Goal: Task Accomplishment & Management: Manage account settings

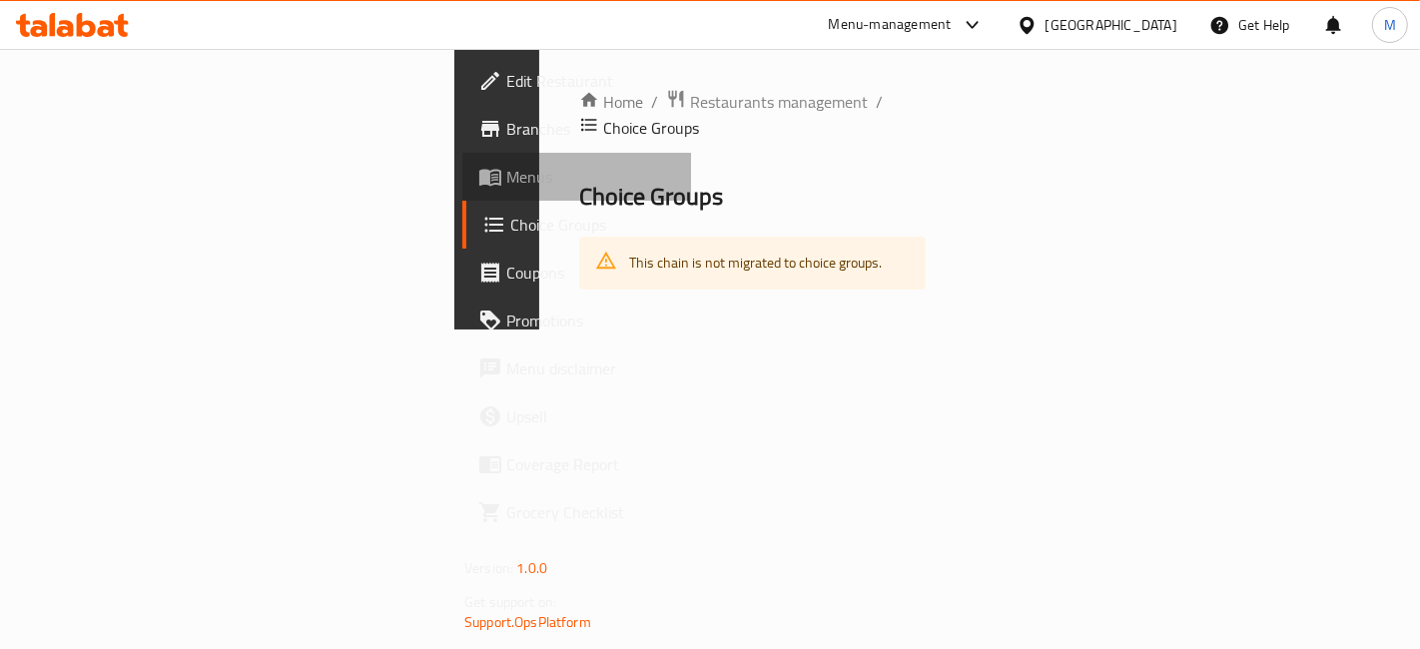
click at [506, 172] on span "Menus" at bounding box center [590, 177] width 169 height 24
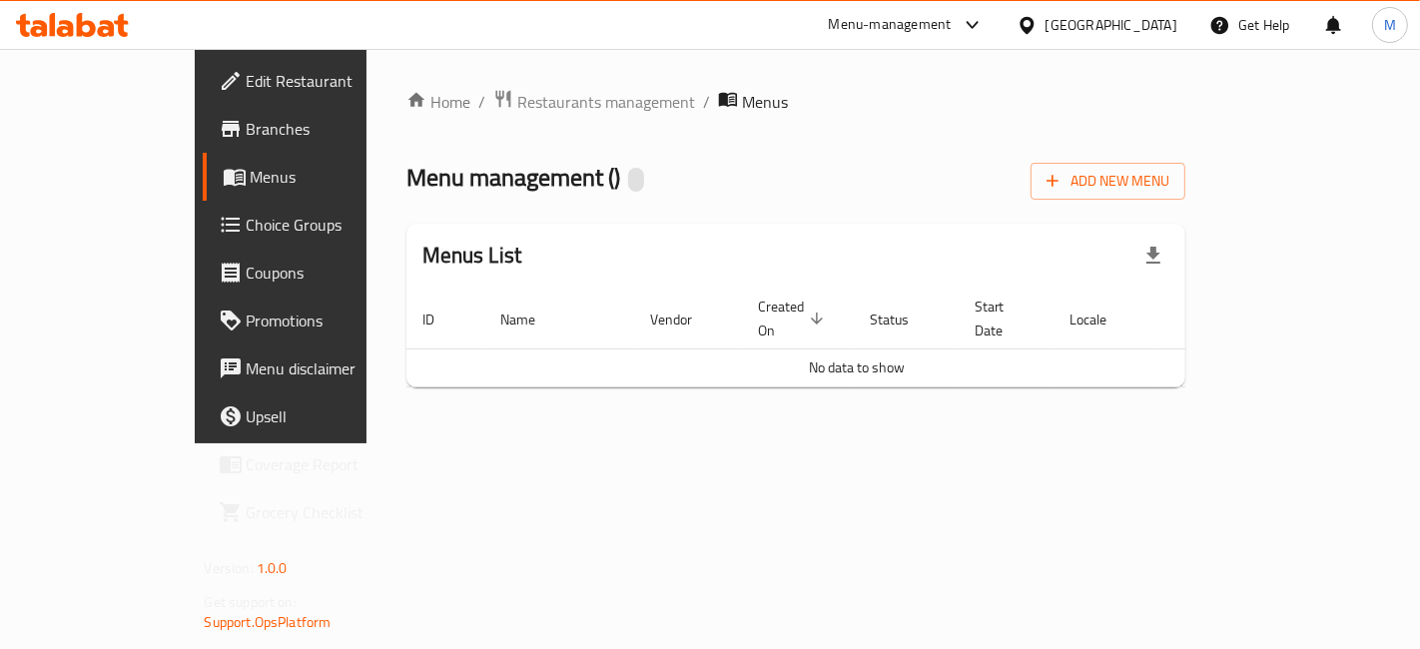
click at [28, 20] on icon at bounding box center [23, 25] width 14 height 23
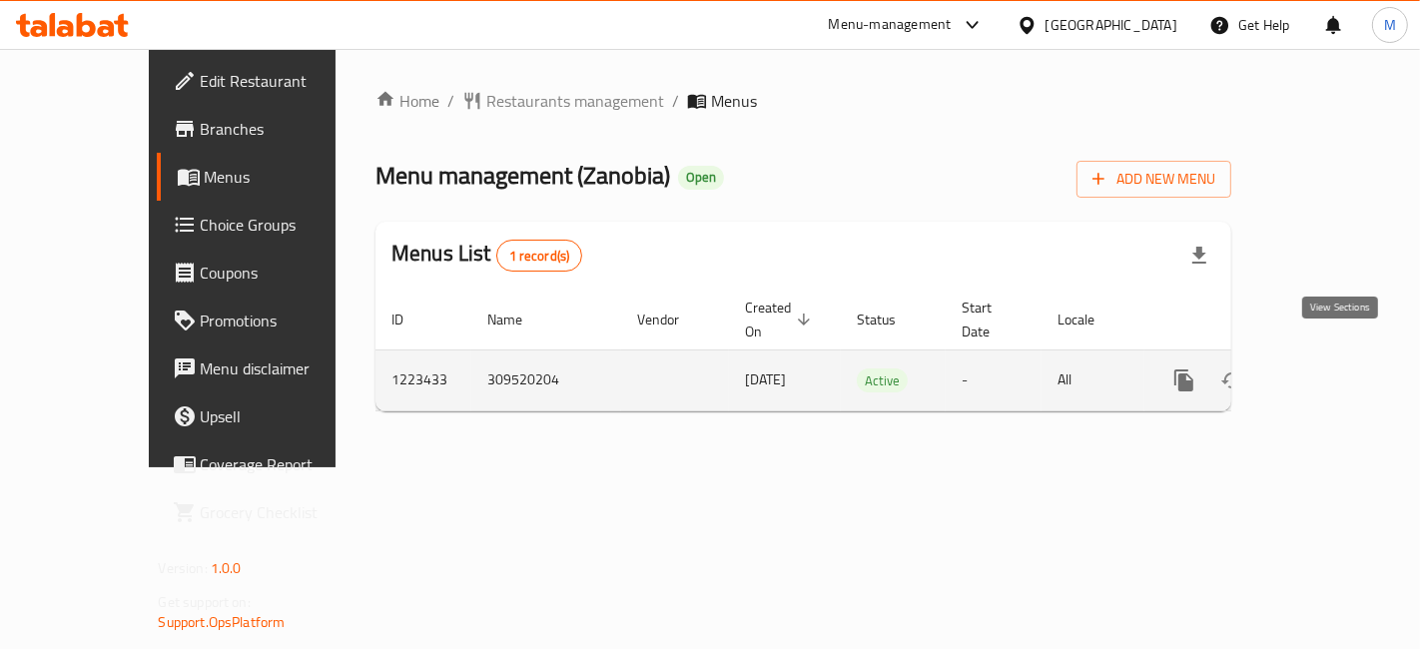
click at [1340, 369] on icon "enhanced table" at bounding box center [1328, 381] width 24 height 24
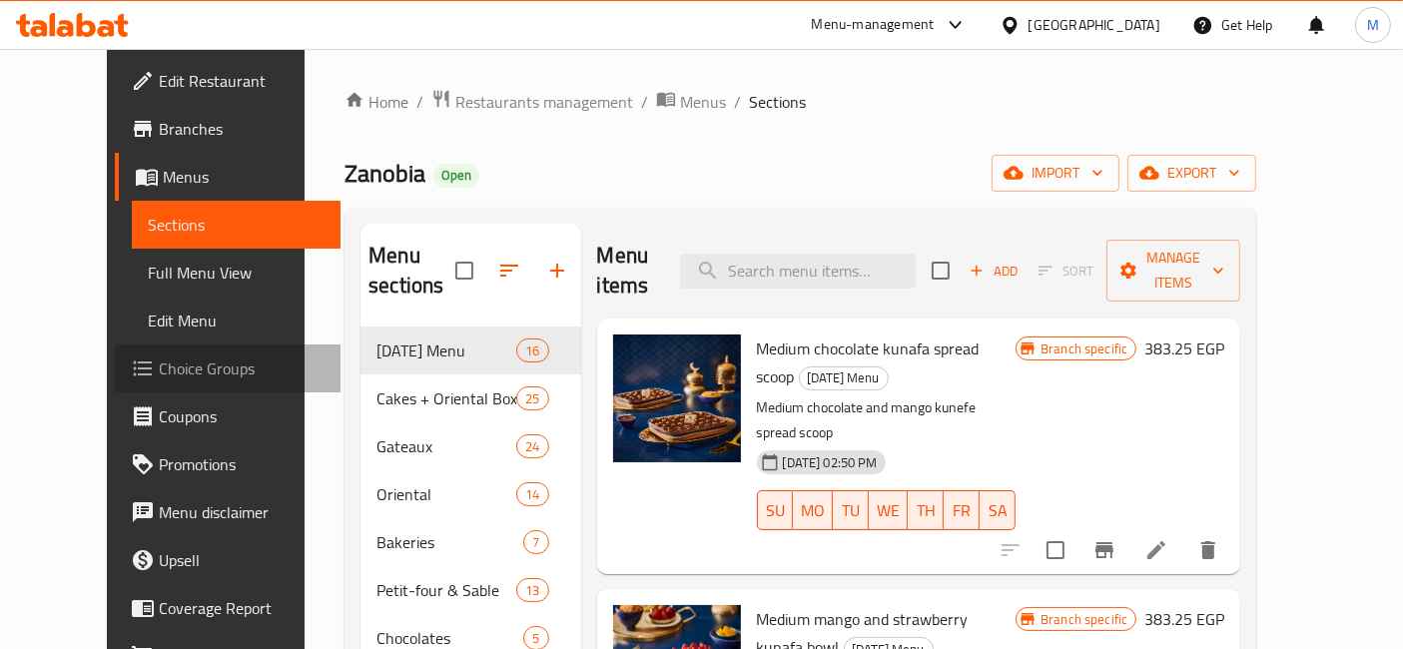
click at [159, 370] on span "Choice Groups" at bounding box center [242, 369] width 167 height 24
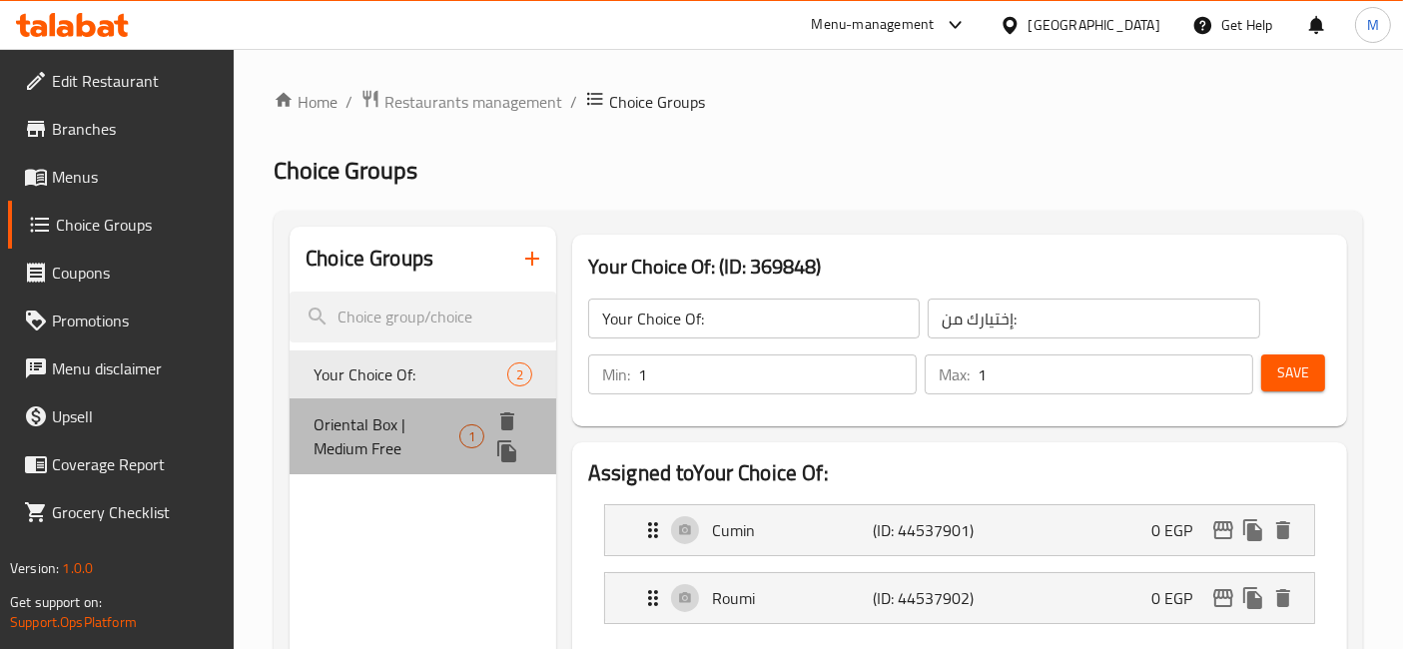
click at [427, 417] on span "Oriental Box | Medium Free" at bounding box center [387, 436] width 146 height 48
type input "Oriental Box | Medium Free"
type input "علبه اورينتال بوكس وسط هديه"
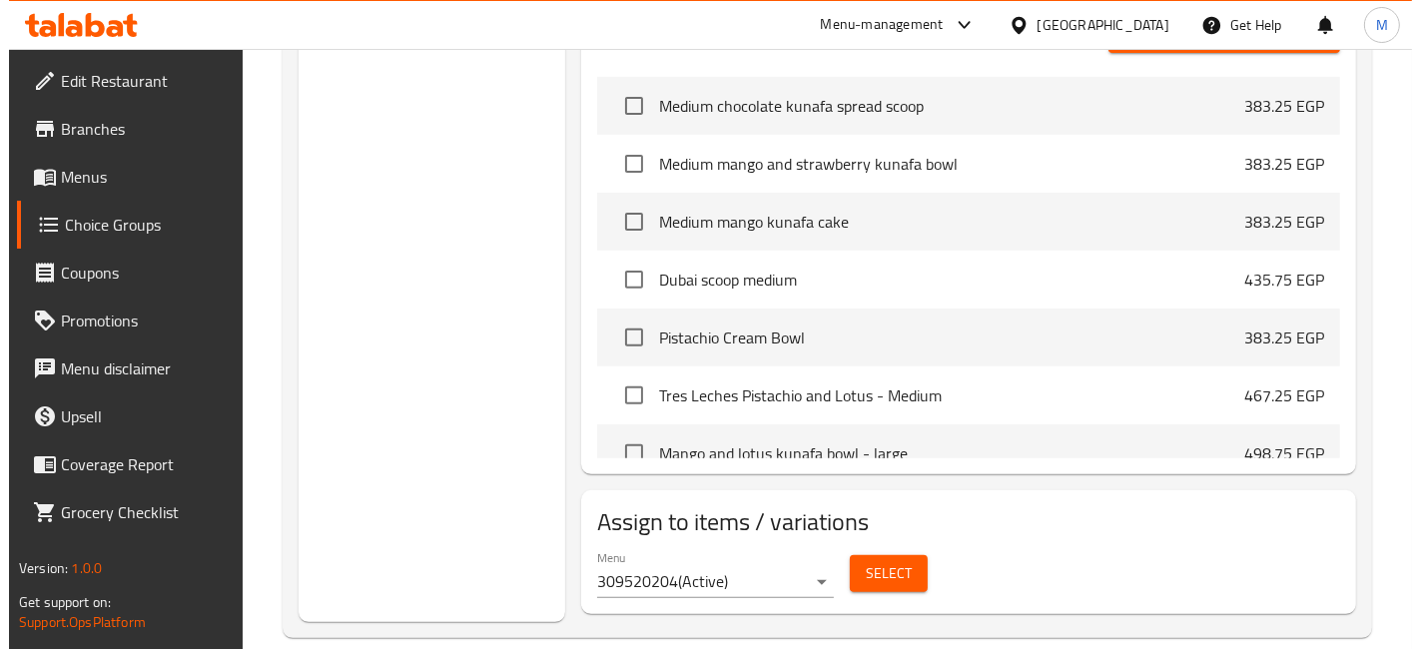
scroll to position [691, 0]
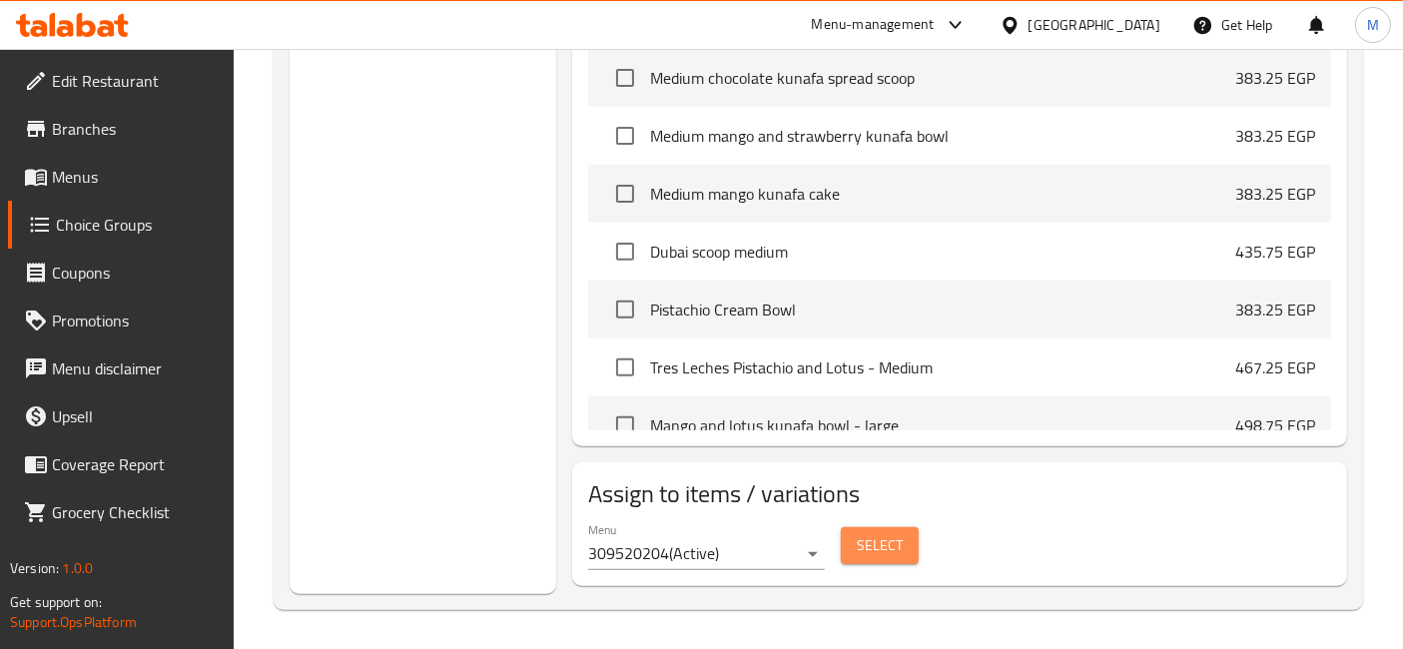
click at [846, 549] on button "Select" at bounding box center [880, 545] width 78 height 37
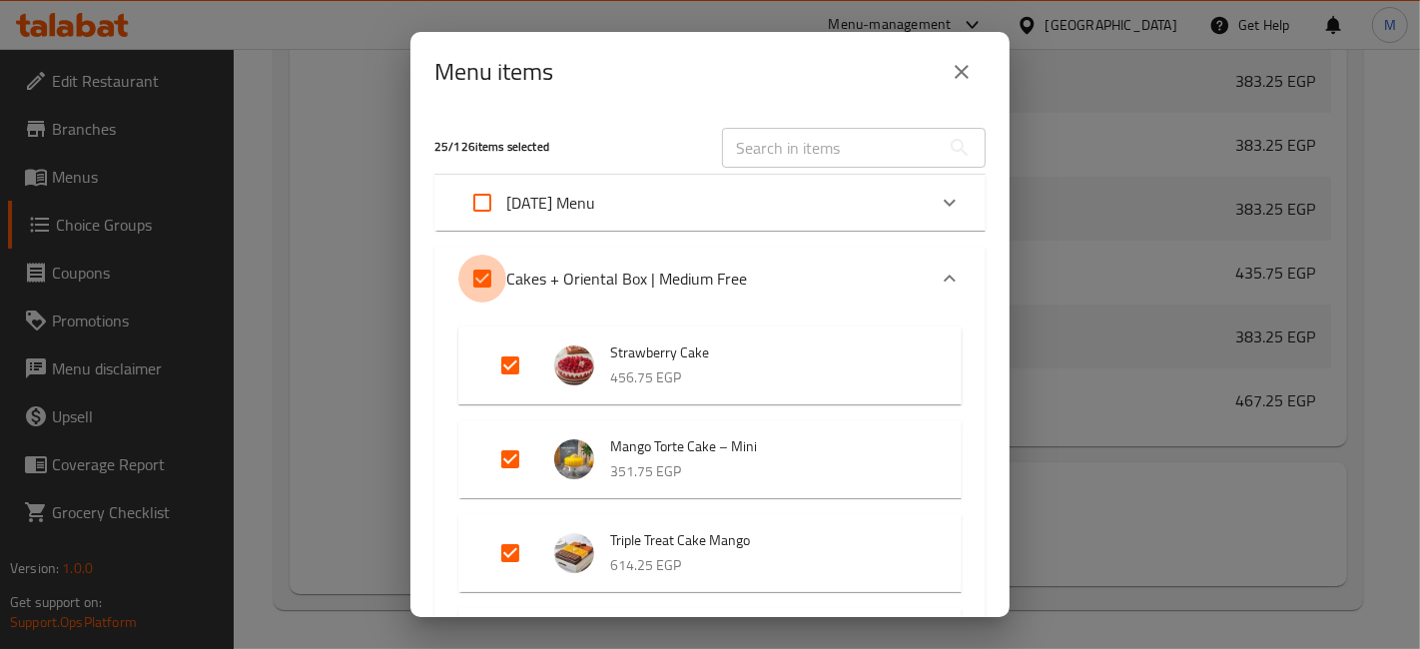
click at [472, 276] on input "Expand" at bounding box center [482, 279] width 48 height 48
checkbox input "false"
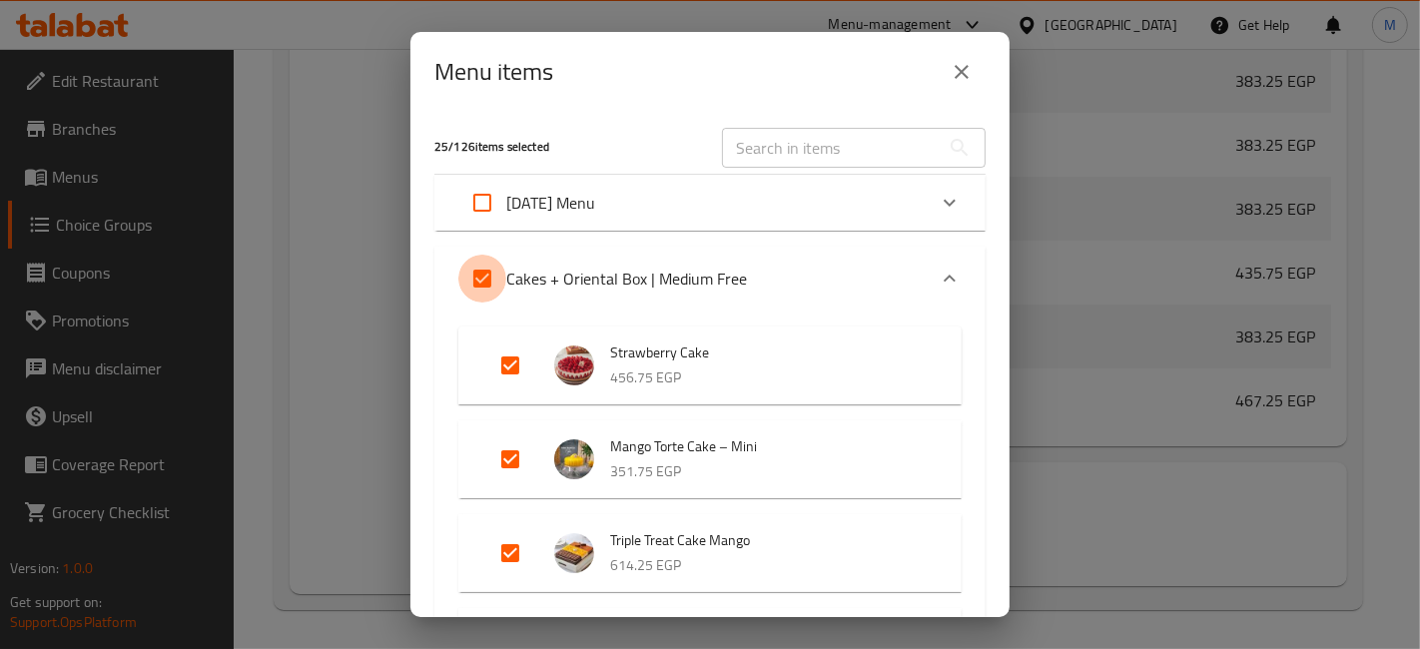
checkbox input "false"
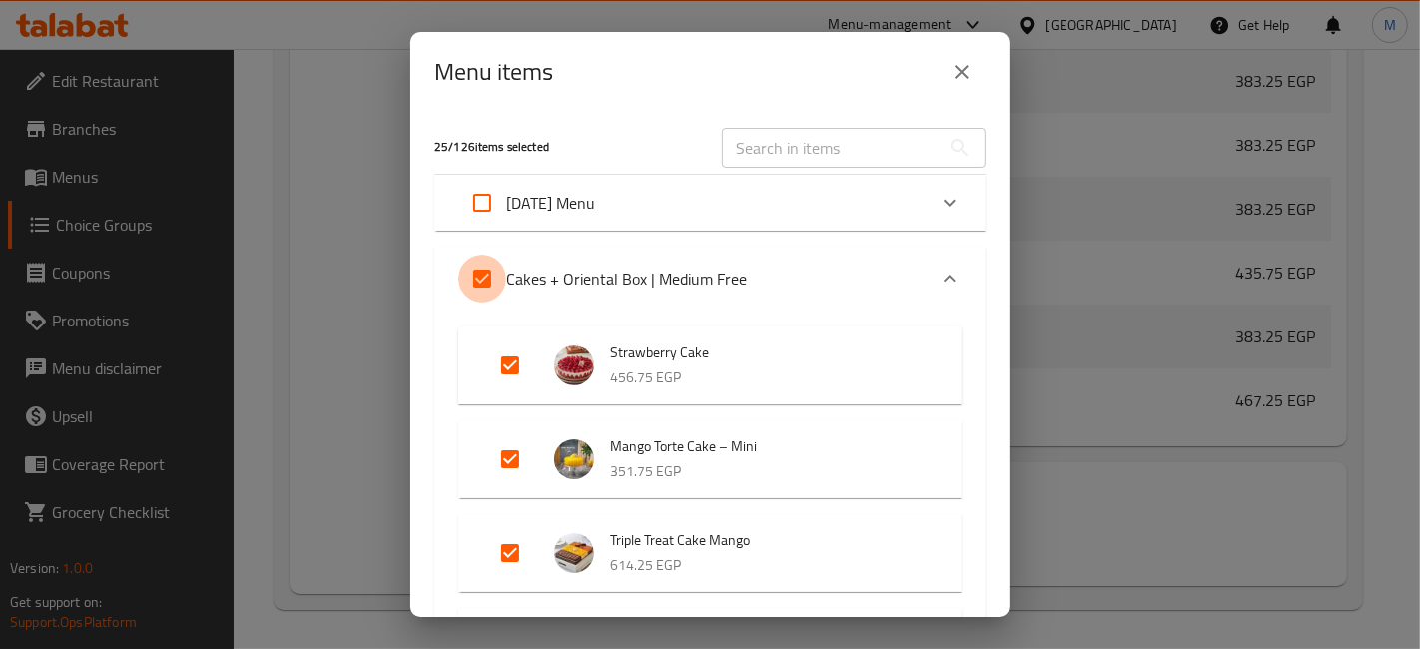
checkbox input "false"
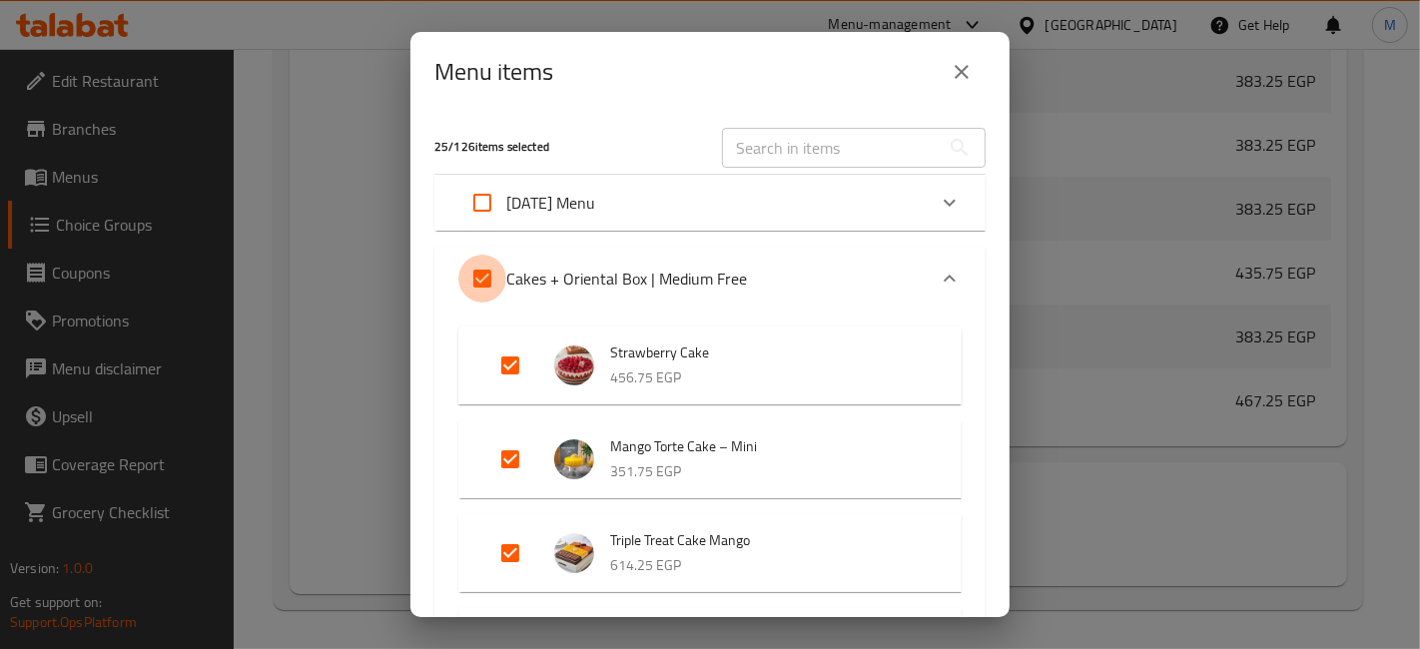
checkbox input "false"
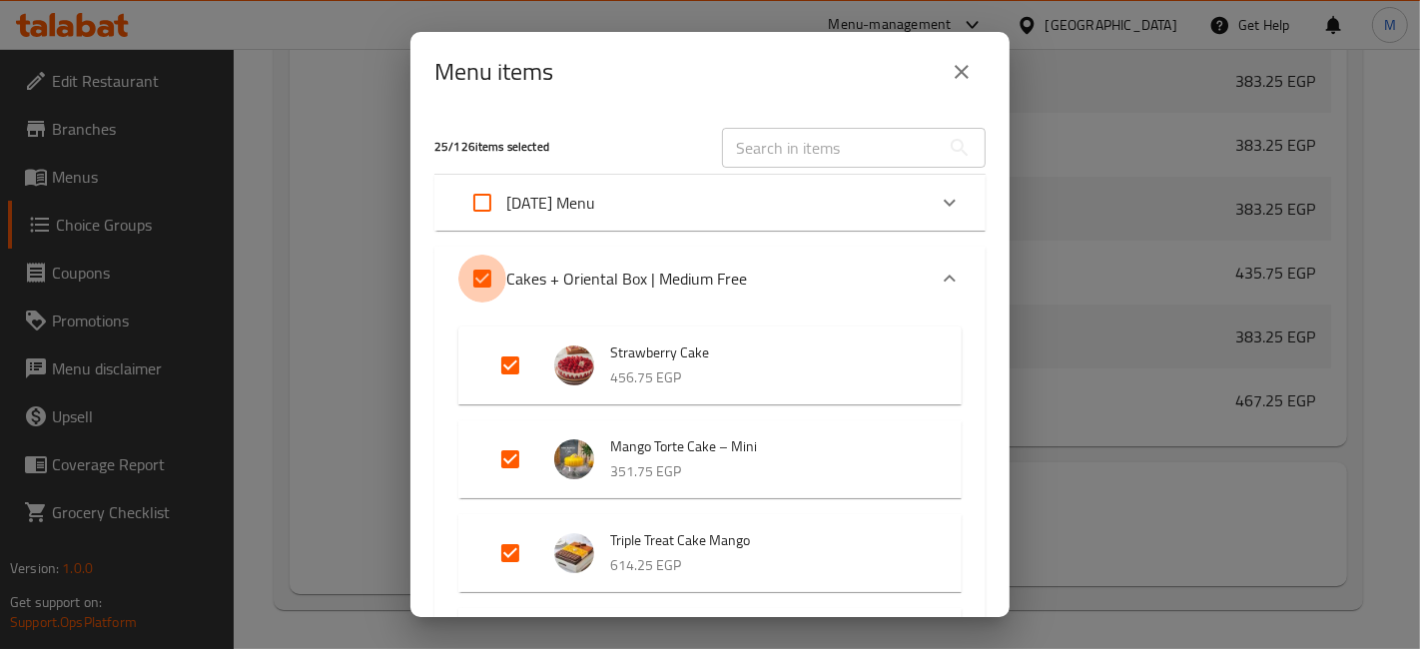
checkbox input "false"
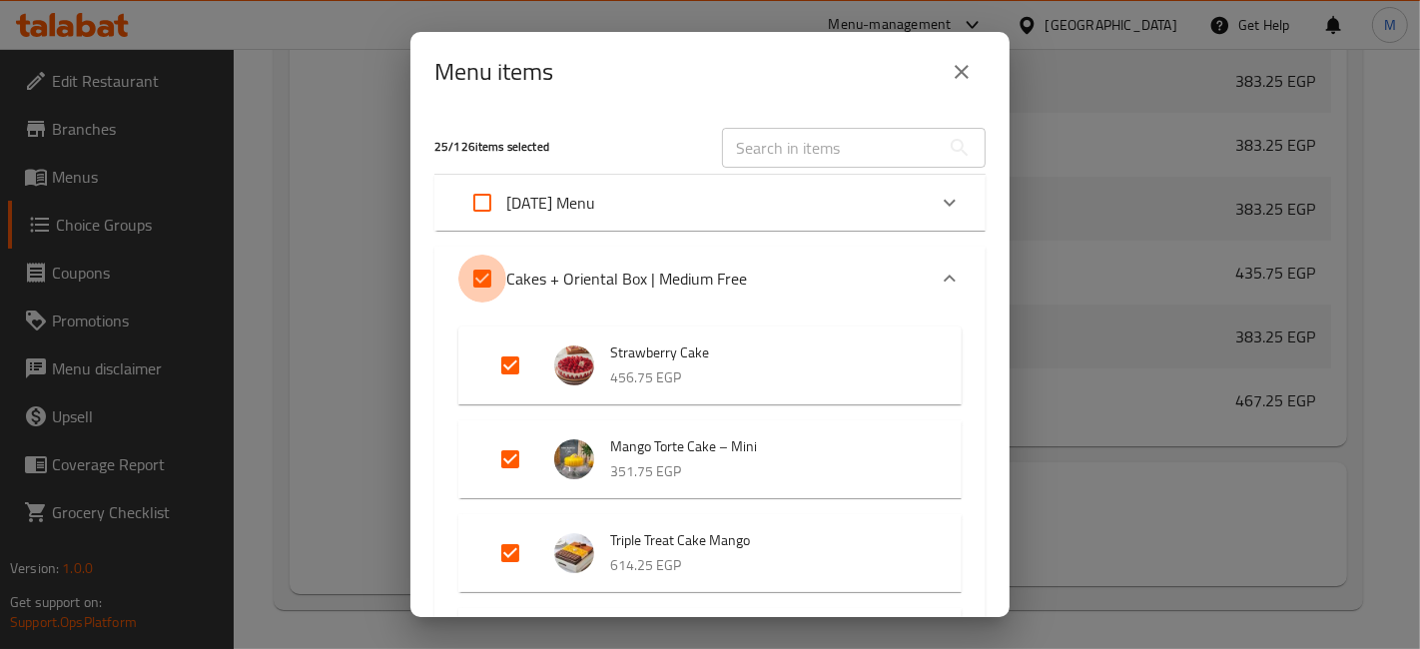
checkbox input "false"
click at [521, 375] on input "Expand" at bounding box center [510, 366] width 48 height 48
checkbox input "true"
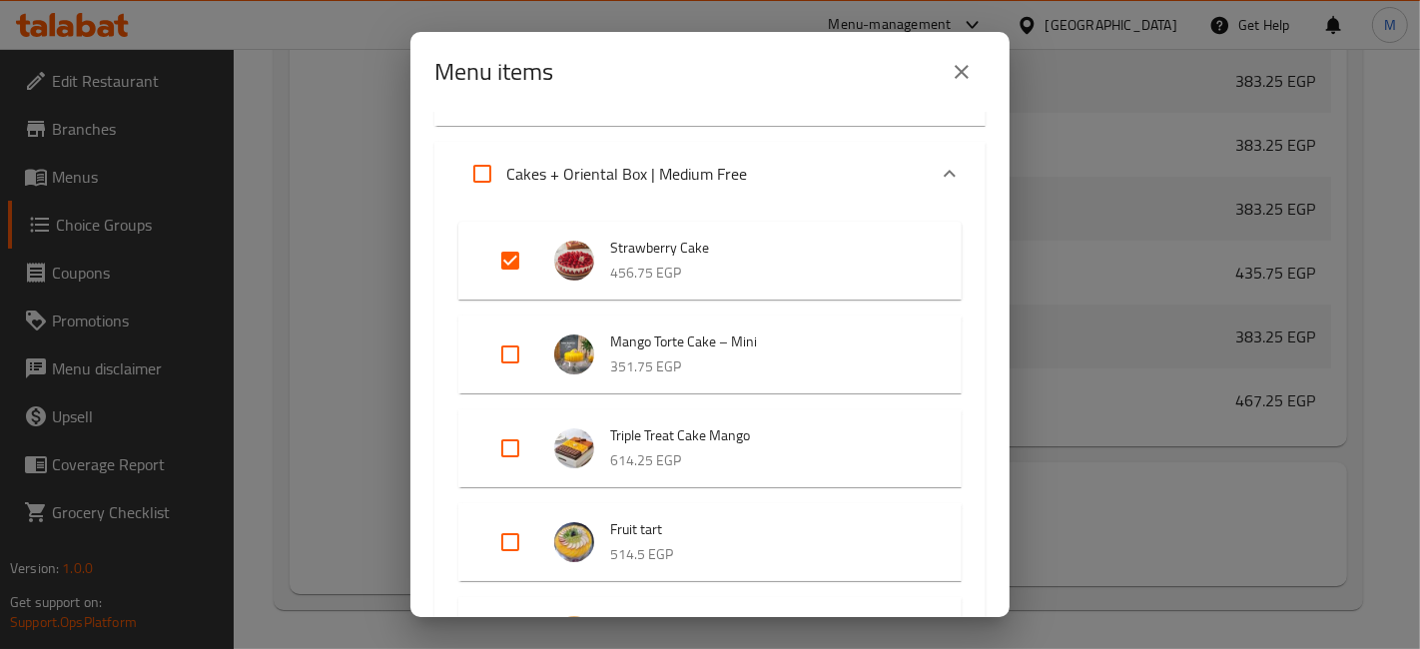
scroll to position [108, 0]
click at [519, 444] on input "Expand" at bounding box center [510, 445] width 48 height 48
checkbox input "true"
click at [513, 540] on input "Expand" at bounding box center [510, 539] width 48 height 48
checkbox input "true"
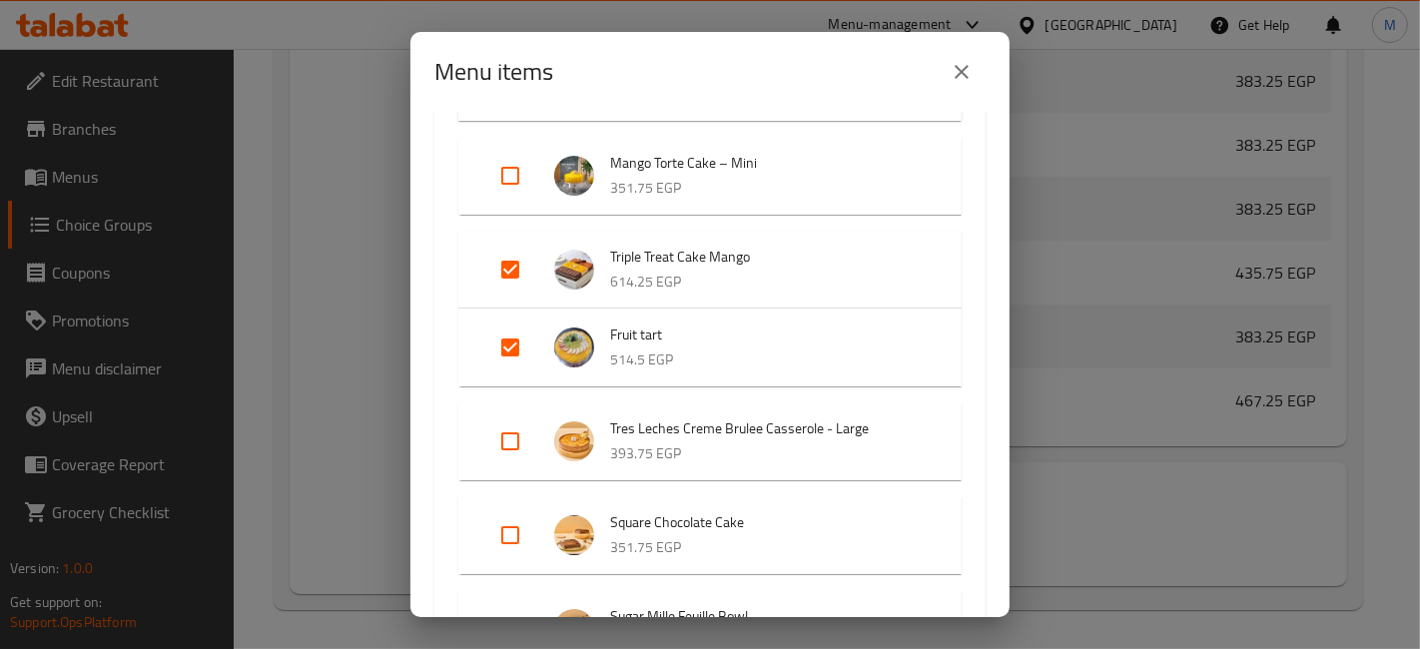
scroll to position [285, 0]
click at [506, 440] on input "Expand" at bounding box center [510, 440] width 48 height 48
checkbox input "true"
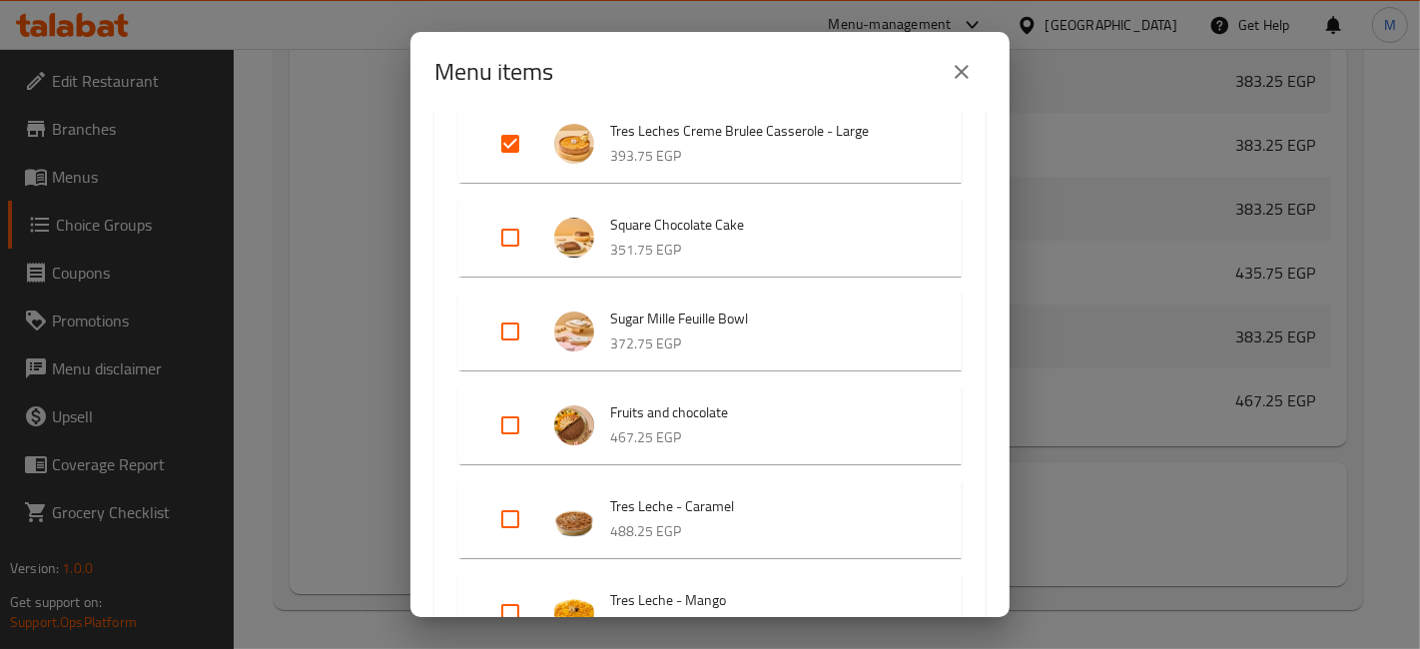
scroll to position [567, 0]
click at [493, 422] on input "Expand" at bounding box center [510, 423] width 48 height 48
checkbox input "true"
click at [521, 522] on input "Expand" at bounding box center [510, 517] width 48 height 48
checkbox input "true"
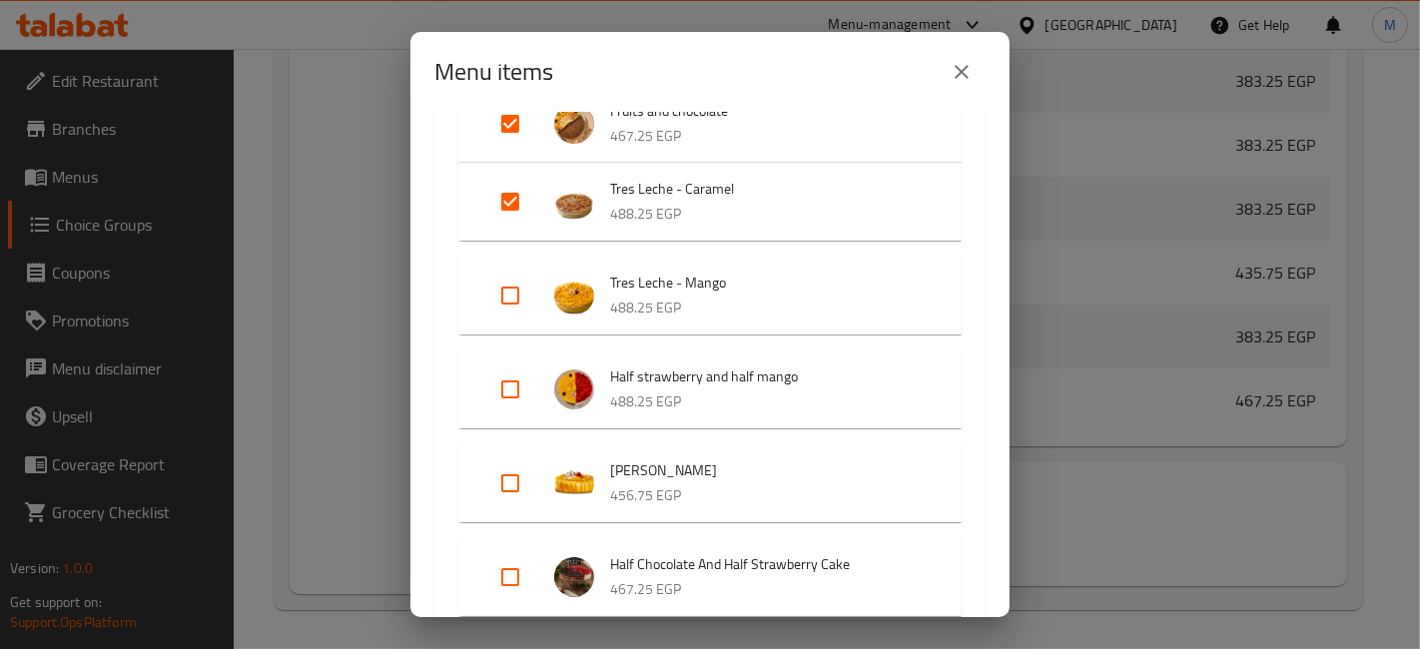
scroll to position [867, 0]
click at [521, 478] on input "Expand" at bounding box center [510, 483] width 48 height 48
checkbox input "true"
click at [523, 393] on input "Expand" at bounding box center [510, 390] width 48 height 48
checkbox input "true"
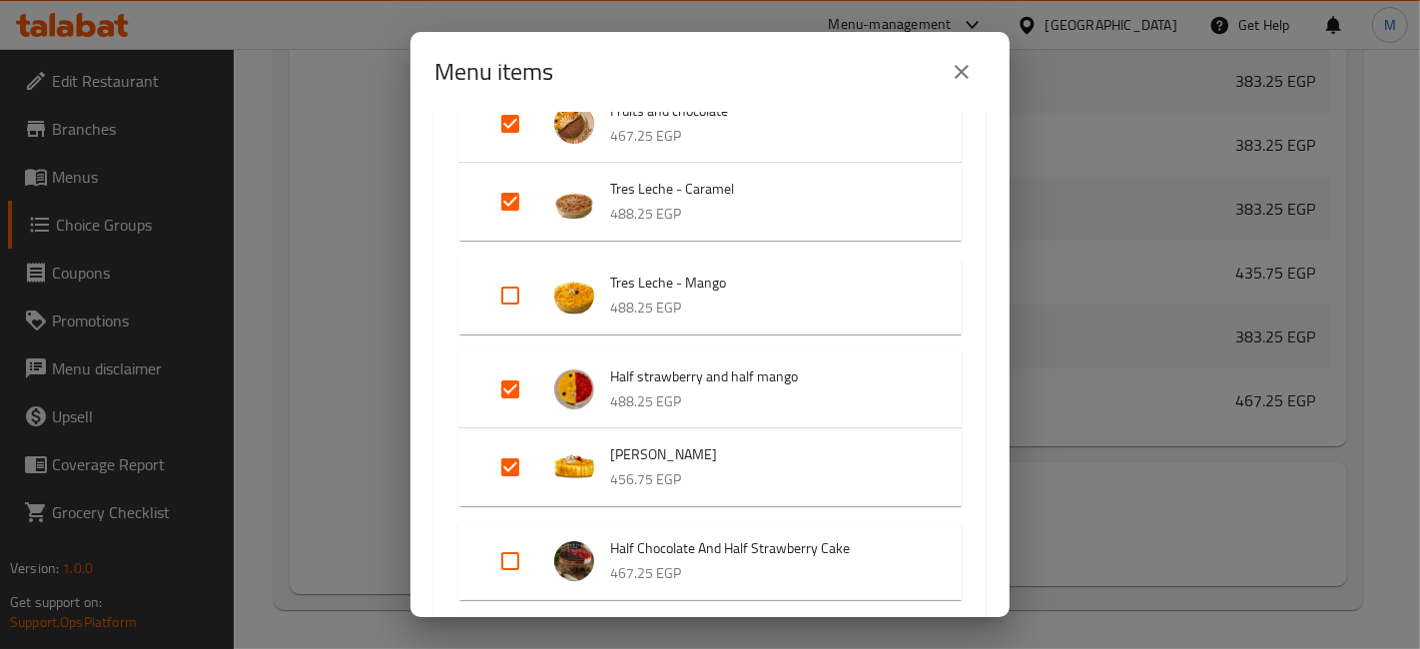
click at [516, 287] on input "Expand" at bounding box center [510, 296] width 48 height 48
checkbox input "true"
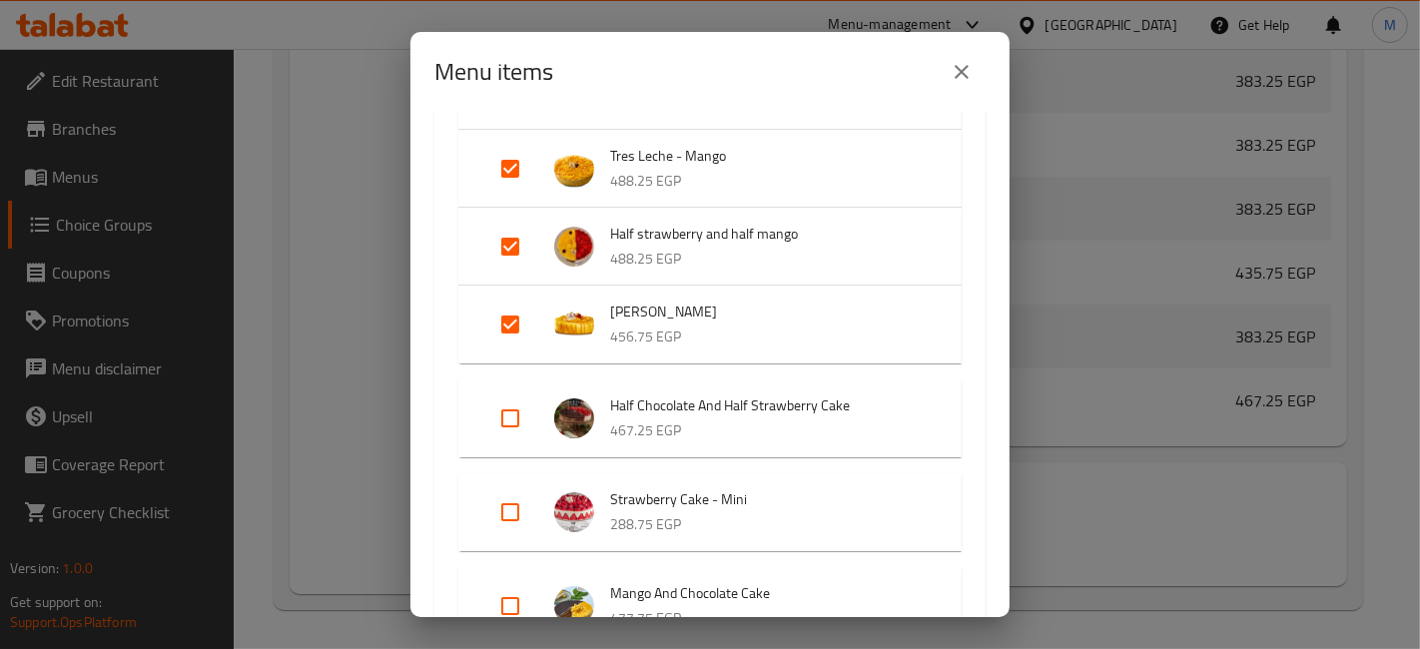
scroll to position [980, 0]
click at [513, 403] on input "Expand" at bounding box center [510, 417] width 48 height 48
checkbox input "true"
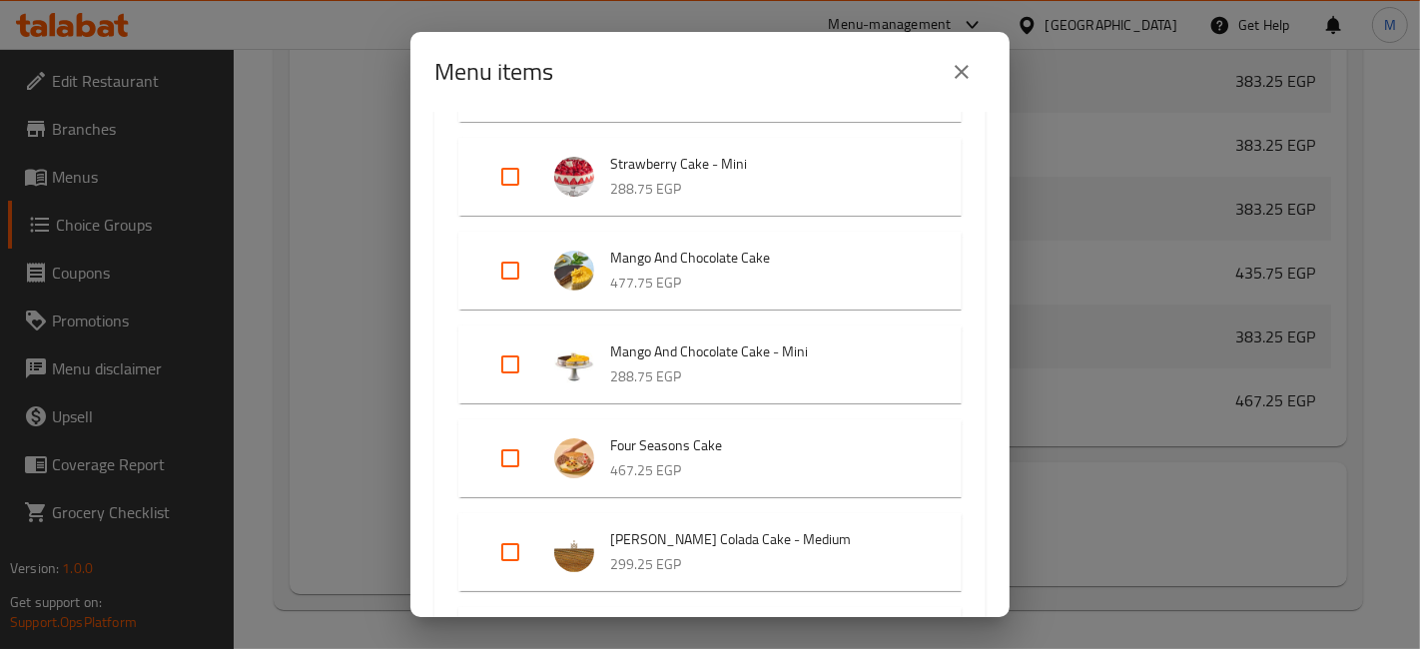
scroll to position [1299, 0]
click at [507, 280] on input "Expand" at bounding box center [510, 269] width 48 height 48
checkbox input "true"
click at [510, 443] on input "Expand" at bounding box center [510, 456] width 48 height 48
checkbox input "true"
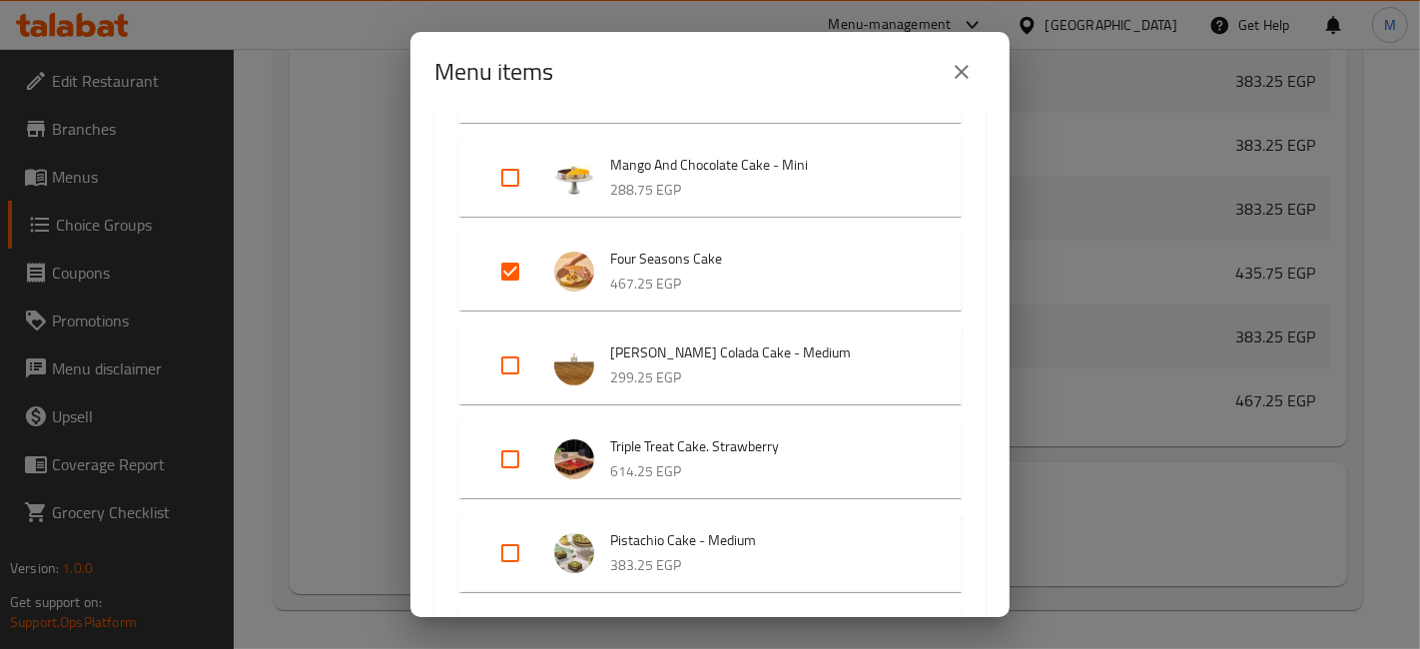
scroll to position [1486, 0]
click at [519, 451] on input "Expand" at bounding box center [510, 457] width 48 height 48
checkbox input "true"
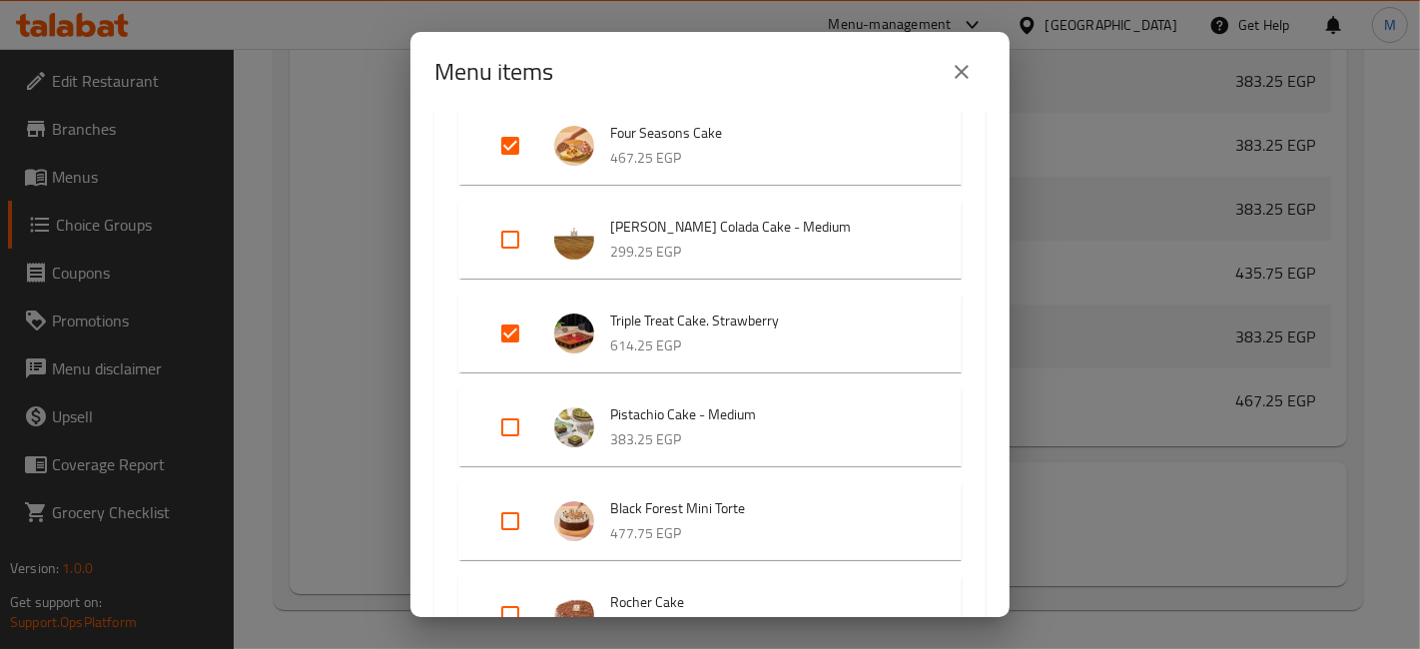
scroll to position [1635, 0]
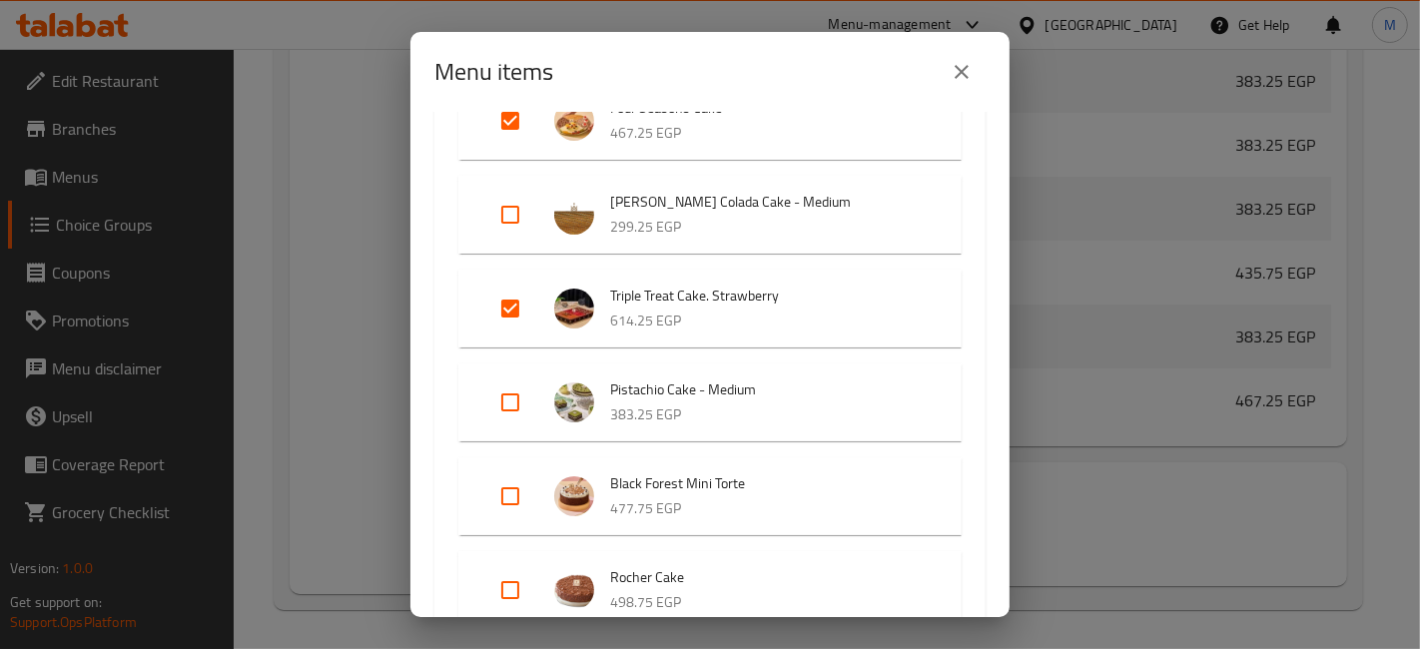
click at [494, 506] on input "Expand" at bounding box center [510, 496] width 48 height 48
checkbox input "false"
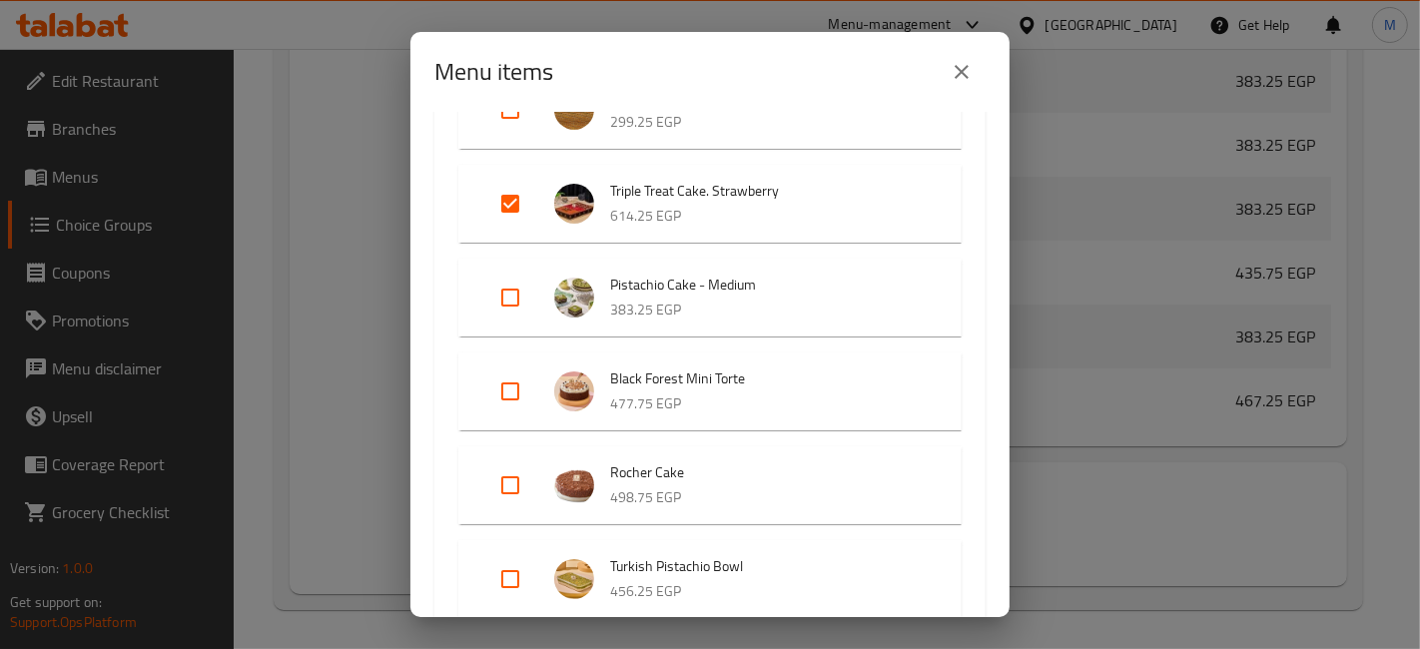
scroll to position [1743, 0]
click at [515, 480] on input "Expand" at bounding box center [510, 482] width 48 height 48
checkbox input "true"
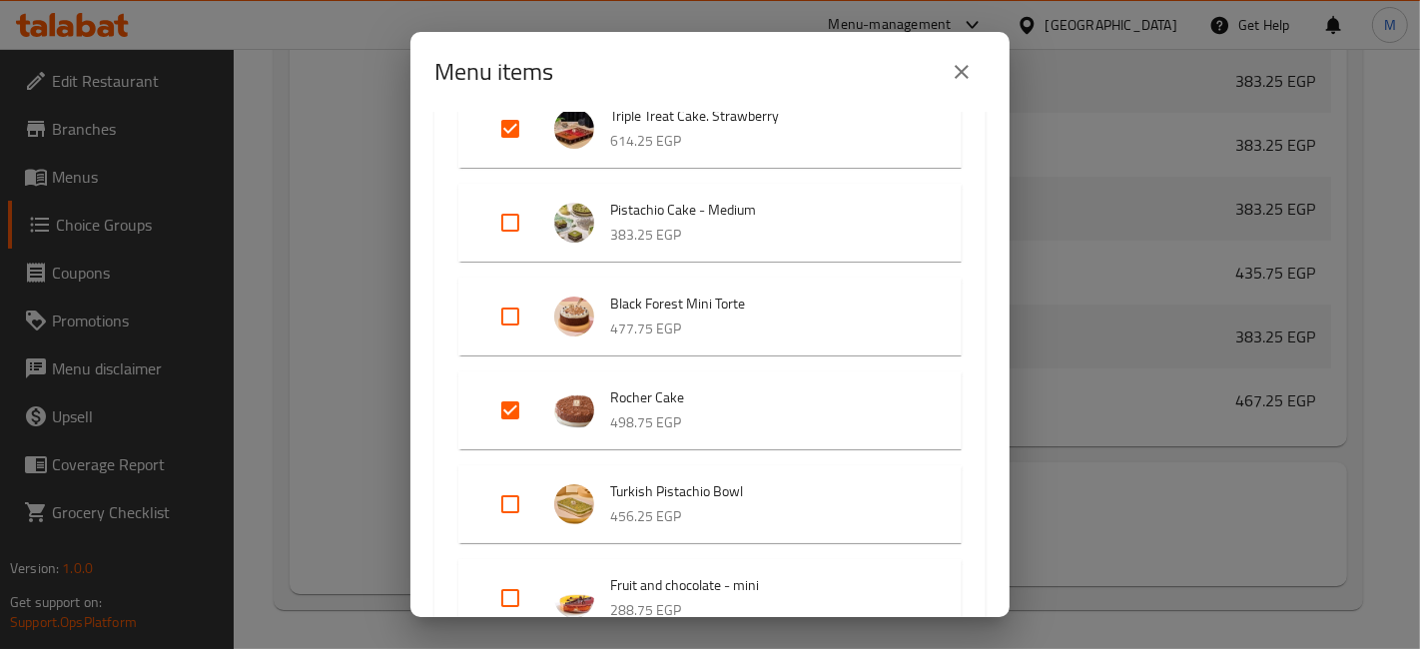
scroll to position [1835, 0]
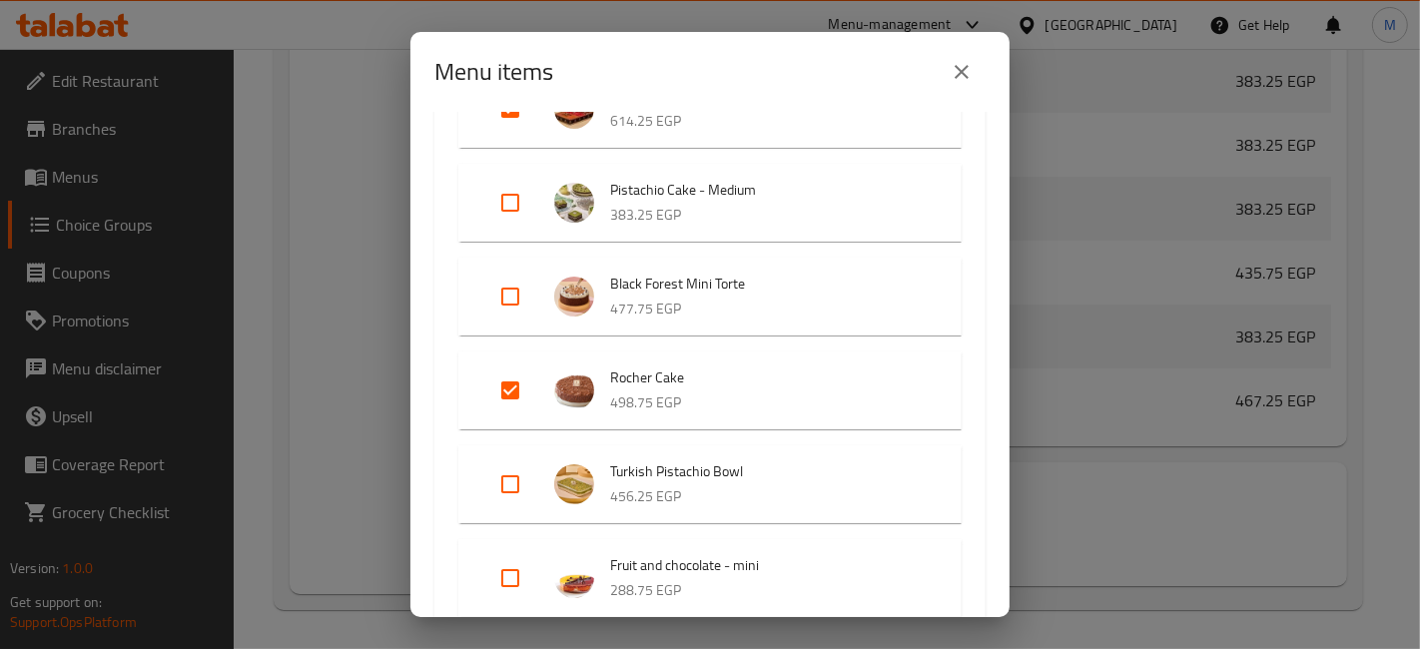
click at [515, 480] on input "Expand" at bounding box center [510, 484] width 48 height 48
checkbox input "true"
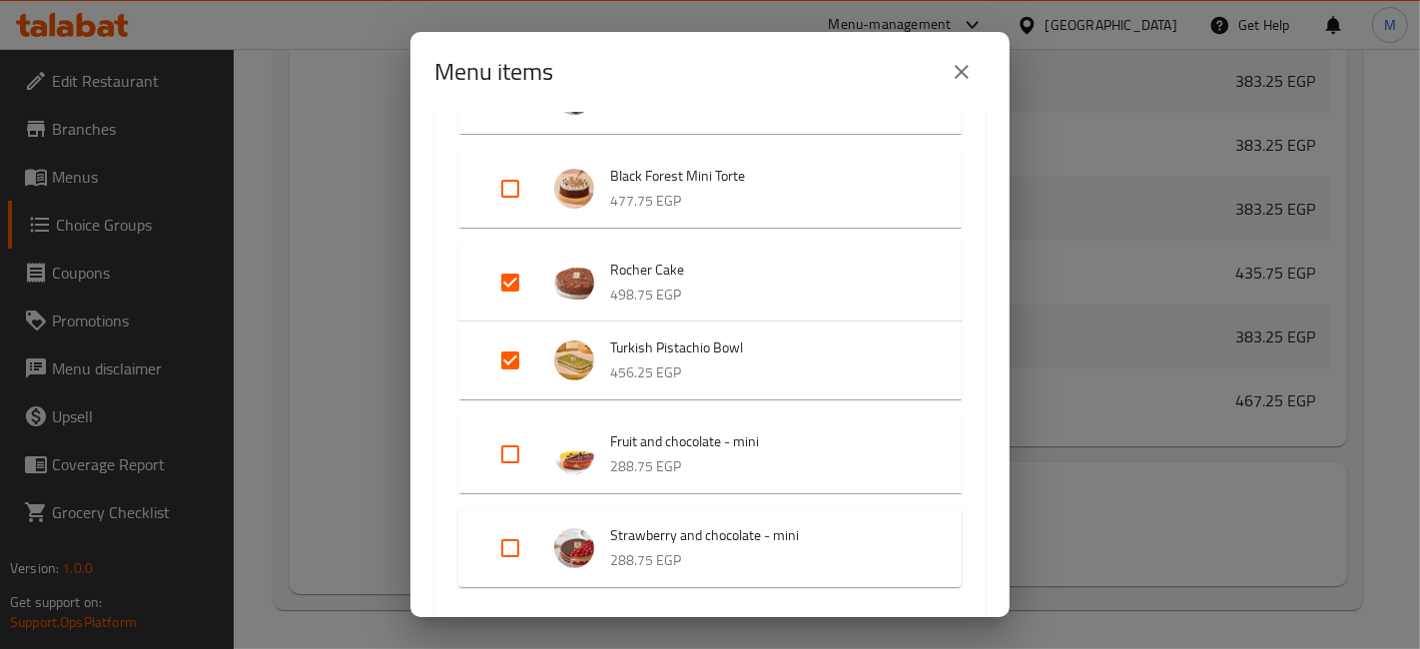
scroll to position [1946, 0]
click at [512, 462] on input "Expand" at bounding box center [510, 451] width 48 height 48
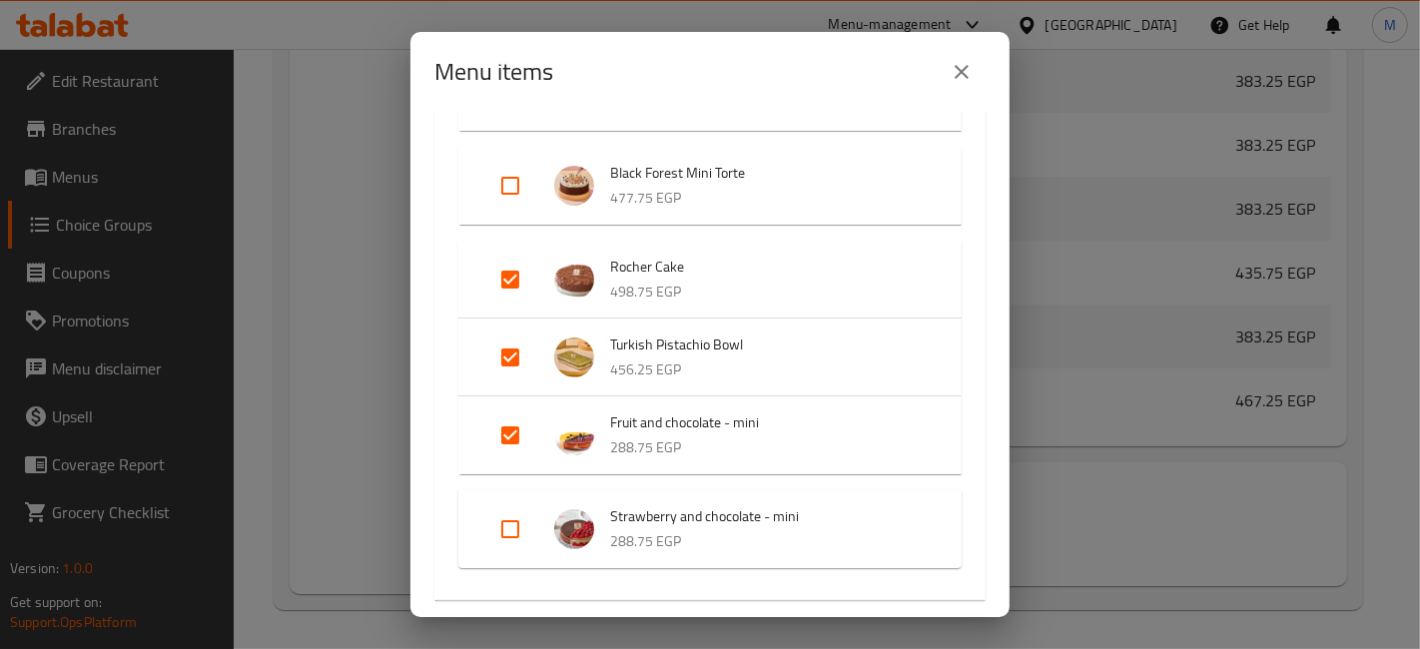
scroll to position [1949, 0]
click at [510, 438] on input "Expand" at bounding box center [510, 432] width 48 height 48
checkbox input "false"
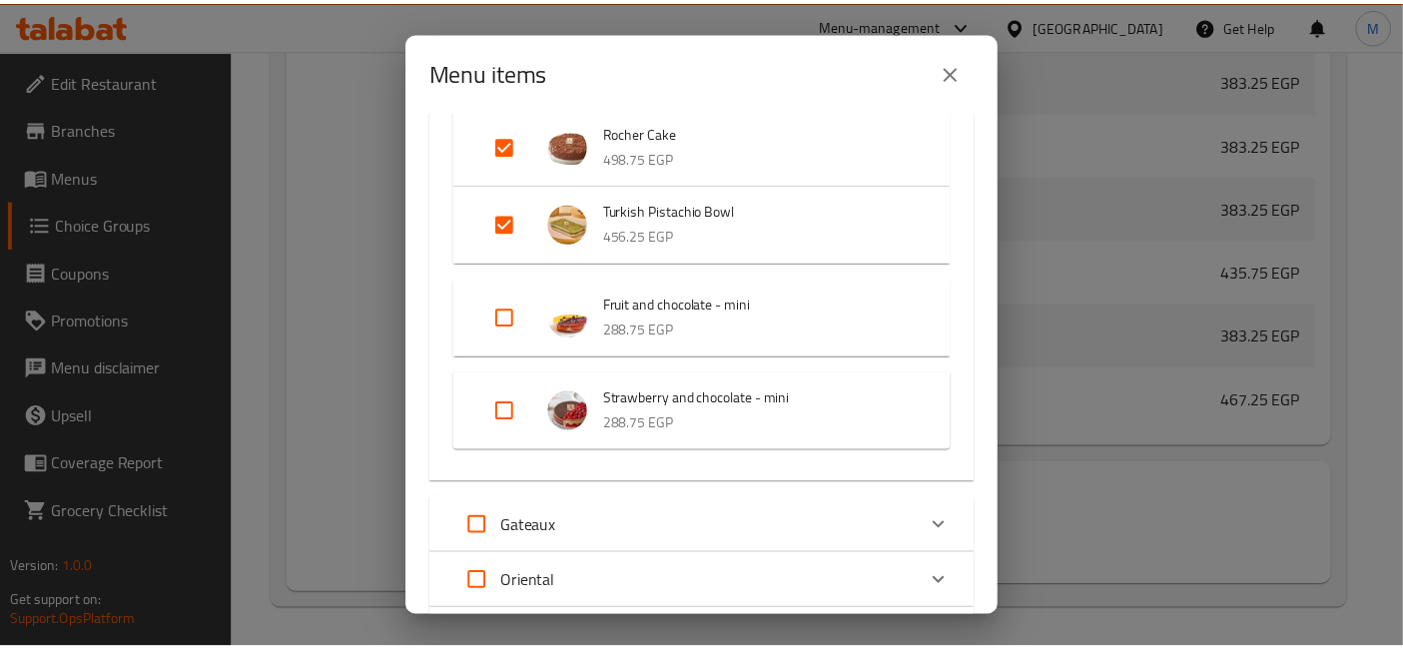
scroll to position [2544, 0]
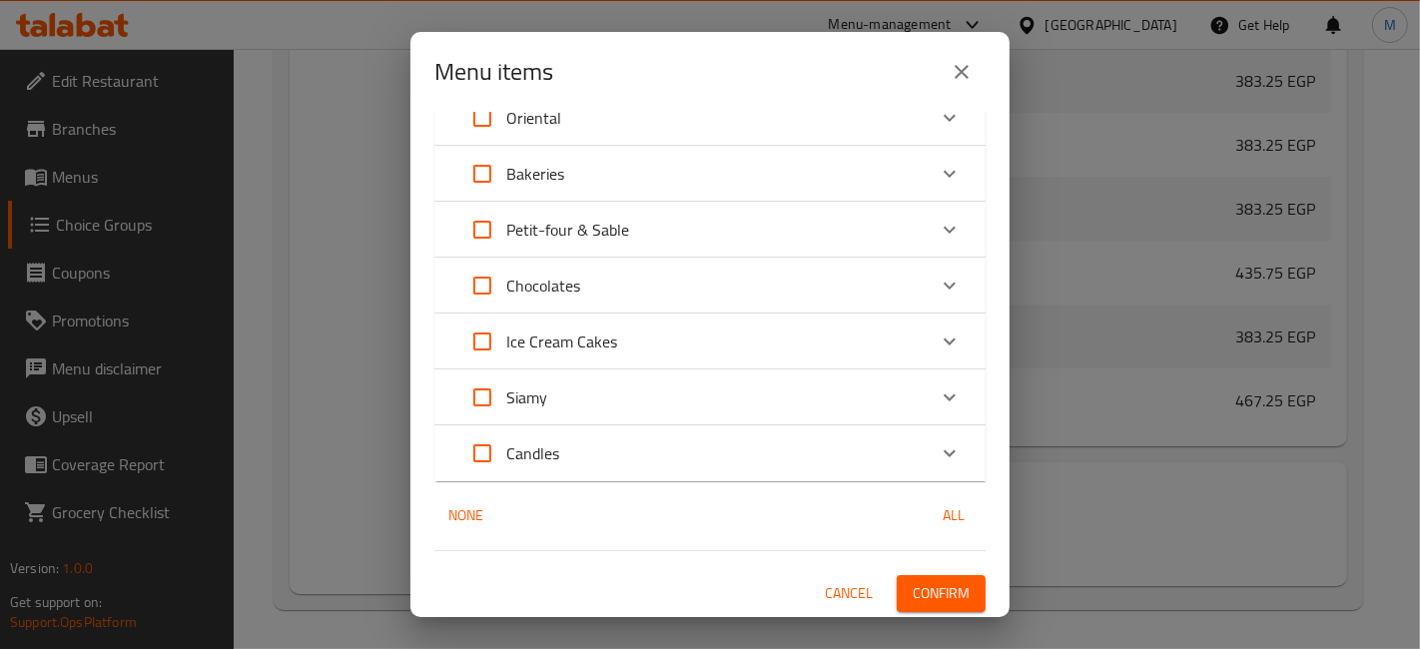
click at [931, 600] on span "Confirm" at bounding box center [941, 593] width 57 height 25
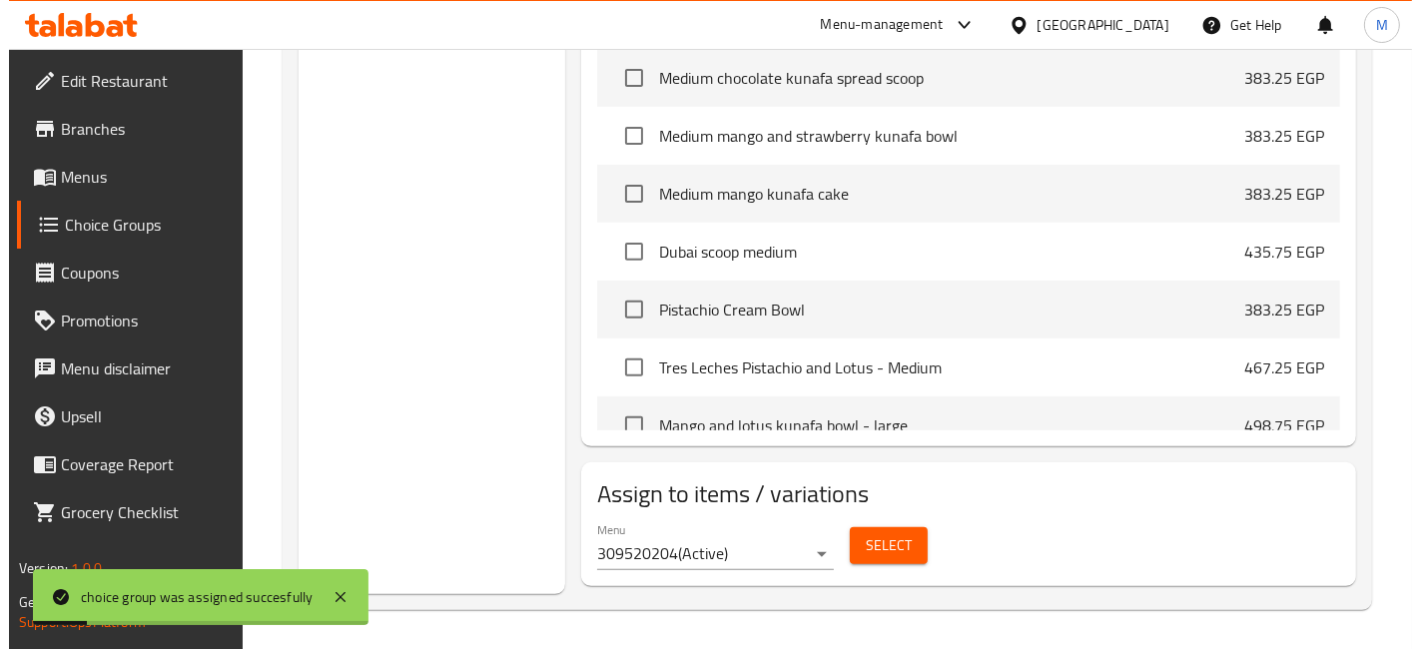
scroll to position [0, 0]
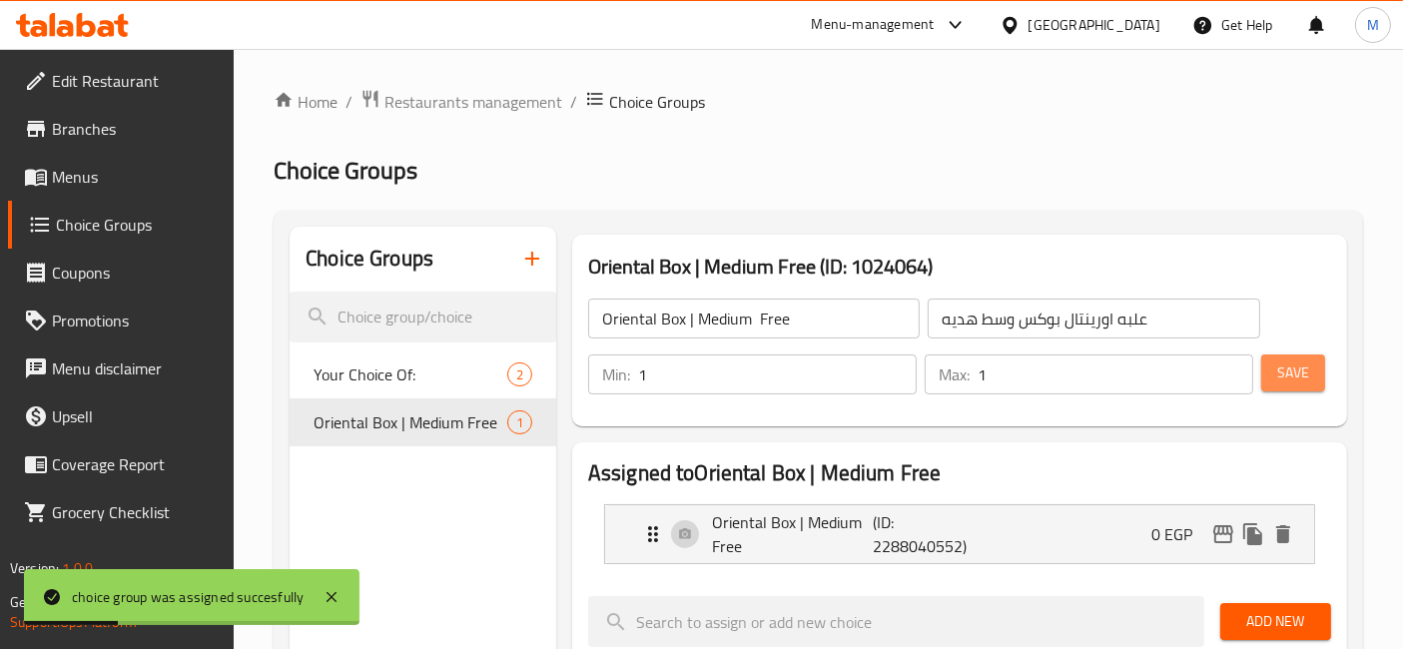
click at [1315, 366] on button "Save" at bounding box center [1293, 373] width 64 height 37
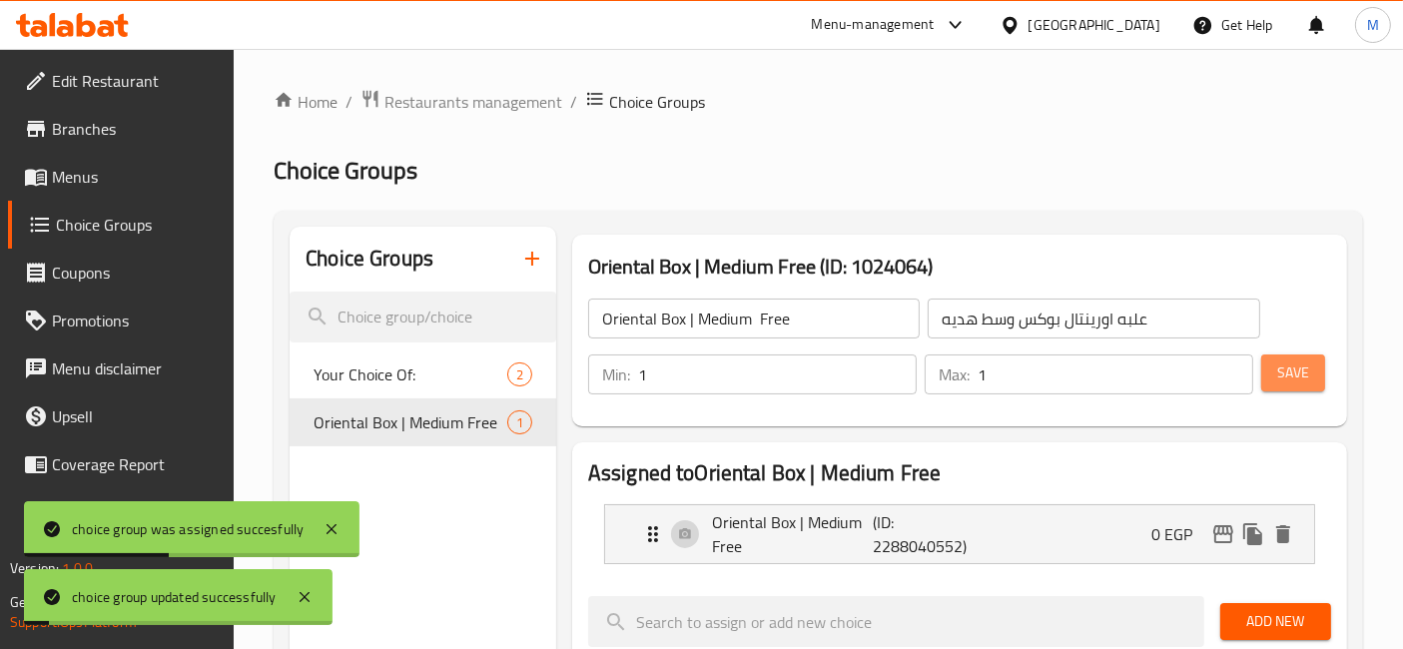
click at [1315, 366] on button "Save" at bounding box center [1293, 373] width 64 height 37
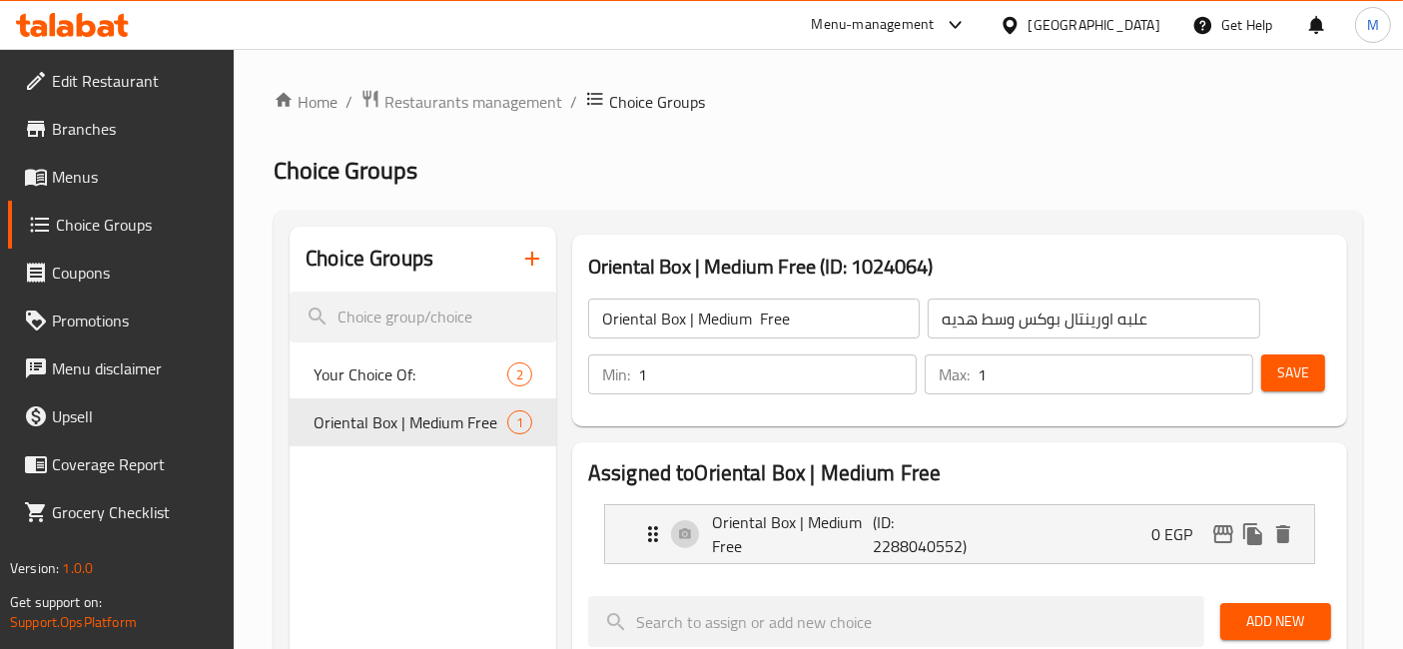
click at [719, 328] on input "Oriental Box | Medium Free" at bounding box center [754, 319] width 332 height 40
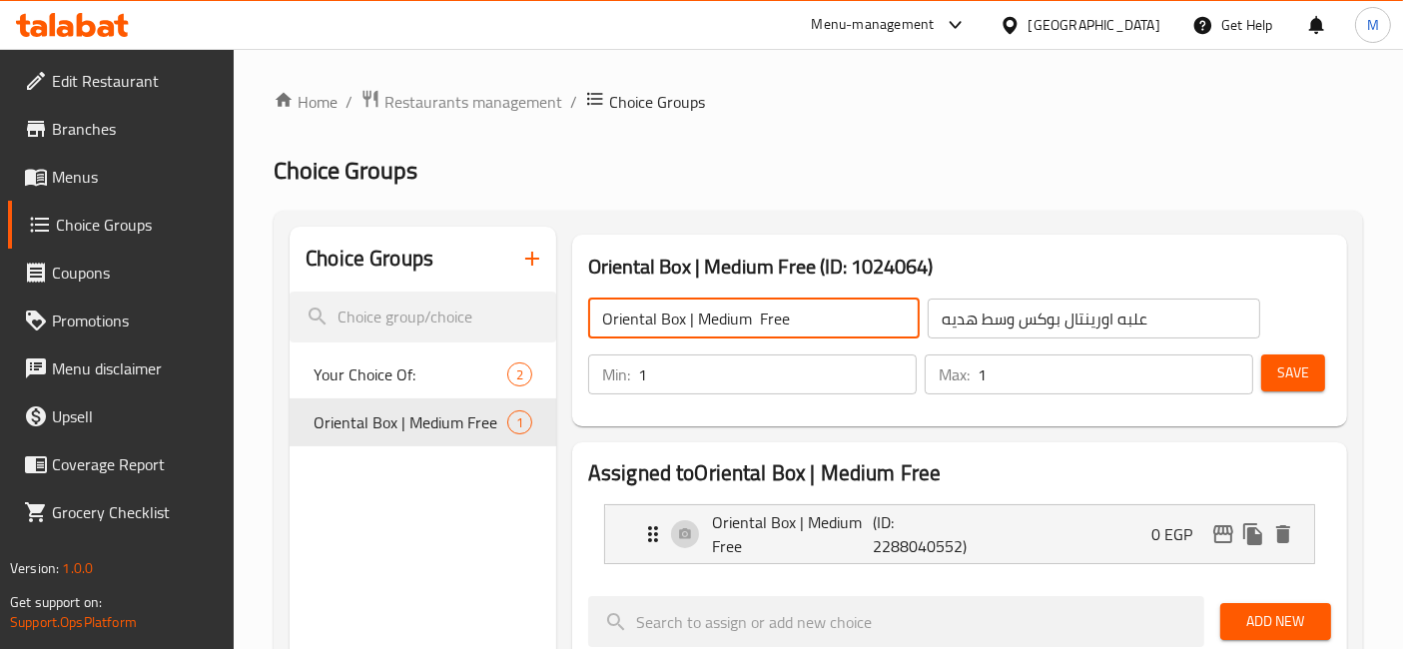
click at [719, 328] on input "Oriental Box | Medium Free" at bounding box center [754, 319] width 332 height 40
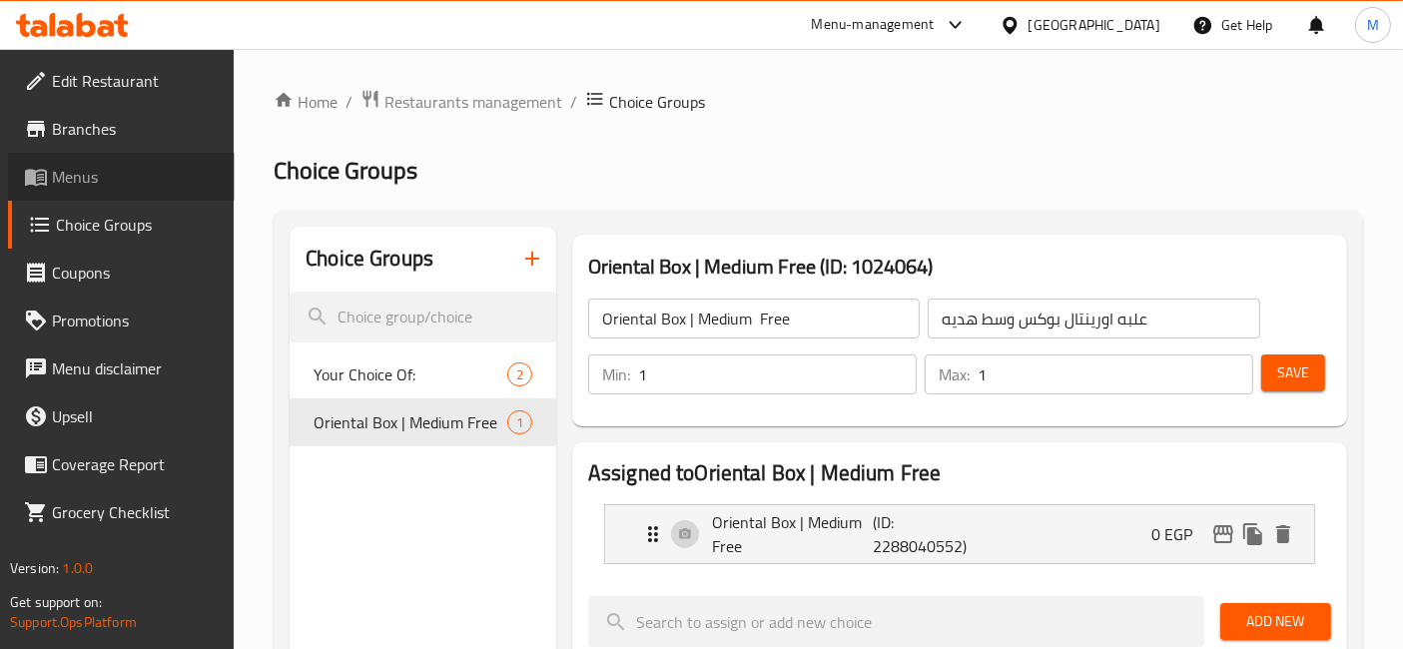
click at [112, 180] on span "Menus" at bounding box center [135, 177] width 167 height 24
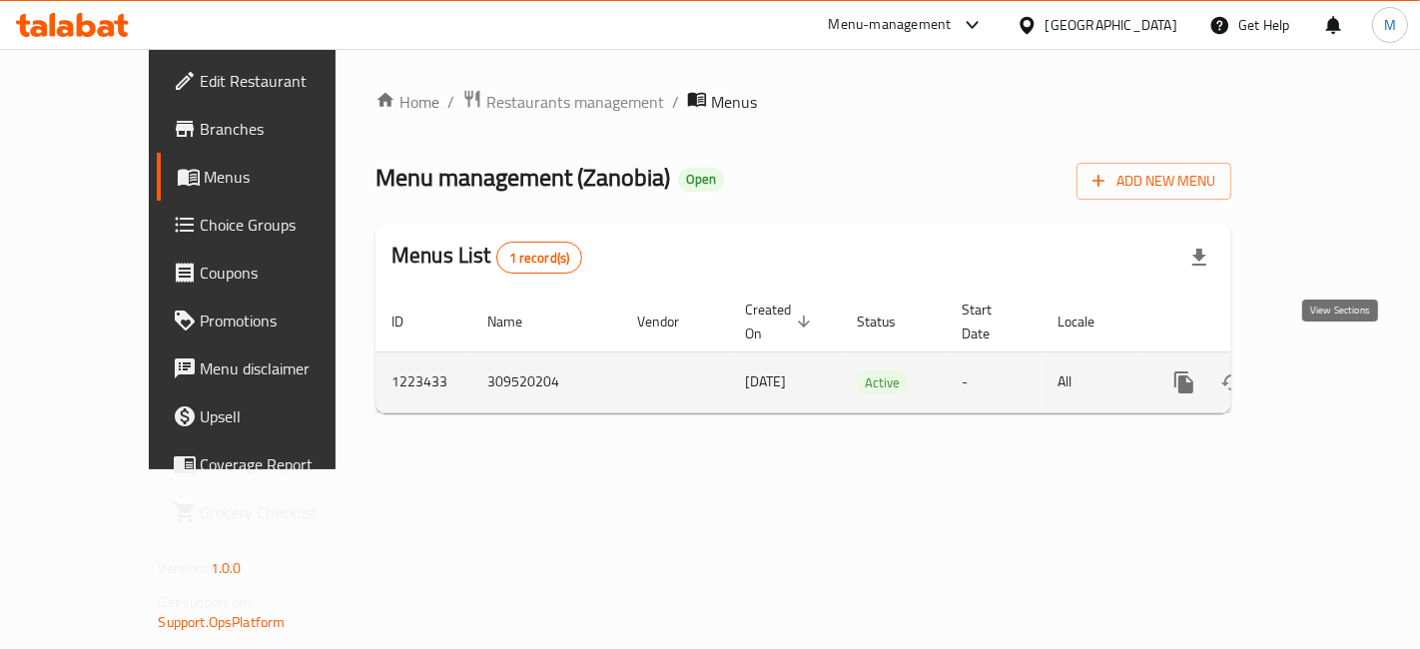
click at [1340, 371] on icon "enhanced table" at bounding box center [1328, 383] width 24 height 24
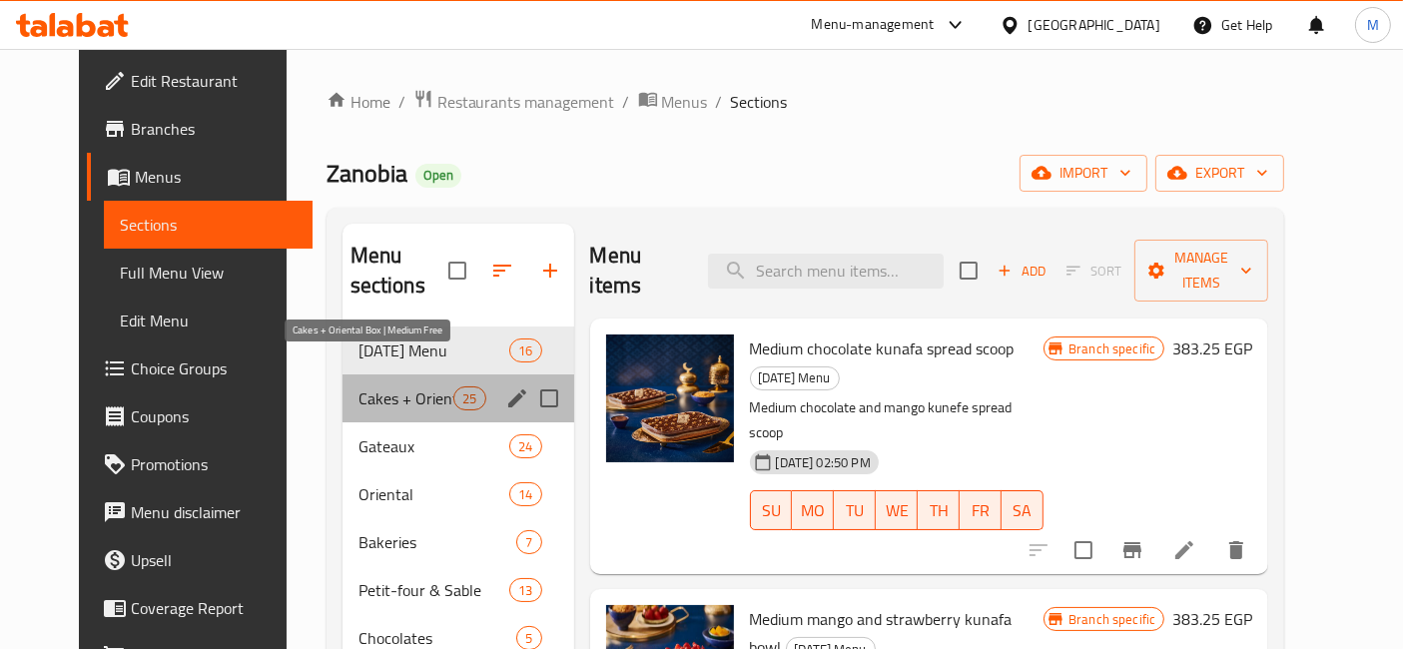
click at [423, 387] on span "Cakes + Oriental Box | Medium Free" at bounding box center [407, 399] width 96 height 24
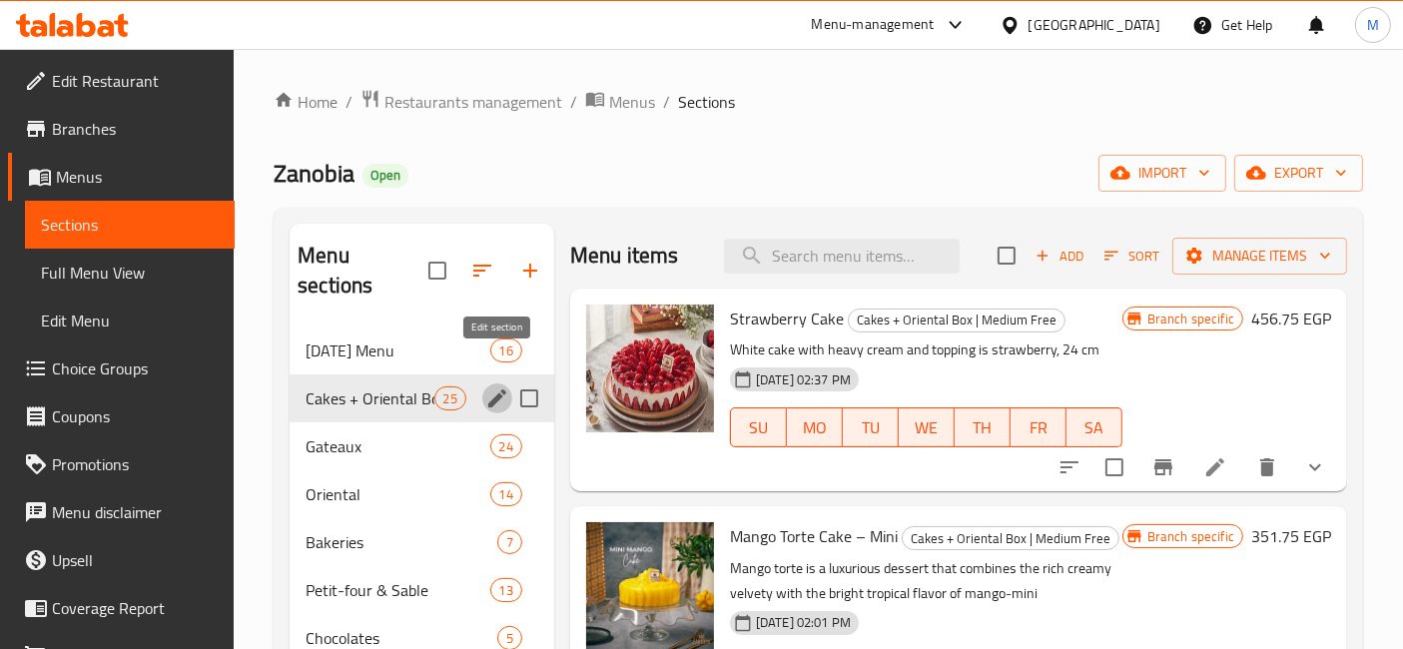
click at [501, 387] on icon "edit" at bounding box center [497, 399] width 24 height 24
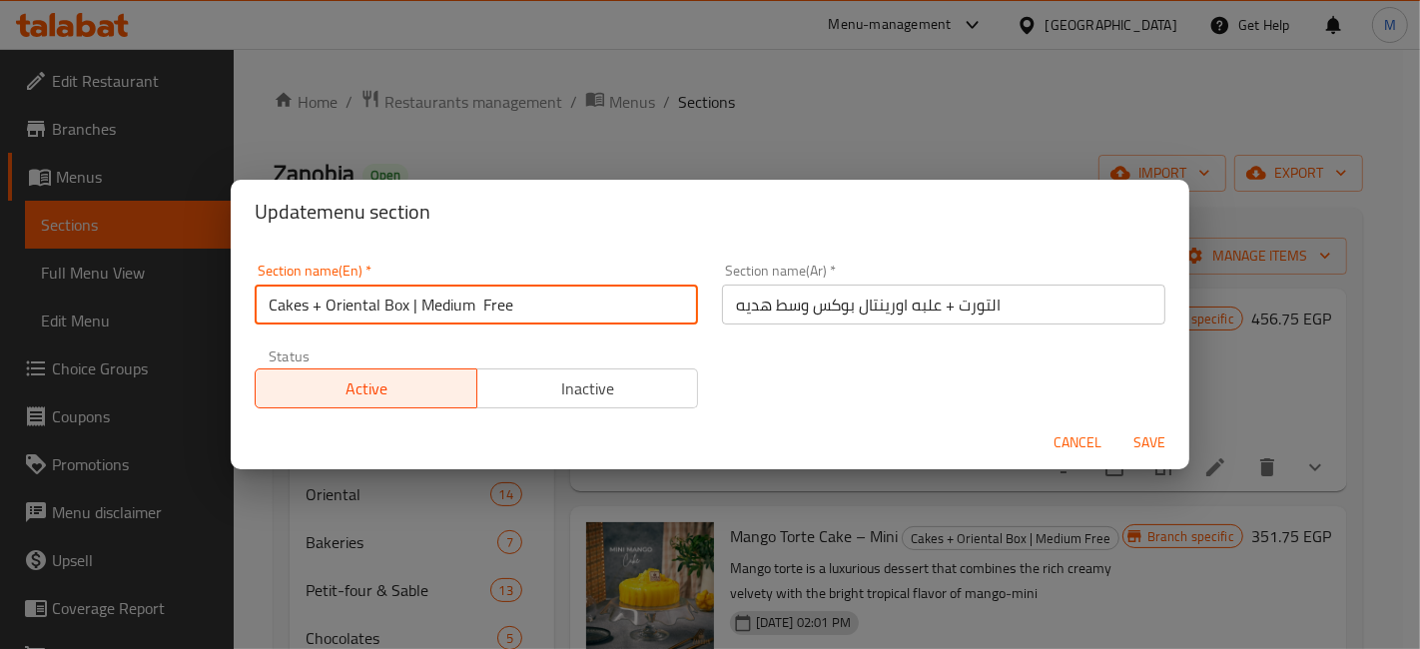
click at [460, 312] on input "Cakes + Oriental Box | Medium Free" at bounding box center [476, 305] width 443 height 40
click at [919, 305] on input "التورت + علبه اورينتال بوكس وسط هديه" at bounding box center [943, 305] width 443 height 40
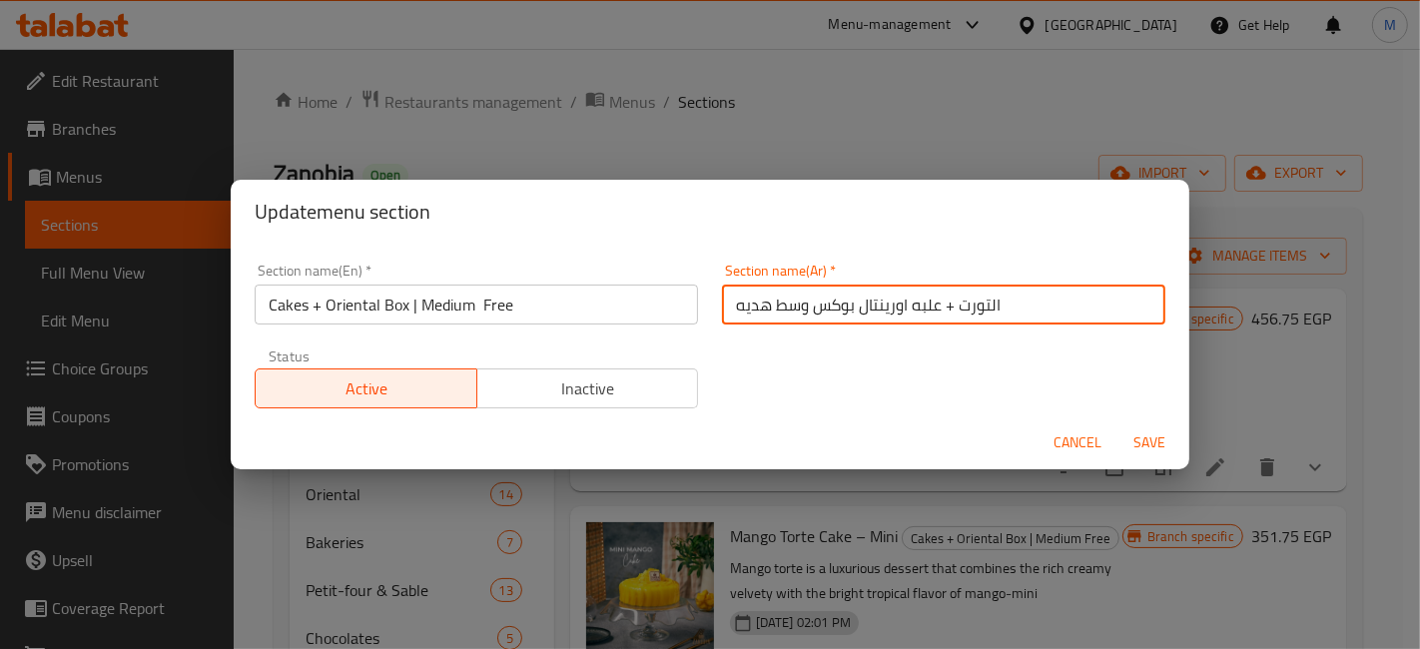
click at [919, 305] on input "التورت + علبه اورينتال بوكس وسط هديه" at bounding box center [943, 305] width 443 height 40
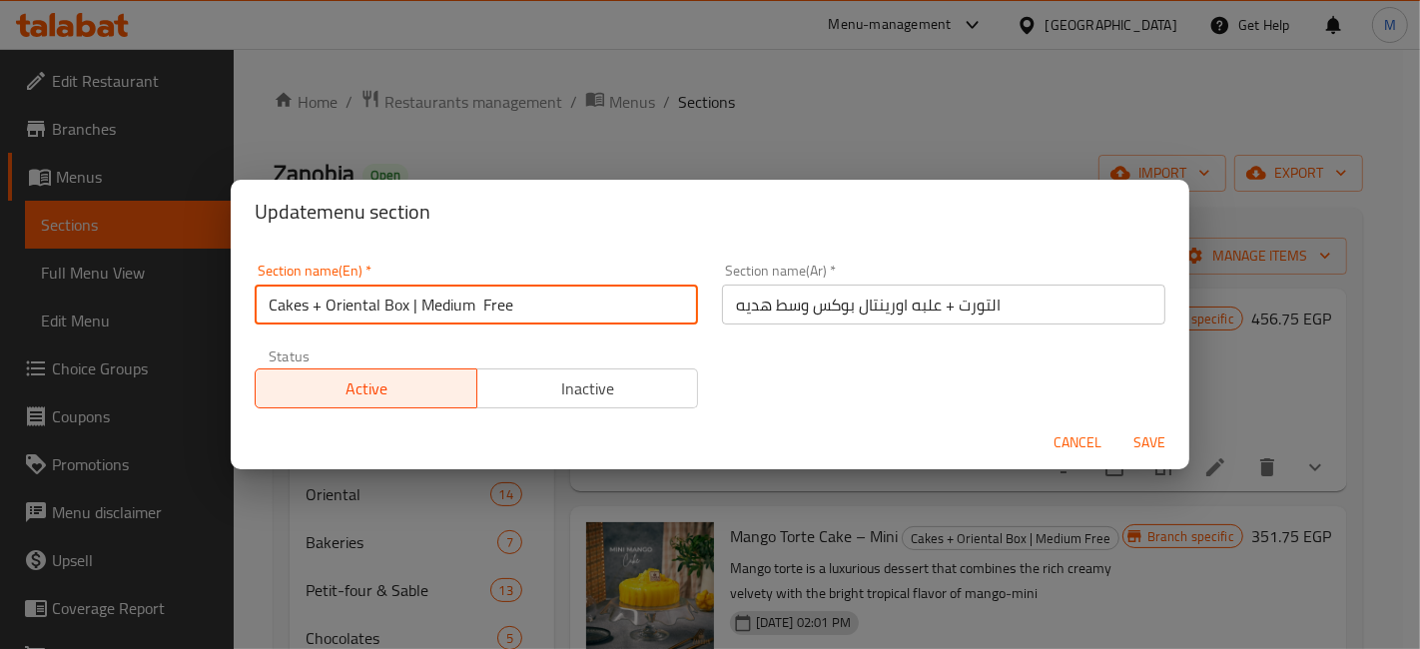
click at [538, 296] on input "Cakes + Oriental Box | Medium Free" at bounding box center [476, 305] width 443 height 40
type input "Cakes +"
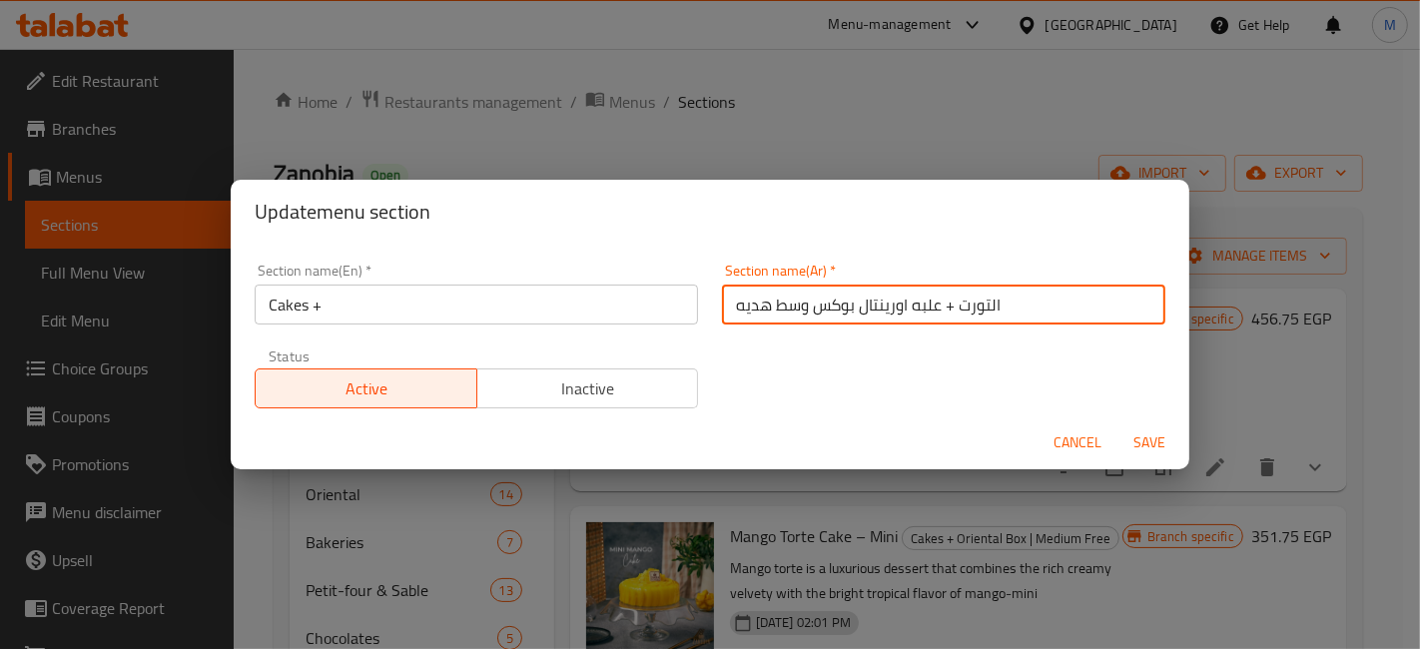
click at [930, 310] on input "التورت + علبه اورينتال بوكس وسط هديه" at bounding box center [943, 305] width 443 height 40
drag, startPoint x: 930, startPoint y: 310, endPoint x: 747, endPoint y: 313, distance: 182.8
click at [747, 313] on input "التورت + علبه اورينتال بوكس وسط هديه" at bounding box center [943, 305] width 443 height 40
click at [851, 307] on input "التورت + علبه اورينتال بوكس وسط هديه" at bounding box center [943, 305] width 443 height 40
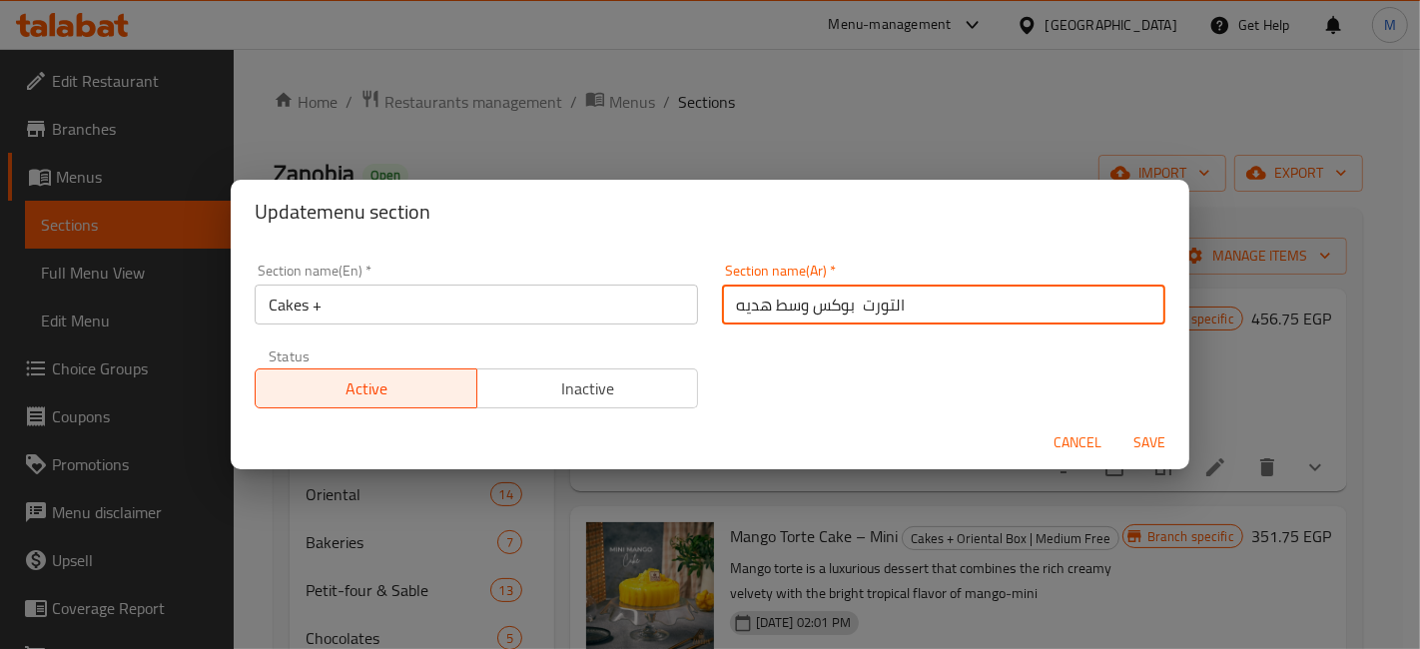
click at [835, 315] on input "التورت بوكس وسط هديه" at bounding box center [943, 305] width 443 height 40
click at [770, 304] on input "التورت وسط هديه" at bounding box center [943, 305] width 443 height 40
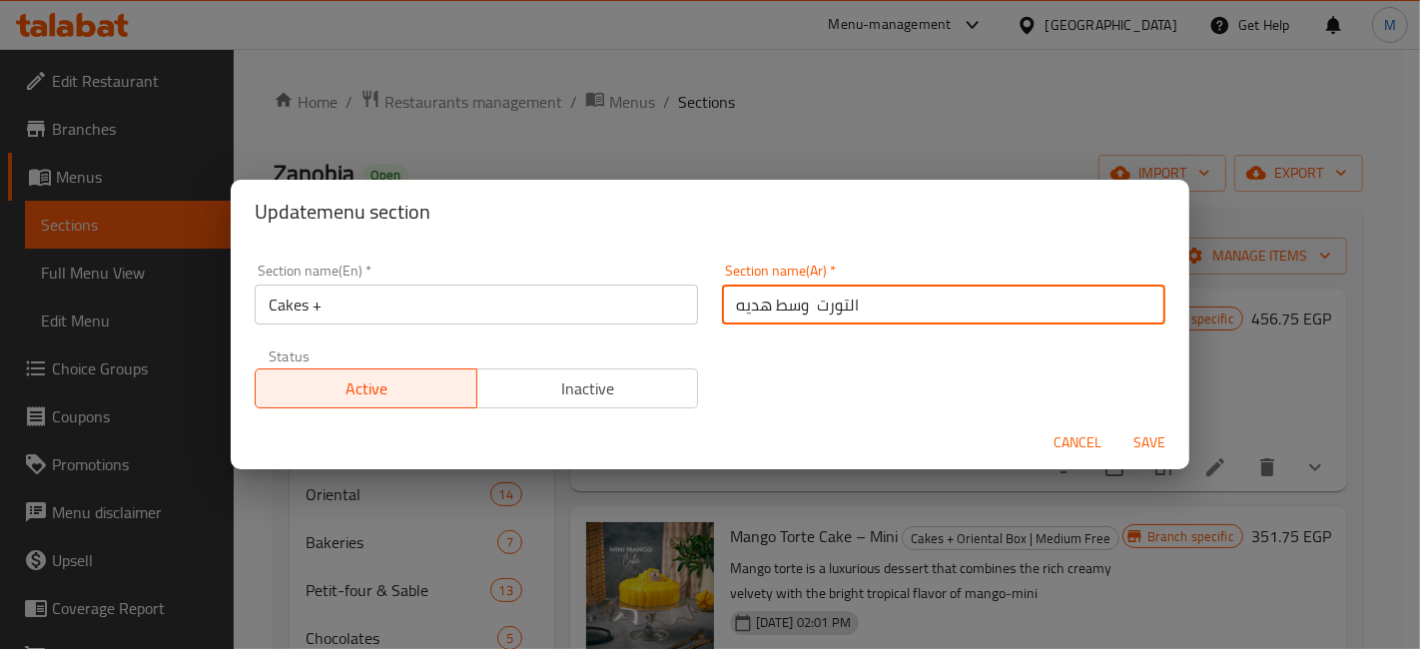
click at [770, 304] on input "التورت وسط هديه" at bounding box center [943, 305] width 443 height 40
click at [755, 312] on input "التورت وسط هديه" at bounding box center [943, 305] width 443 height 40
click at [748, 307] on input "التورت وسط" at bounding box center [943, 305] width 443 height 40
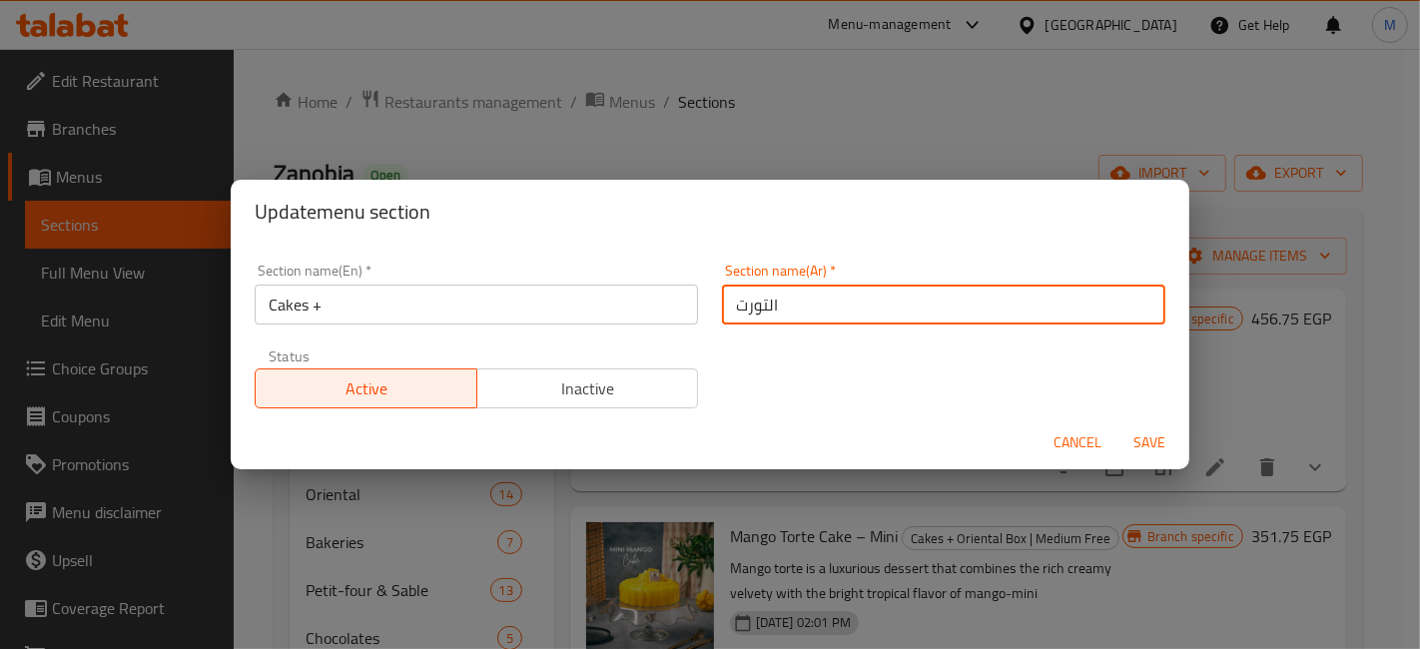
type input "التورت"
click at [1118, 424] on button "Save" at bounding box center [1150, 442] width 64 height 37
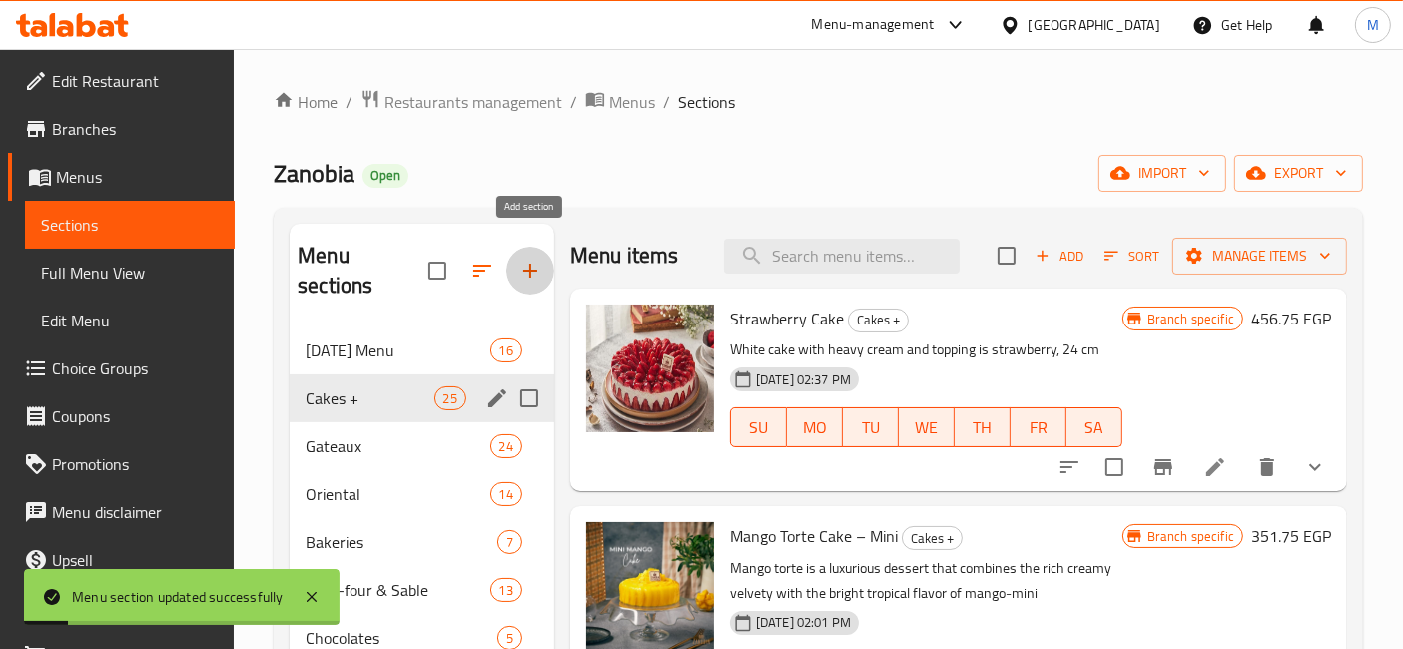
click at [534, 264] on icon "button" at bounding box center [530, 271] width 14 height 14
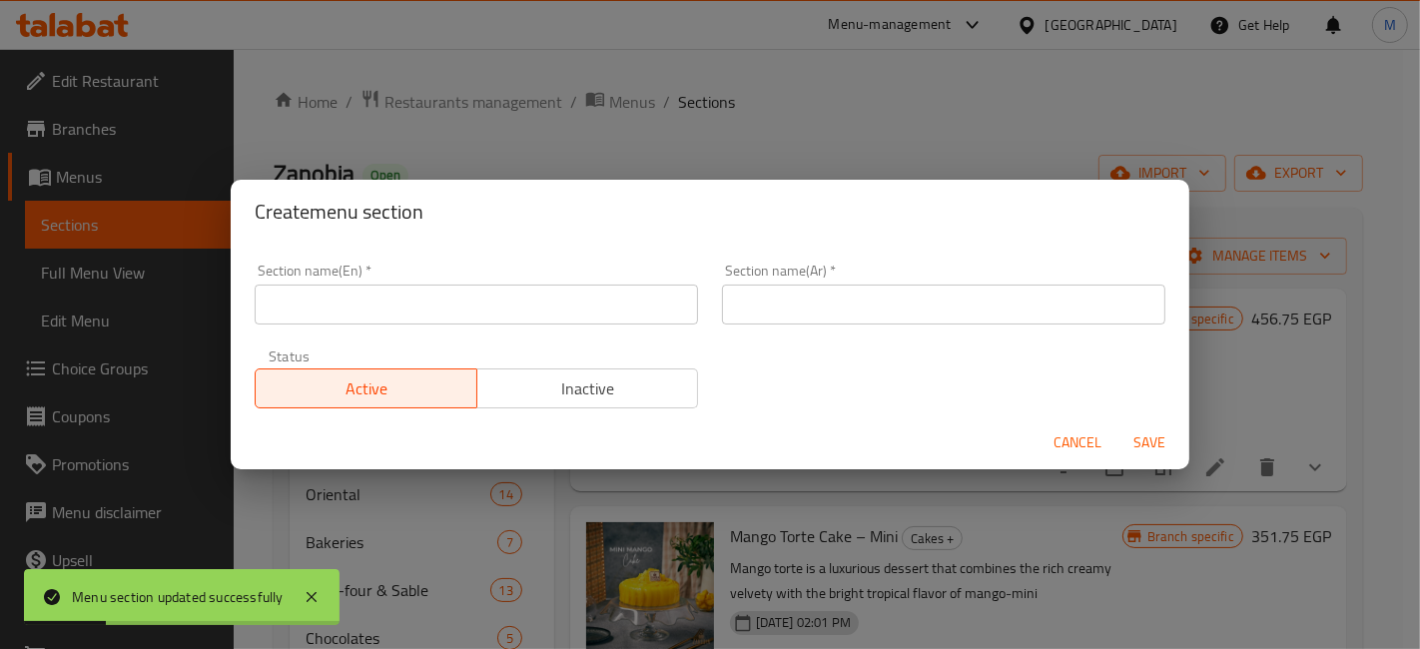
paste input "التورت + علبه اورينتال بوكس وسط هديه"
click at [525, 307] on input "التورت + علبه اورينتال بوكس وسط هديه" at bounding box center [476, 305] width 443 height 40
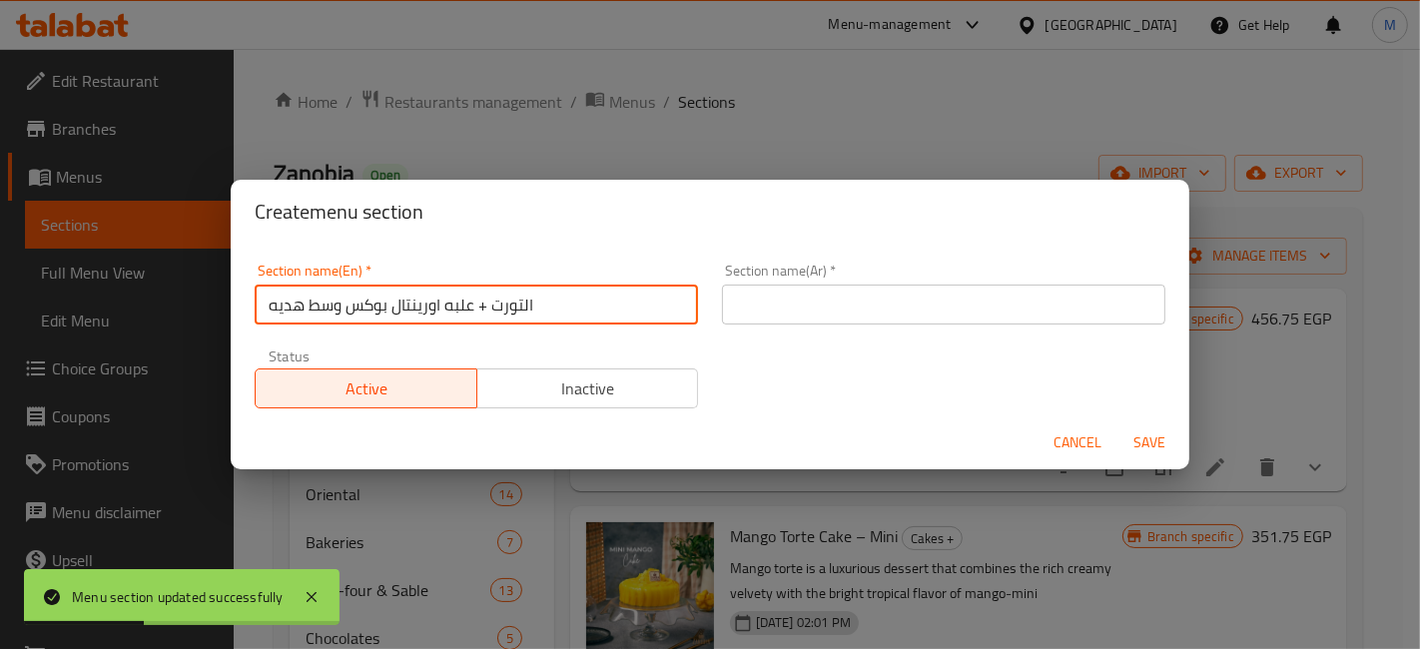
type input "التورت + علبه اورينتال بوكس وسط هديه"
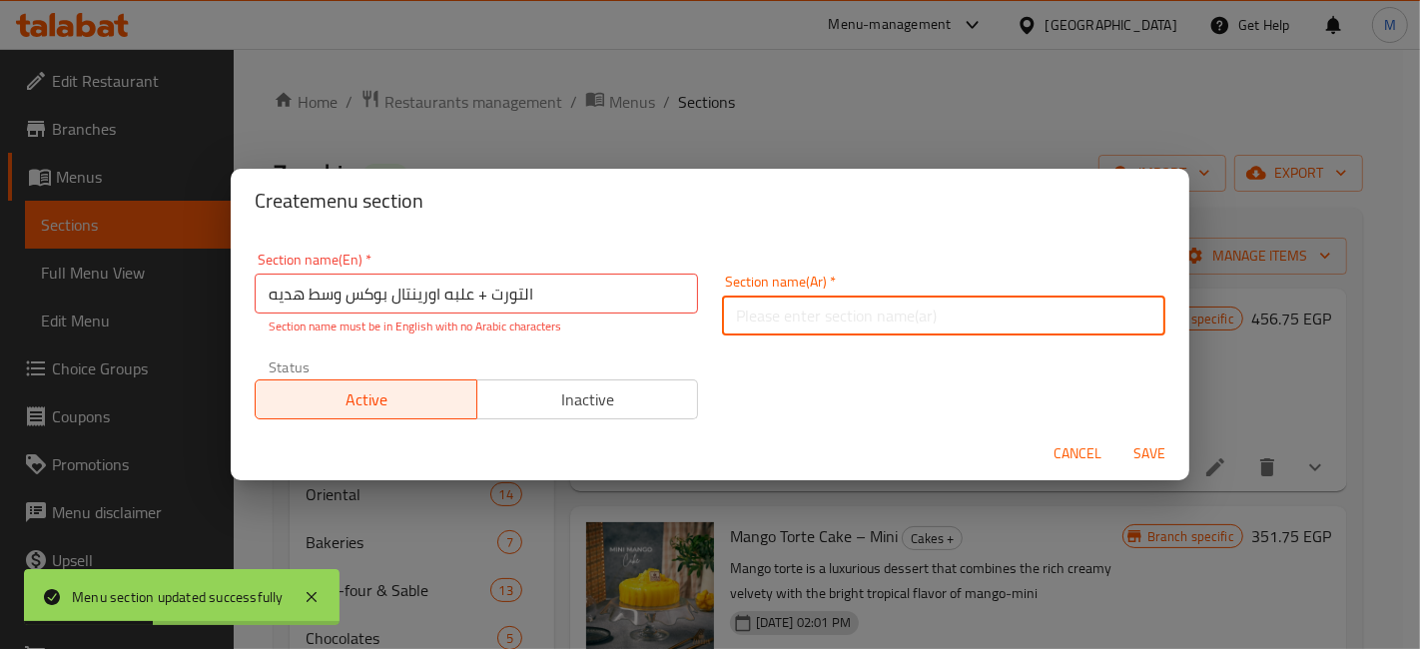
paste input "التورت + علبه اورينتال بوكس وسط هديه"
click at [761, 312] on input "التورت + علبه اورينتال بوكس وسط هديه" at bounding box center [943, 316] width 443 height 40
type input "التورت + علبه اورينتال بوكس وسط هديه"
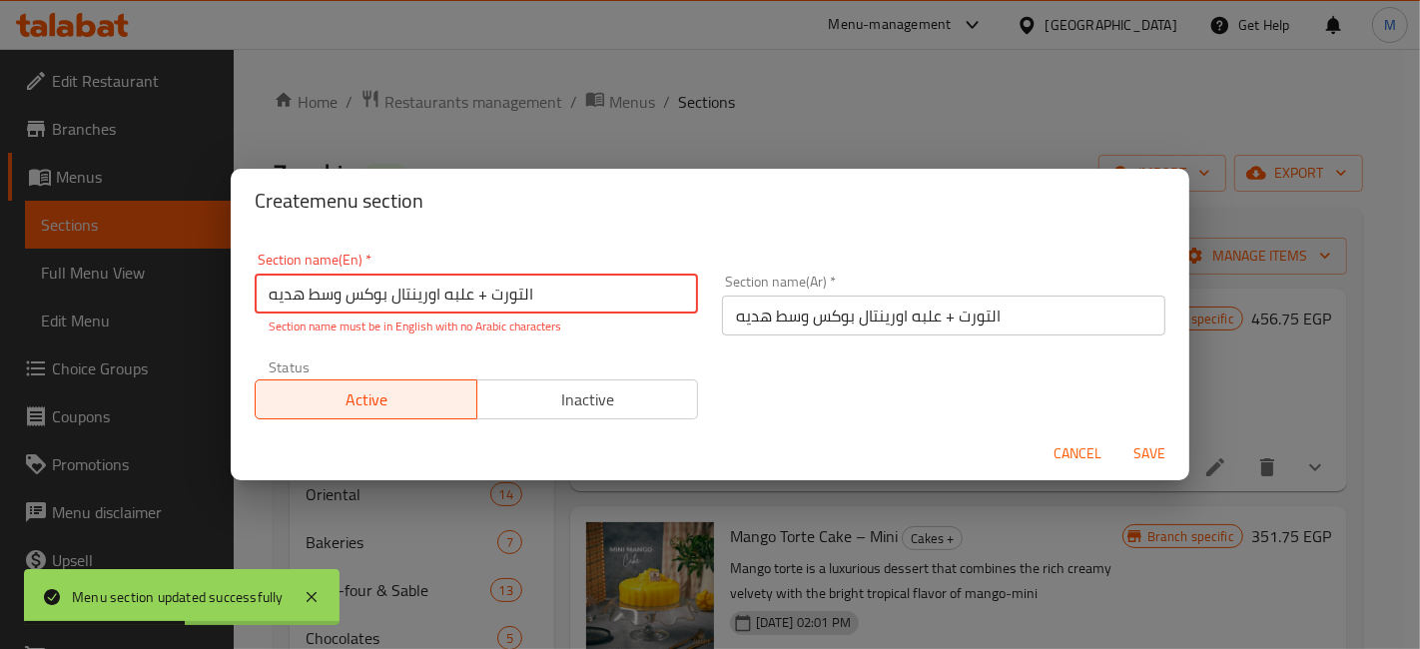
click at [630, 297] on input "التورت + علبه اورينتال بوكس وسط هديه" at bounding box center [476, 294] width 443 height 40
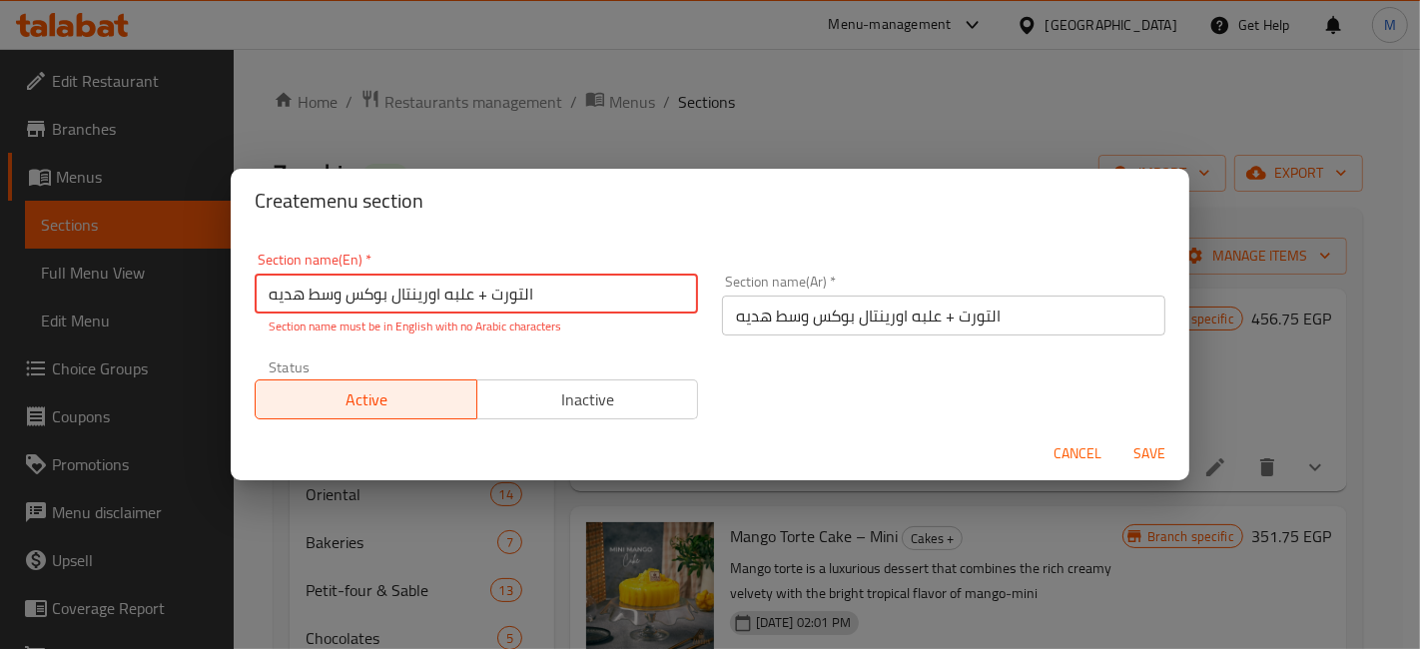
paste input "Cakes + Oriental Box | Medium Free"
type input "Cakes + Oriental Box | Medium Free"
click at [764, 388] on div "Section name(En)   * Cakes + Oriental Box | Medium Free Section name(En) * Sect…" at bounding box center [710, 336] width 935 height 191
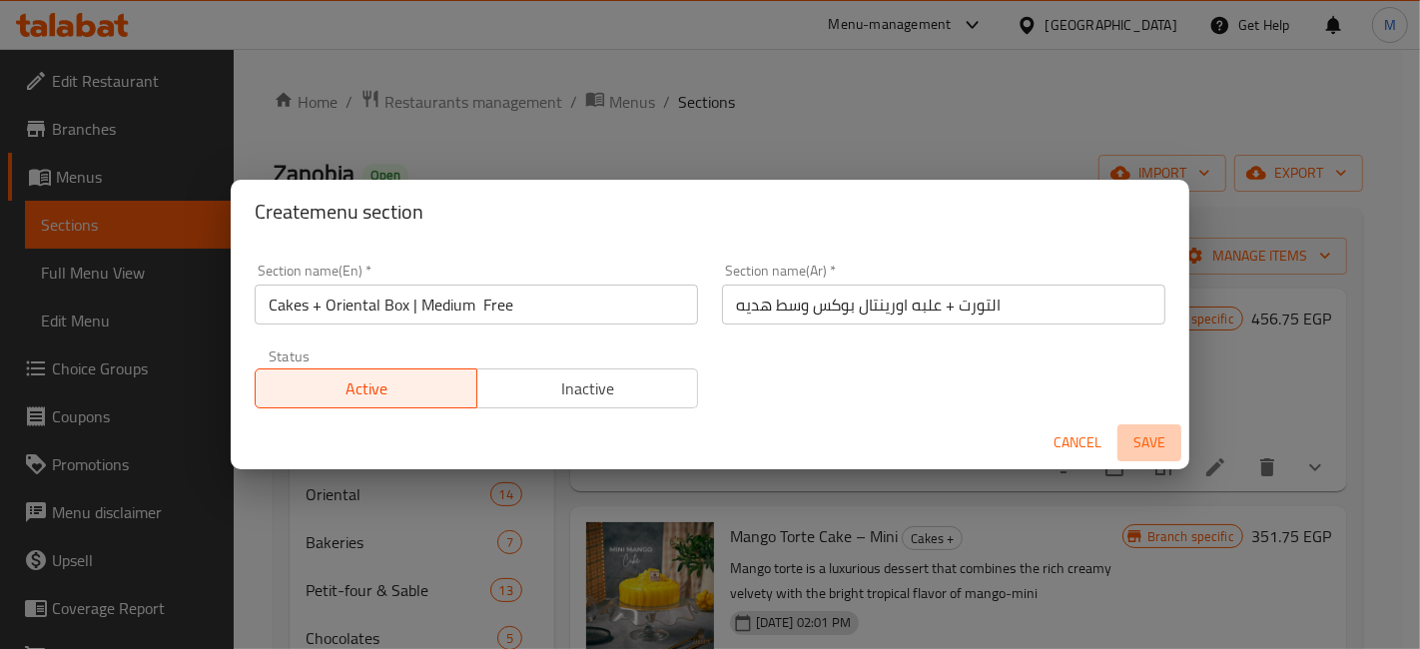
click at [1150, 430] on span "Save" at bounding box center [1150, 442] width 48 height 25
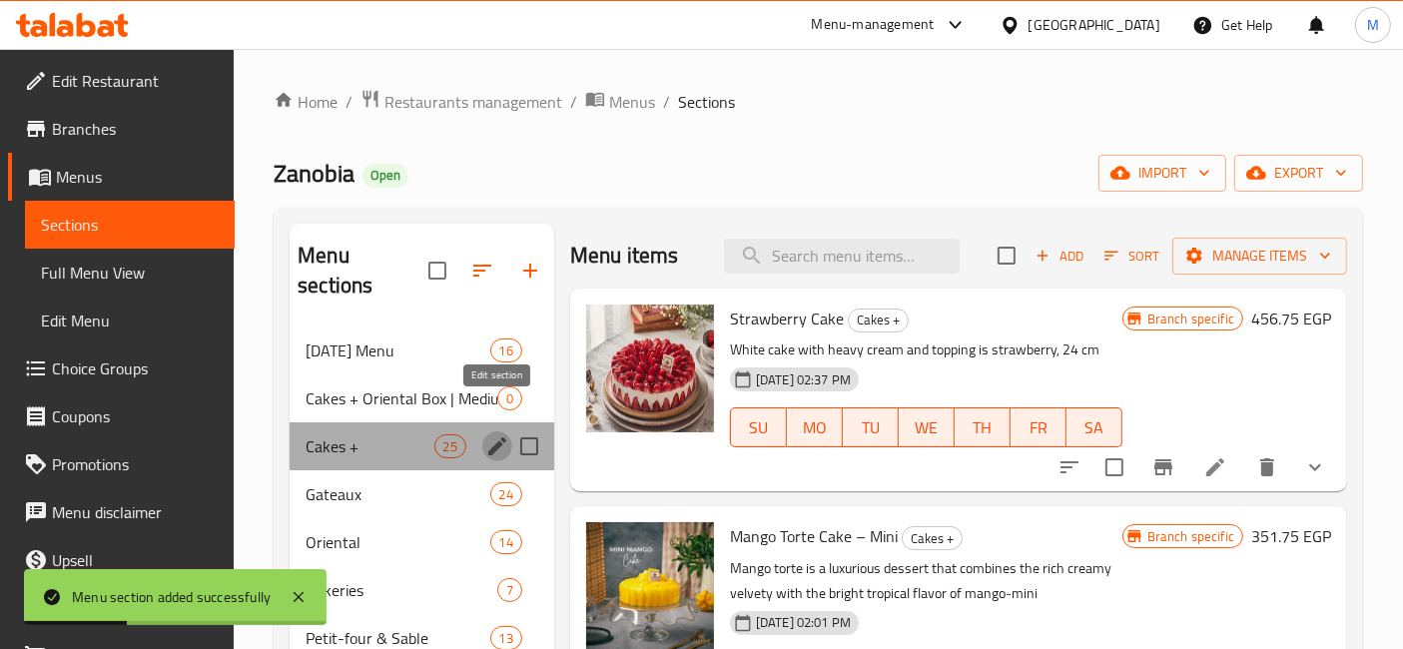
click at [499, 434] on icon "edit" at bounding box center [497, 446] width 24 height 24
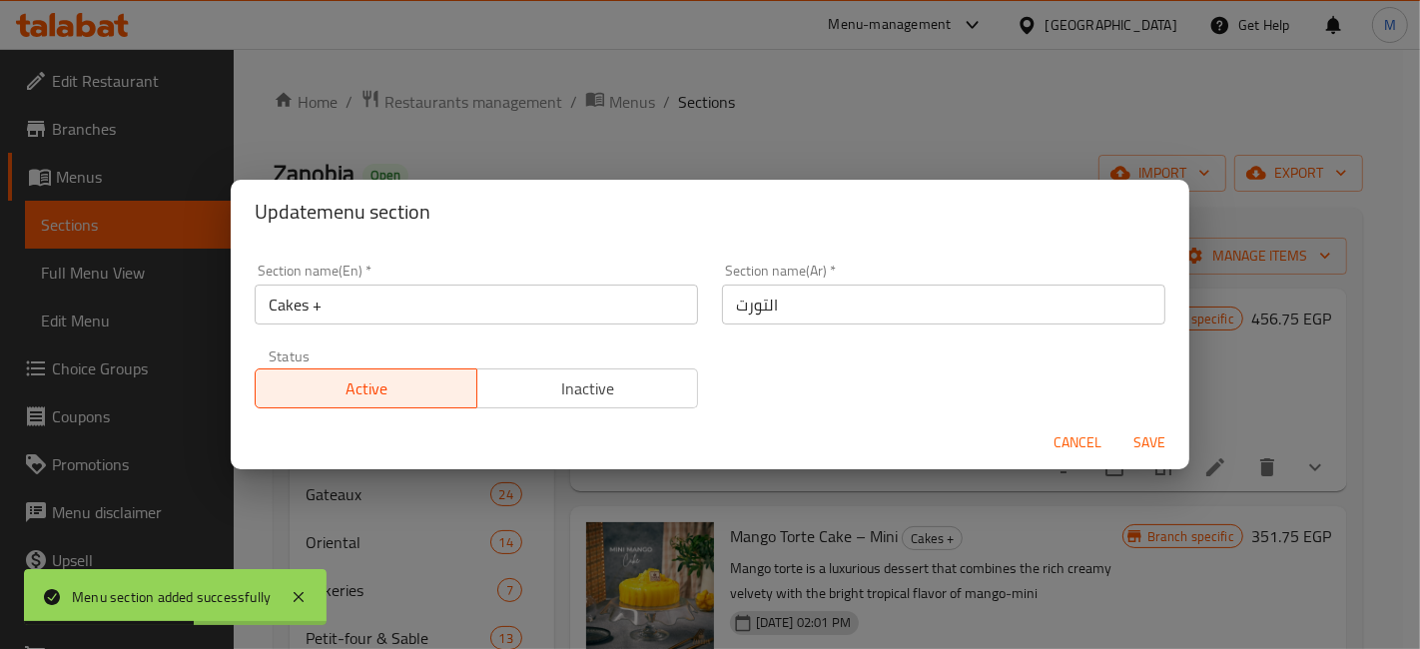
click at [500, 410] on div "Status Active Inactive" at bounding box center [476, 379] width 467 height 84
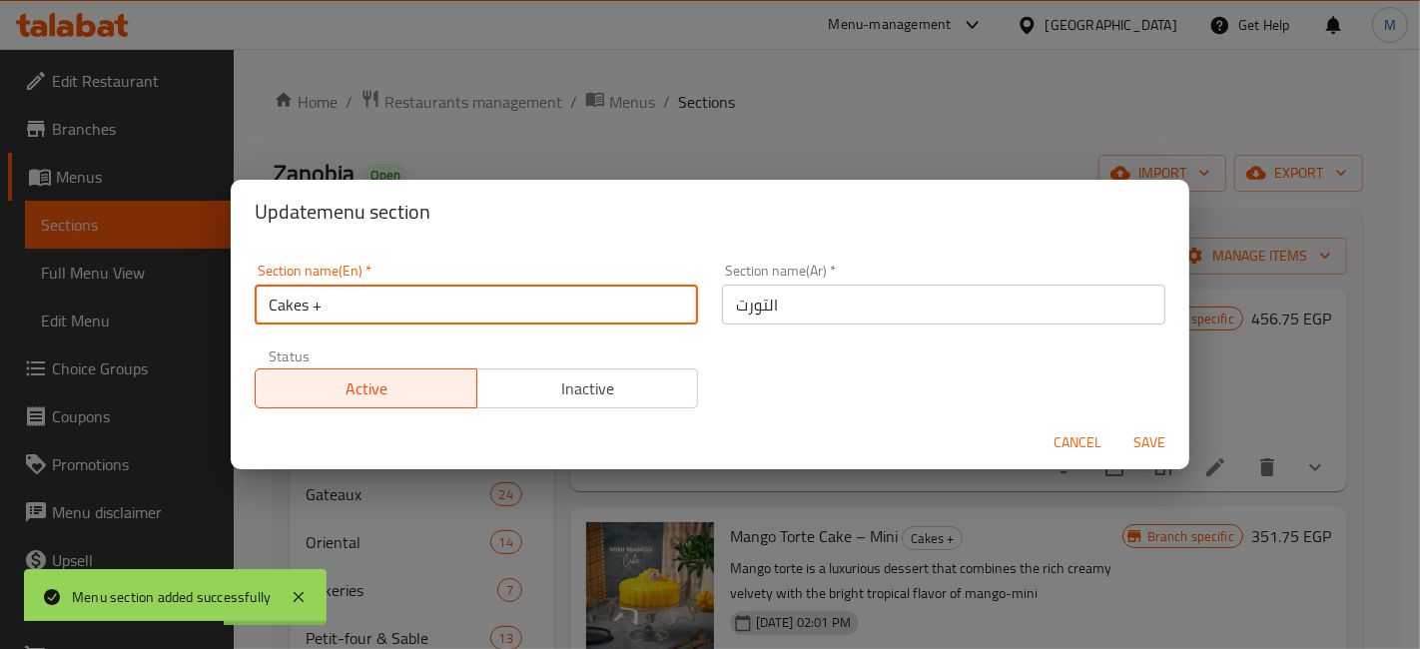
click at [436, 317] on input "Cakes +" at bounding box center [476, 305] width 443 height 40
type input "Cakes"
click at [1118, 424] on button "Save" at bounding box center [1150, 442] width 64 height 37
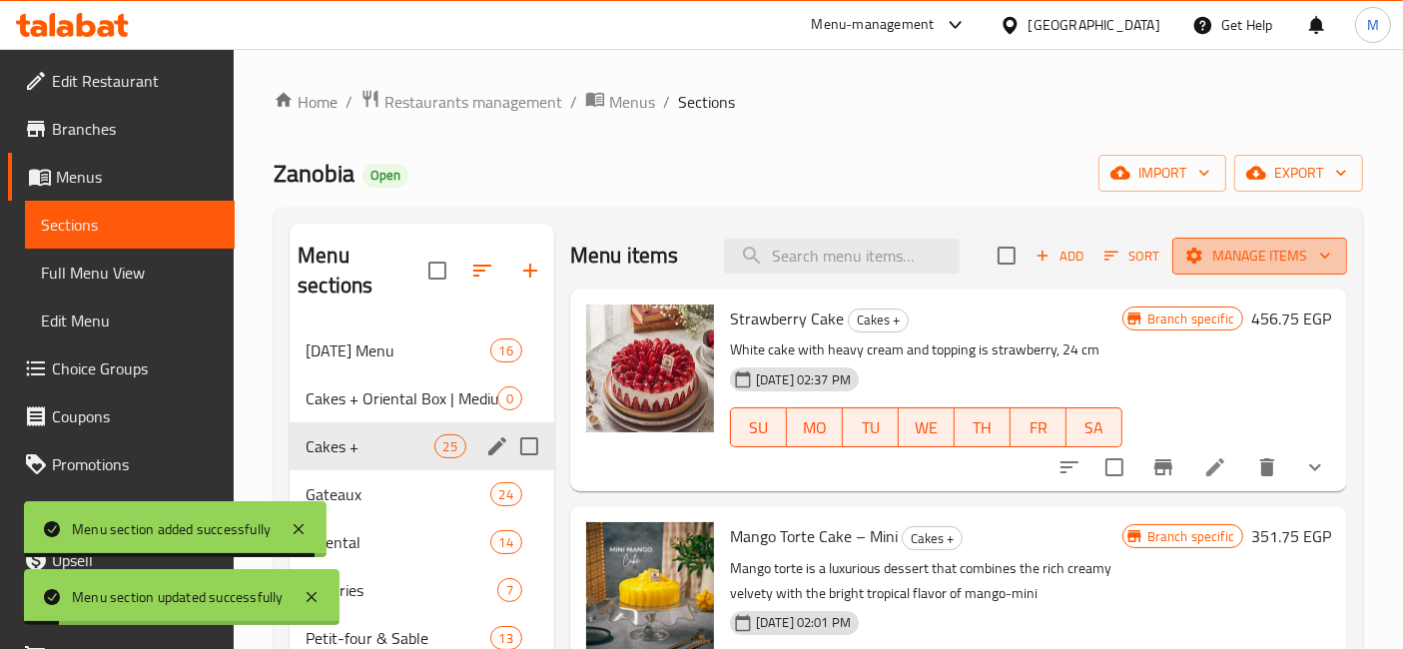
click at [1269, 255] on span "Manage items" at bounding box center [1259, 256] width 143 height 25
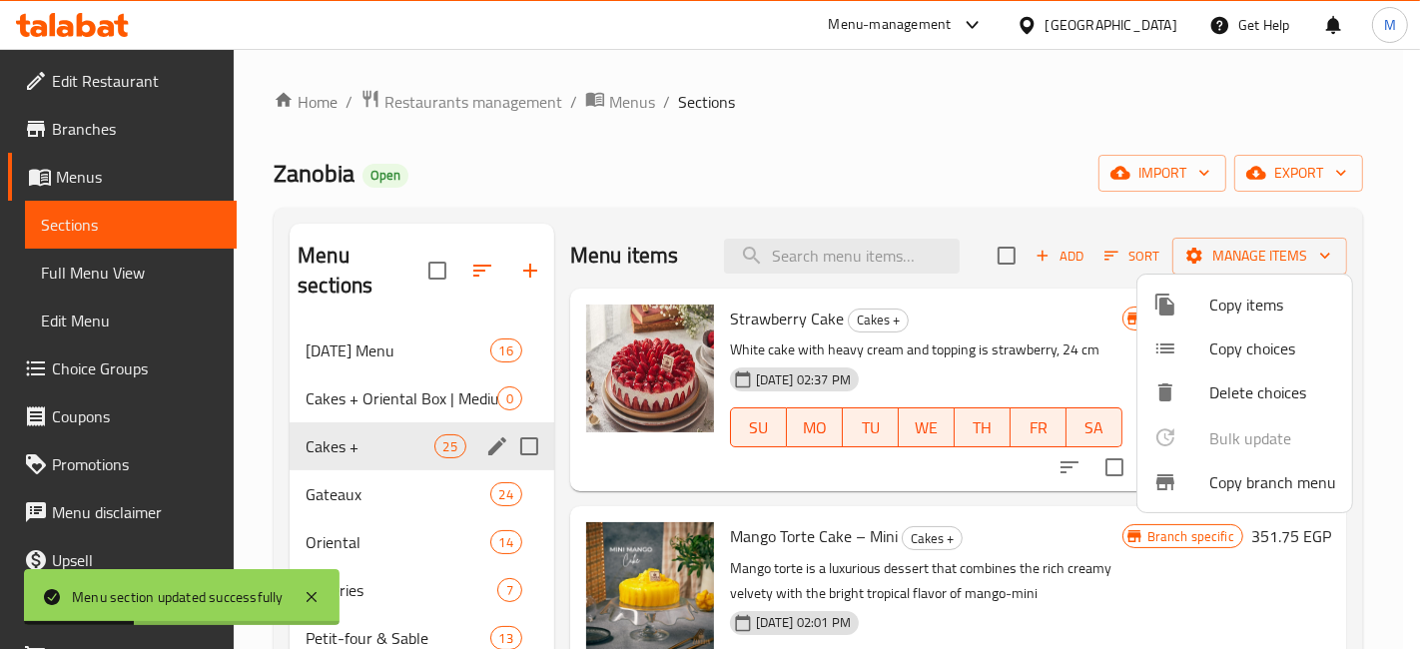
click at [1243, 310] on span "Copy items" at bounding box center [1272, 305] width 127 height 24
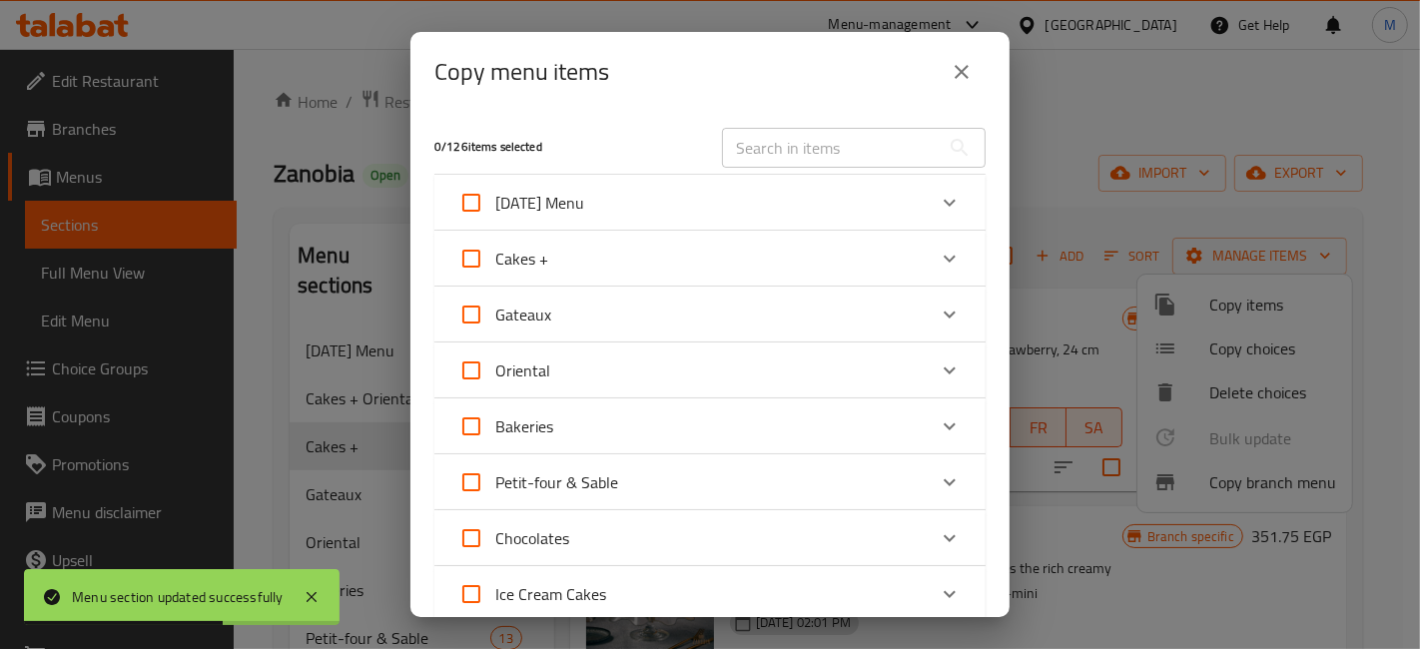
click at [880, 258] on div "Cakes +" at bounding box center [691, 259] width 467 height 48
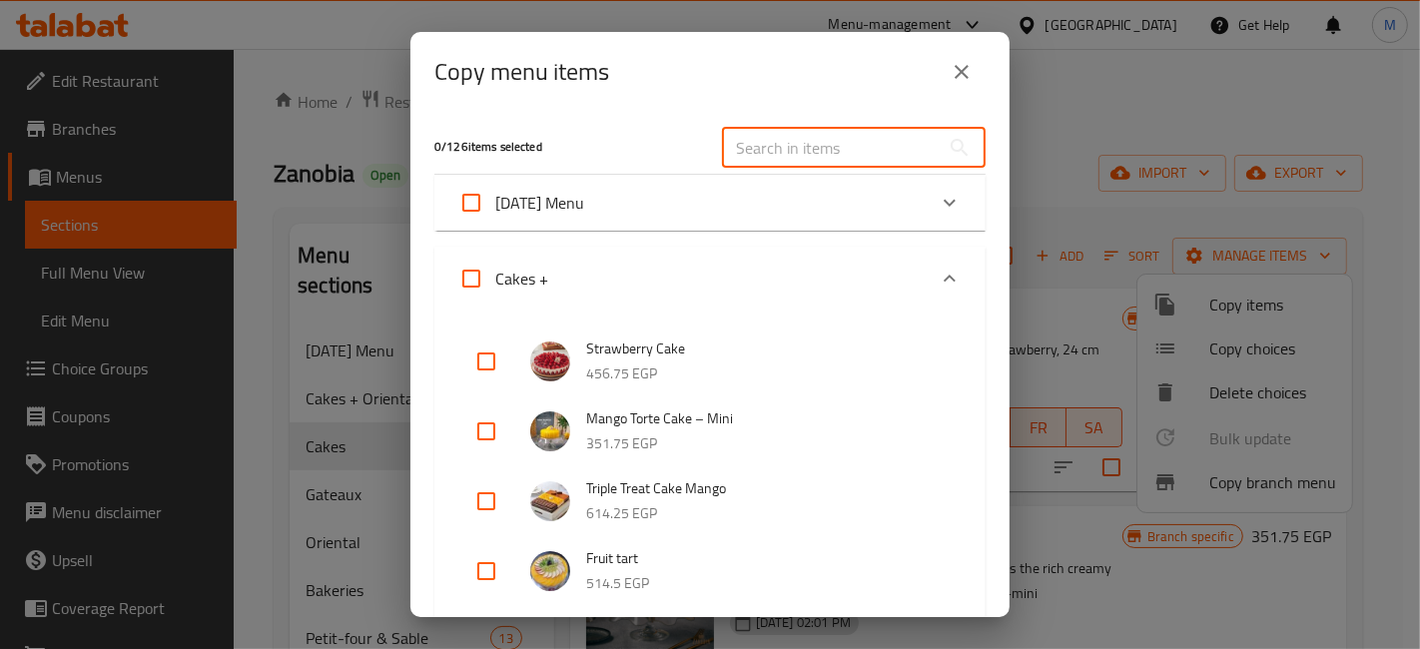
click at [802, 151] on input "text" at bounding box center [831, 148] width 218 height 40
click at [490, 495] on input "checkbox" at bounding box center [486, 501] width 48 height 48
checkbox input "true"
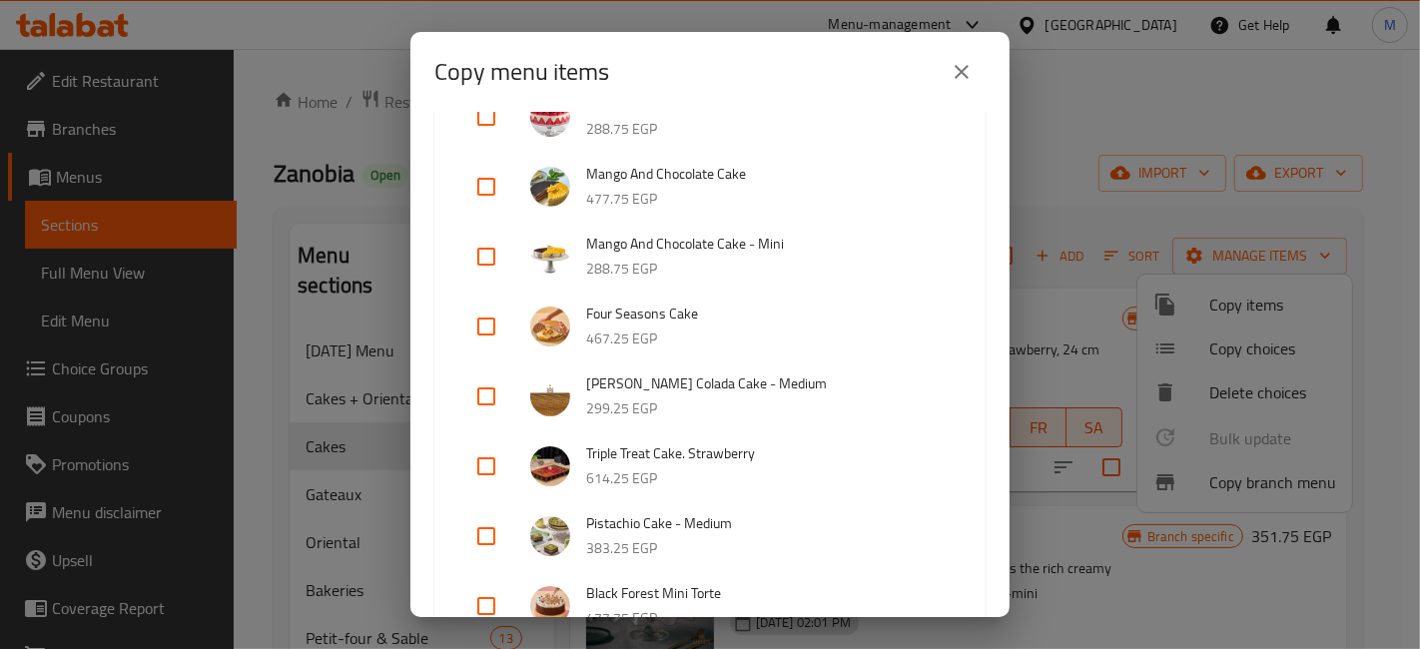
scroll to position [1164, 0]
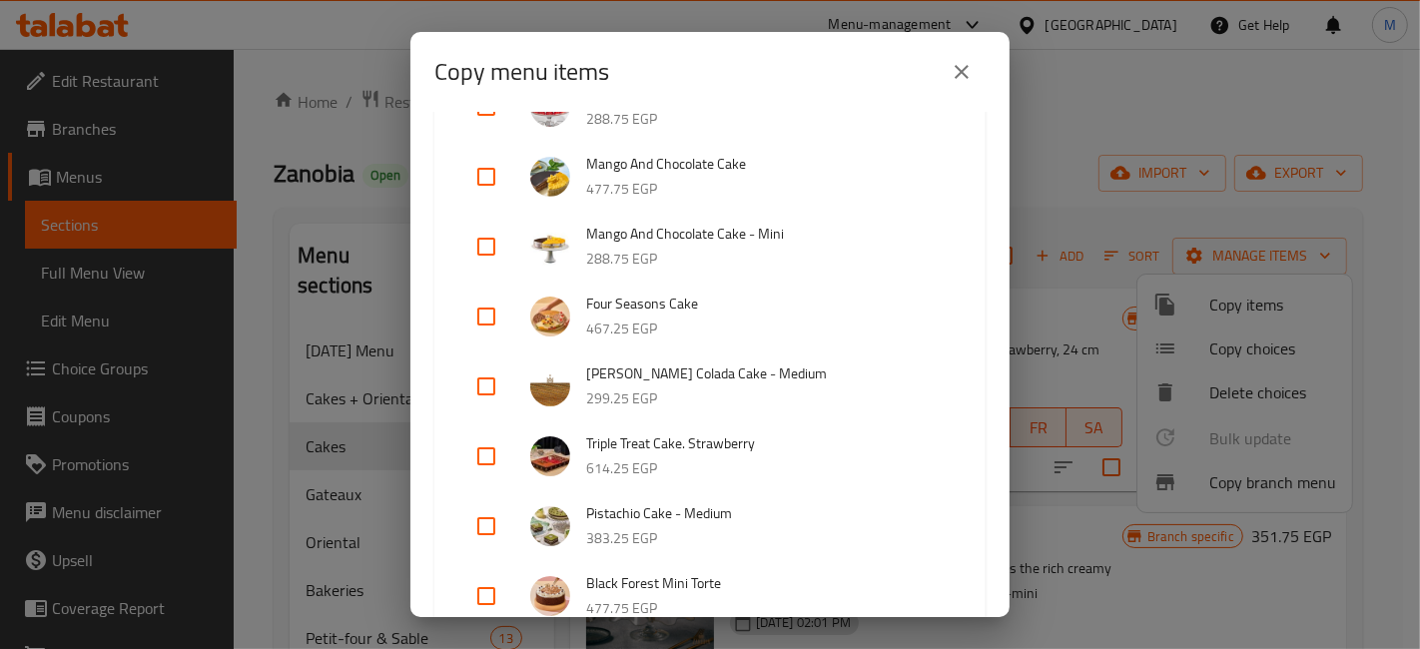
click at [487, 315] on input "checkbox" at bounding box center [486, 317] width 48 height 48
checkbox input "true"
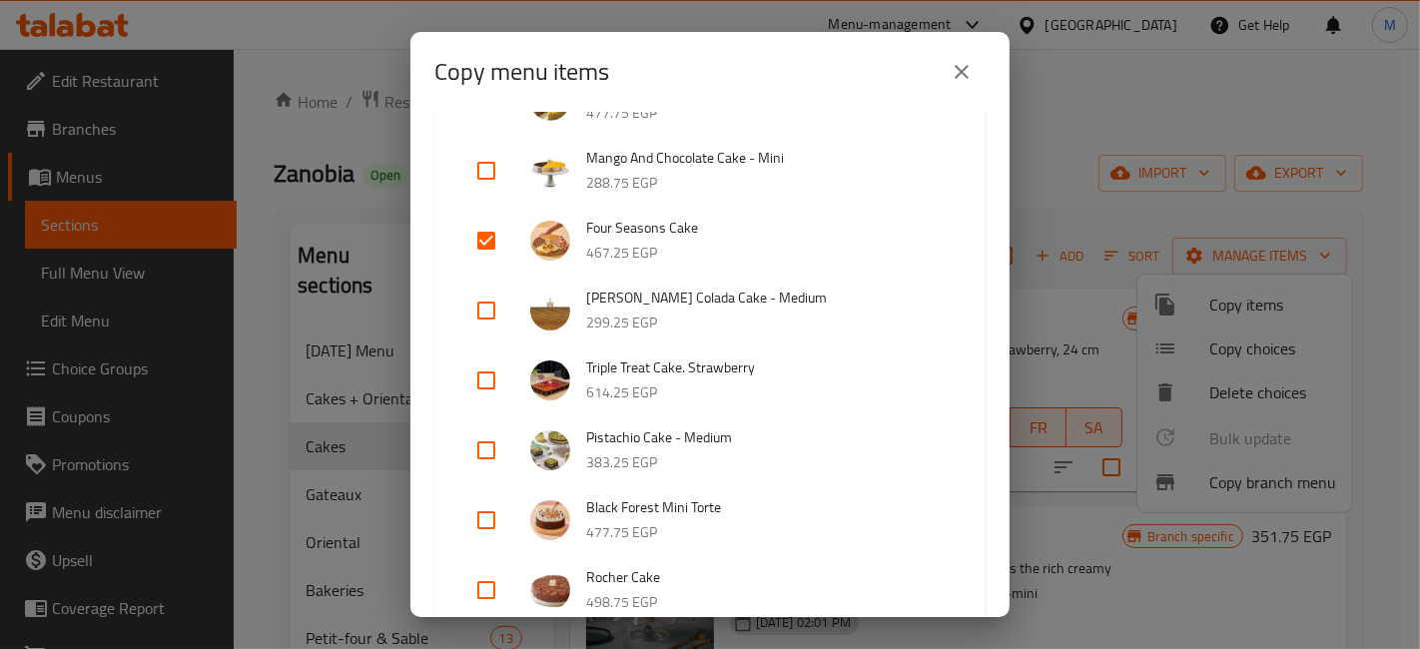
click at [499, 378] on input "checkbox" at bounding box center [486, 381] width 48 height 48
checkbox input "true"
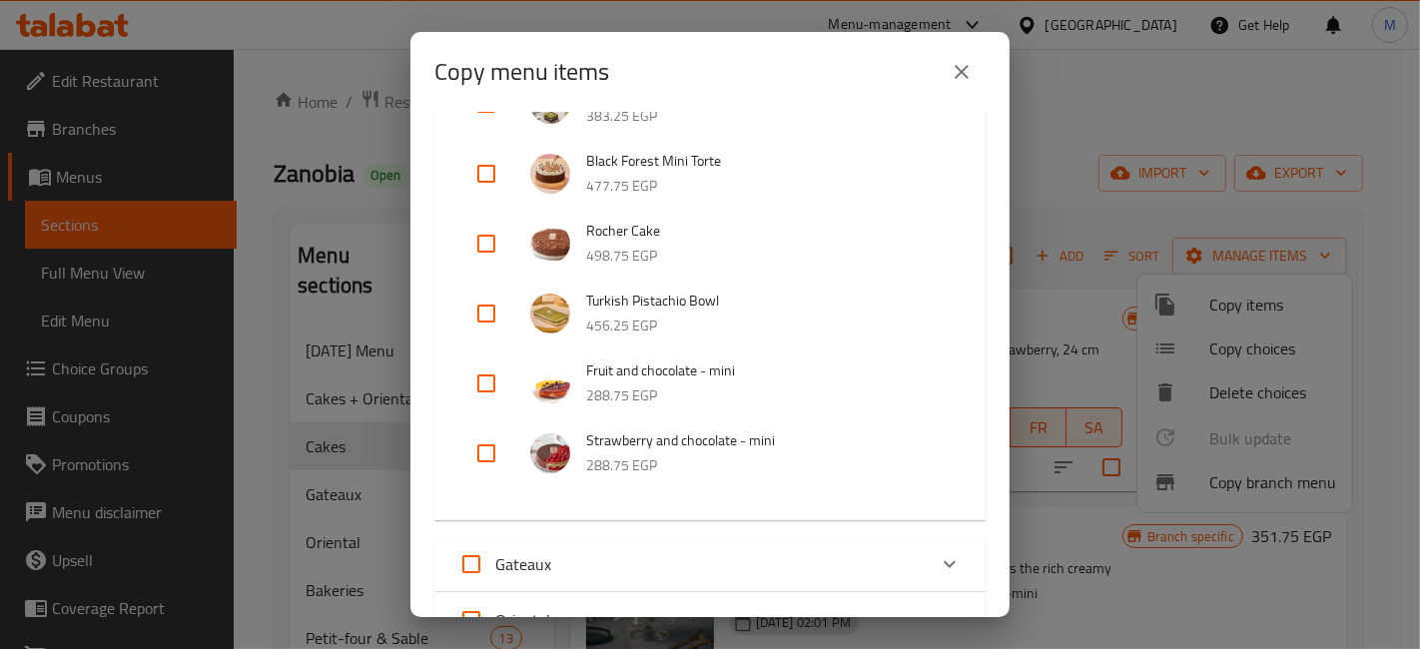
scroll to position [1586, 0]
click at [501, 231] on input "checkbox" at bounding box center [486, 244] width 48 height 48
checkbox input "true"
click at [491, 387] on input "checkbox" at bounding box center [486, 384] width 48 height 48
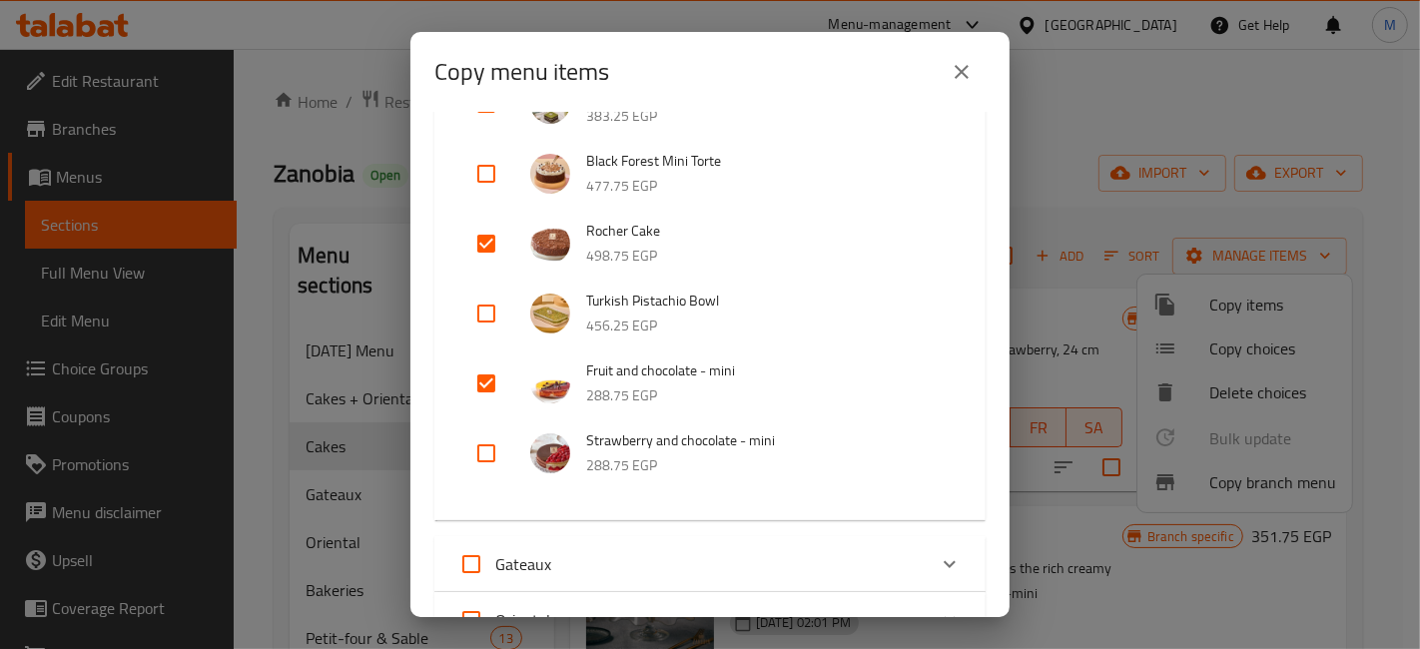
checkbox input "false"
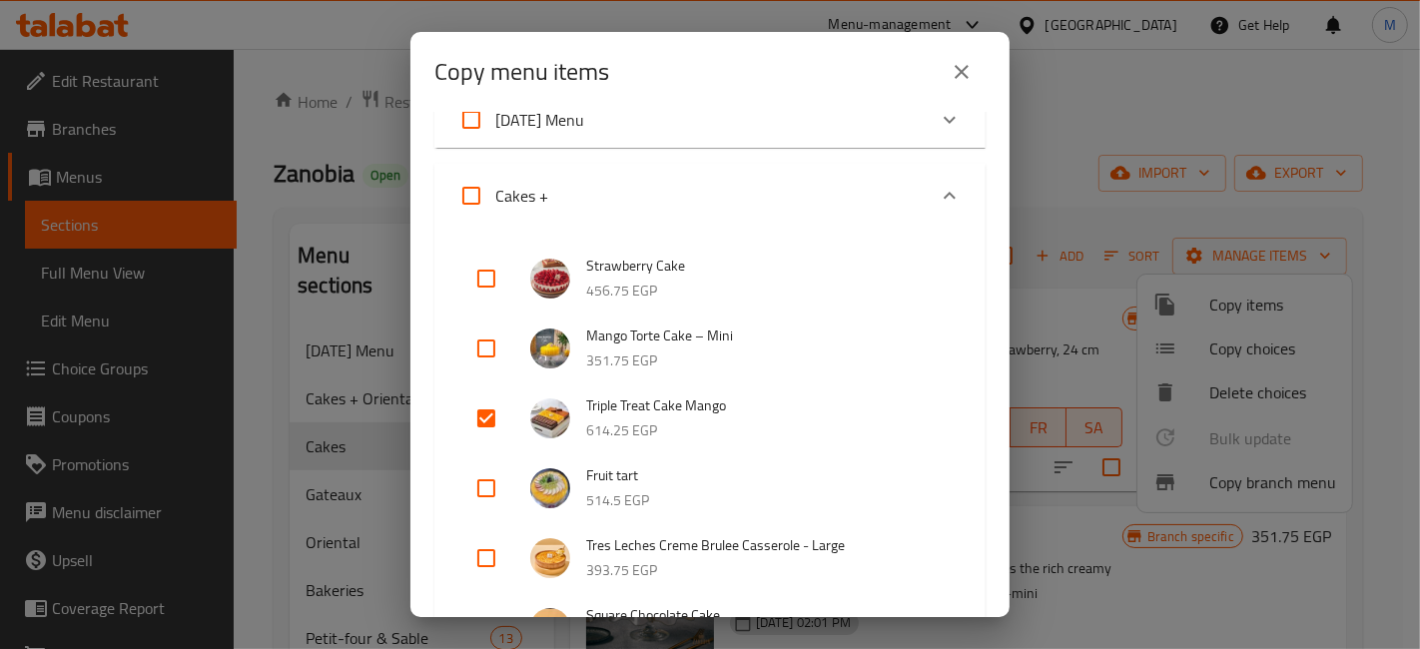
scroll to position [128, 0]
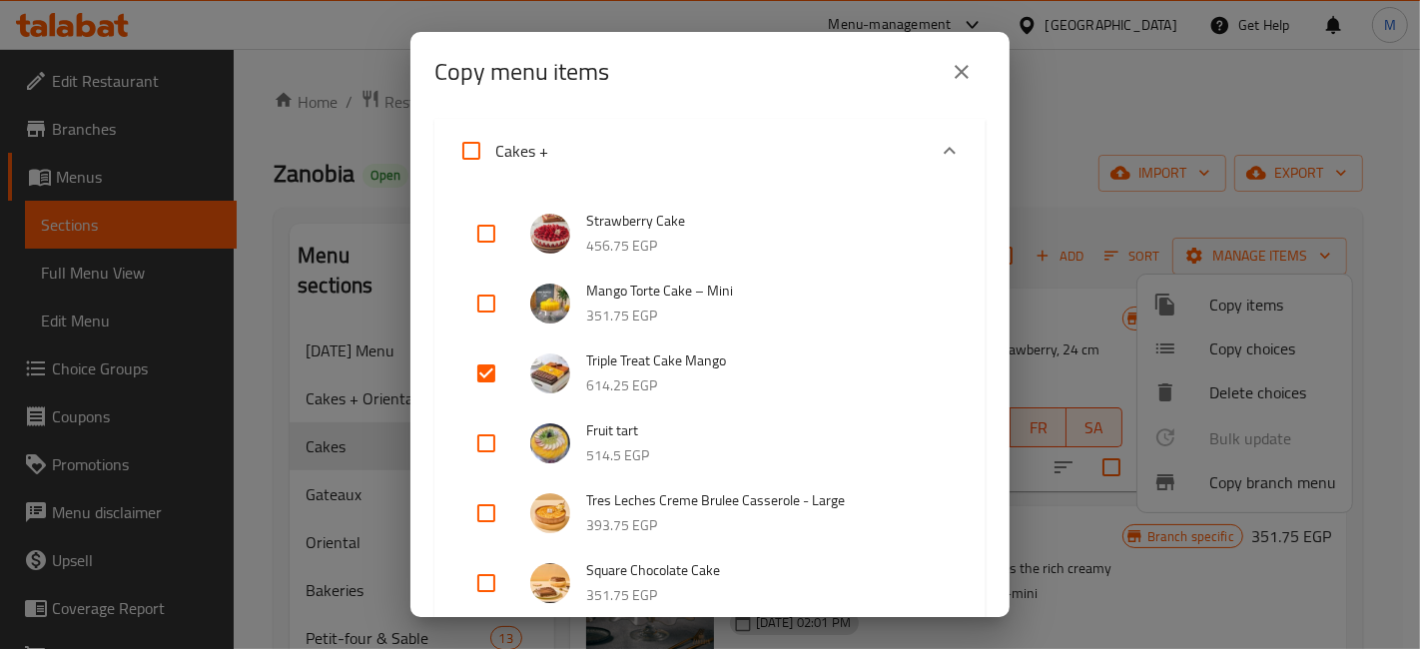
click at [479, 434] on input "checkbox" at bounding box center [486, 443] width 48 height 48
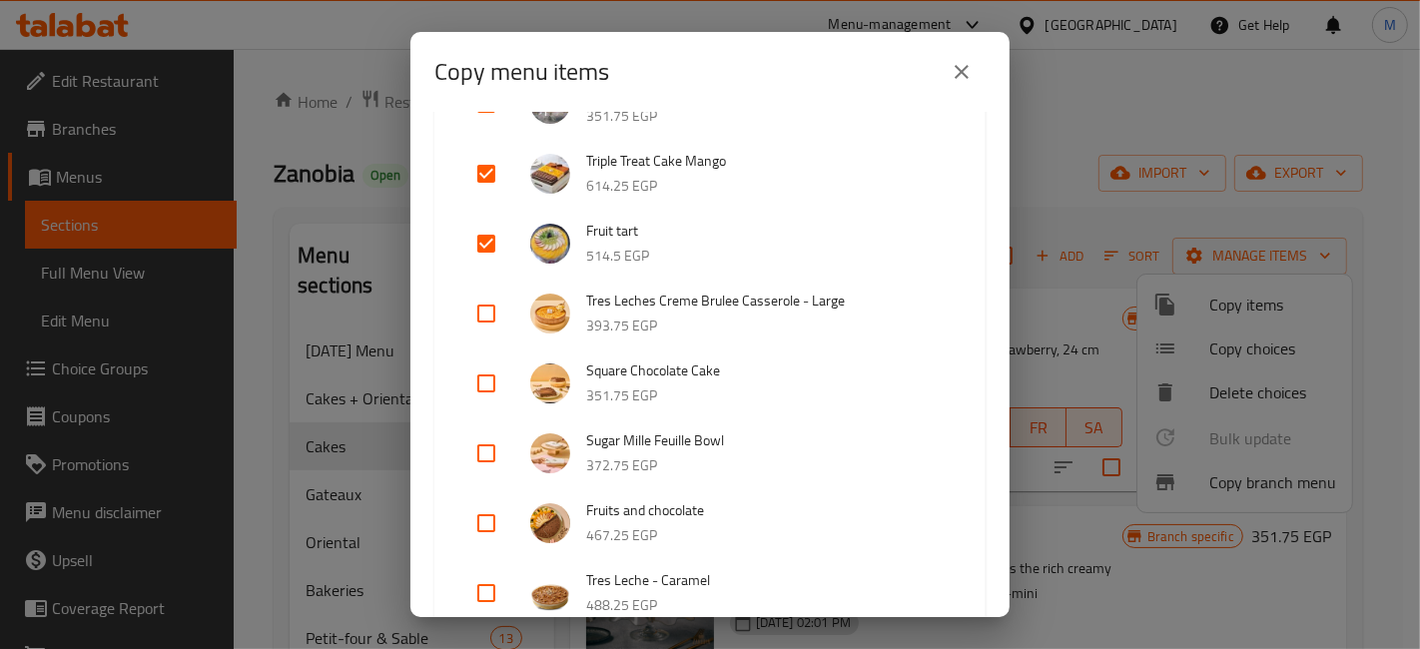
scroll to position [330, 0]
click at [496, 244] on input "checkbox" at bounding box center [486, 242] width 48 height 48
checkbox input "false"
click at [481, 521] on input "checkbox" at bounding box center [486, 521] width 48 height 48
checkbox input "true"
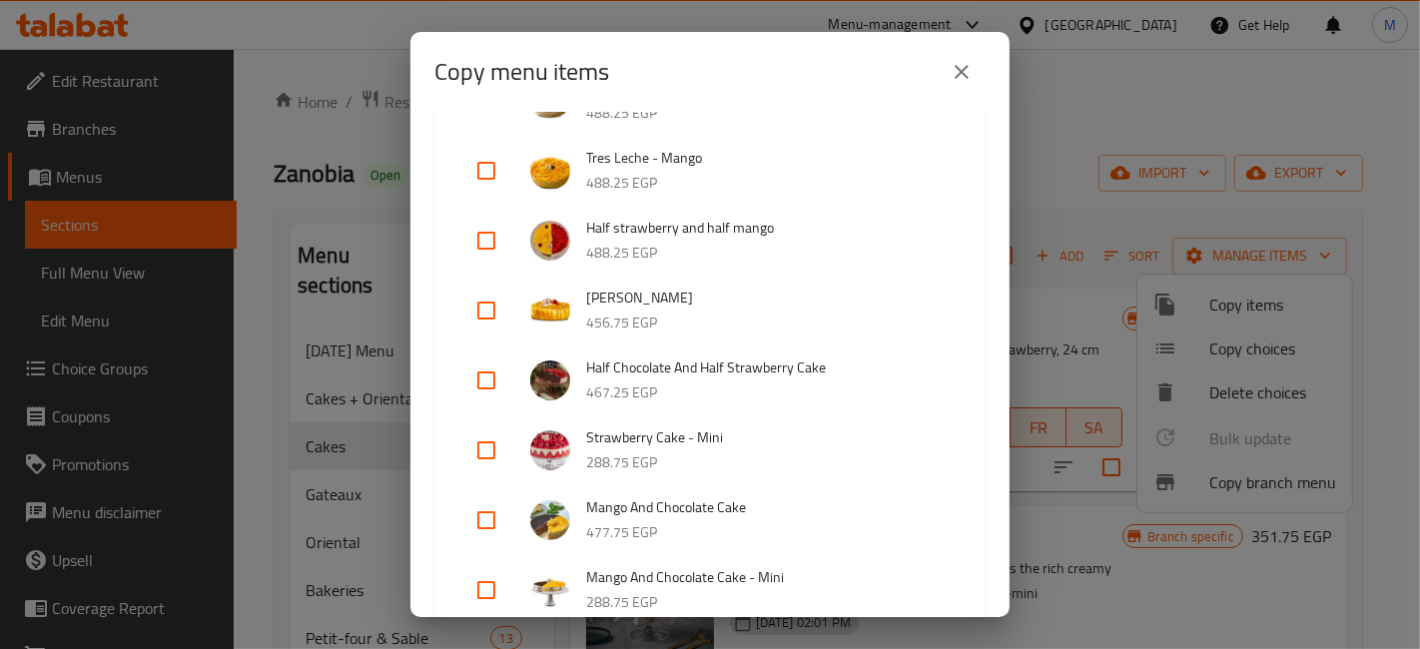
scroll to position [851, 0]
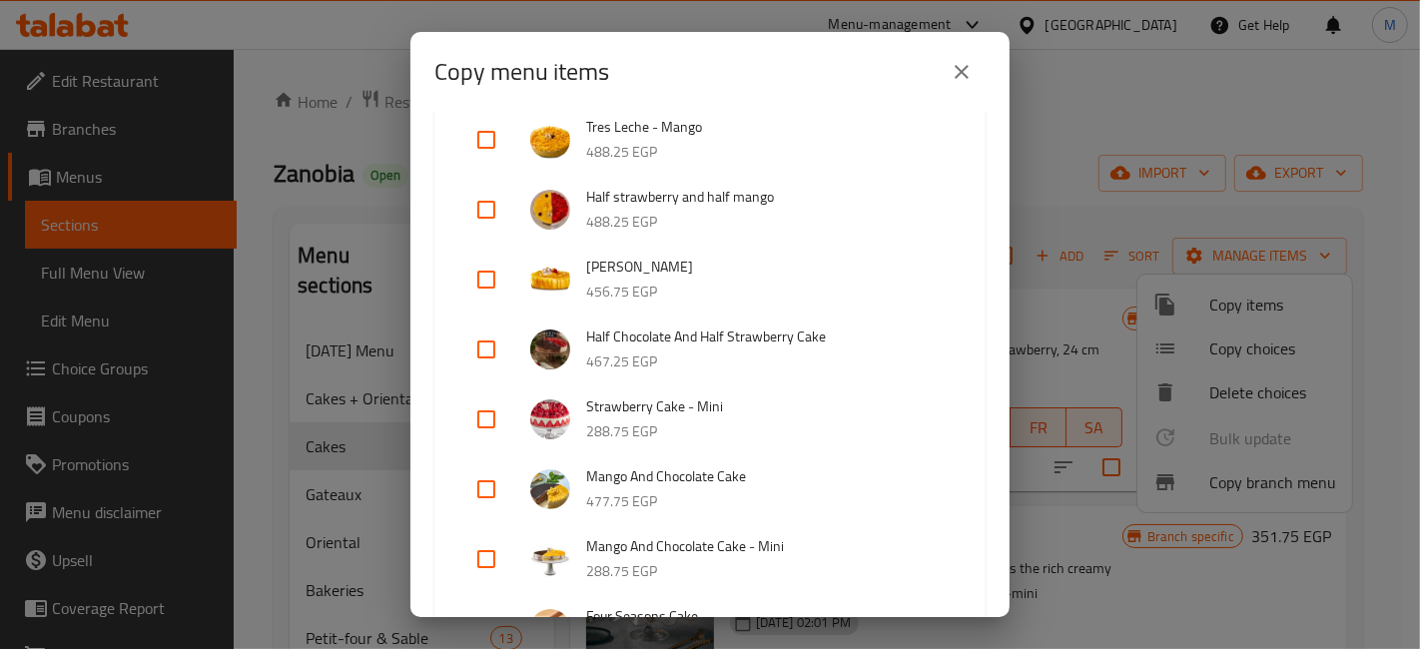
click at [495, 483] on input "checkbox" at bounding box center [486, 489] width 48 height 48
checkbox input "true"
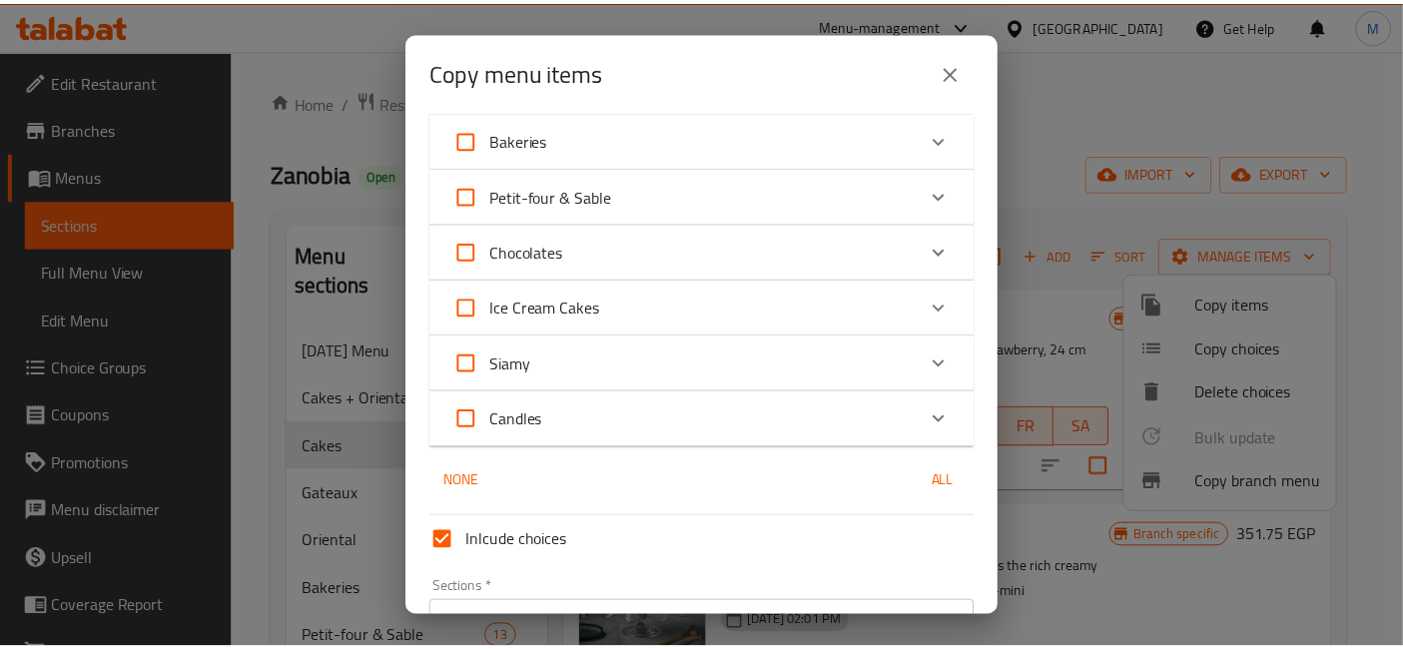
scroll to position [2237, 0]
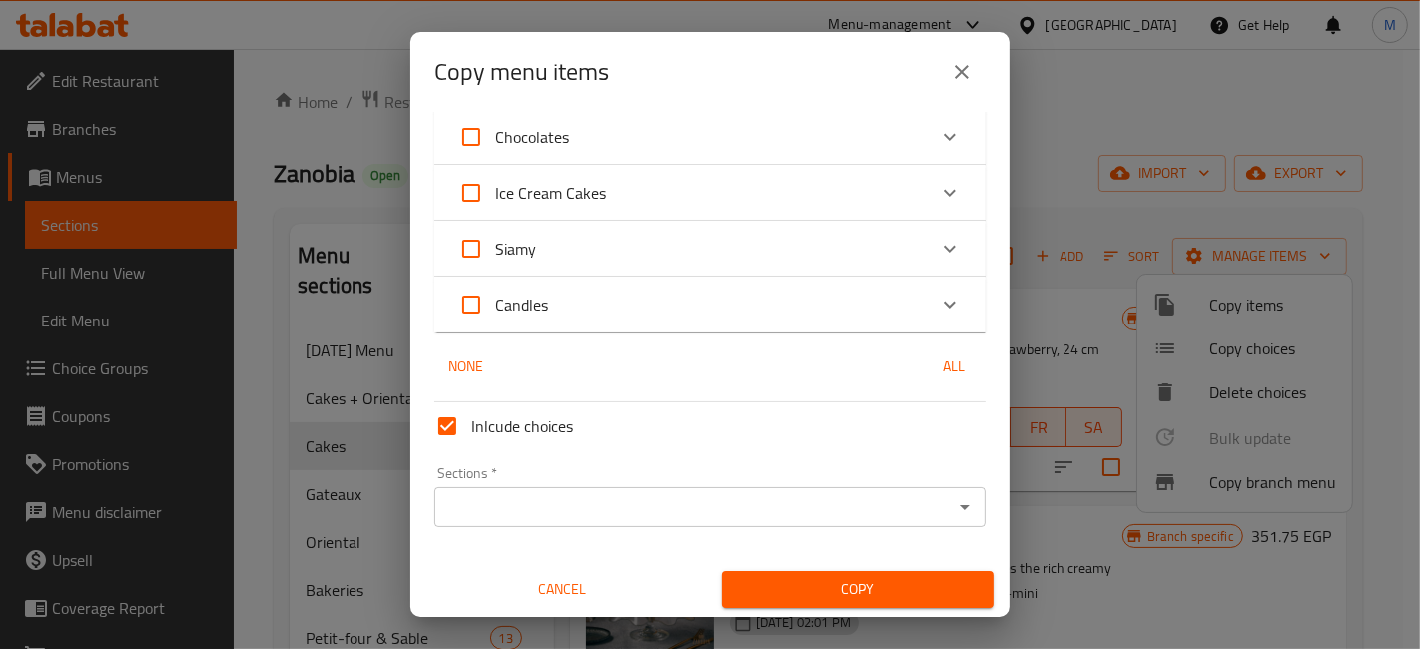
click at [773, 519] on div "Sections   * Sections *" at bounding box center [709, 496] width 567 height 77
click at [773, 519] on div "Sections *" at bounding box center [709, 507] width 551 height 40
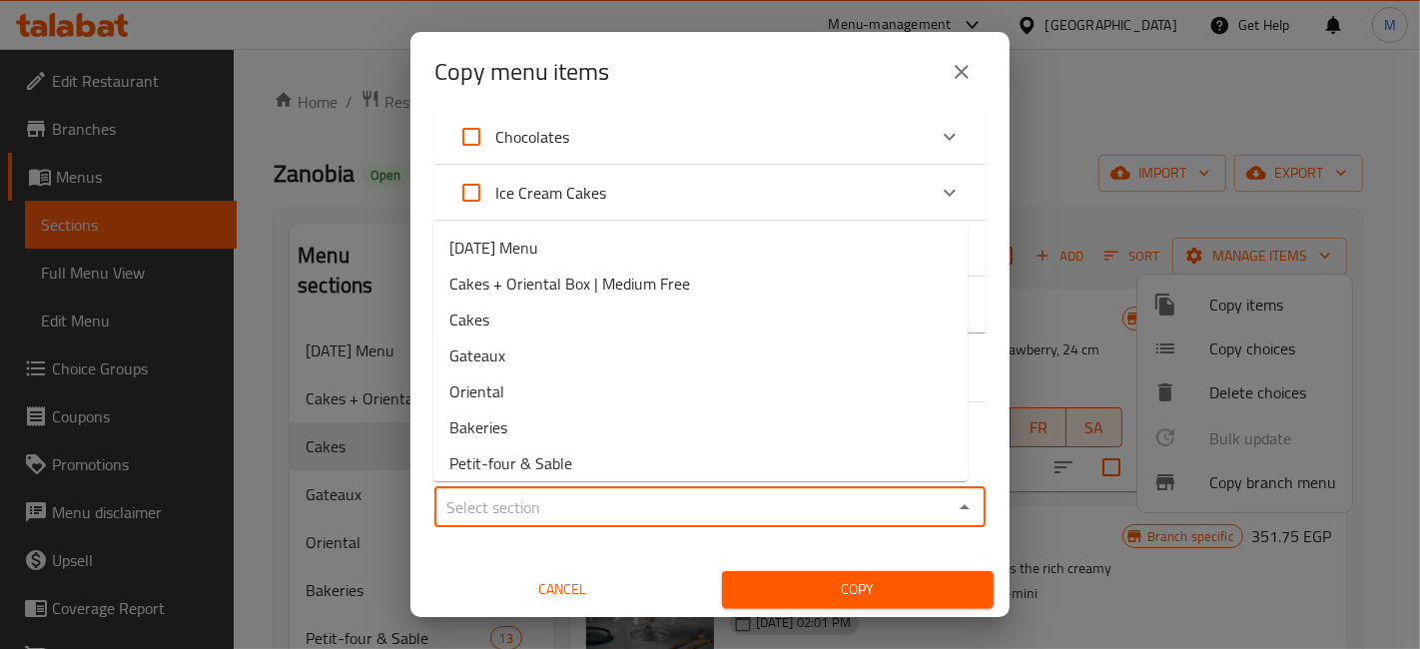
click at [761, 517] on input "Sections   *" at bounding box center [693, 507] width 506 height 28
click at [603, 267] on li "Cakes + Oriental Box | Medium Free" at bounding box center [700, 284] width 534 height 36
type input "Cakes + Oriental Box | Medium Free"
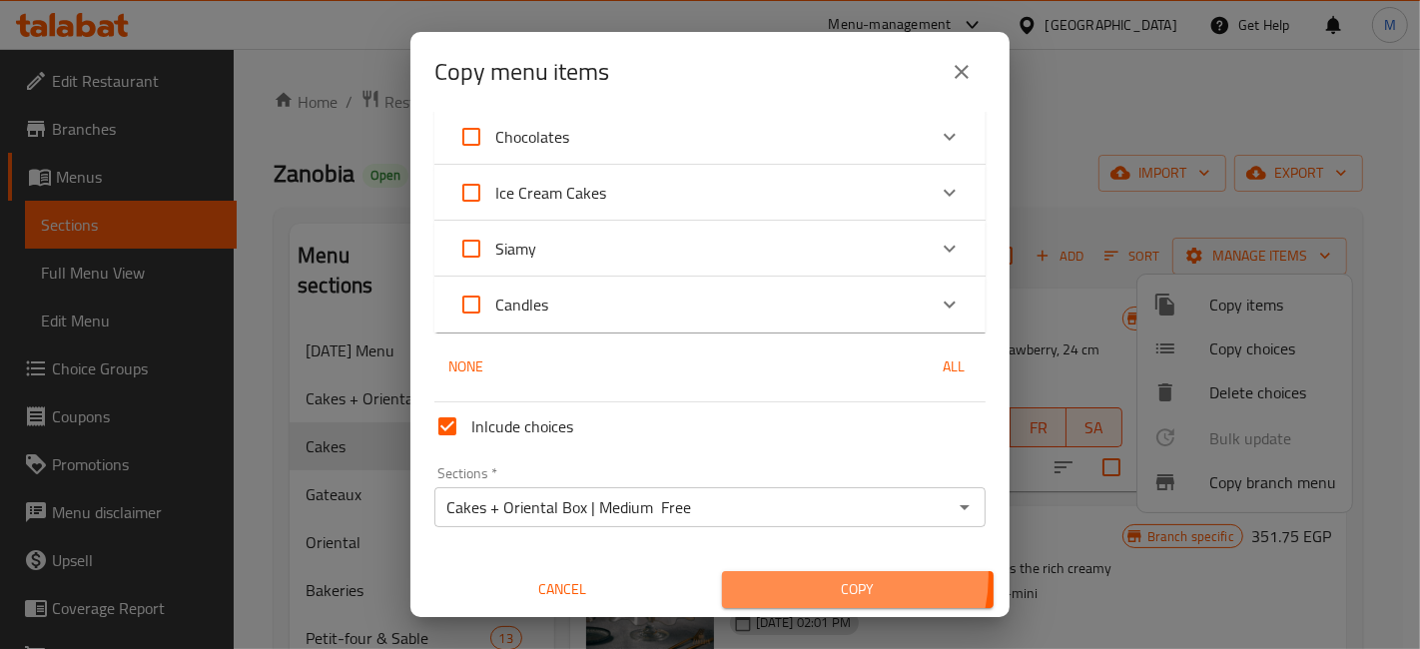
click at [821, 577] on span "Copy" at bounding box center [858, 589] width 240 height 25
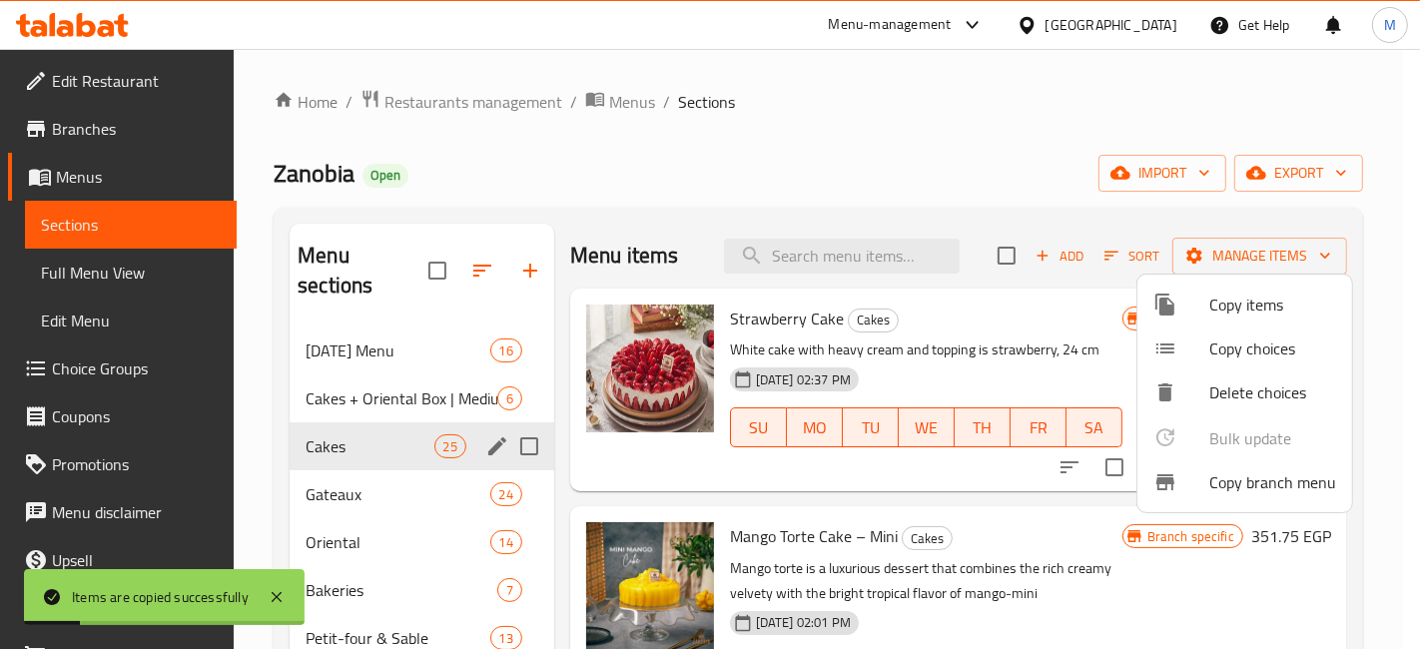
click at [972, 343] on div at bounding box center [710, 324] width 1420 height 649
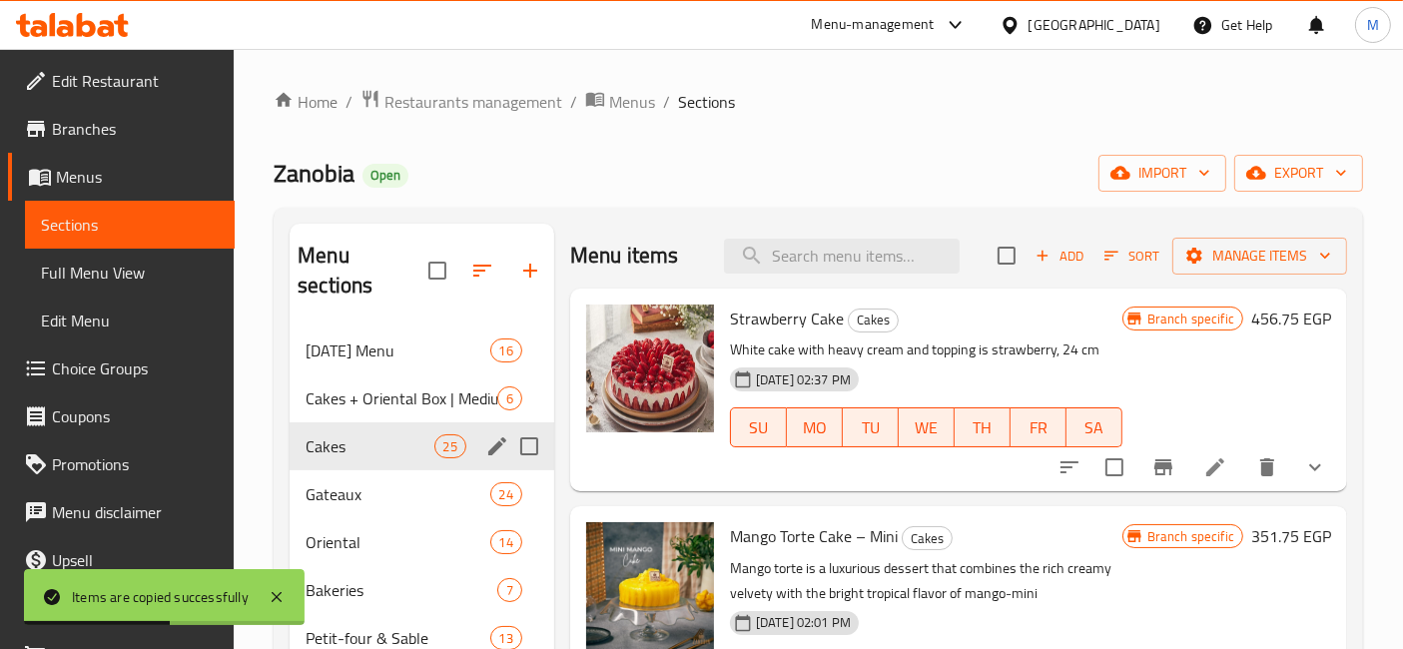
click at [93, 366] on span "Choice Groups" at bounding box center [135, 369] width 167 height 24
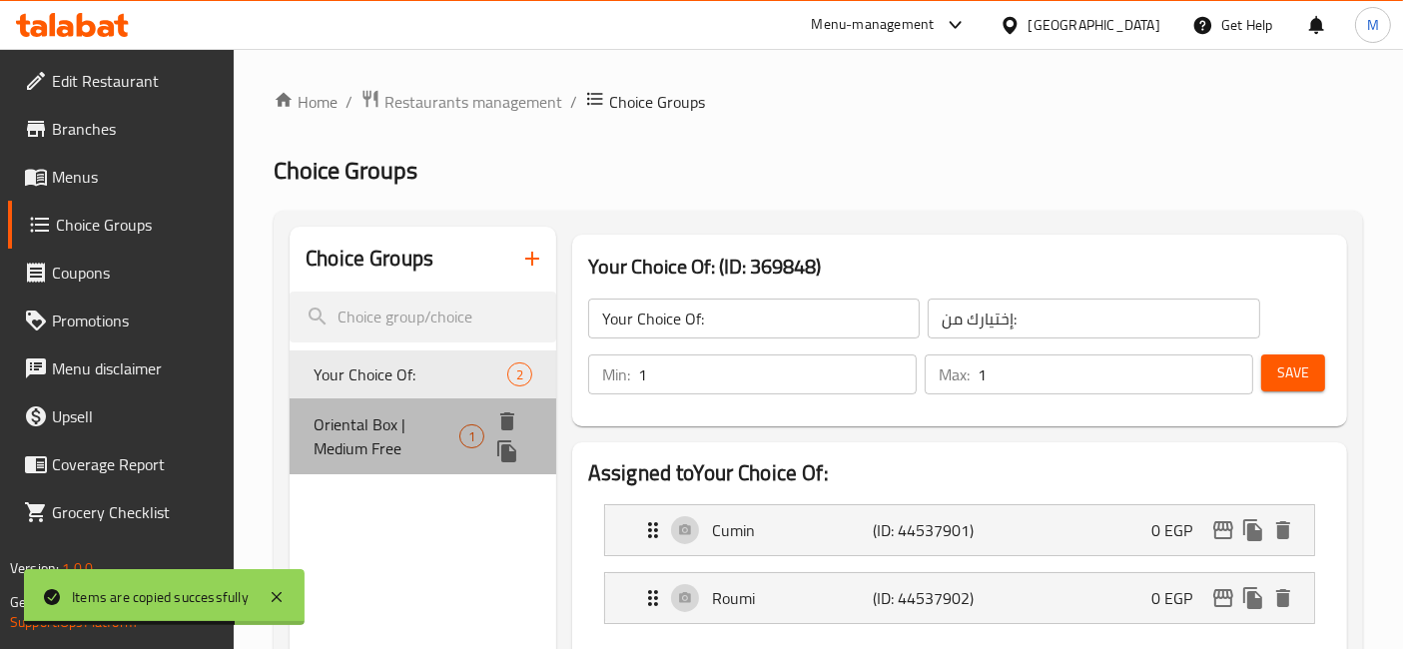
click at [439, 440] on span "Oriental Box | Medium Free" at bounding box center [387, 436] width 146 height 48
type input "Oriental Box | Medium Free"
type input "علبه اورينتال بوكس وسط هديه"
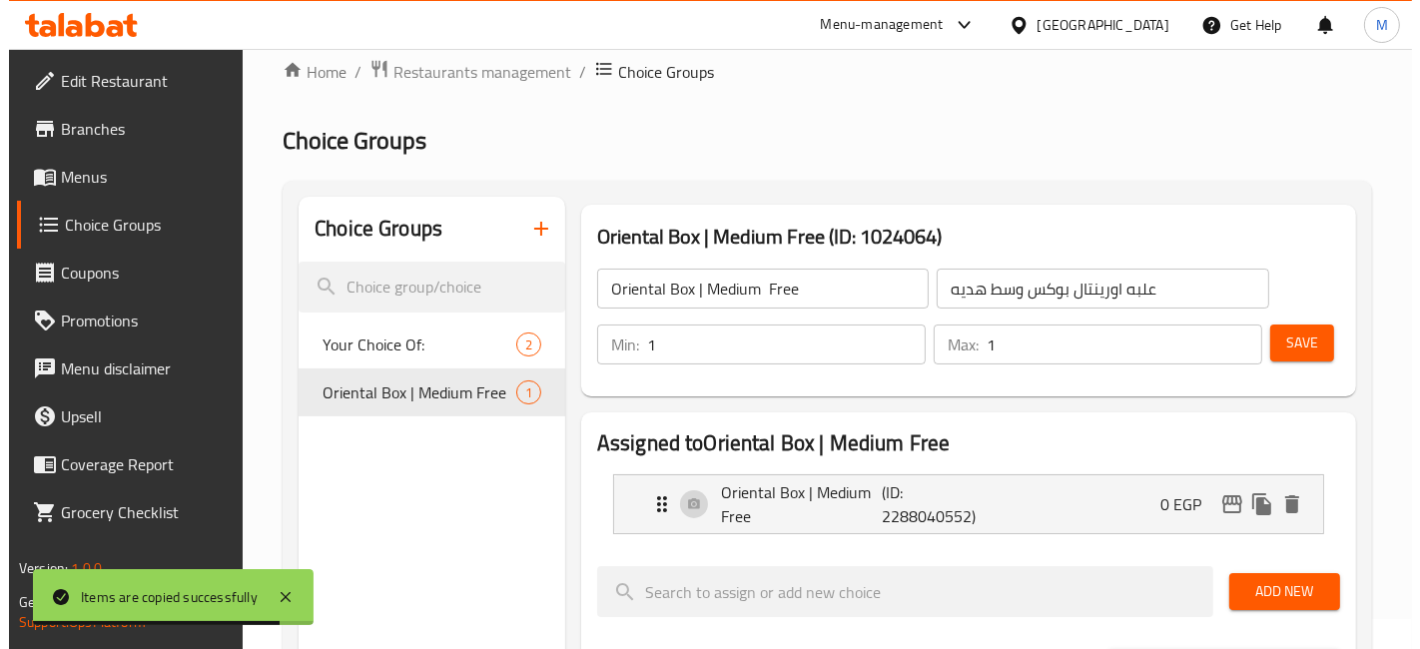
scroll to position [691, 0]
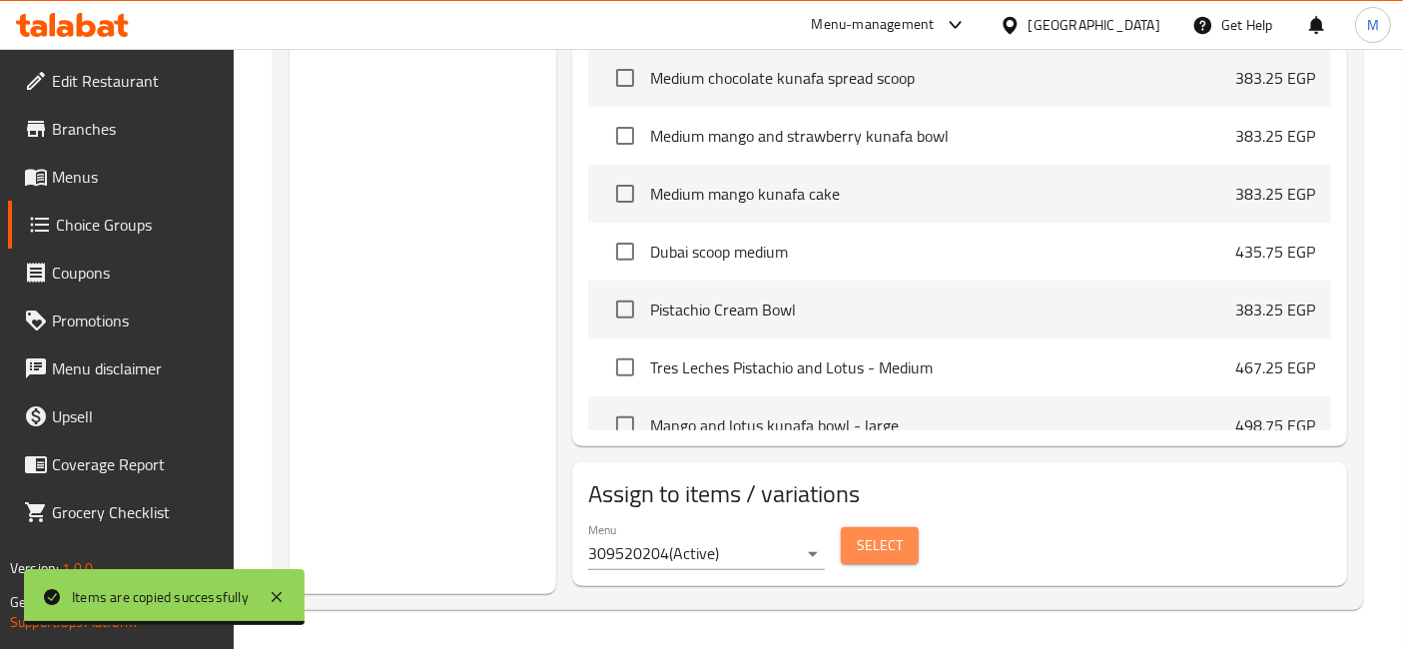
click at [850, 527] on button "Select" at bounding box center [880, 545] width 78 height 37
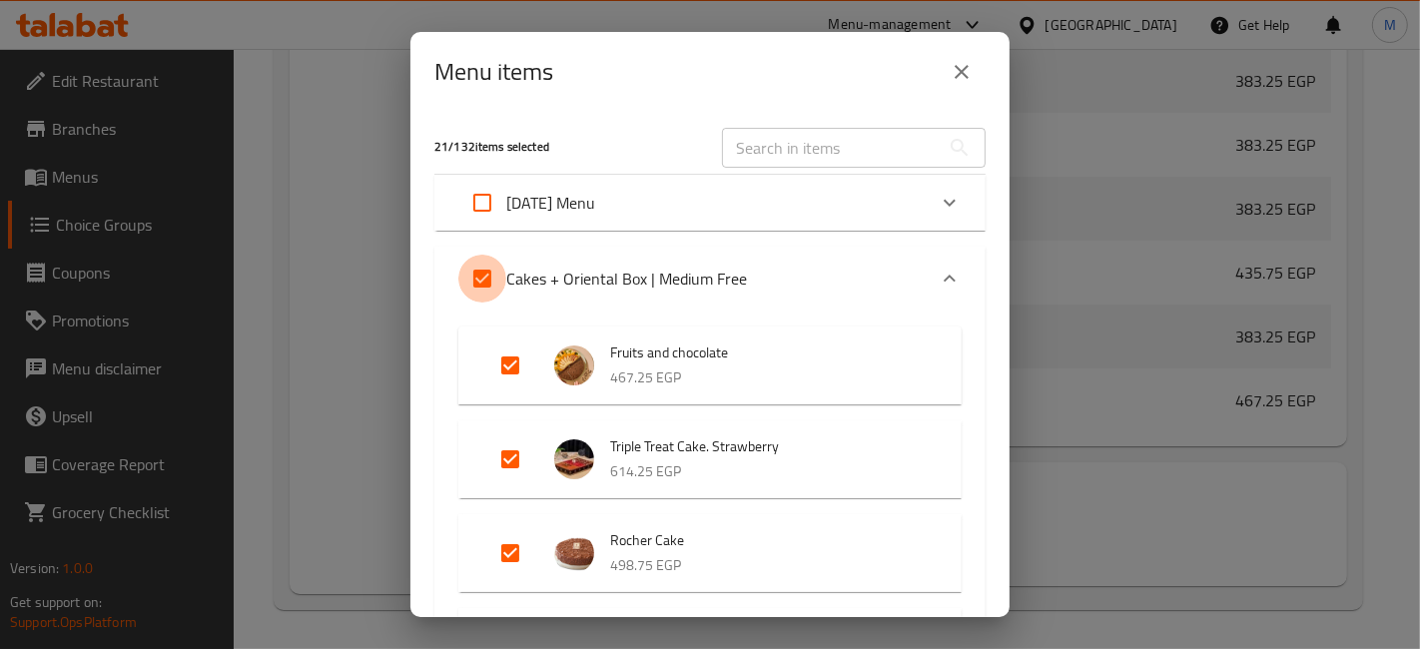
click at [467, 274] on input "Expand" at bounding box center [482, 279] width 48 height 48
checkbox input "false"
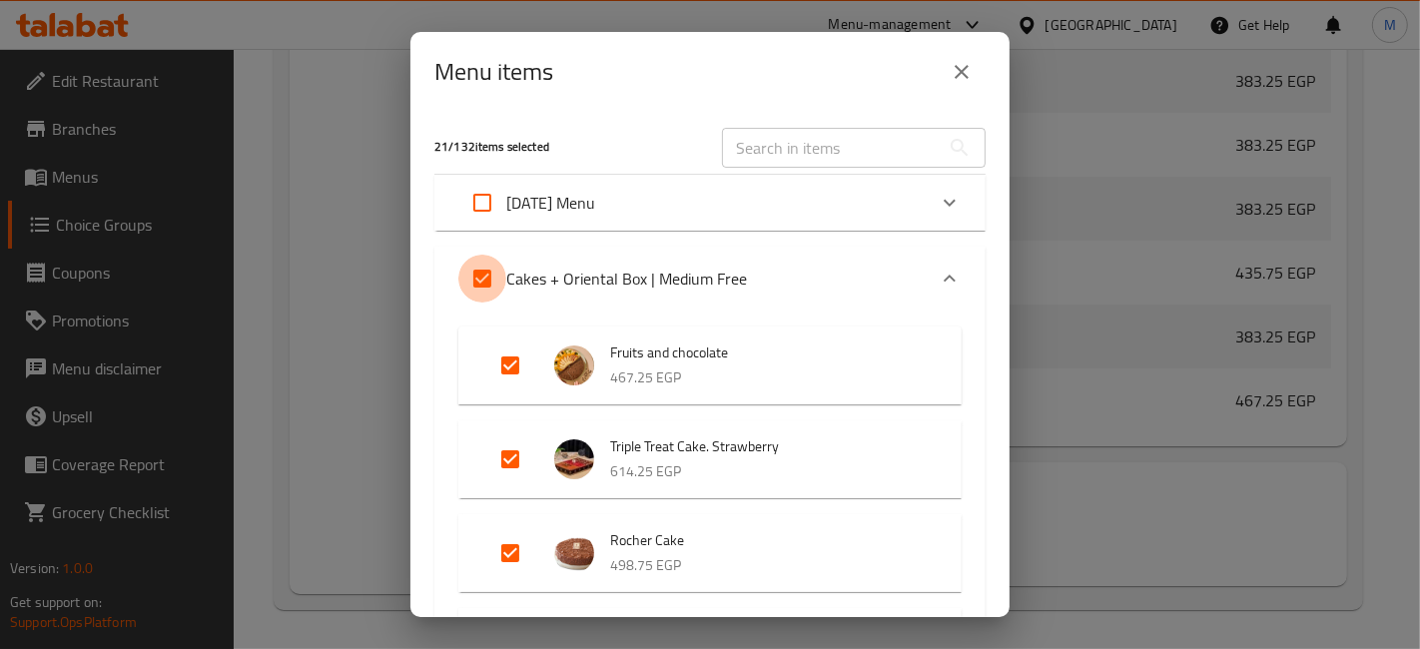
checkbox input "false"
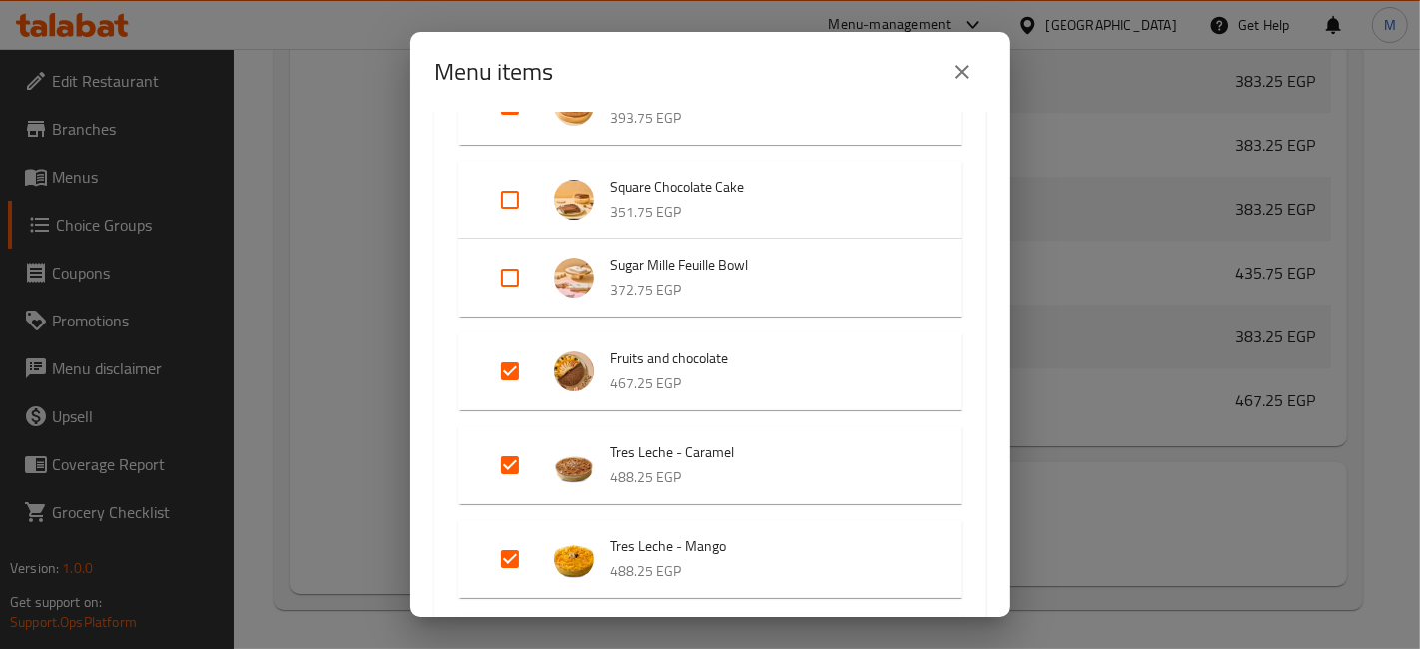
scroll to position [1368, 0]
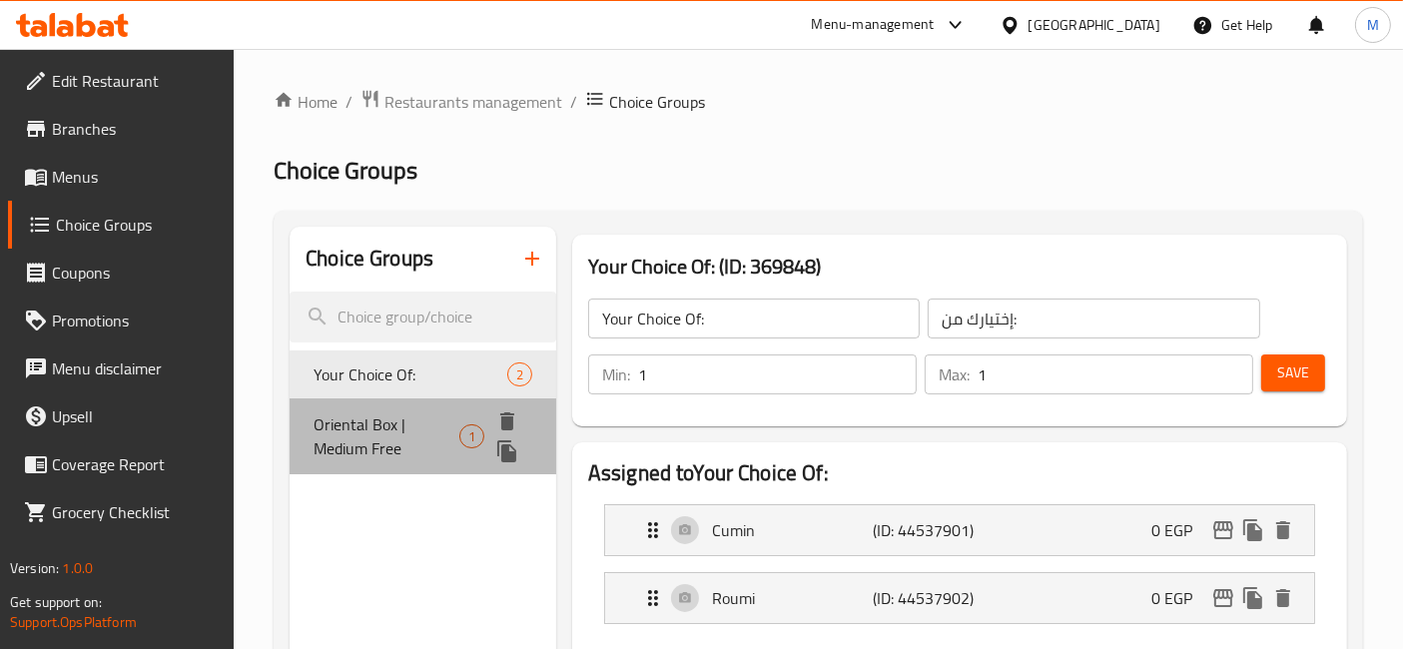
click at [427, 408] on div "Oriental Box | Medium Free 1" at bounding box center [423, 436] width 267 height 76
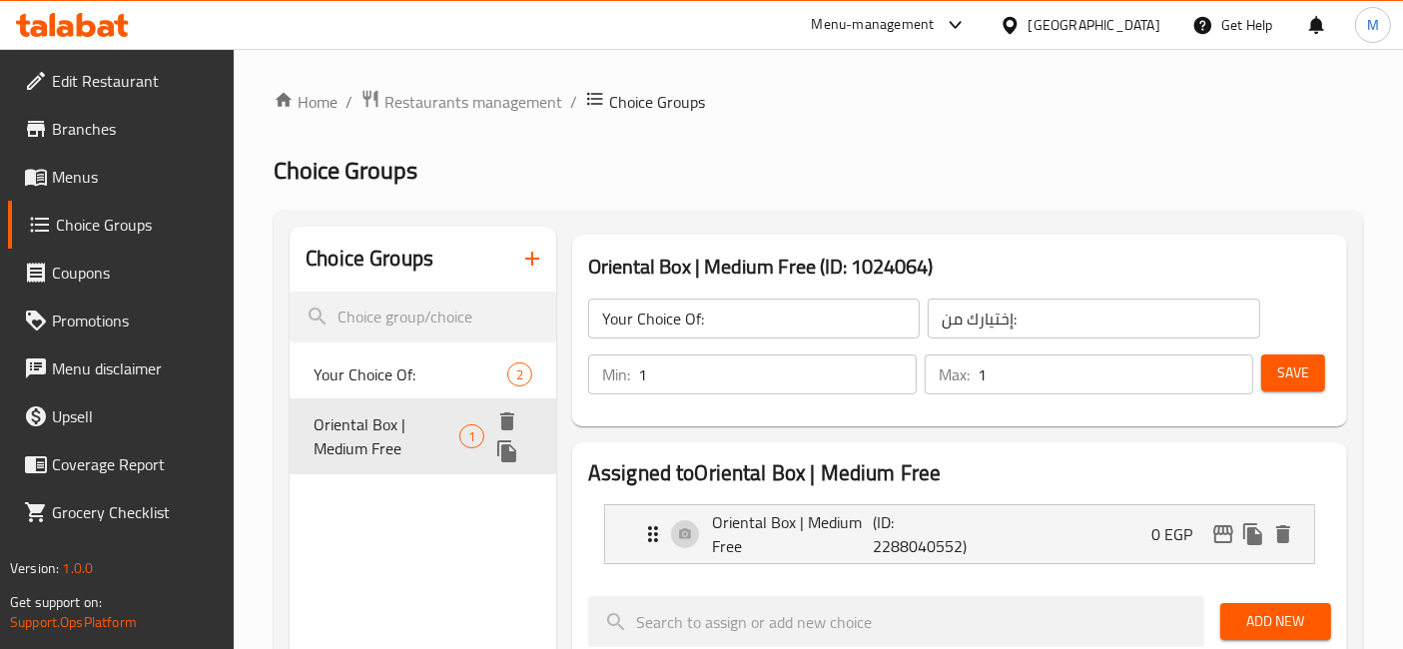
type input "Oriental Box | Medium Free"
type input "علبه اورينتال بوكس وسط هديه"
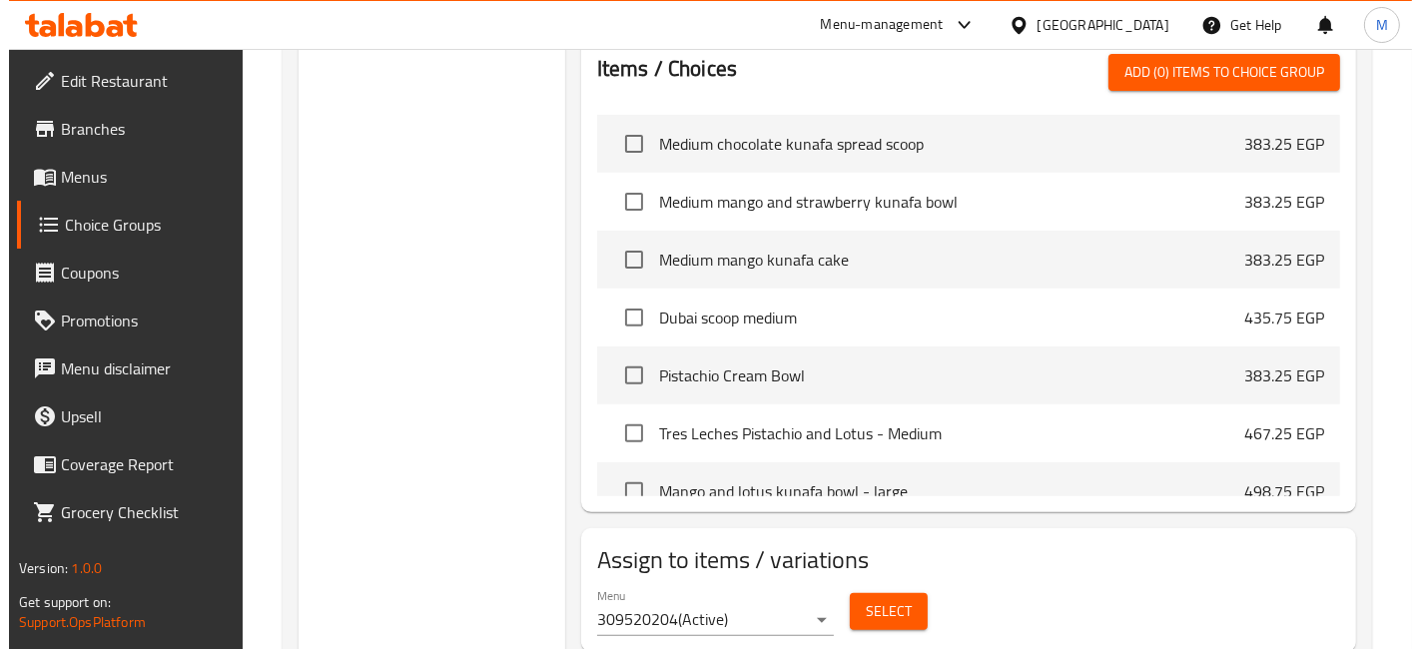
scroll to position [691, 0]
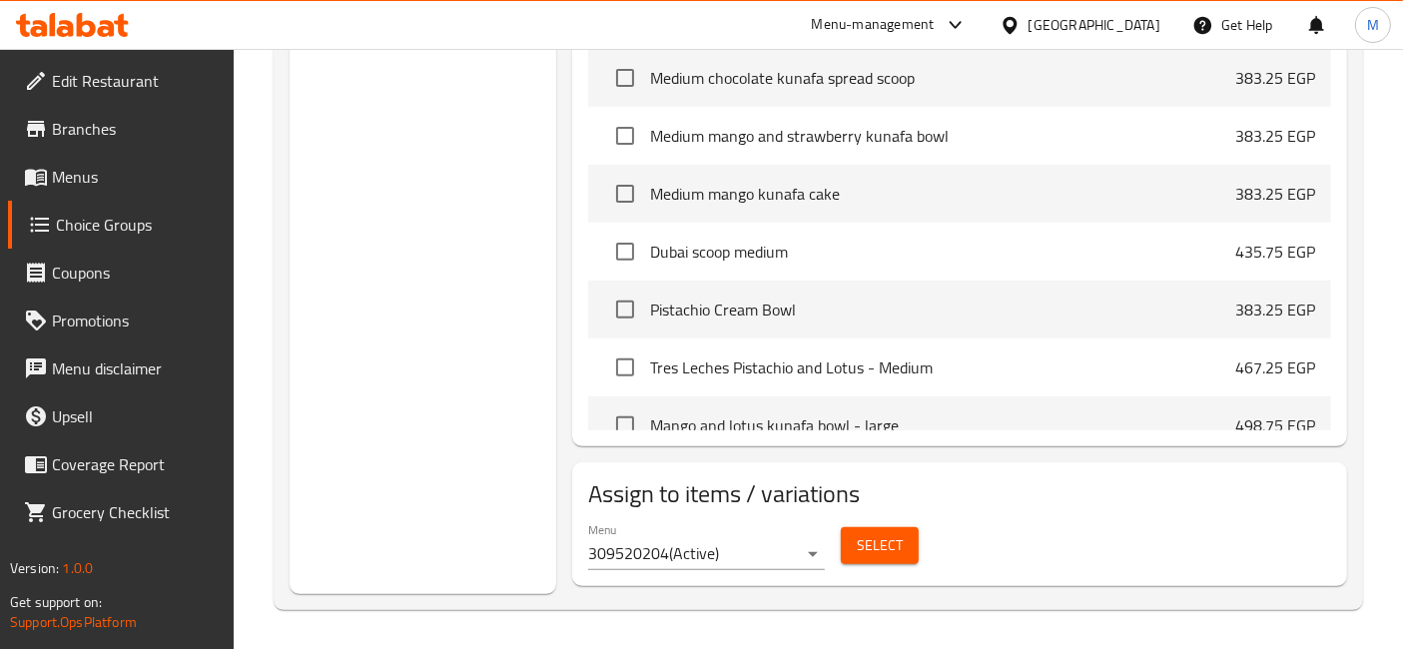
click at [862, 534] on span "Select" at bounding box center [880, 545] width 46 height 25
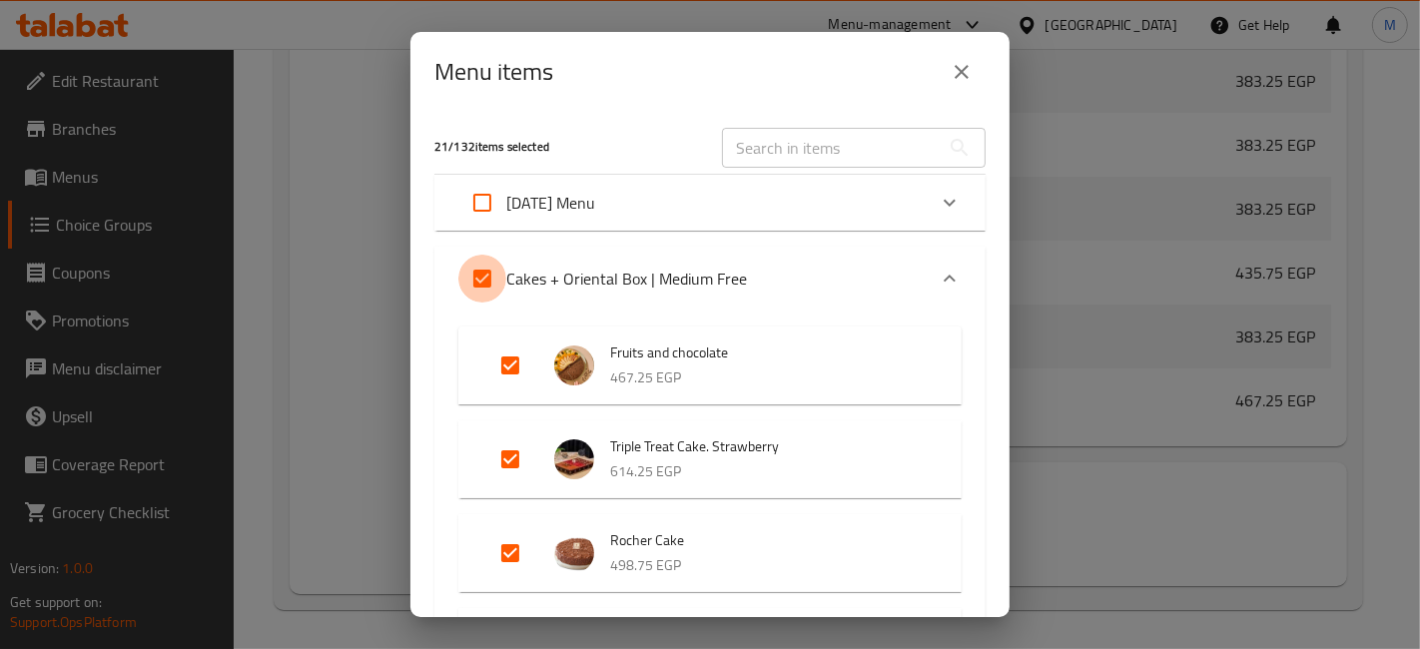
click at [484, 276] on input "Expand" at bounding box center [482, 279] width 48 height 48
checkbox input "false"
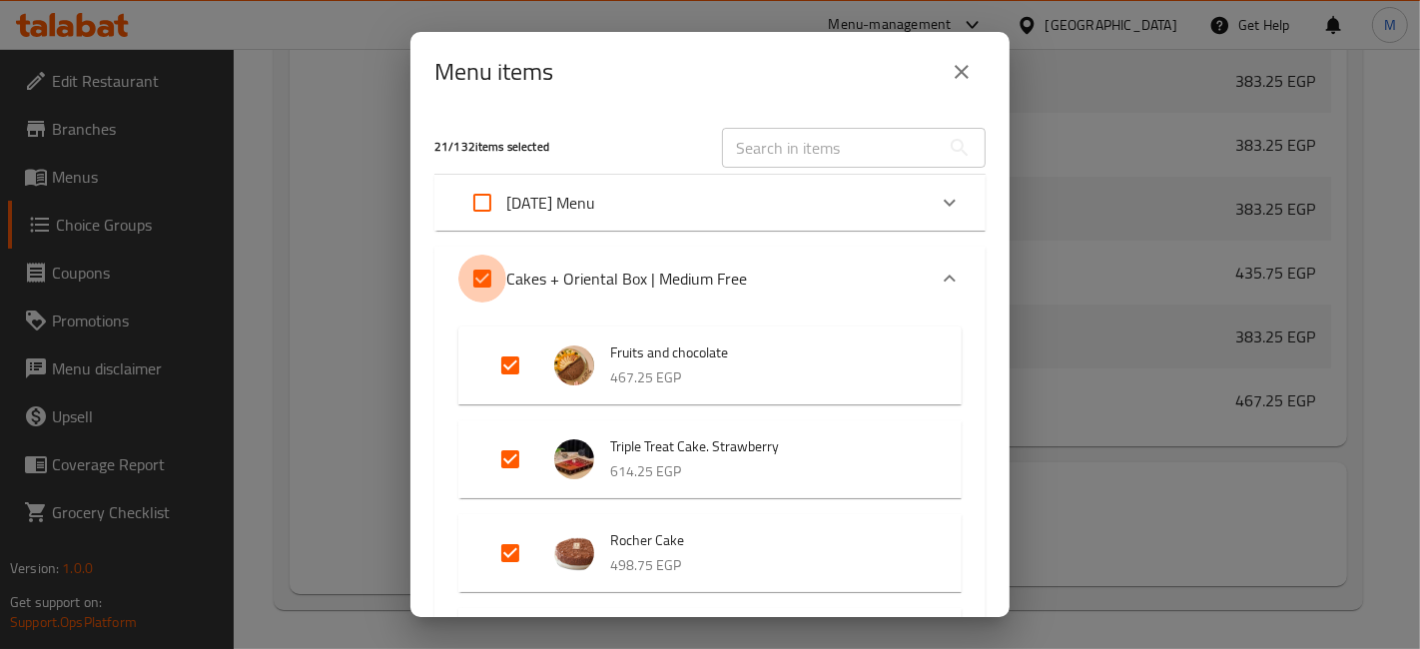
checkbox input "false"
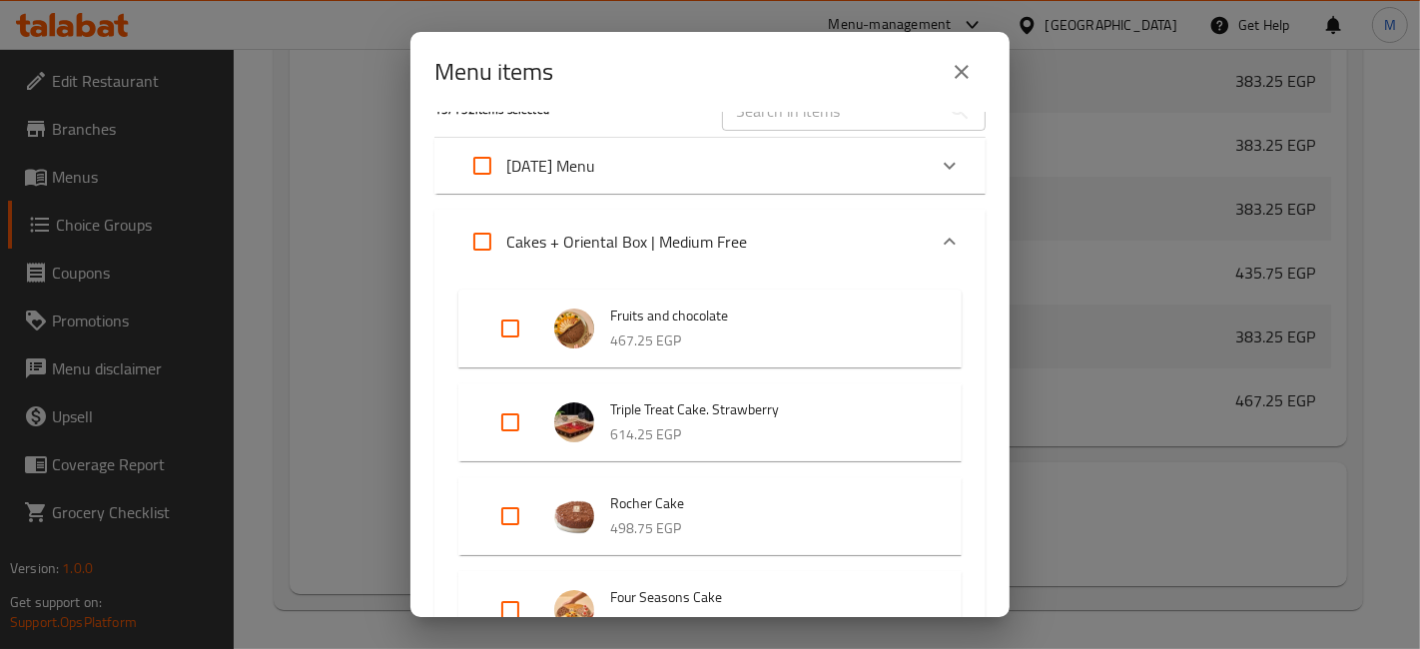
scroll to position [0, 0]
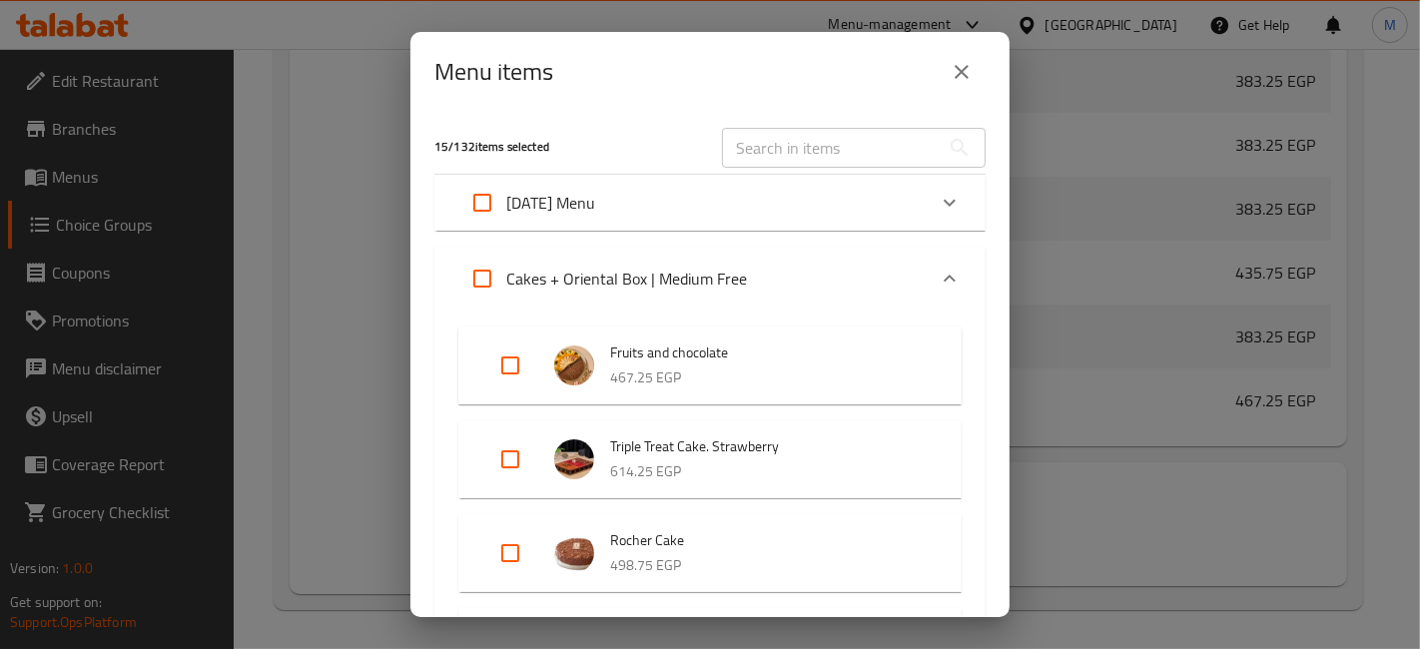
click at [474, 269] on input "Expand" at bounding box center [482, 279] width 48 height 48
checkbox input "true"
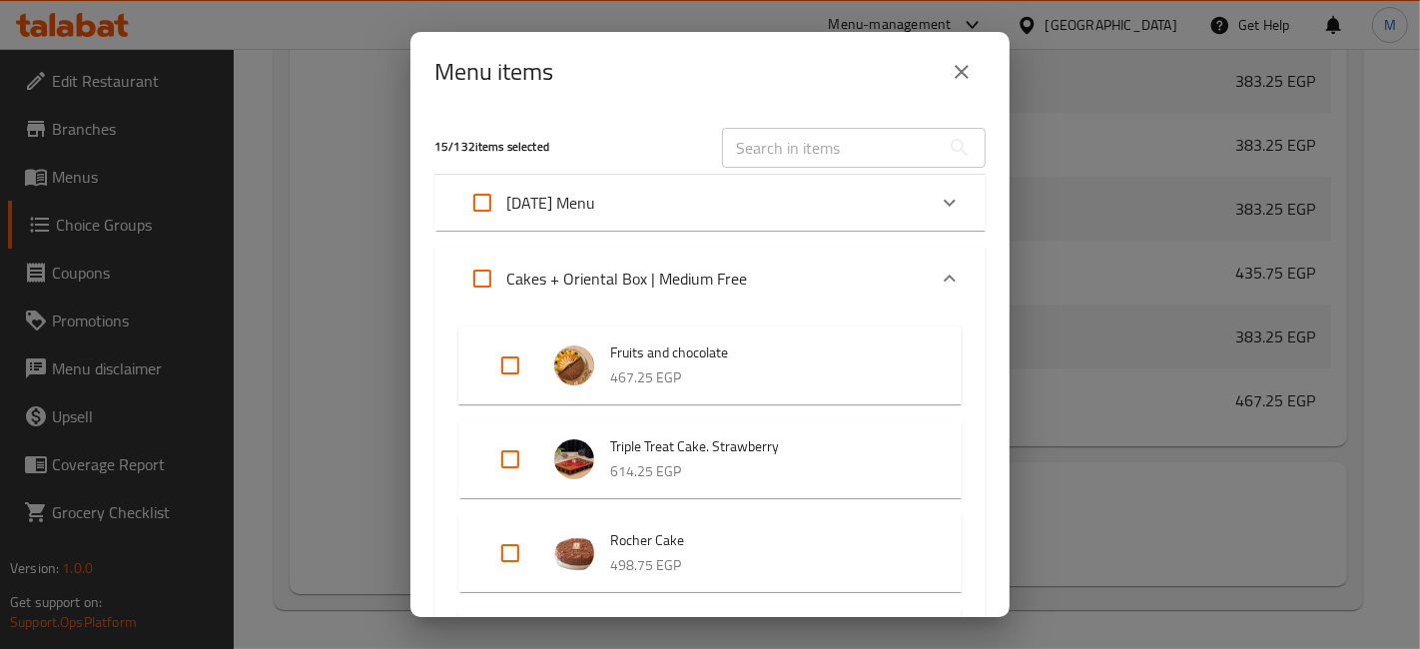
checkbox input "true"
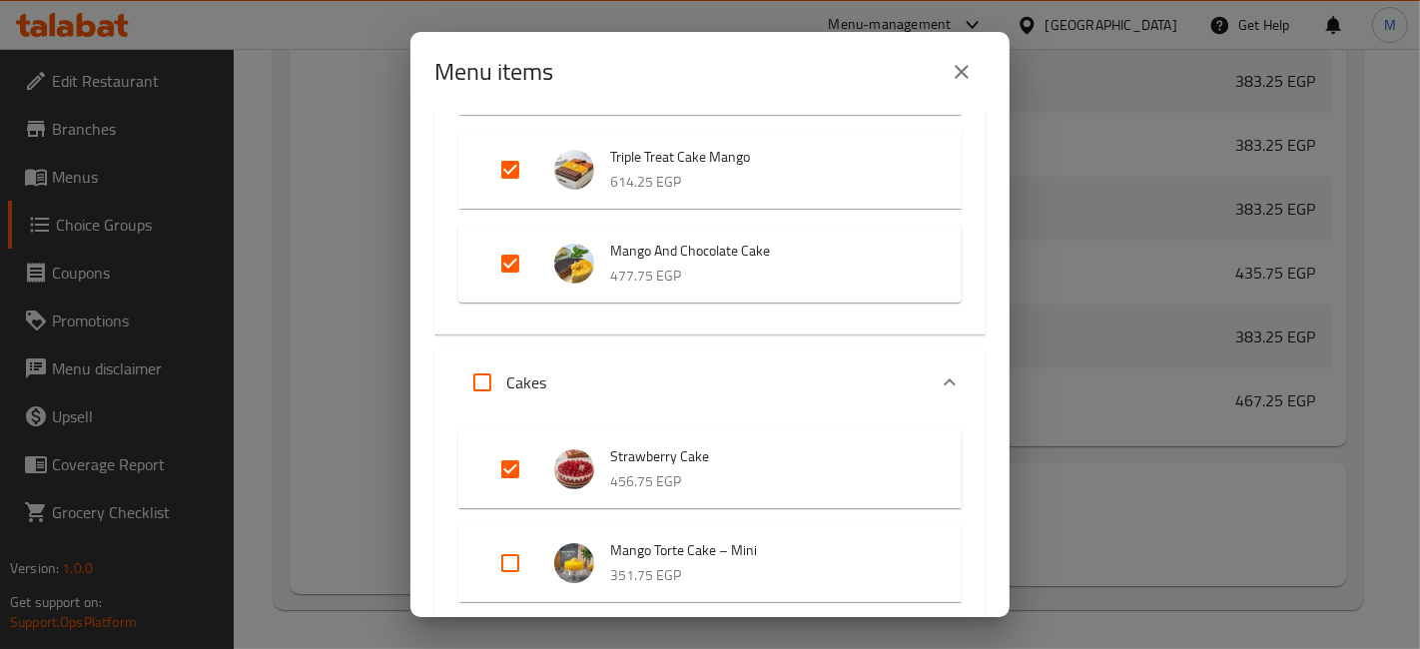
scroll to position [592, 0]
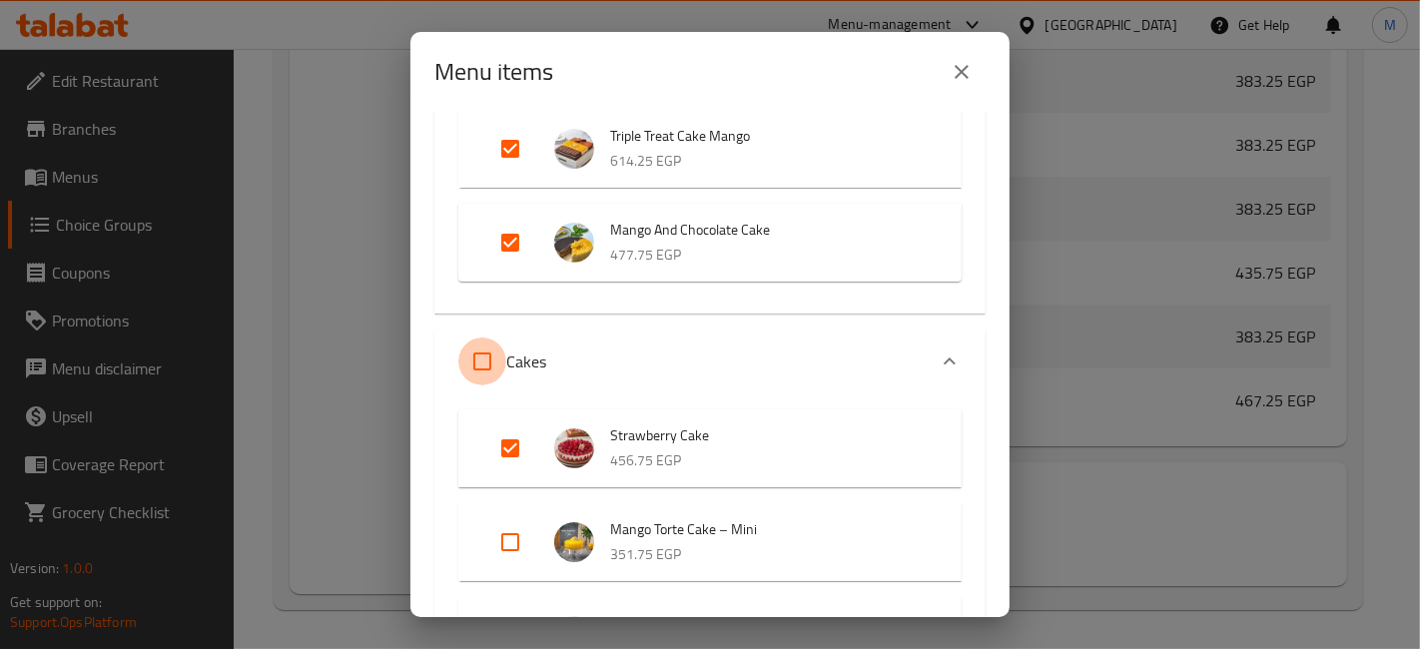
click at [476, 370] on input "Expand" at bounding box center [482, 362] width 48 height 48
checkbox input "true"
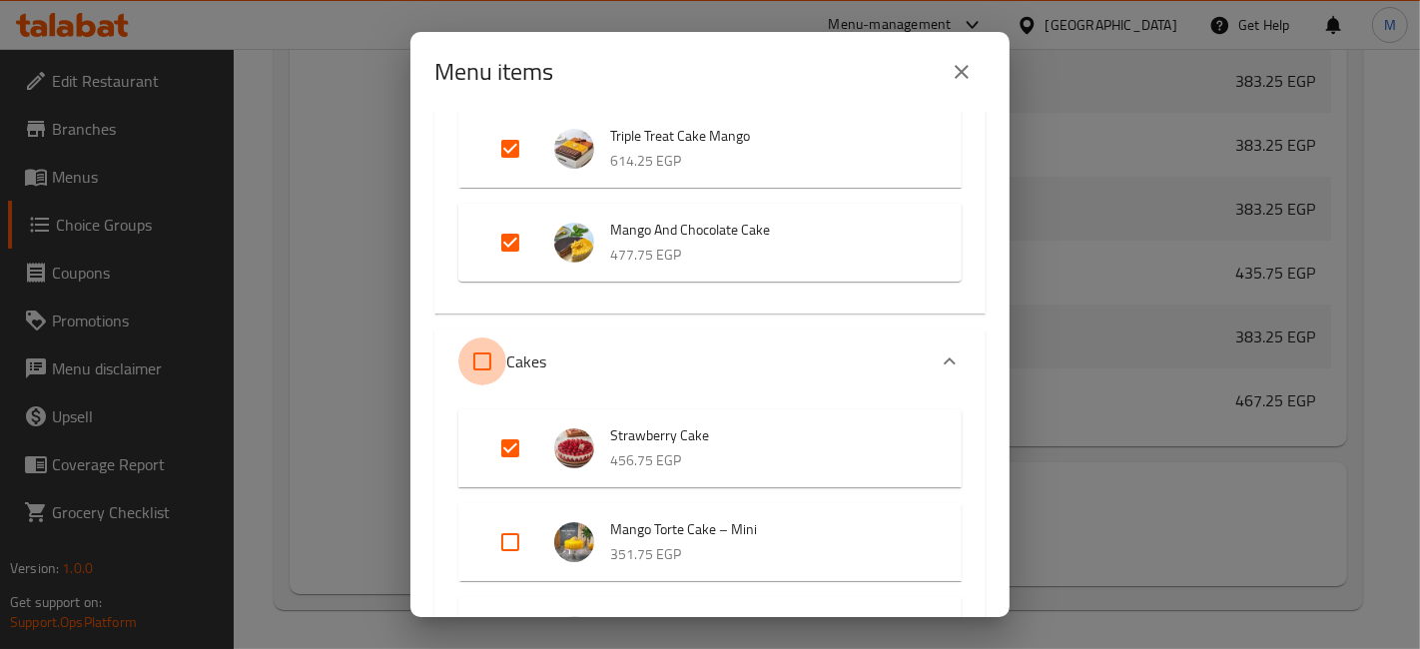
checkbox input "true"
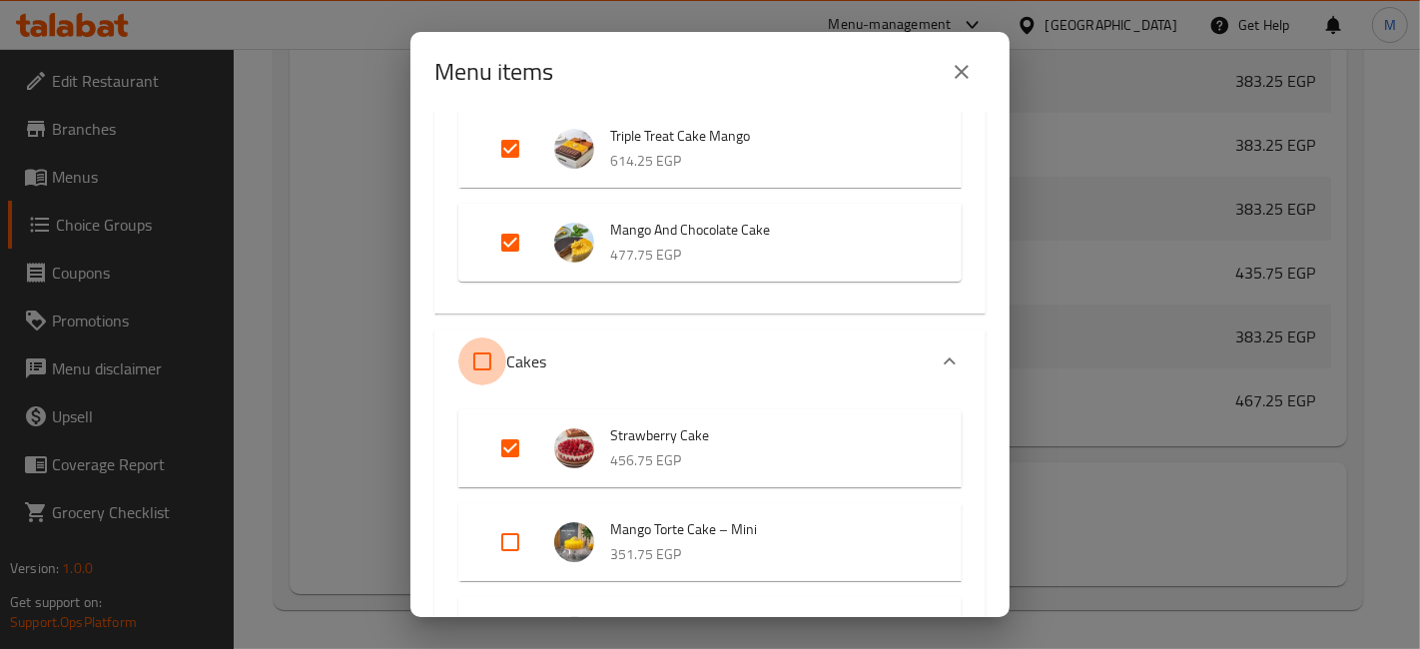
checkbox input "true"
click at [476, 370] on input "Expand" at bounding box center [482, 362] width 48 height 48
checkbox input "false"
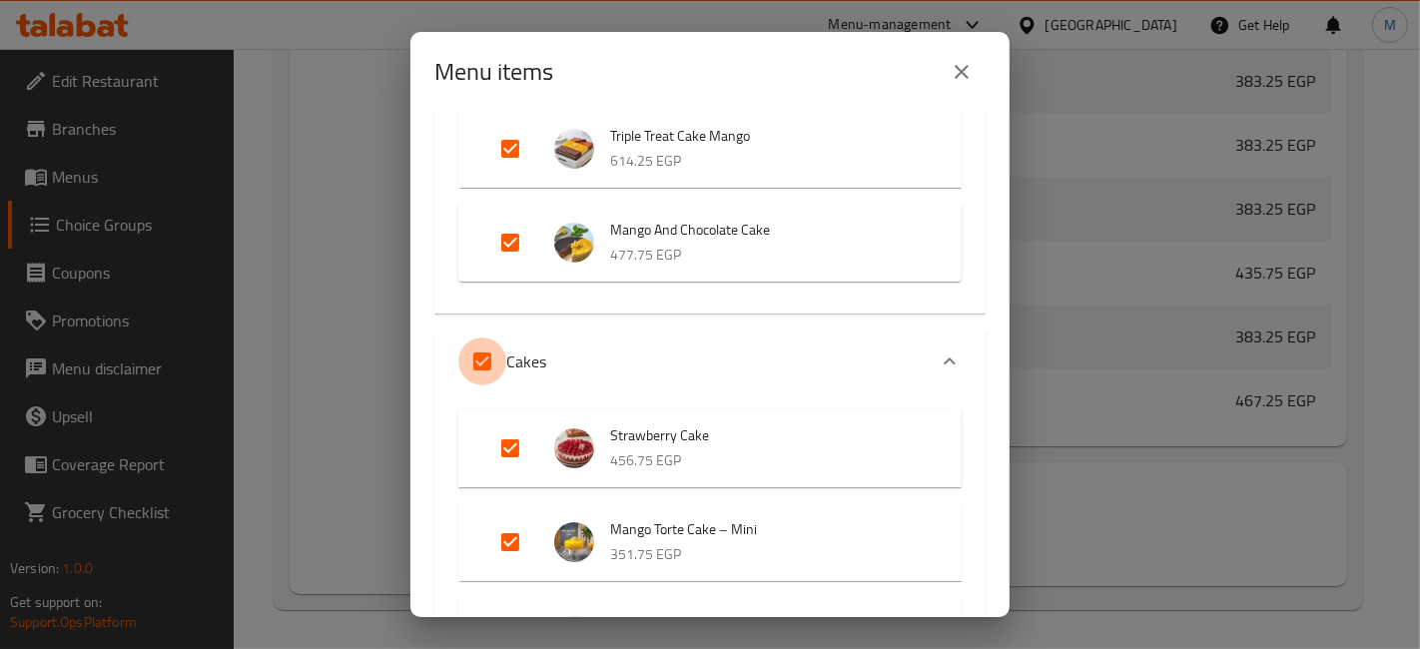
checkbox input "false"
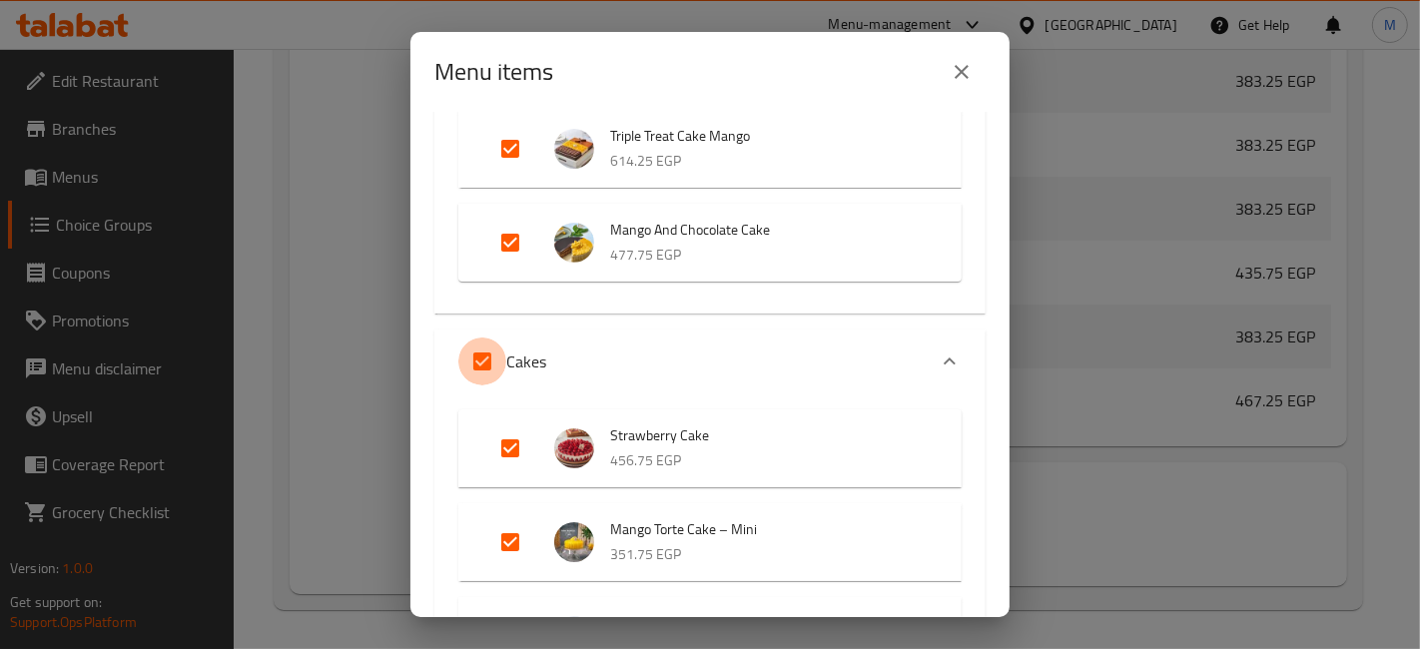
checkbox input "false"
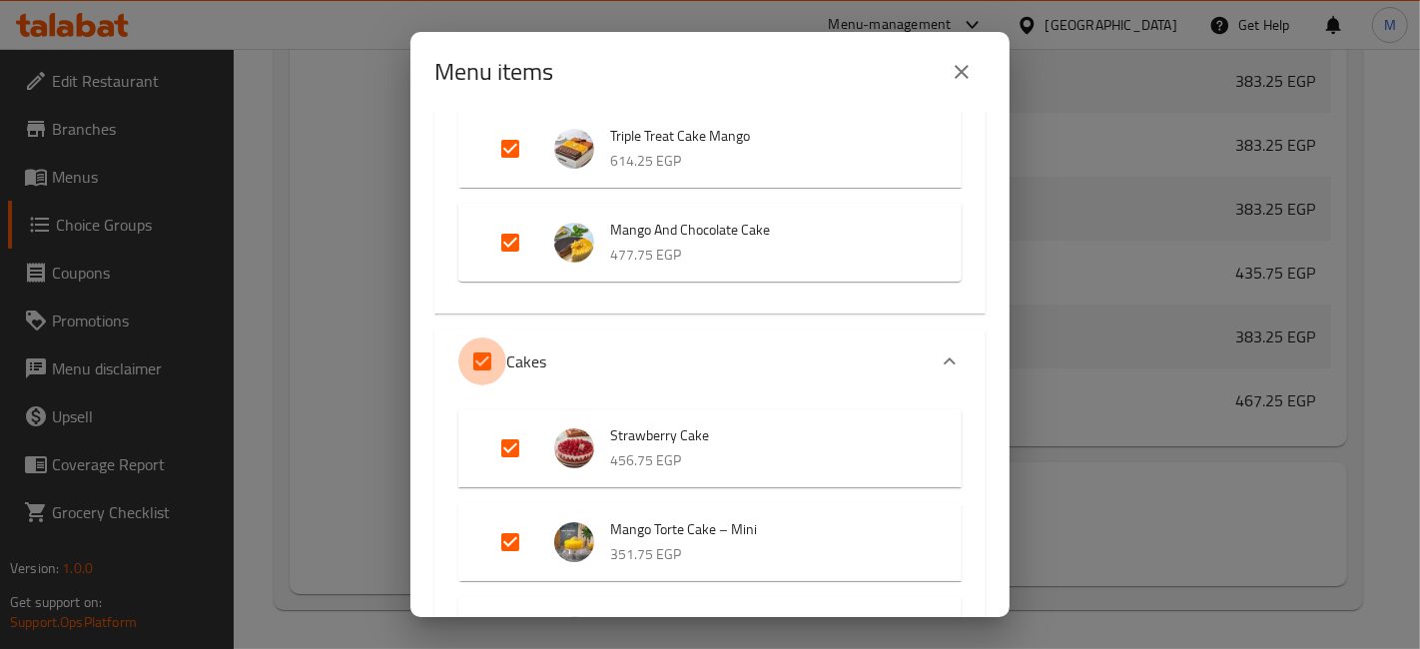
checkbox input "false"
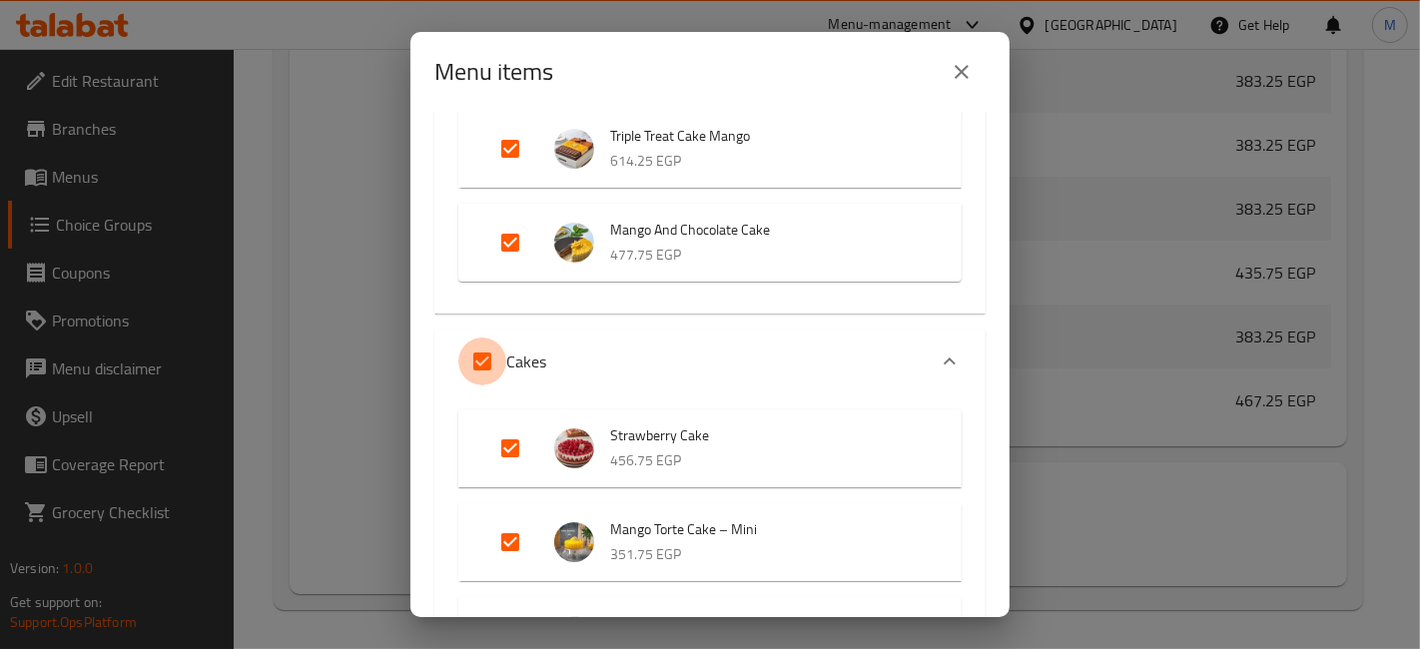
checkbox input "false"
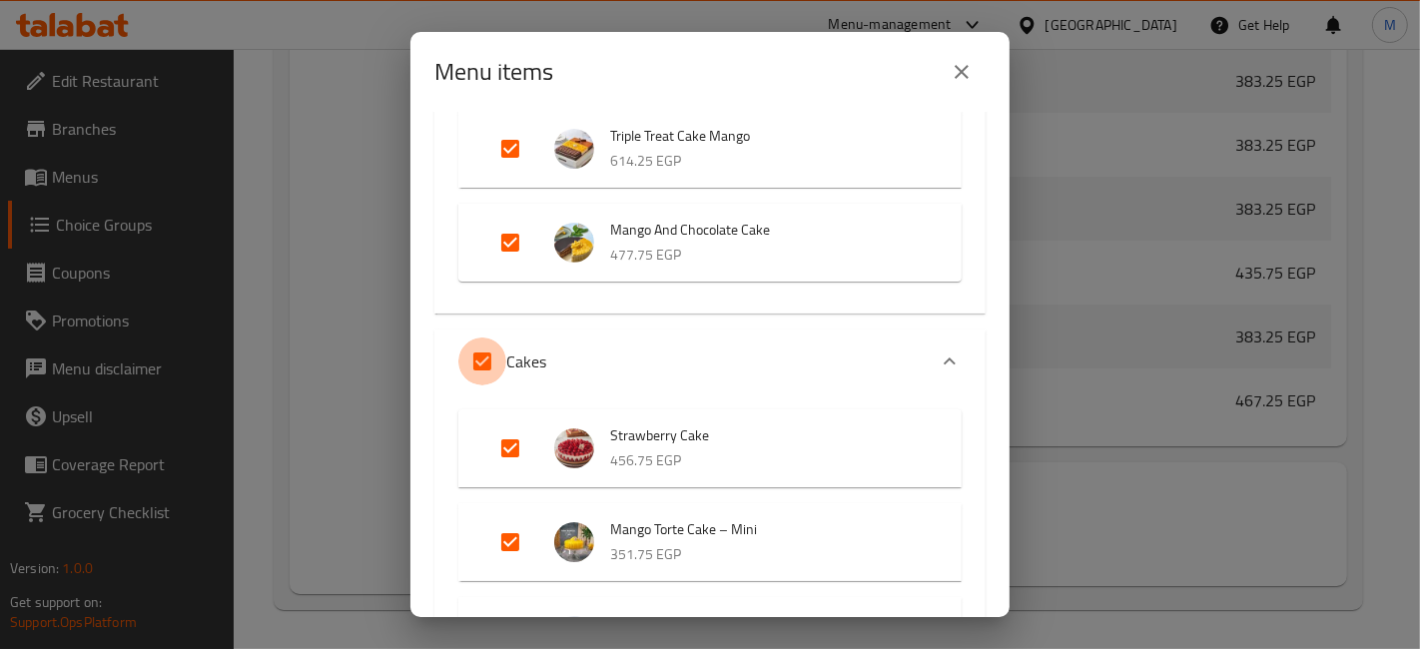
checkbox input "false"
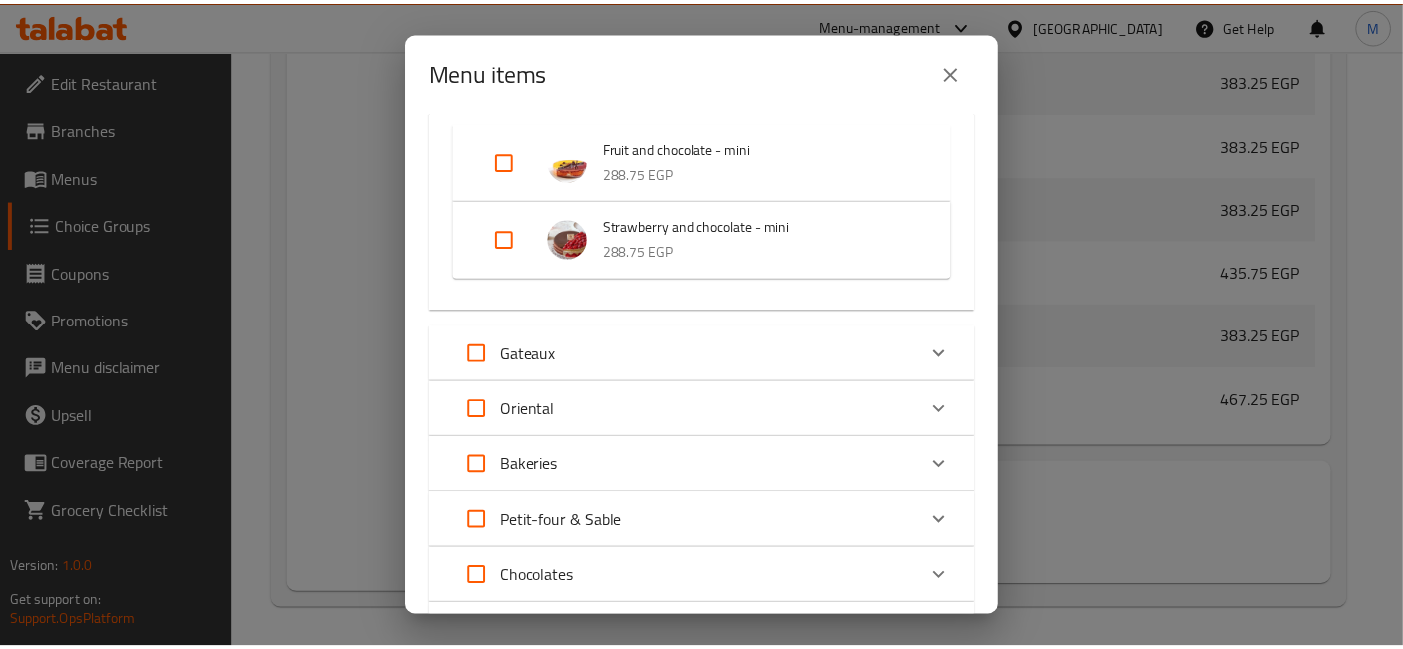
scroll to position [3298, 0]
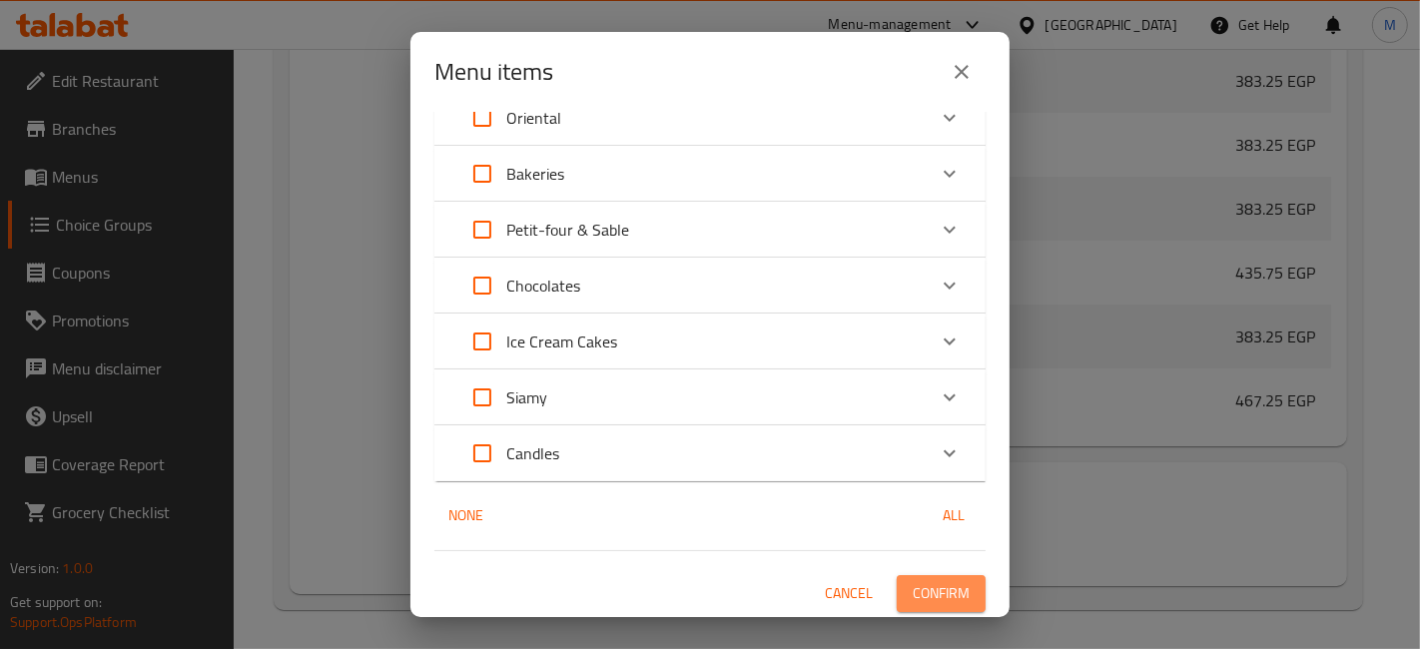
click at [943, 603] on span "Confirm" at bounding box center [941, 593] width 57 height 25
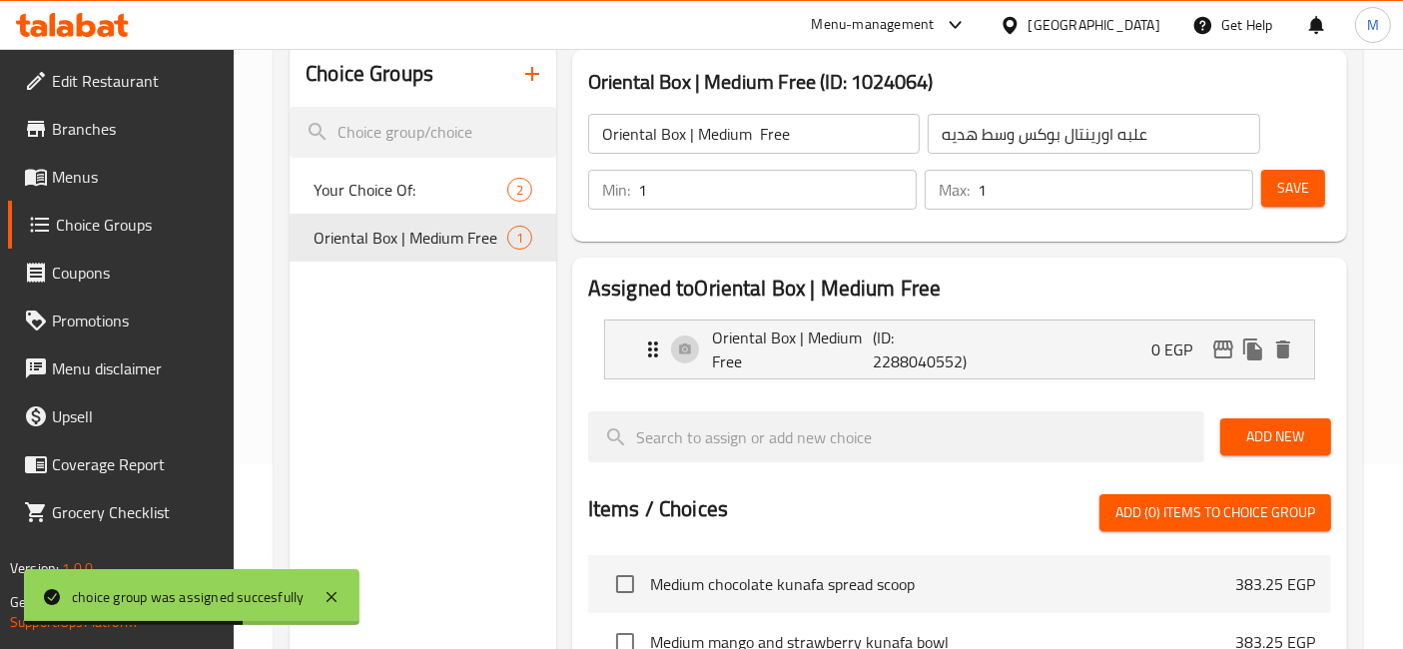
scroll to position [0, 0]
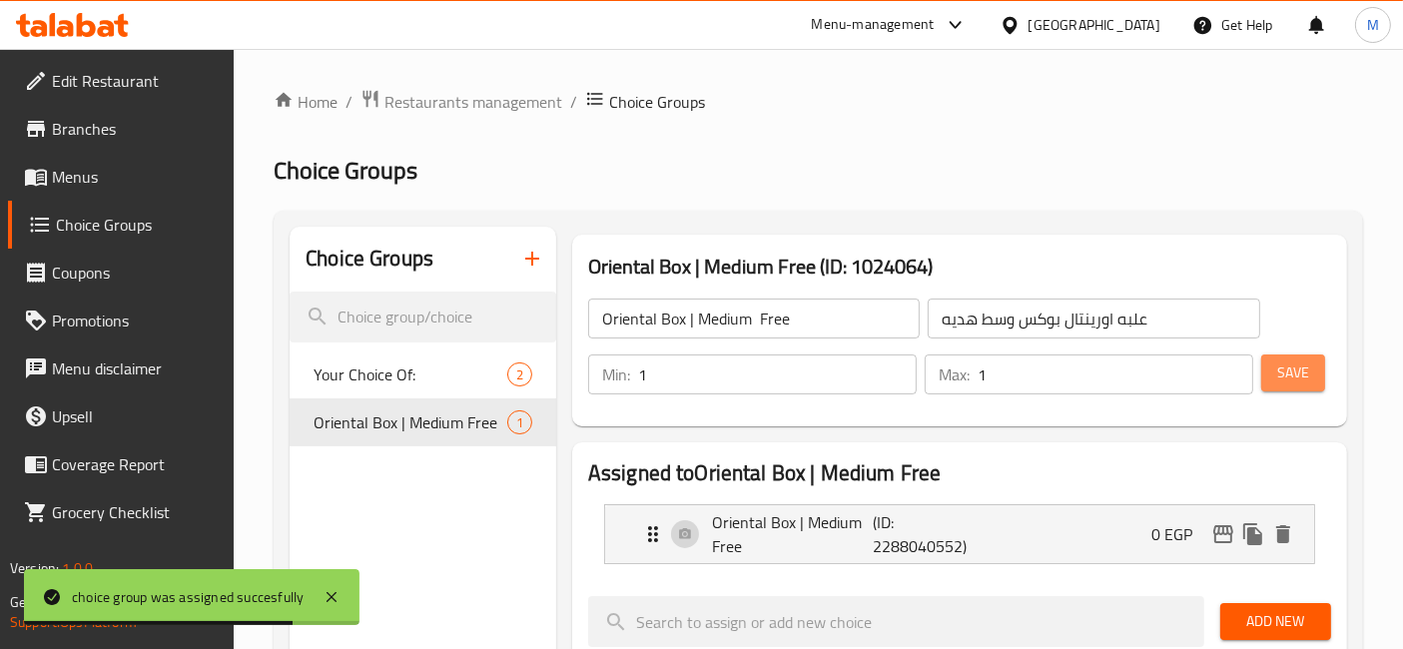
click at [1288, 358] on button "Save" at bounding box center [1293, 373] width 64 height 37
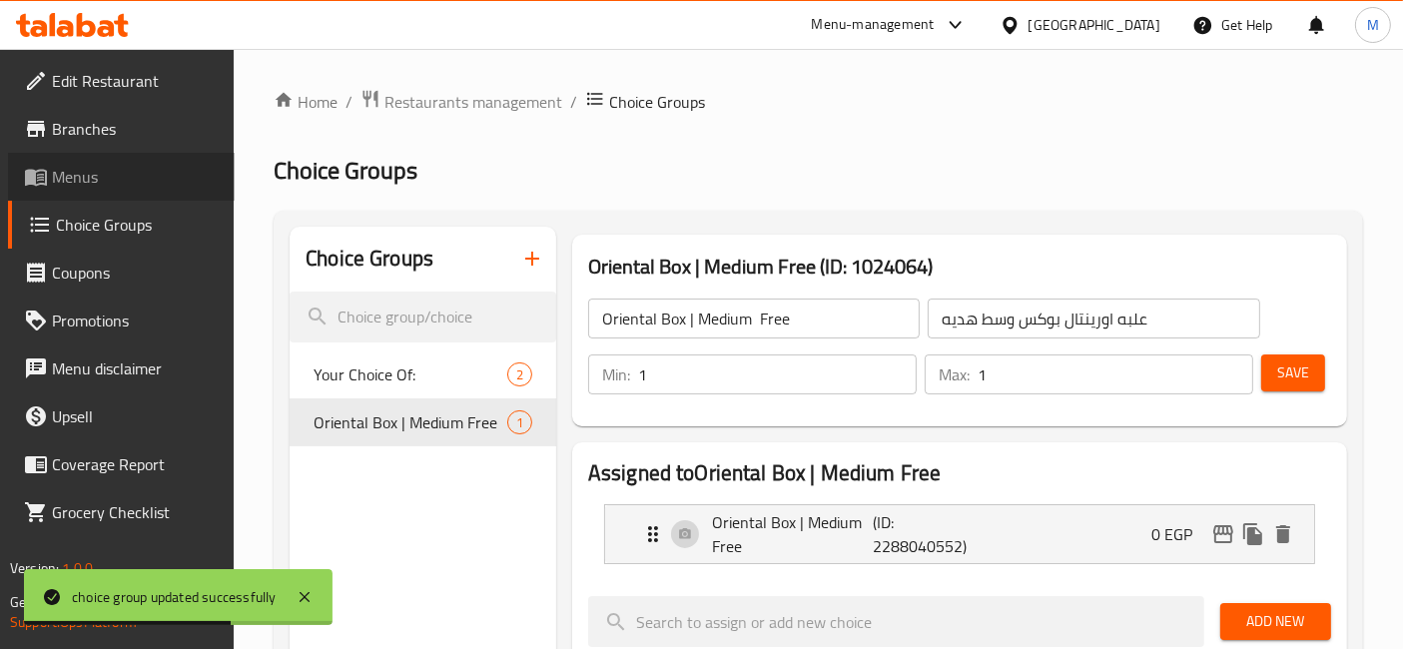
click at [103, 175] on span "Menus" at bounding box center [135, 177] width 167 height 24
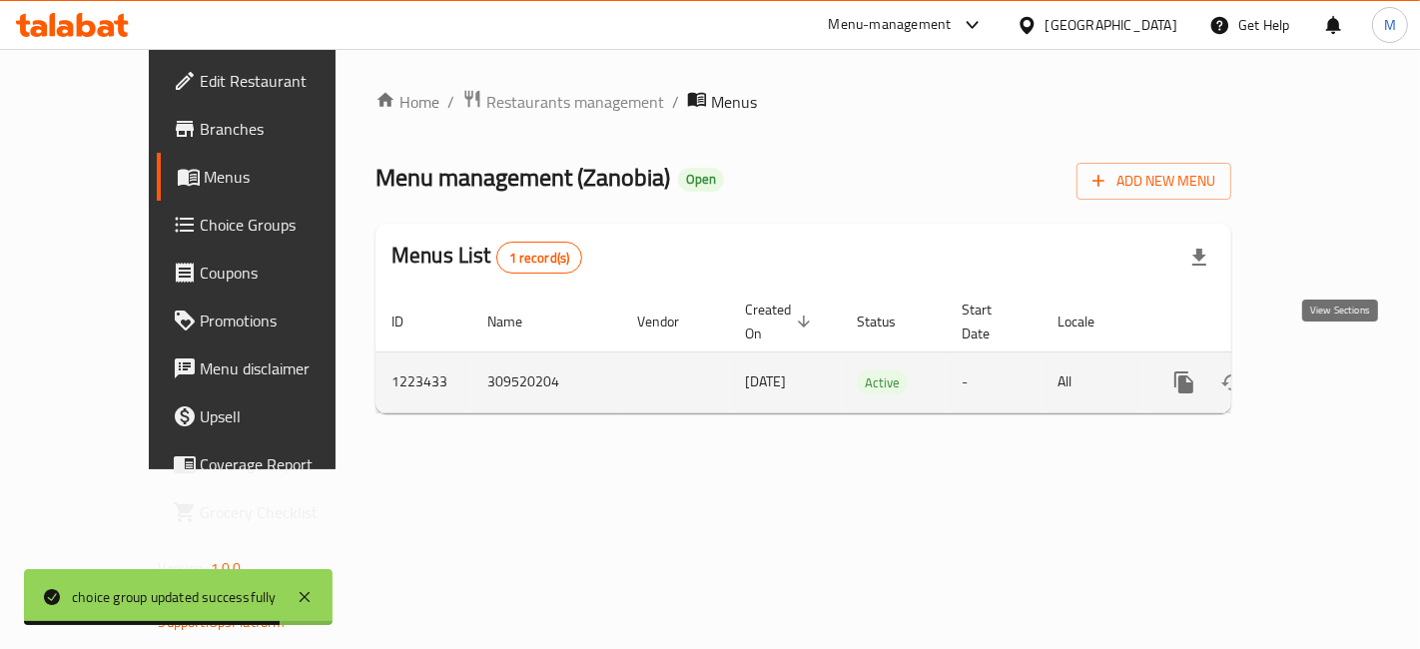
click at [1340, 371] on icon "enhanced table" at bounding box center [1328, 383] width 24 height 24
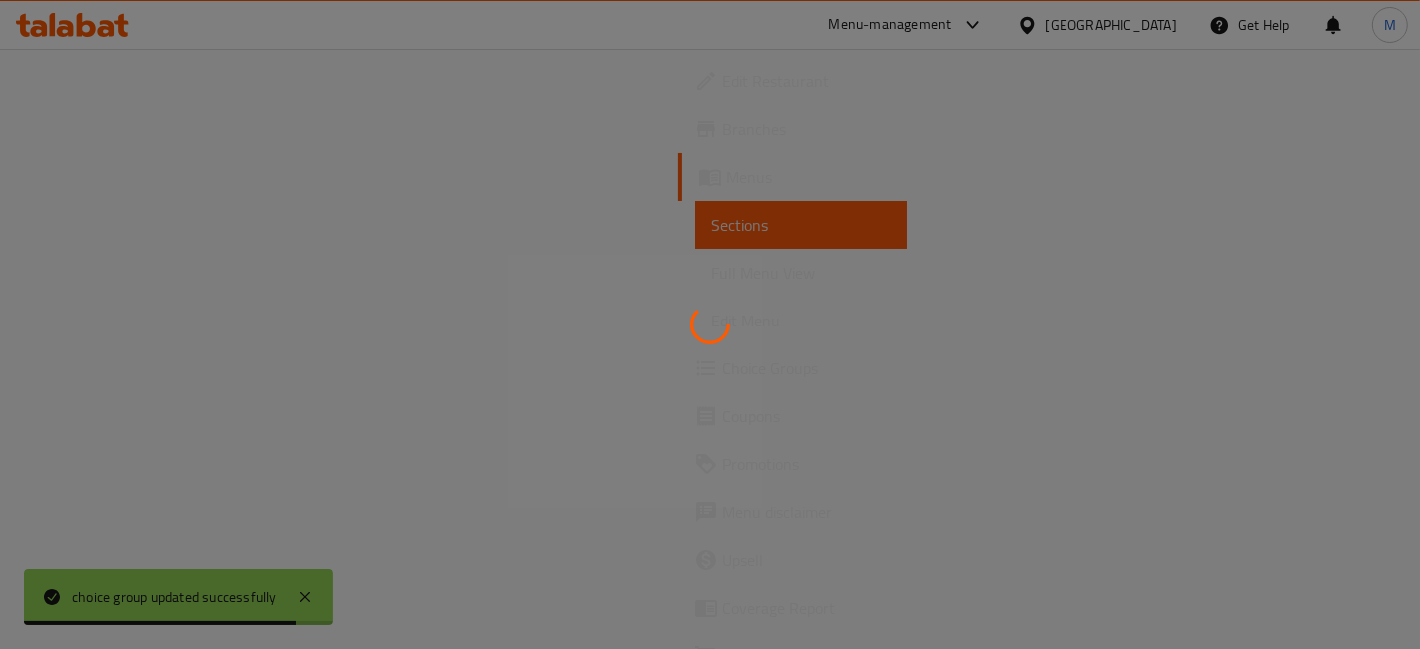
click at [1341, 351] on div at bounding box center [710, 324] width 1420 height 649
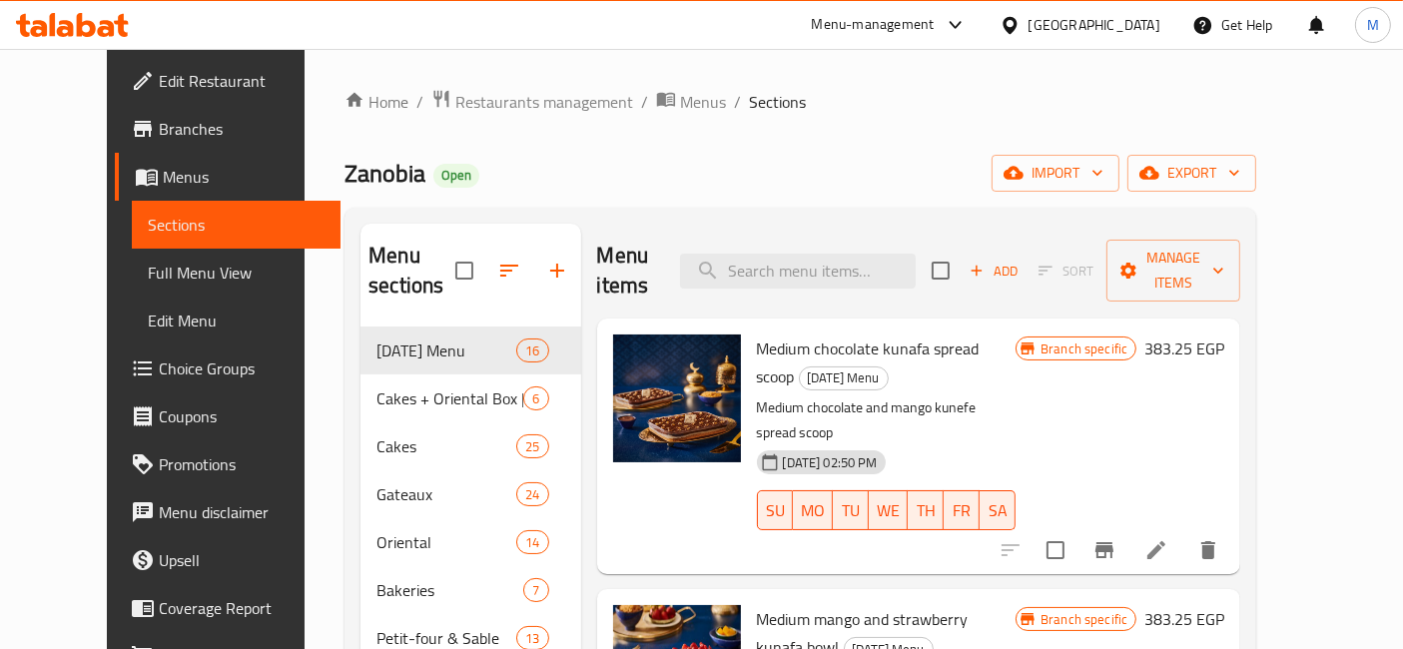
click at [1200, 386] on div "Branch specific 383.25 EGP" at bounding box center [1120, 447] width 209 height 224
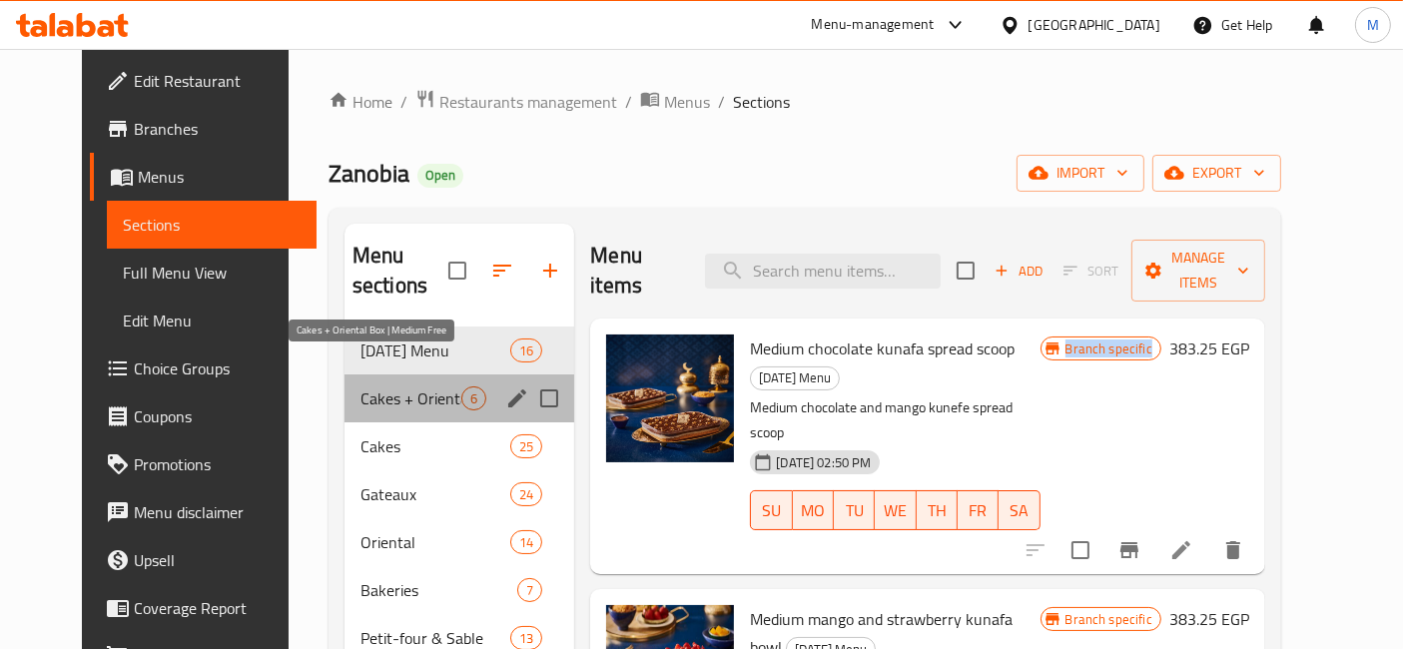
click at [361, 387] on span "Cakes + Oriental Box | Medium Free" at bounding box center [411, 399] width 101 height 24
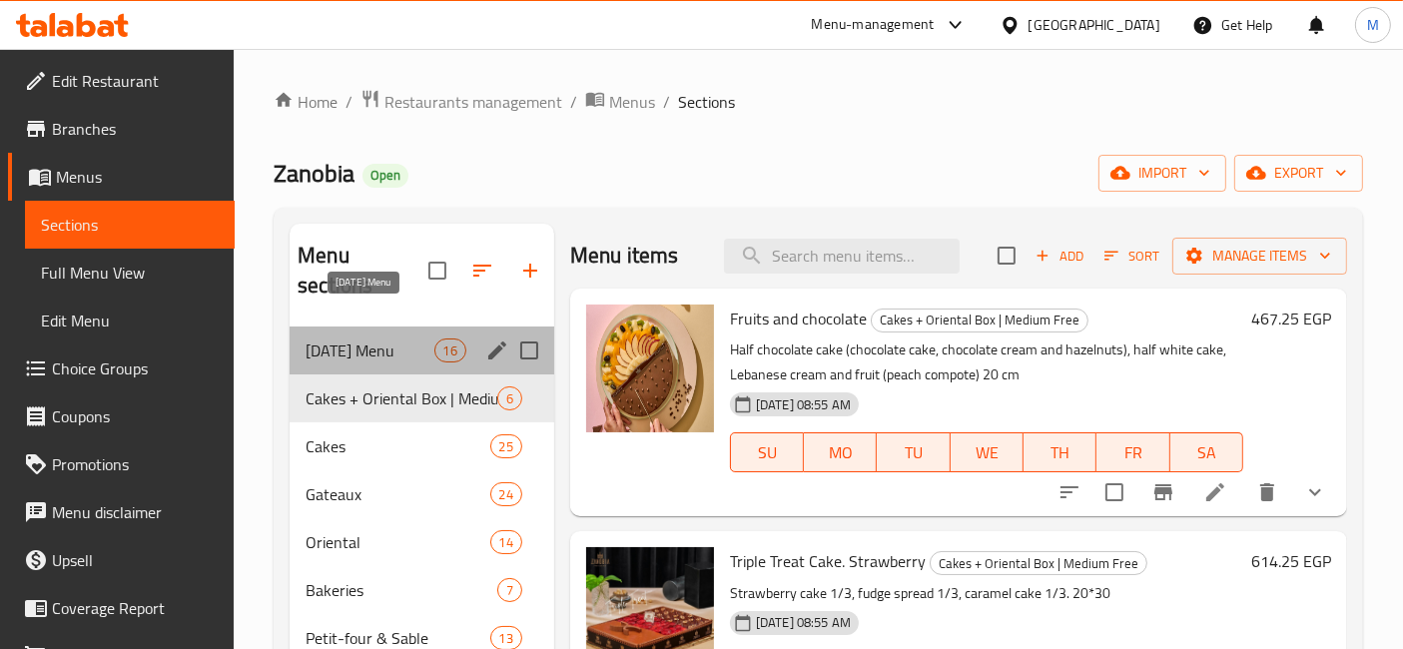
click at [393, 339] on span "Ramadan Menu" at bounding box center [370, 351] width 128 height 24
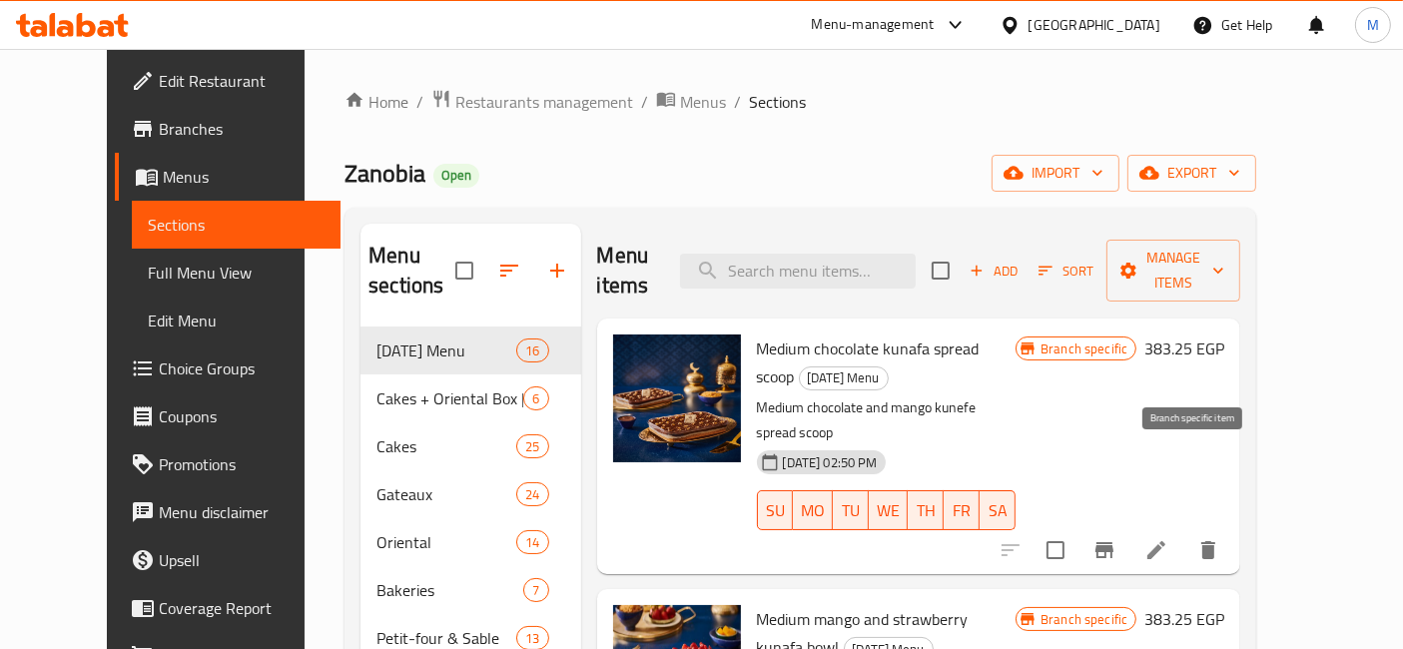
drag, startPoint x: 1170, startPoint y: 480, endPoint x: 1189, endPoint y: 469, distance: 22.8
click at [1189, 526] on div at bounding box center [1110, 550] width 246 height 48
click at [1117, 538] on icon "Branch-specific-item" at bounding box center [1105, 550] width 24 height 24
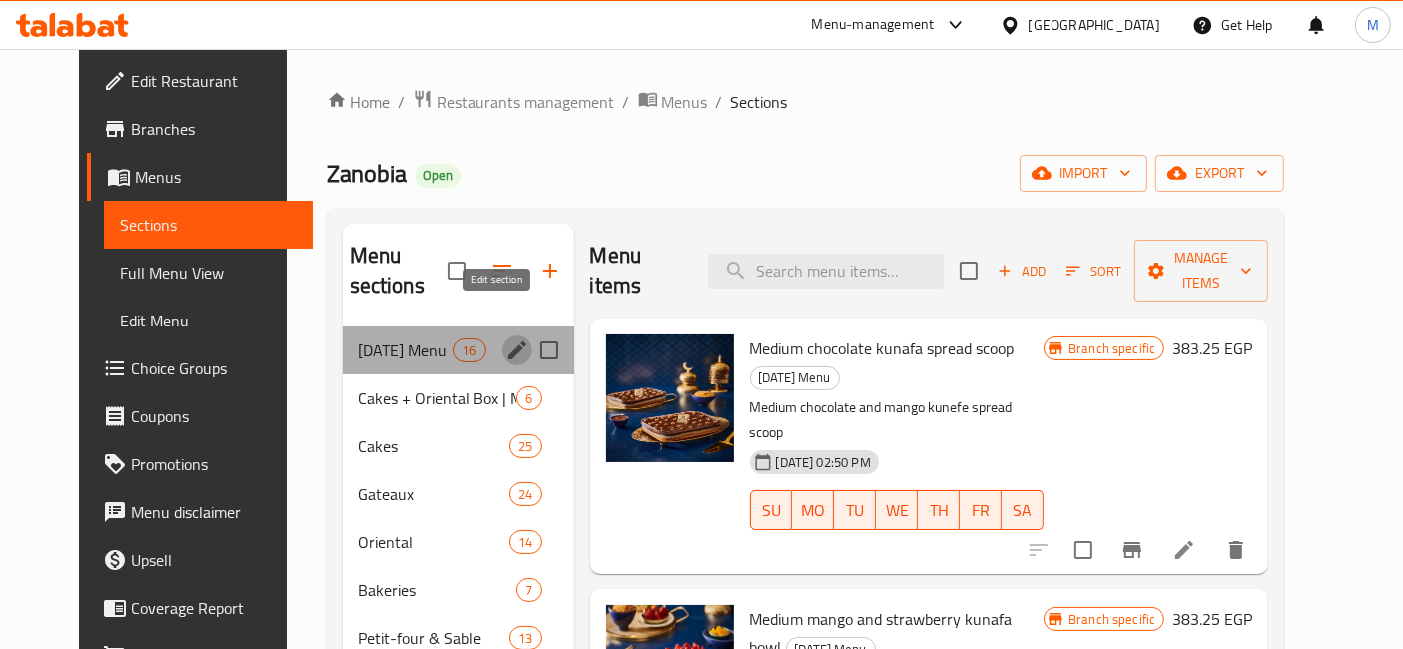
click at [505, 339] on icon "edit" at bounding box center [517, 351] width 24 height 24
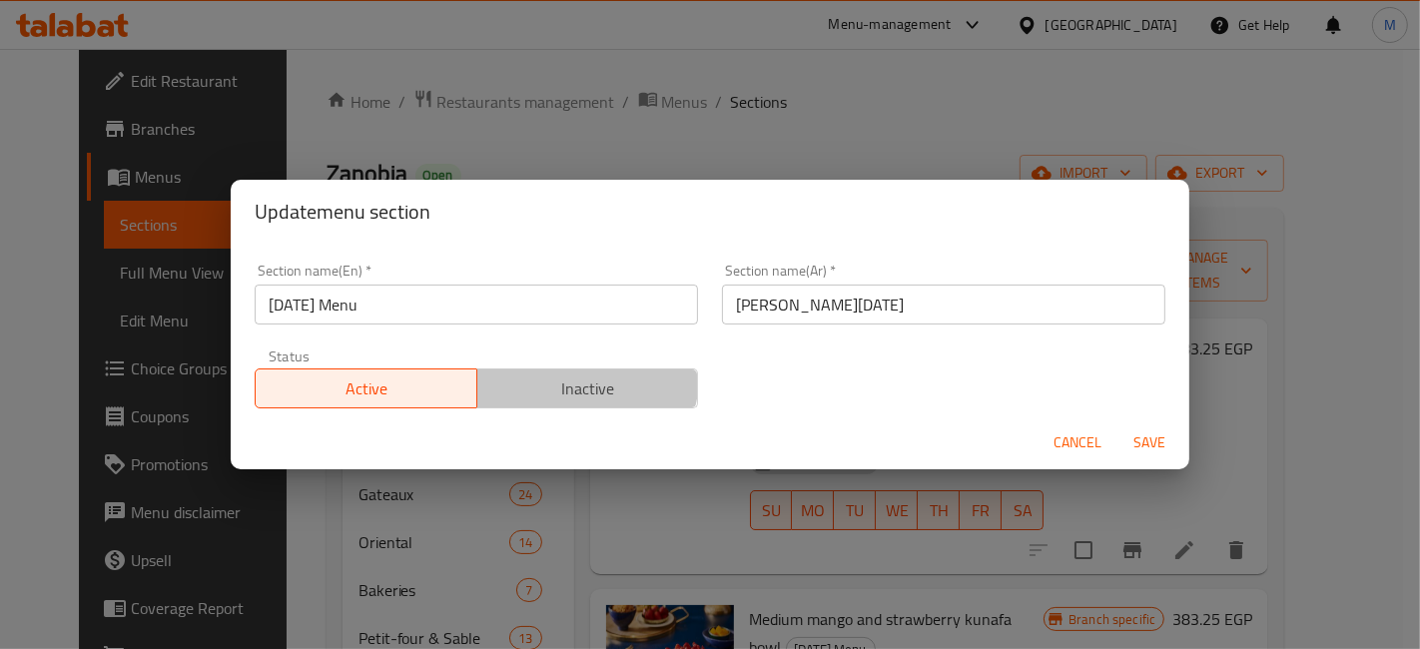
click at [576, 378] on span "Inactive" at bounding box center [588, 389] width 206 height 29
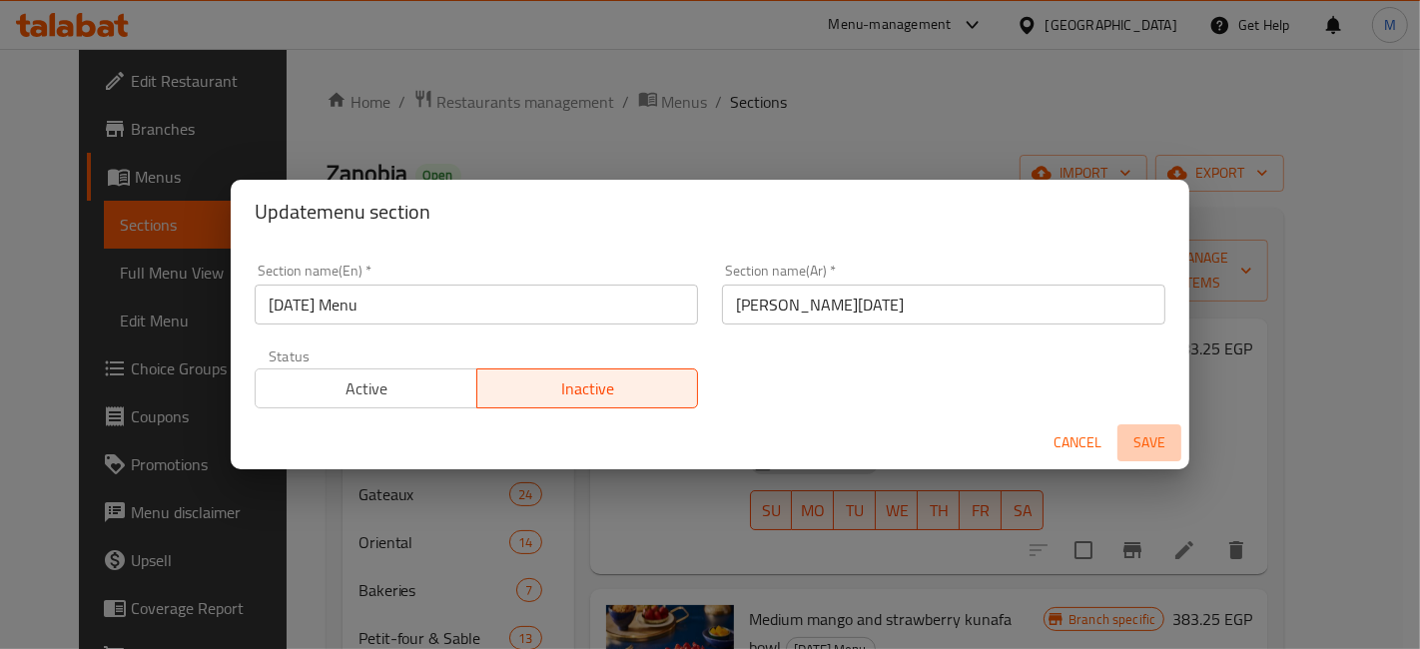
click at [1134, 430] on span "Save" at bounding box center [1150, 442] width 48 height 25
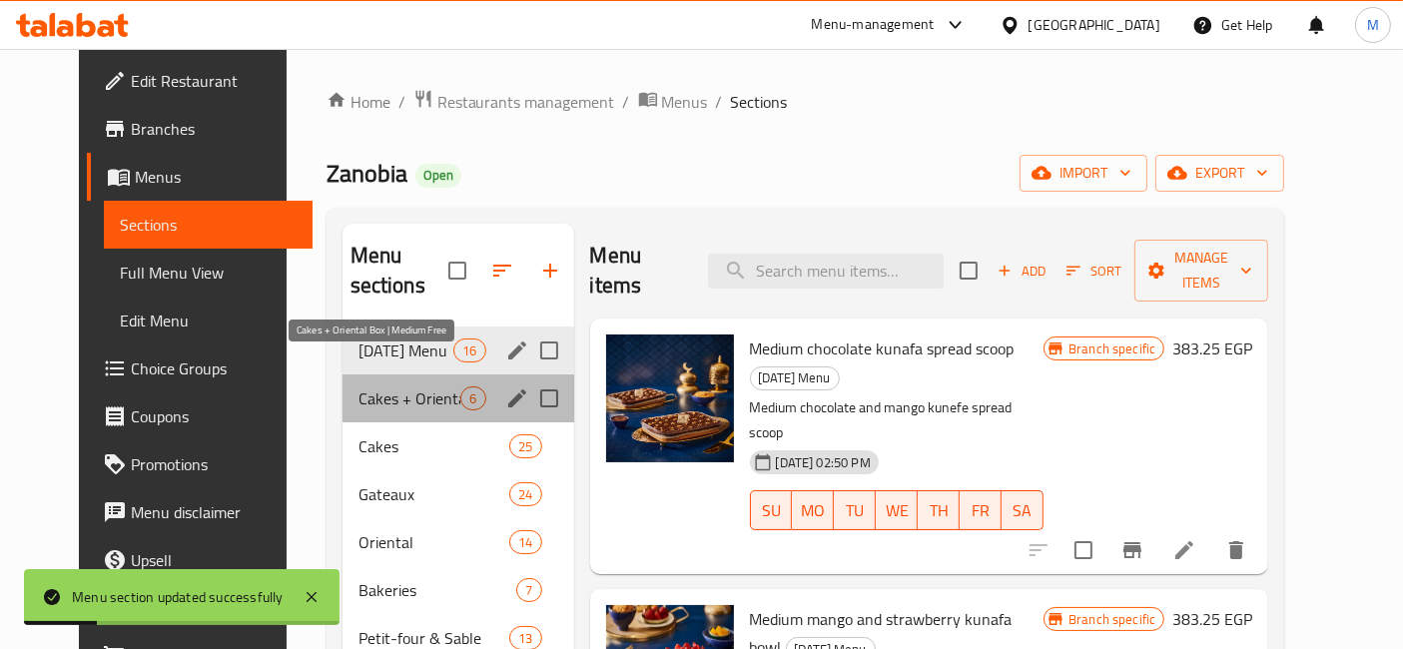
click at [415, 387] on span "Cakes + Oriental Box | Medium Free" at bounding box center [410, 399] width 103 height 24
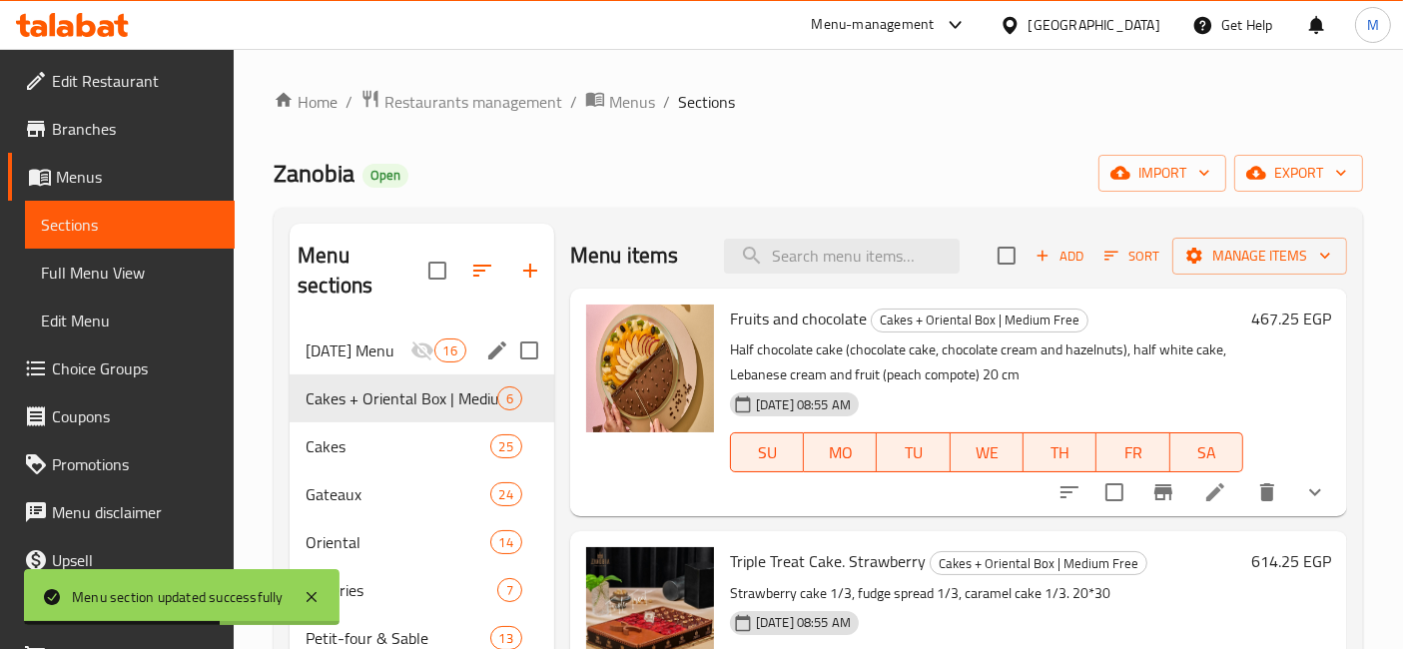
scroll to position [279, 0]
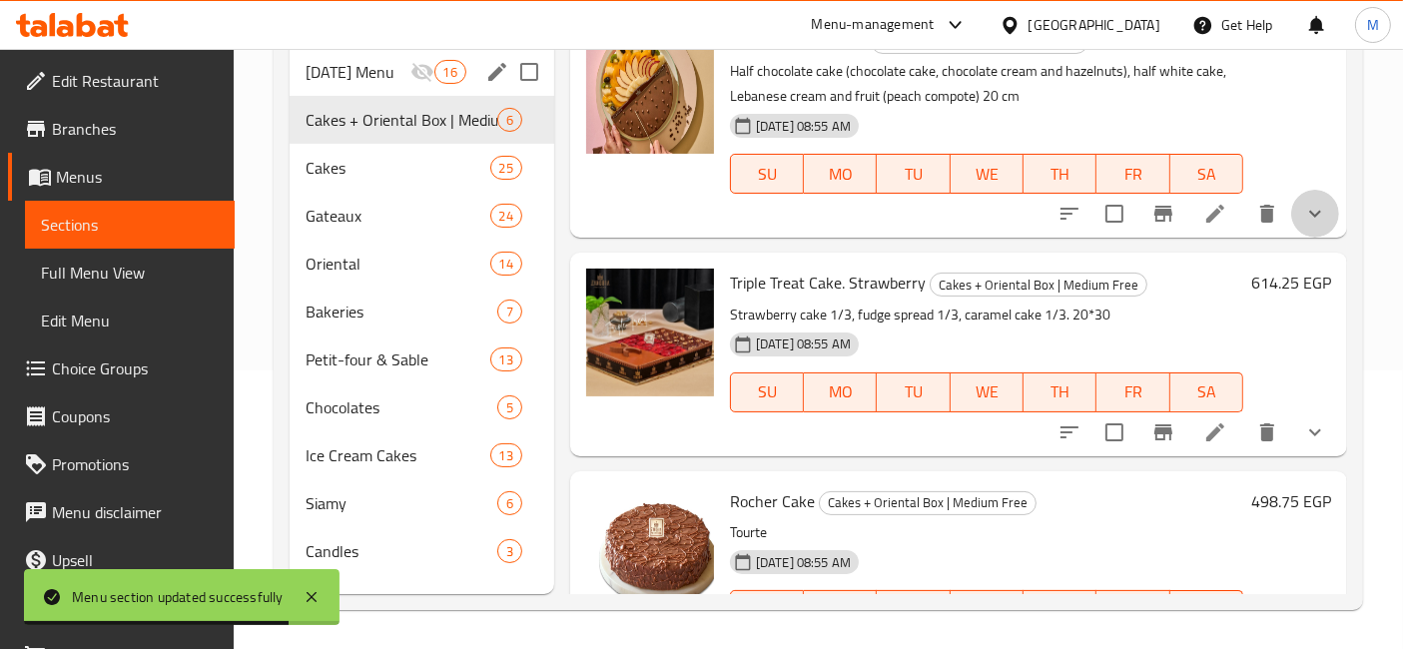
click at [1301, 230] on button "show more" at bounding box center [1315, 214] width 48 height 48
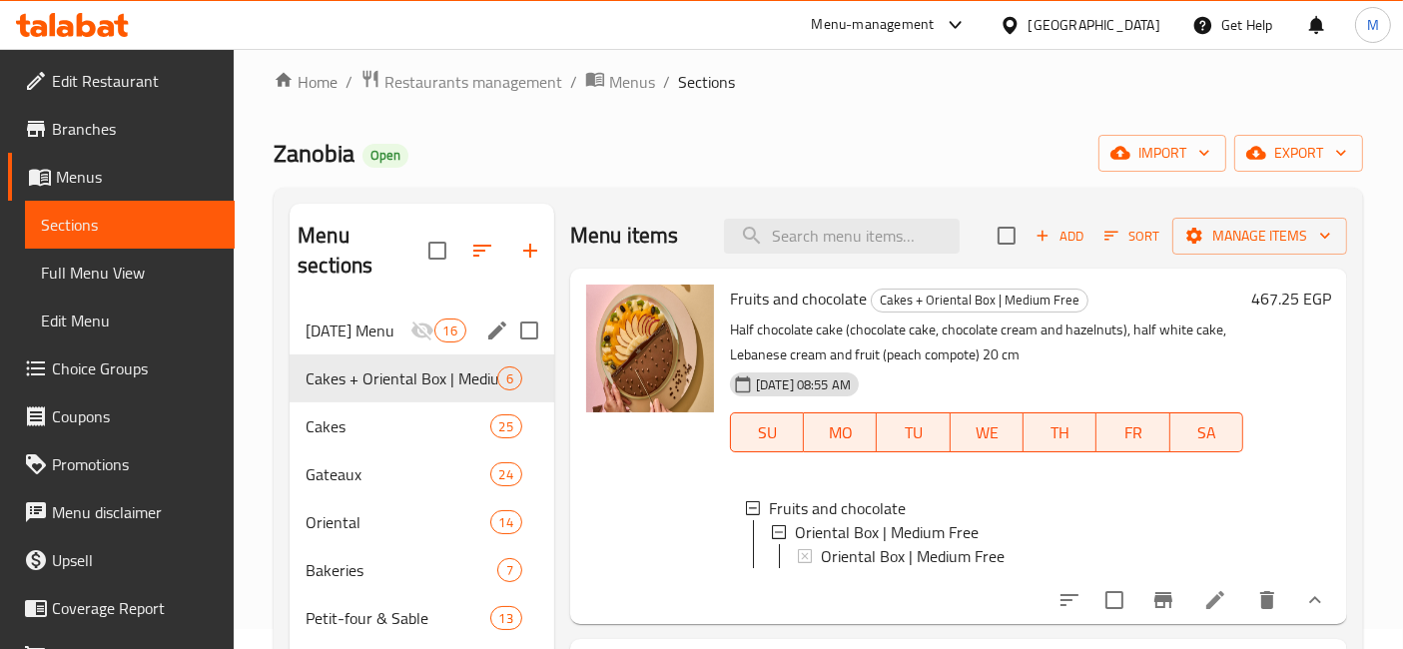
scroll to position [19, 0]
click at [1243, 378] on div "467.25 EGP" at bounding box center [1287, 448] width 88 height 324
click at [508, 359] on input "Menu sections" at bounding box center [529, 380] width 42 height 42
checkbox input "true"
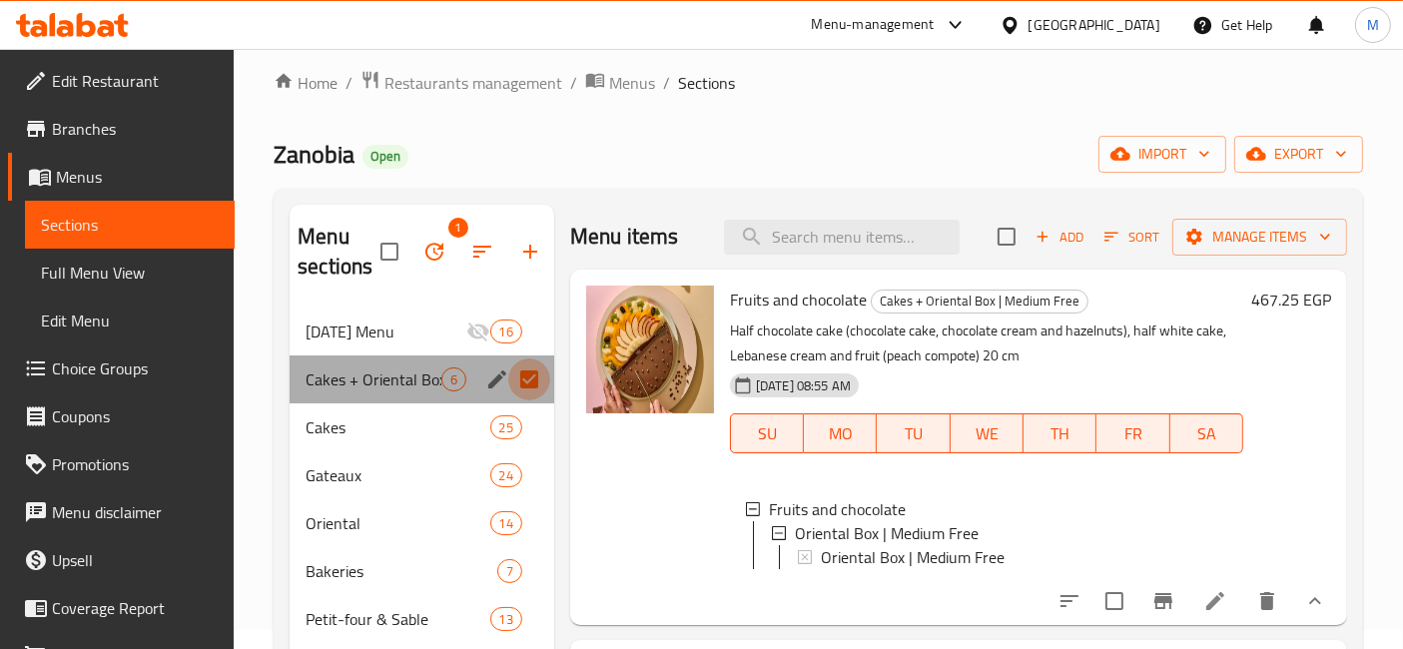
click at [526, 390] on input "Menu sections" at bounding box center [529, 380] width 42 height 42
click at [493, 371] on icon "edit" at bounding box center [497, 380] width 18 height 18
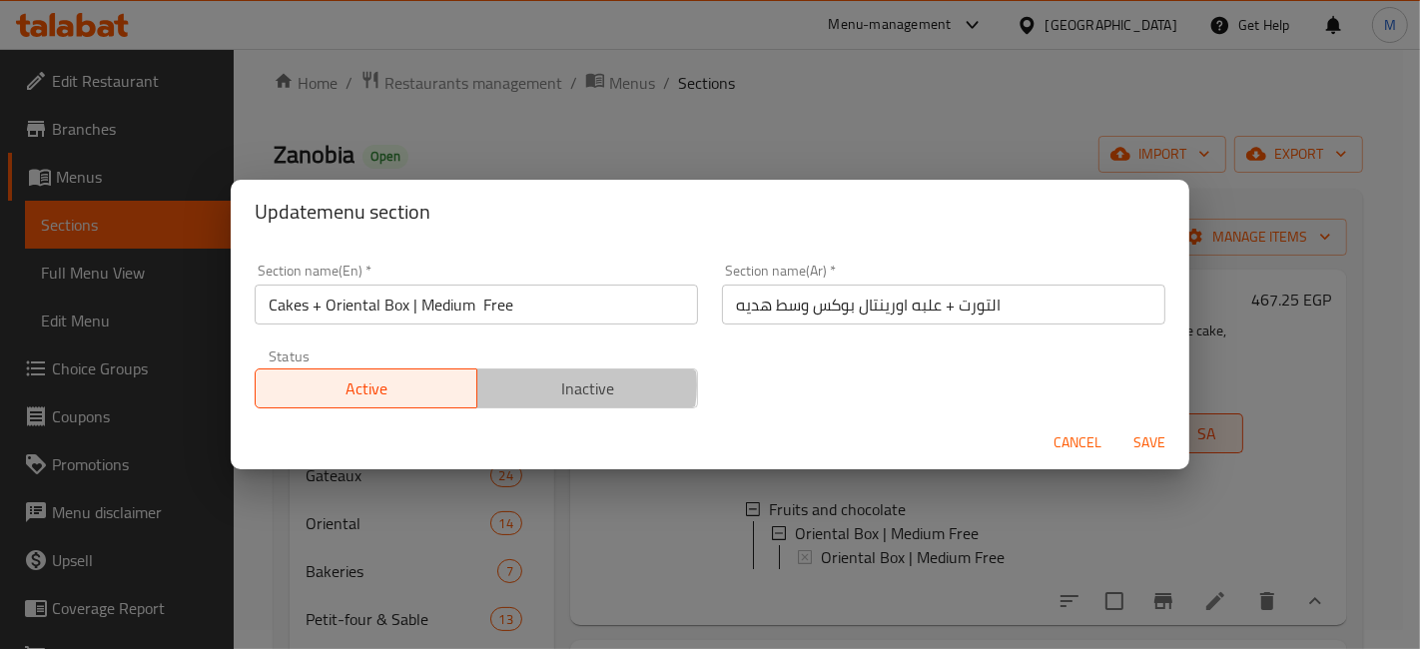
click at [559, 386] on span "Inactive" at bounding box center [588, 389] width 206 height 29
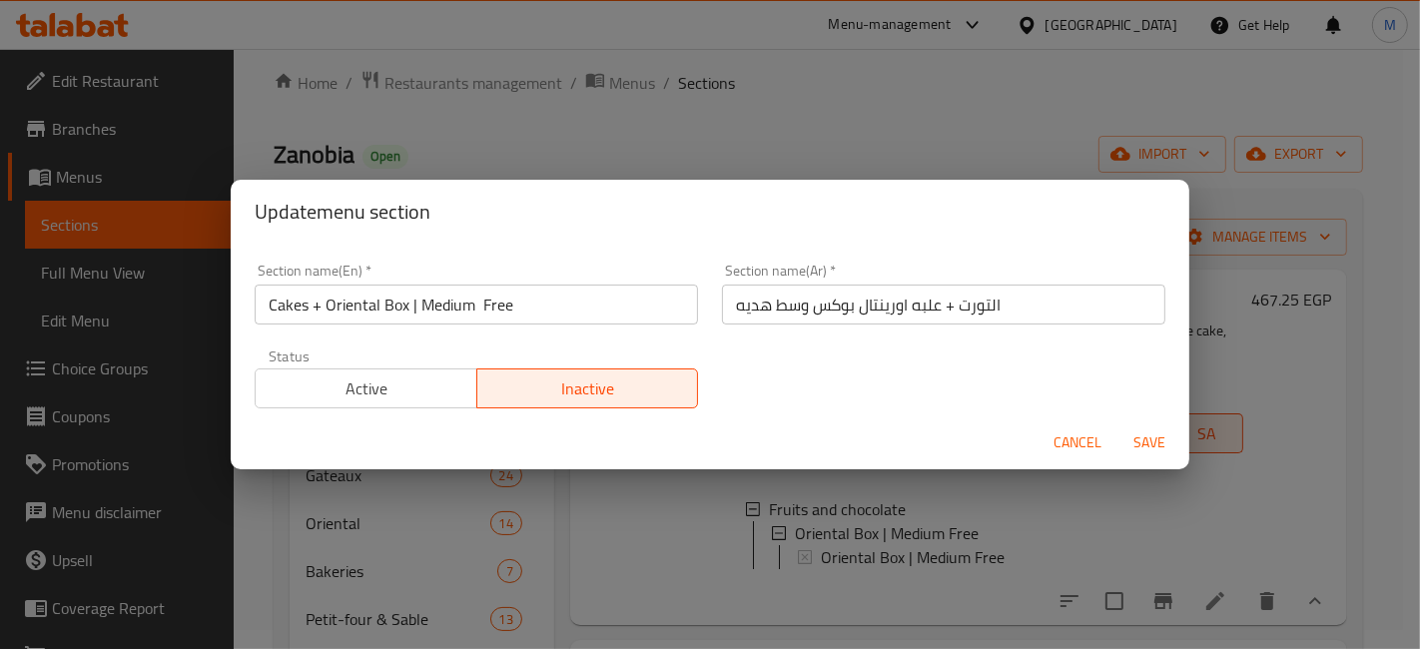
click at [1147, 427] on button "Save" at bounding box center [1150, 442] width 64 height 37
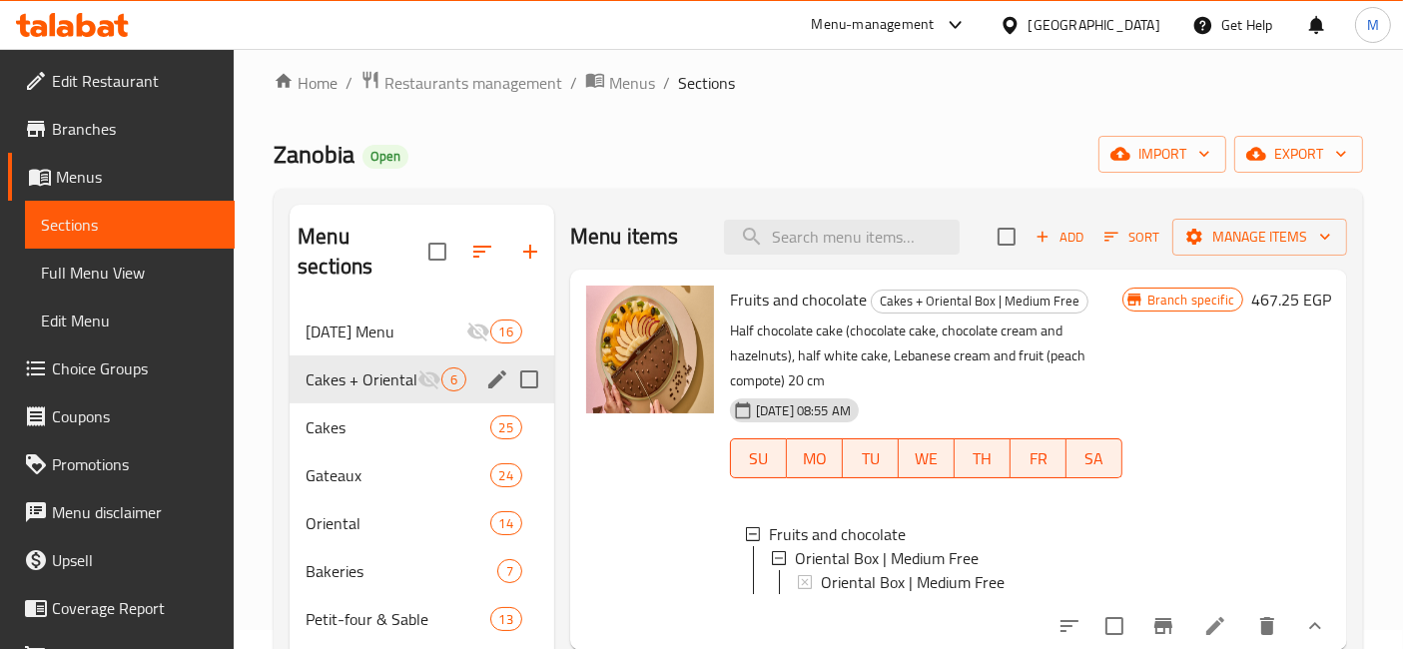
click at [810, 298] on span "Fruits and chocolate" at bounding box center [798, 300] width 137 height 30
copy h6 "Fruits and chocolate"
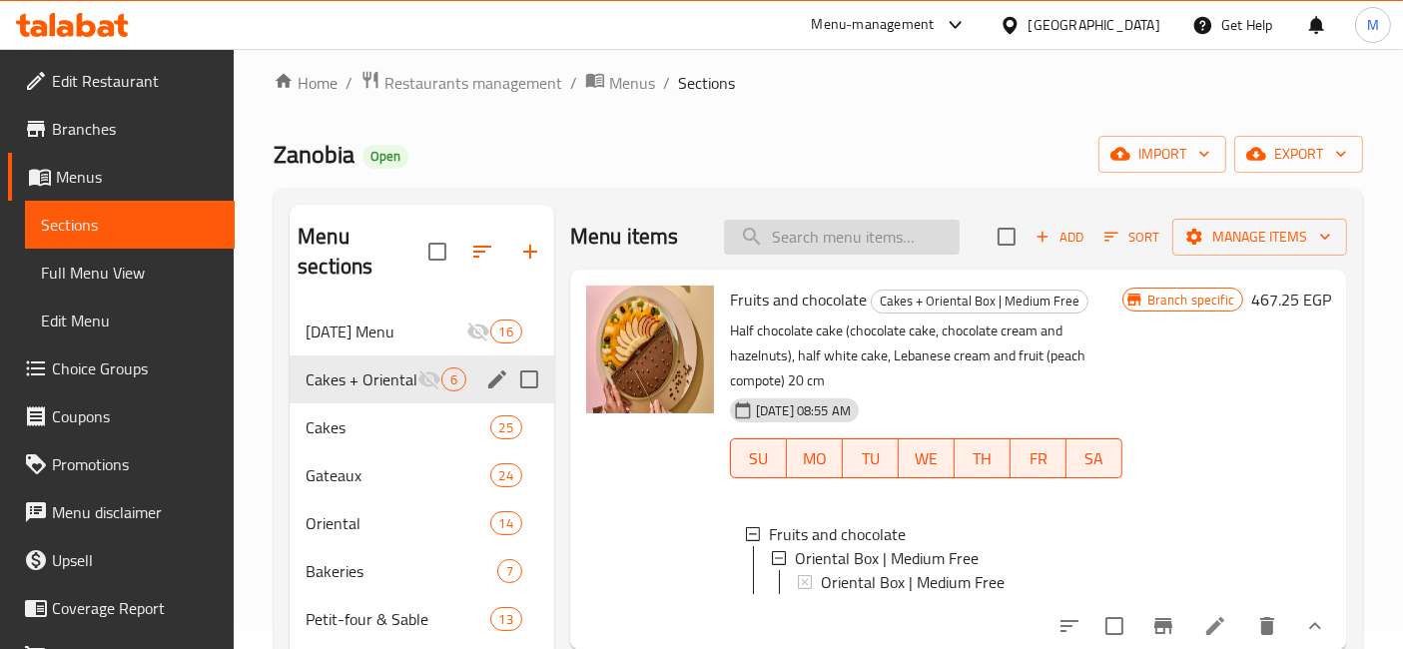
click at [772, 221] on input "search" at bounding box center [842, 237] width 236 height 35
paste input "Fruits and chocolate"
click at [772, 221] on input "Fruits and chocolate" at bounding box center [842, 237] width 236 height 35
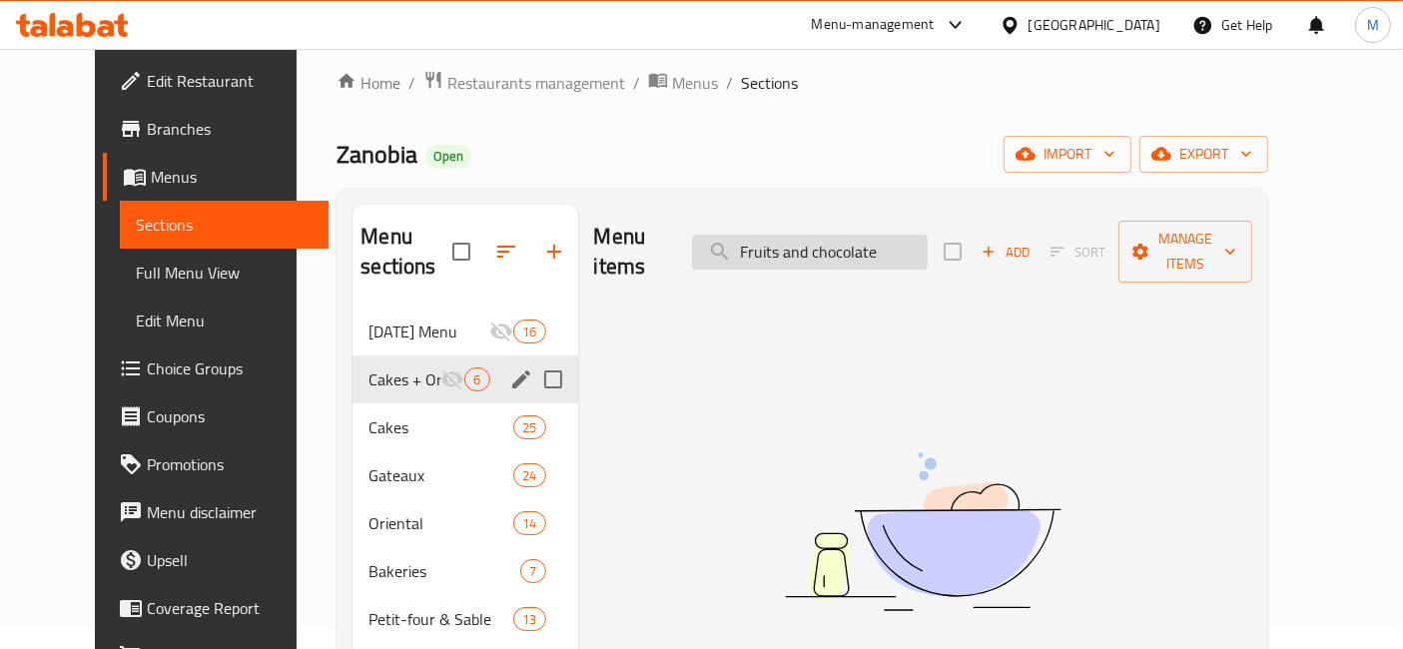
click at [920, 243] on input "Fruits and chocolate" at bounding box center [810, 252] width 236 height 35
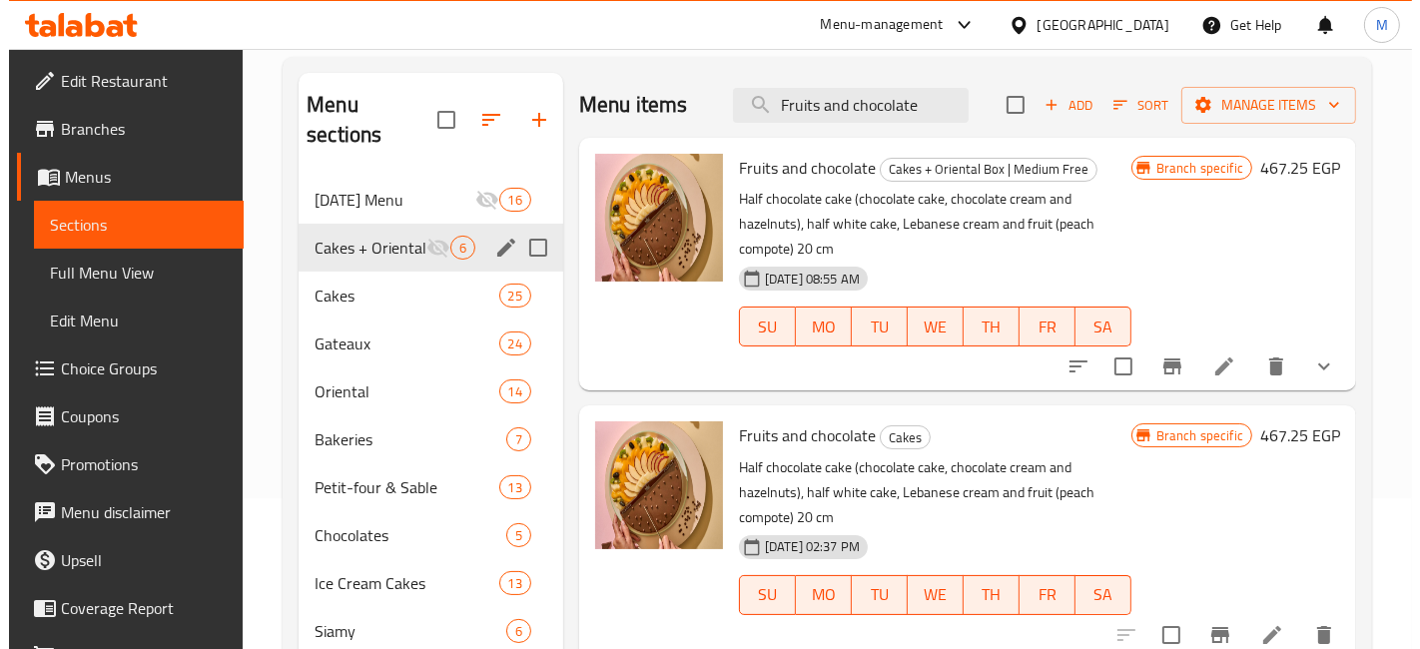
scroll to position [174, 0]
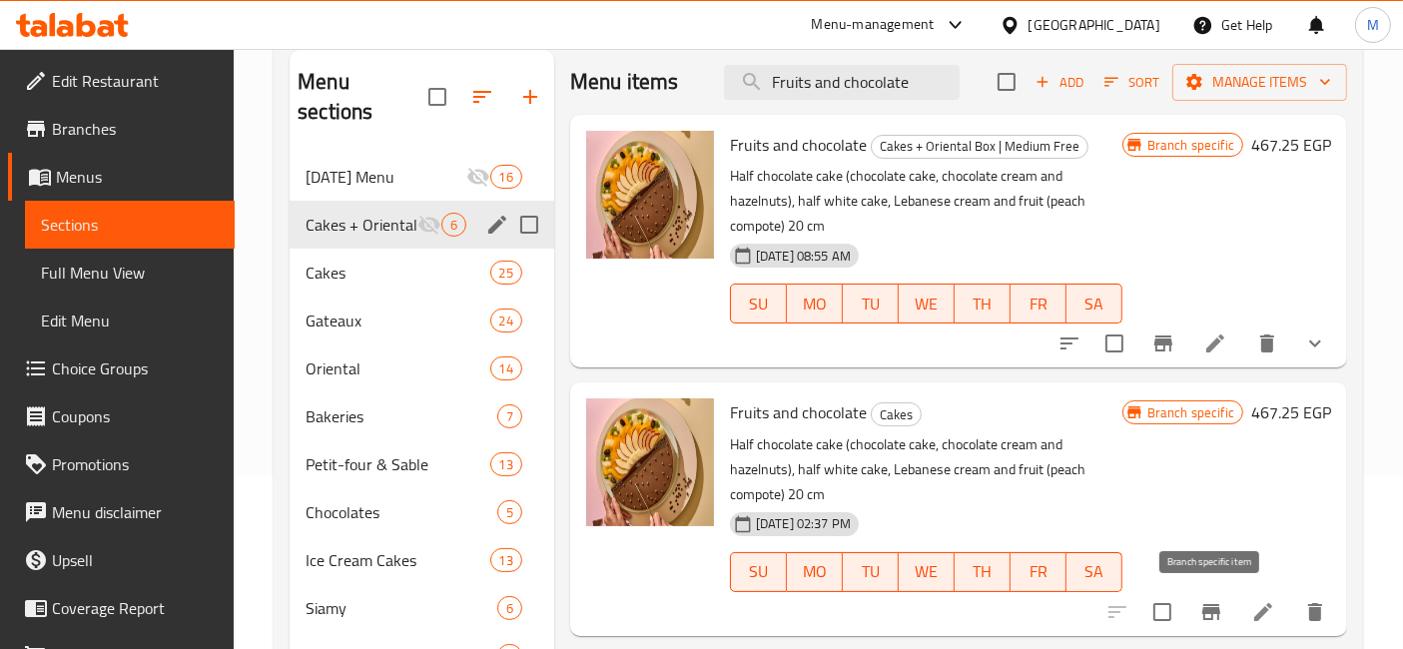
type input "Fruits and chocolate"
click at [1225, 620] on button "Branch-specific-item" at bounding box center [1211, 612] width 48 height 48
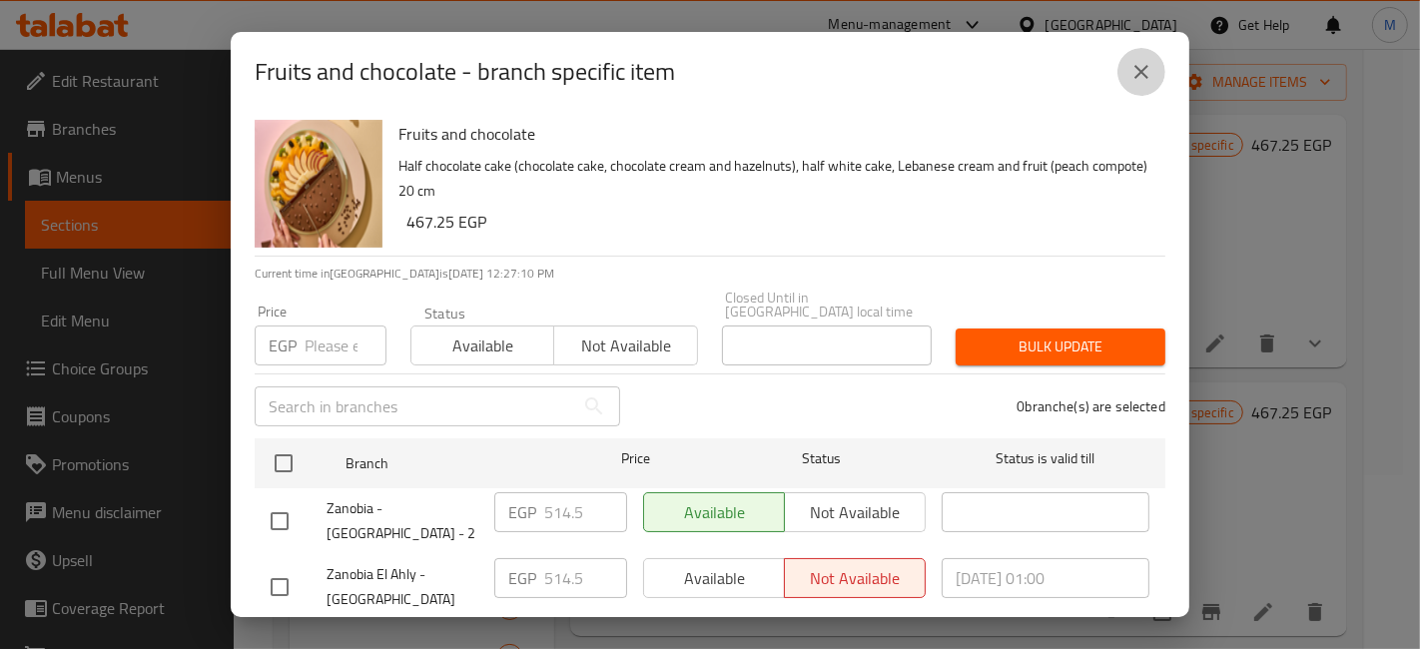
click at [1148, 78] on icon "close" at bounding box center [1142, 72] width 24 height 24
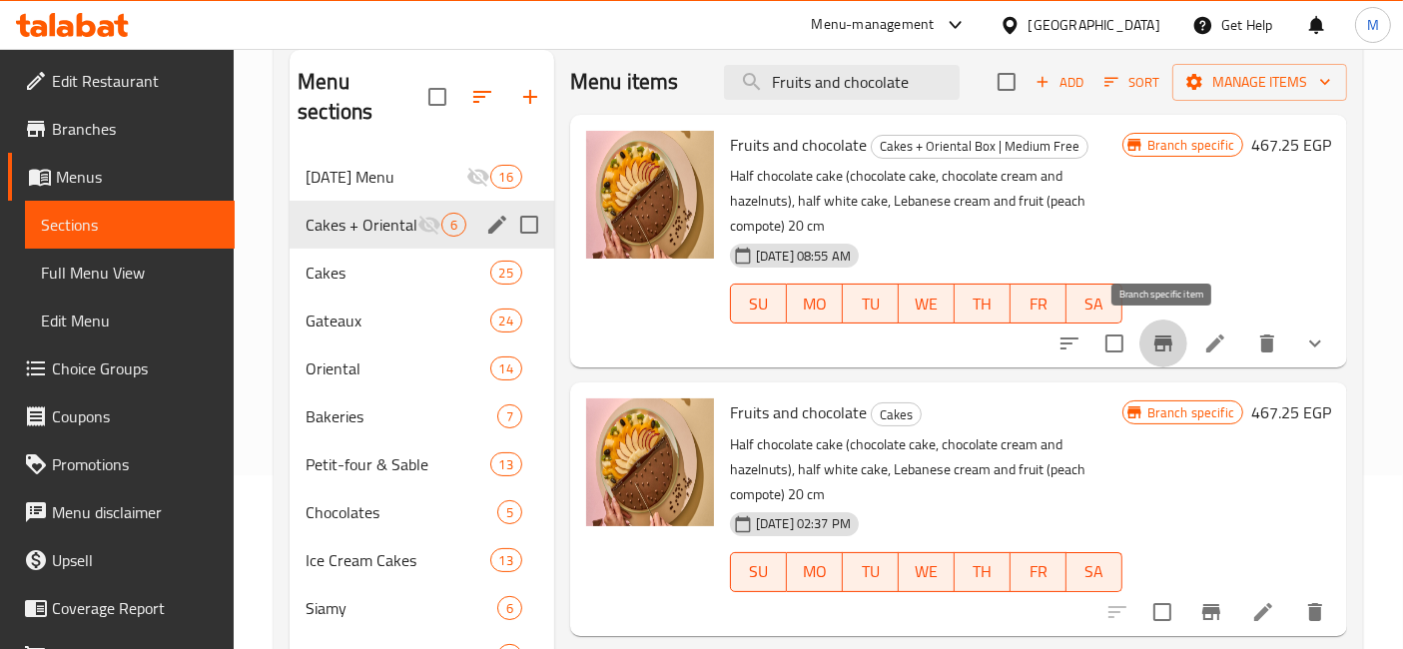
click at [1160, 337] on icon "Branch-specific-item" at bounding box center [1164, 344] width 24 height 24
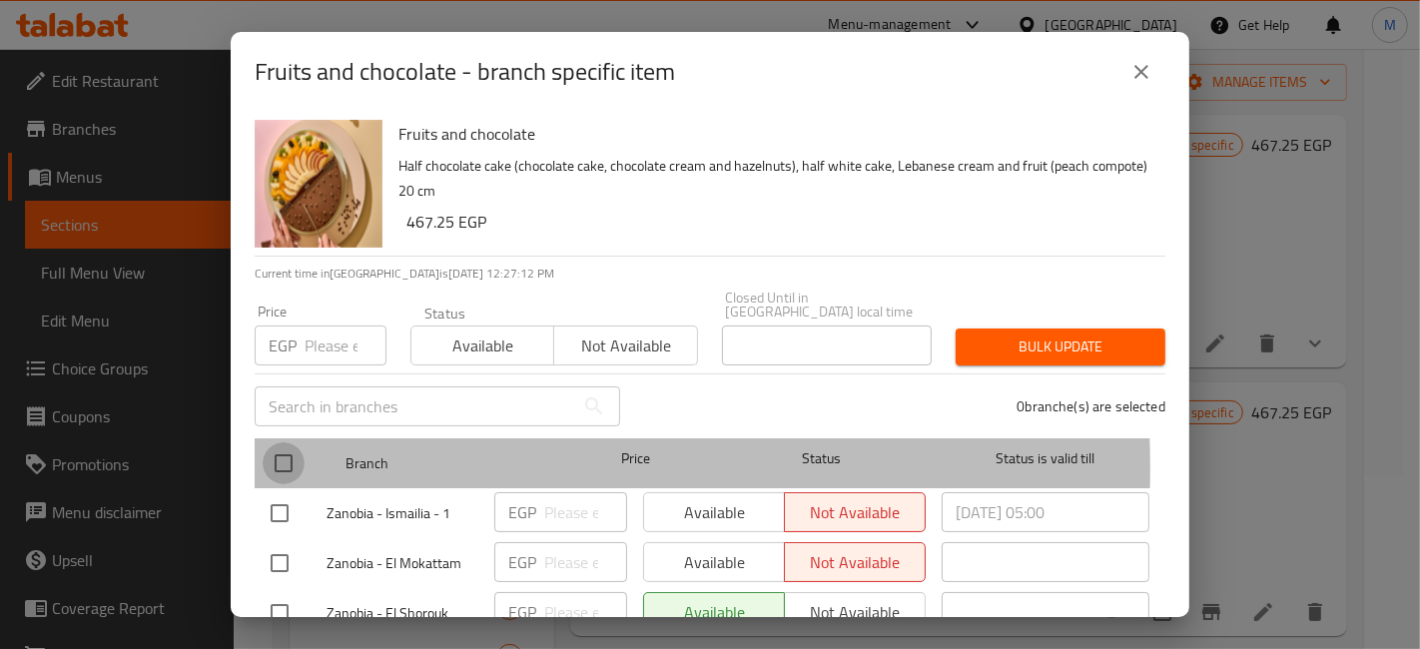
click at [269, 454] on input "checkbox" at bounding box center [284, 463] width 42 height 42
checkbox input "true"
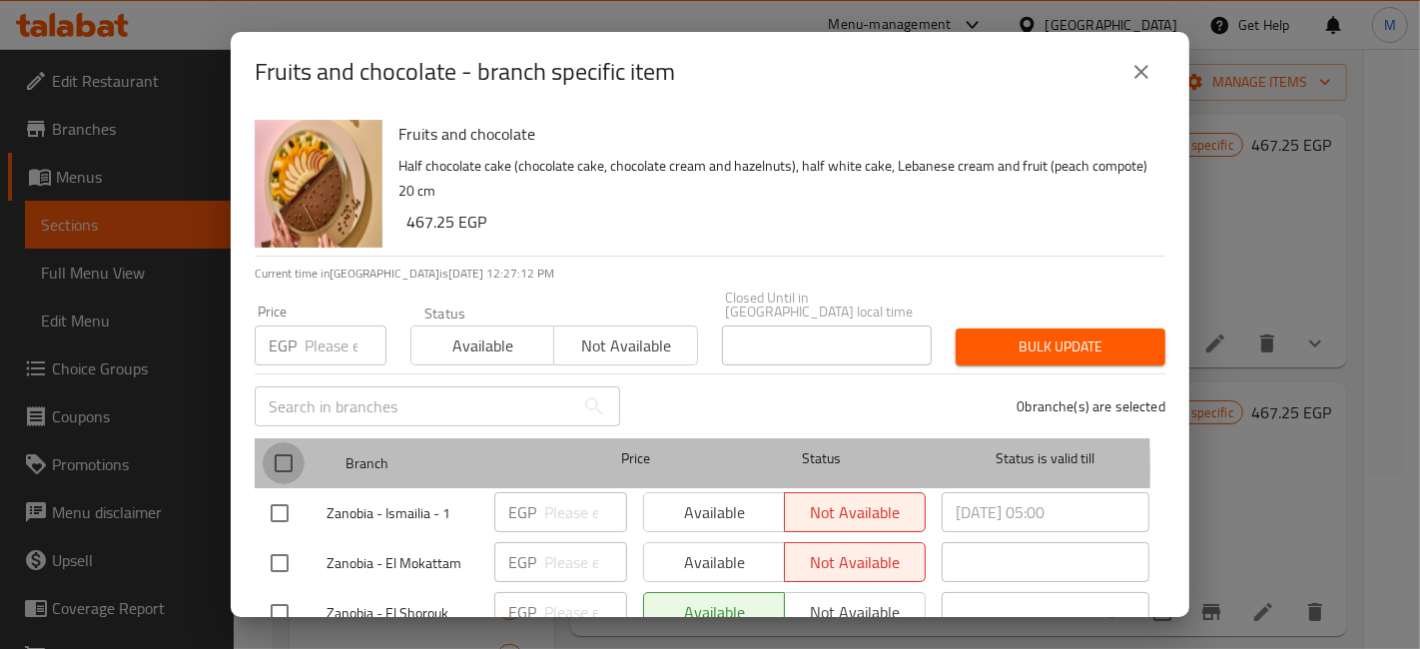
checkbox input "true"
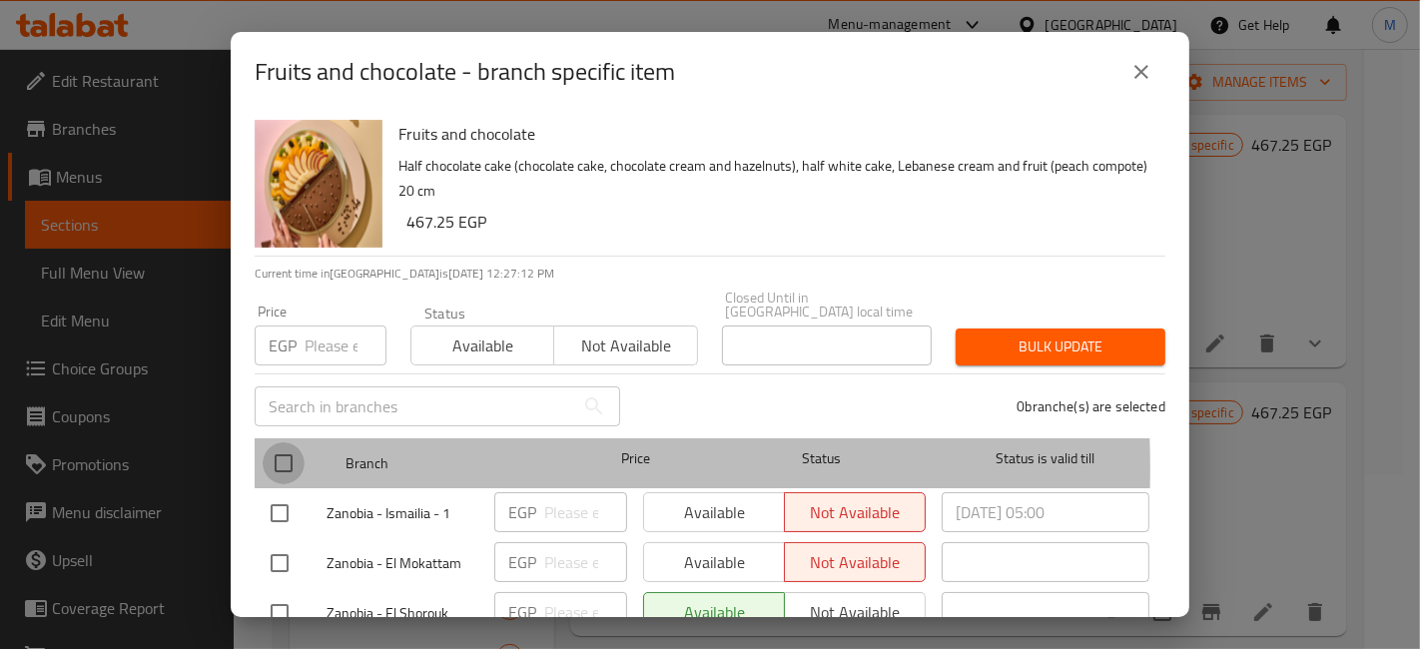
checkbox input "true"
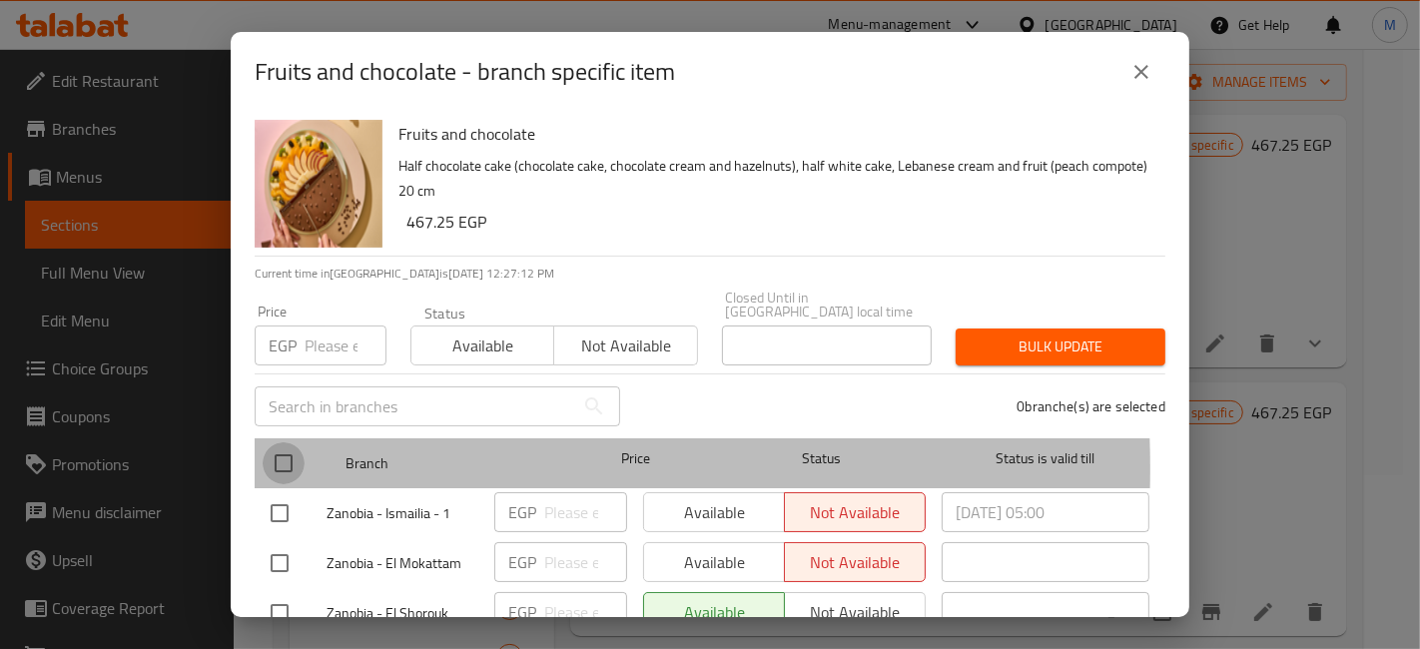
checkbox input "true"
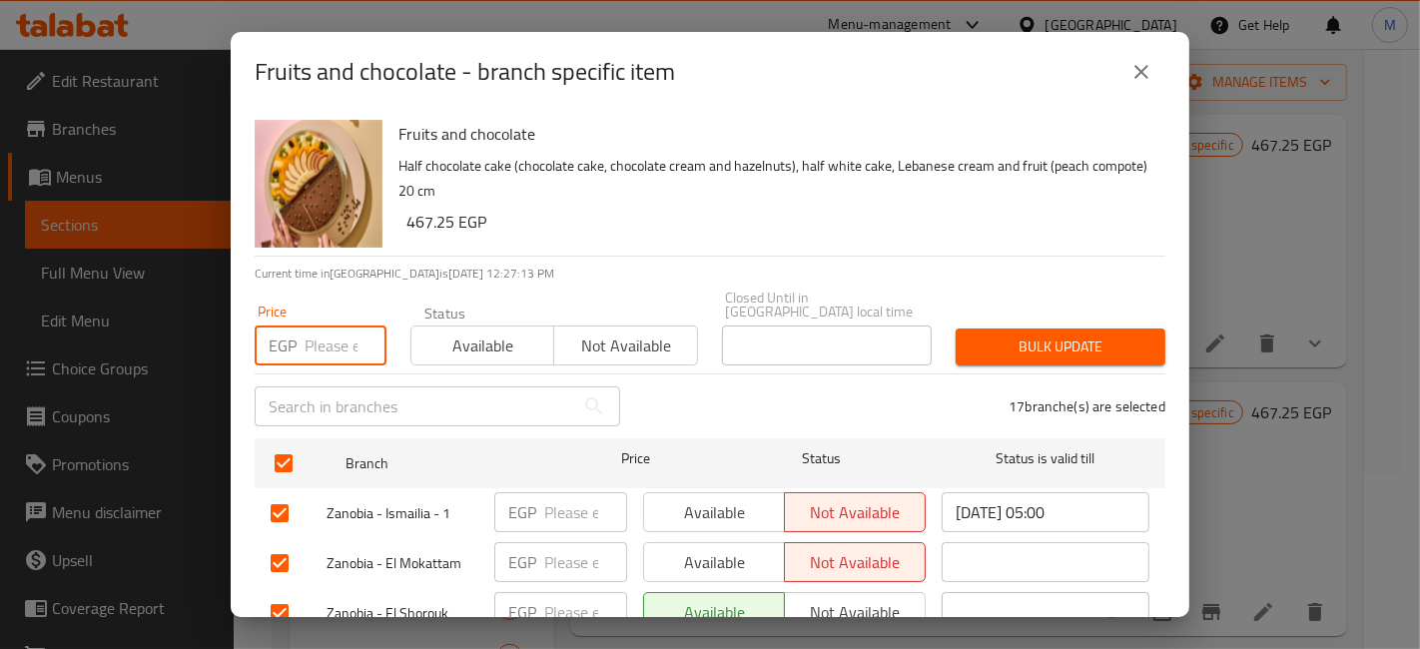
paste input "514.5"
click at [331, 335] on input "514.5" at bounding box center [346, 346] width 82 height 40
type input "514.5"
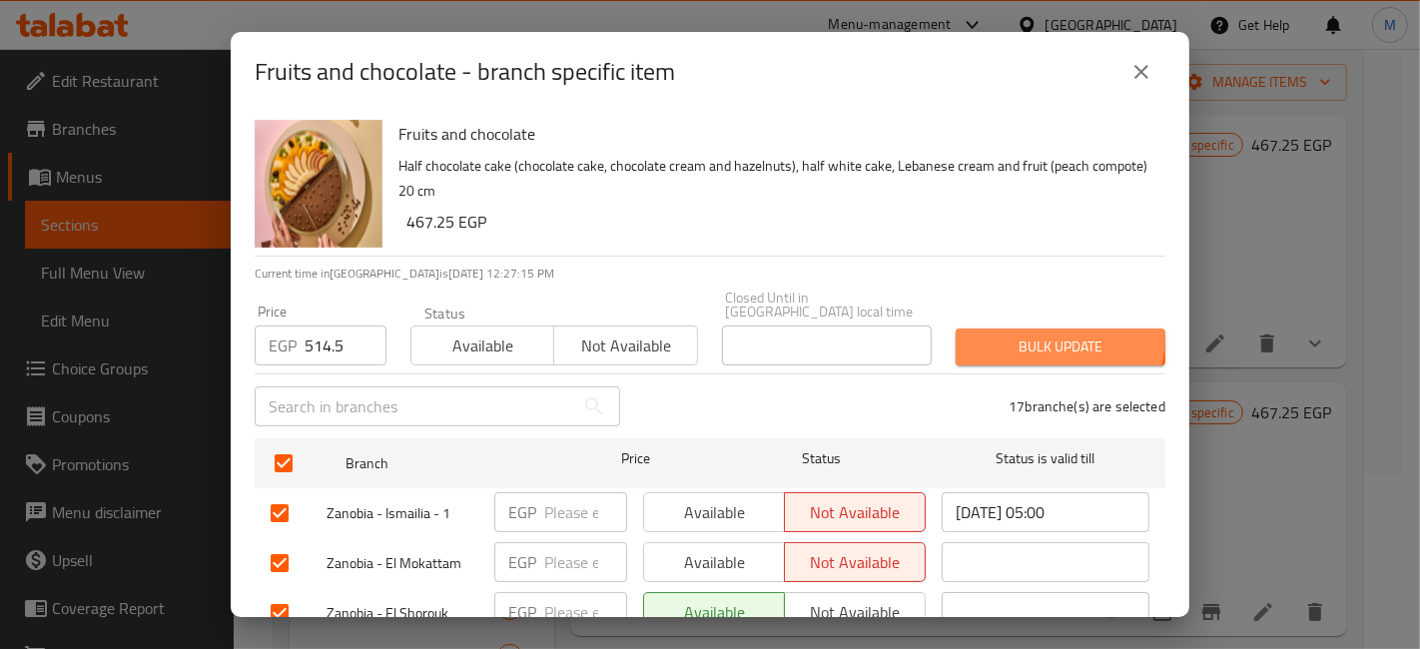
click at [1007, 335] on span "Bulk update" at bounding box center [1061, 347] width 178 height 25
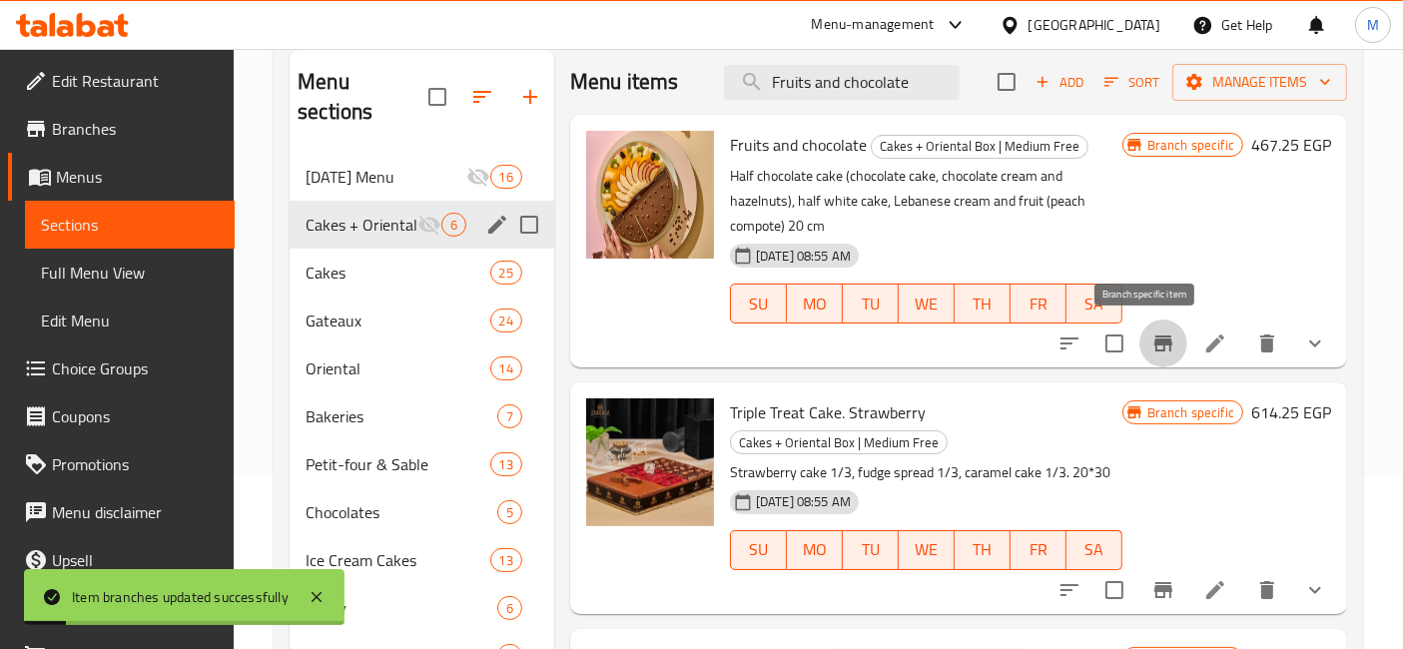
click at [1168, 347] on button "Branch-specific-item" at bounding box center [1164, 344] width 48 height 48
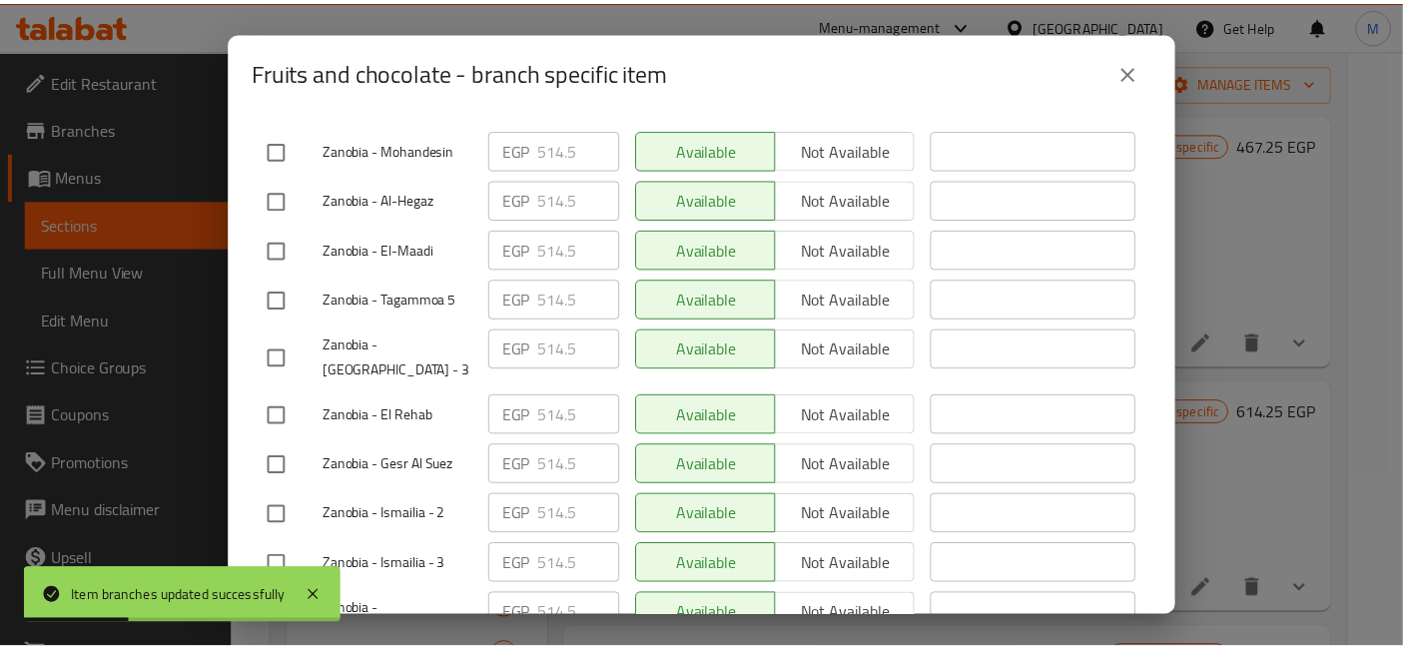
scroll to position [805, 0]
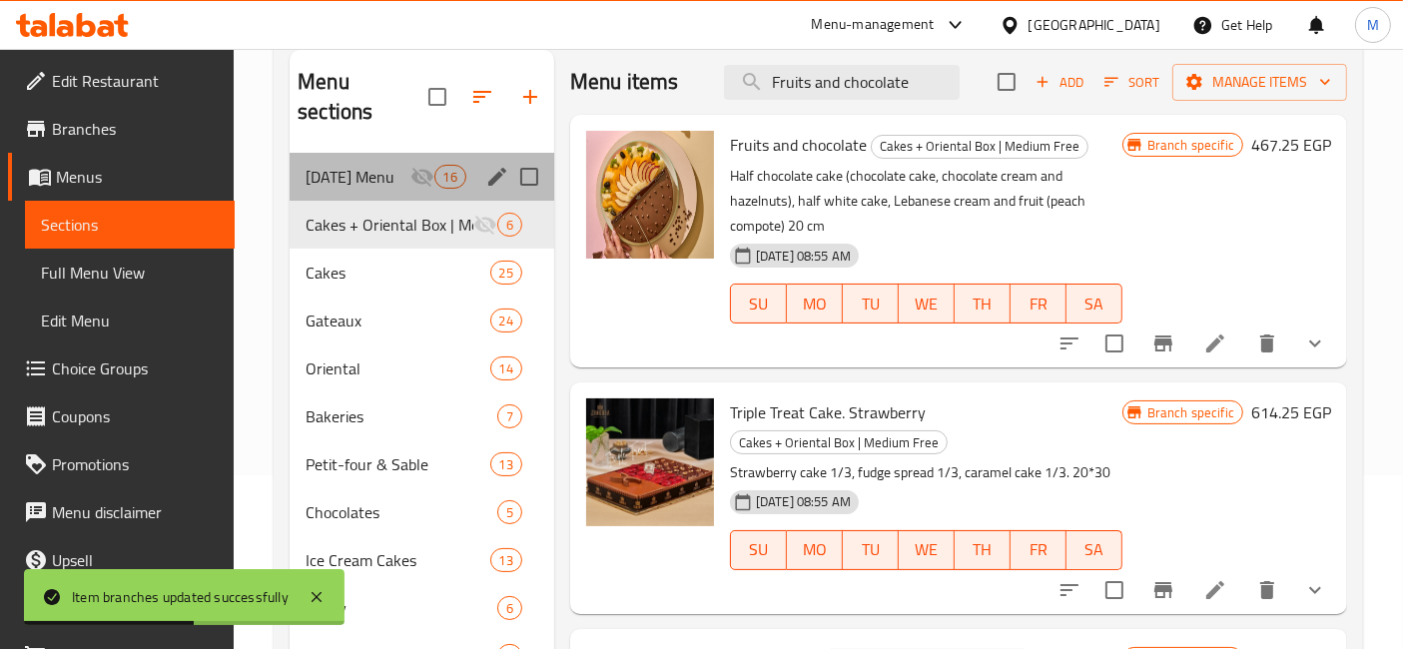
click at [365, 159] on div "Ramadan Menu 16" at bounding box center [422, 177] width 265 height 48
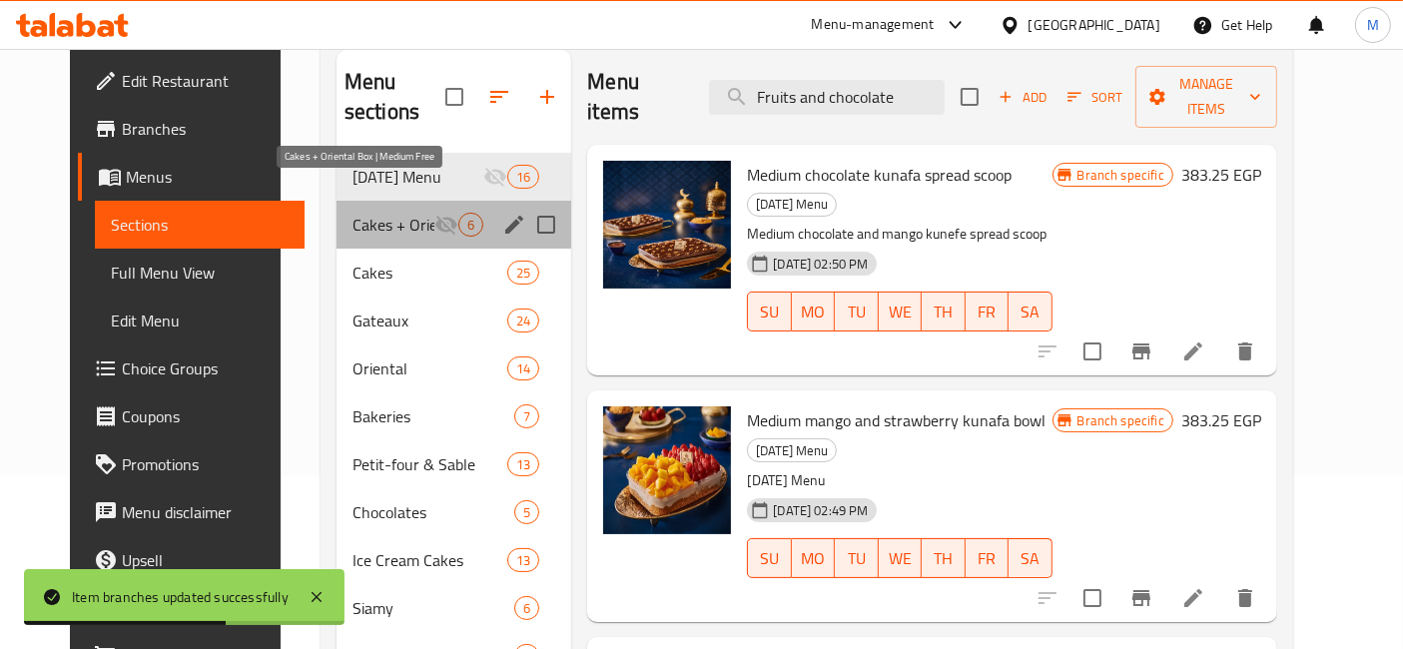
click at [376, 213] on span "Cakes + Oriental Box | Medium Free" at bounding box center [394, 225] width 82 height 24
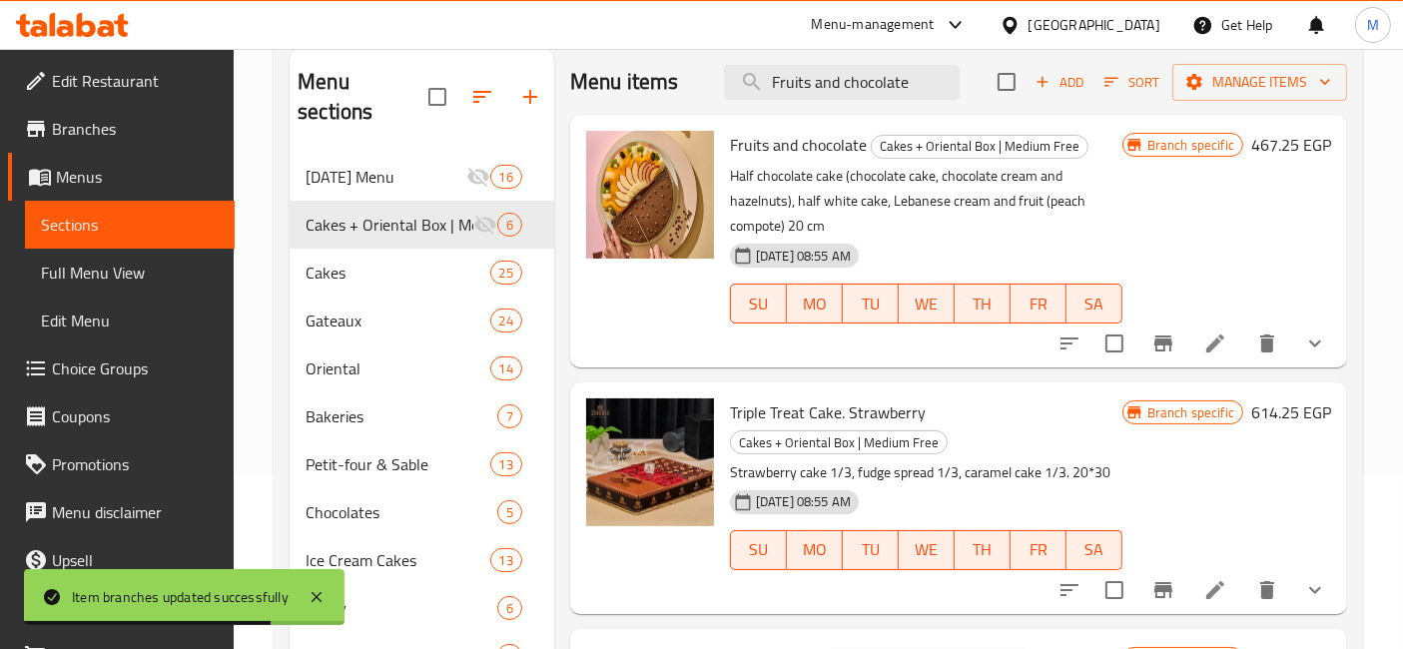
click at [816, 412] on span "Triple Treat Cake. Strawberry" at bounding box center [828, 412] width 196 height 30
copy h6 "Triple Treat Cake. Strawberry"
click at [816, 412] on span "Triple Treat Cake. Strawberry" at bounding box center [828, 412] width 196 height 30
click at [816, 80] on input "Fruits and chocolate" at bounding box center [842, 82] width 236 height 35
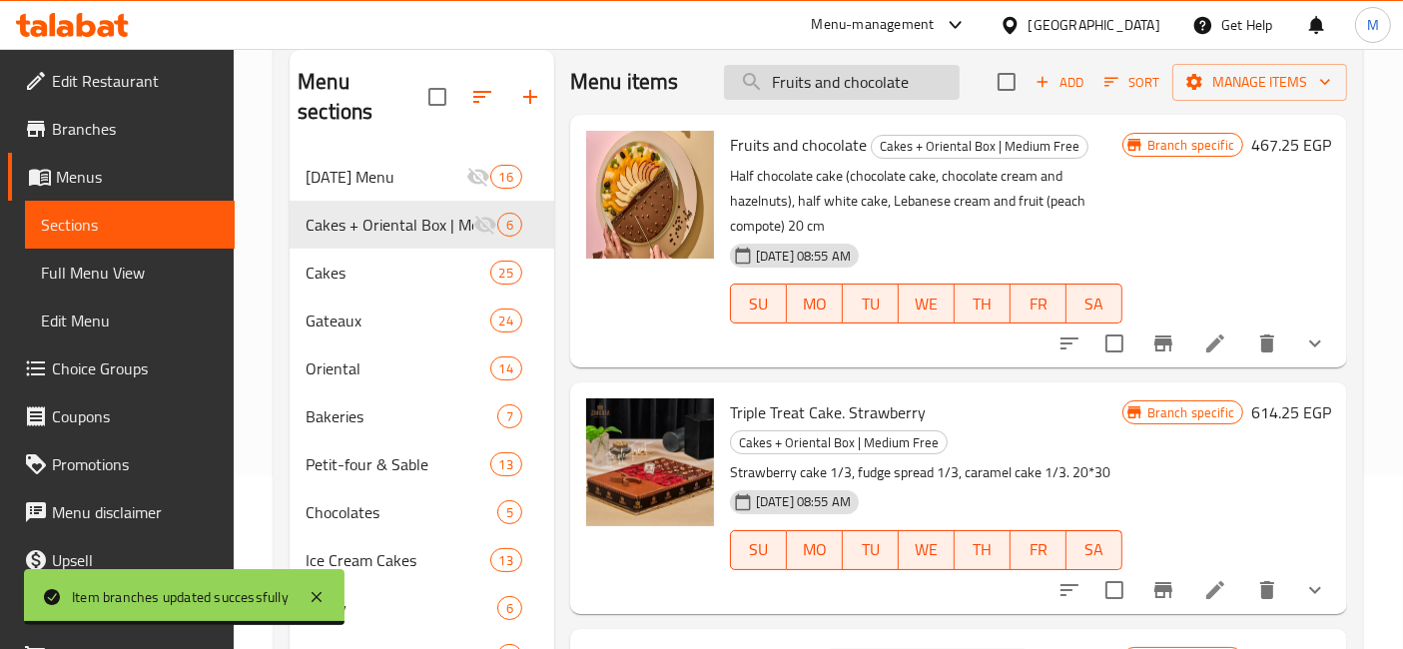
click at [816, 80] on input "Fruits and chocolate" at bounding box center [842, 82] width 236 height 35
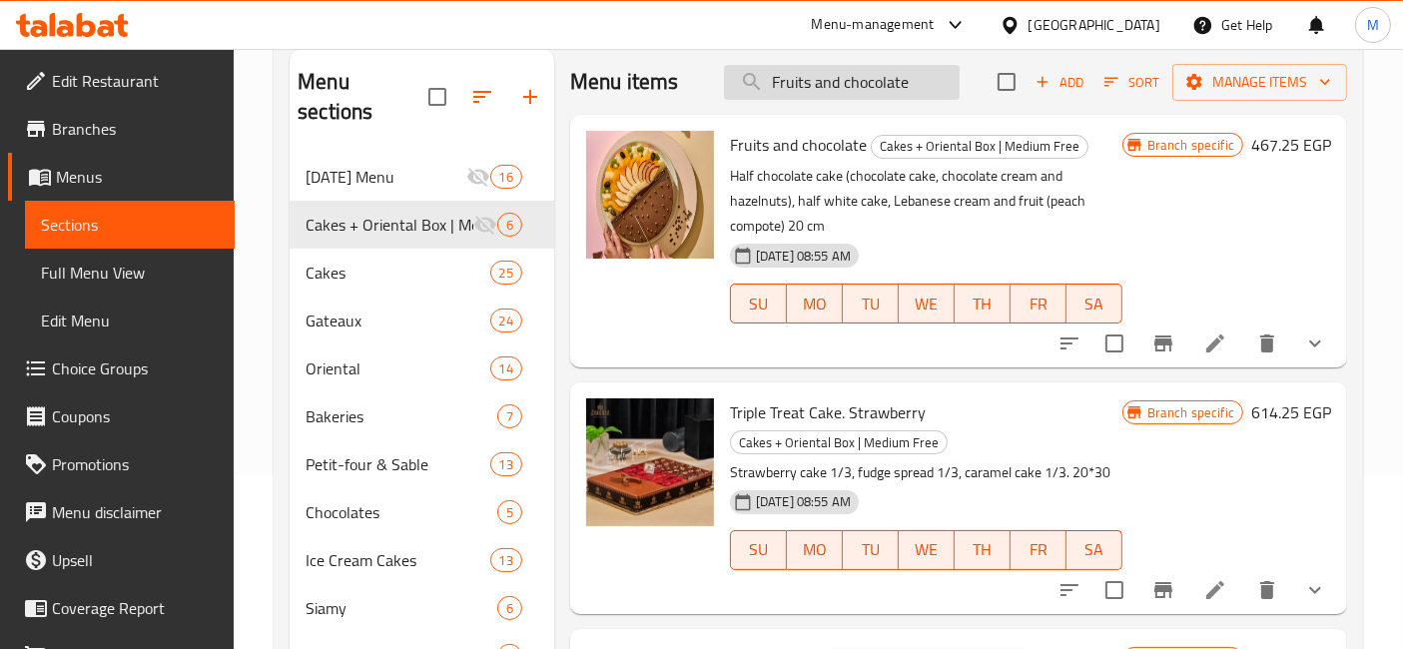
click at [816, 80] on input "Fruits and chocolate" at bounding box center [842, 82] width 236 height 35
paste input "Triple Treat Cake. Strawberry"
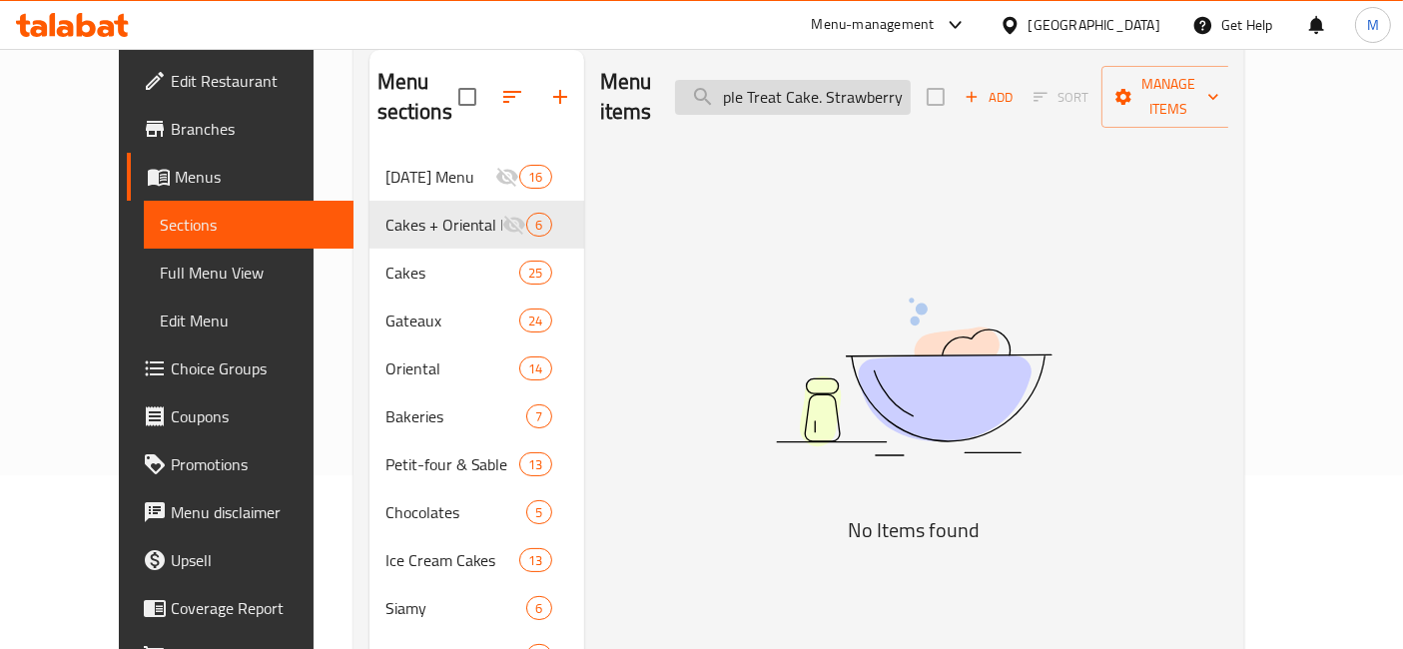
scroll to position [0, 12]
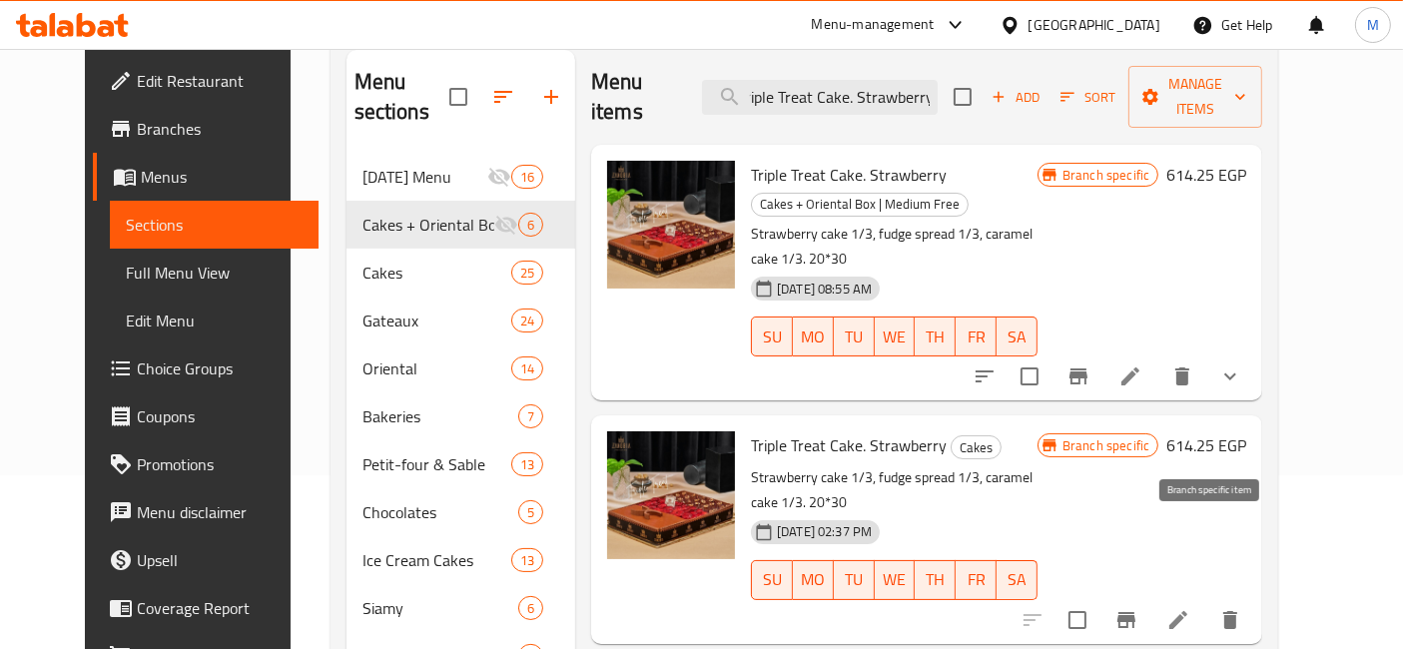
type input "Triple Treat Cake. Strawberry"
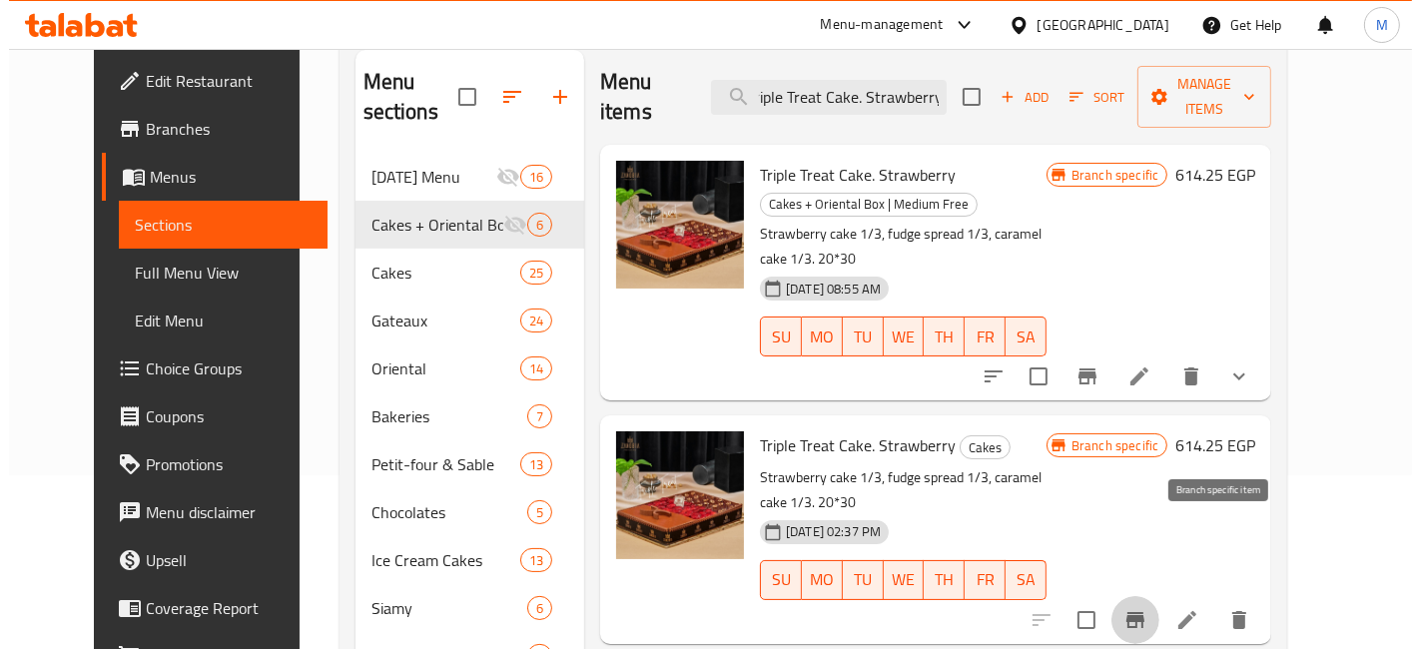
scroll to position [0, 0]
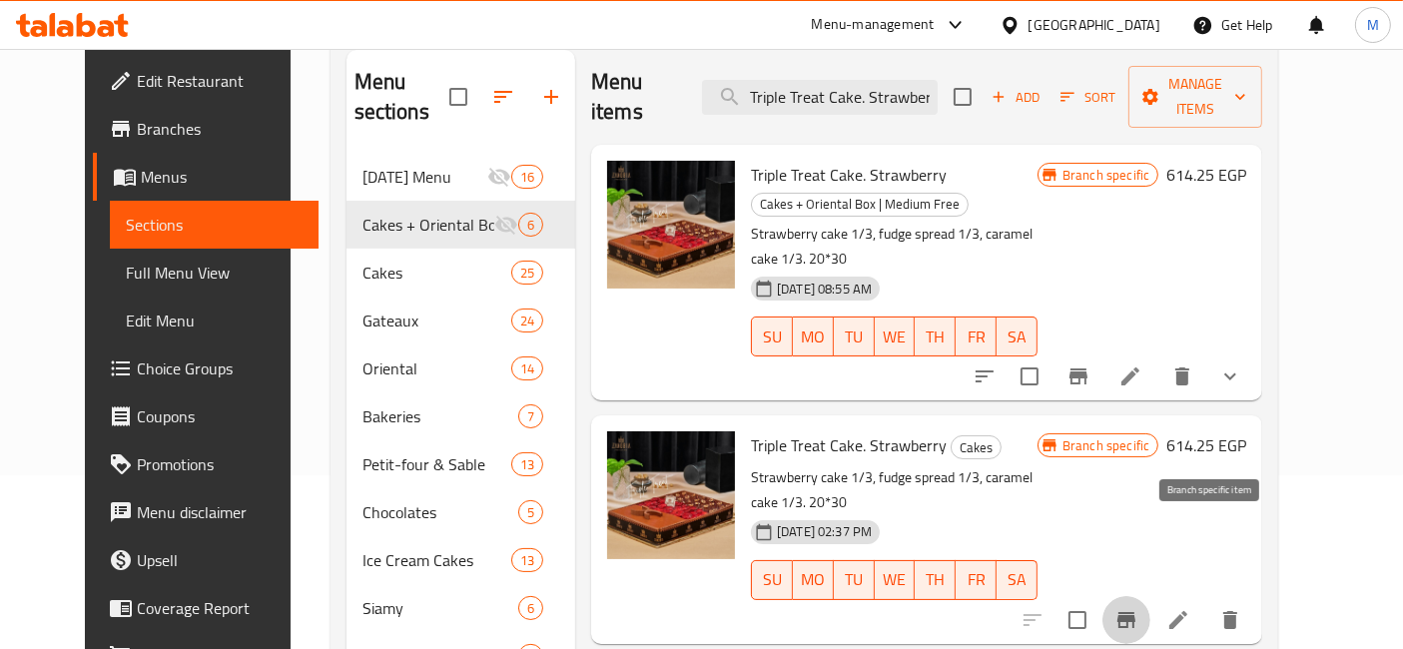
click at [1151, 596] on button "Branch-specific-item" at bounding box center [1127, 620] width 48 height 48
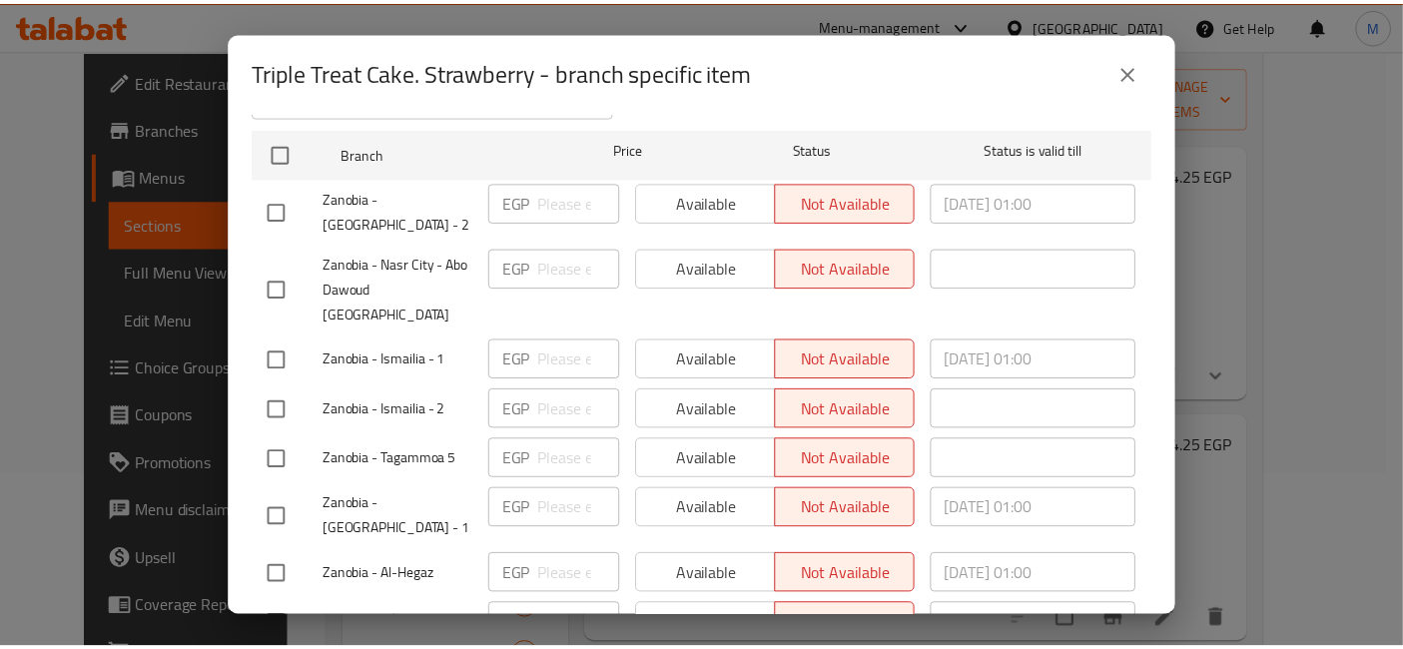
scroll to position [308, 0]
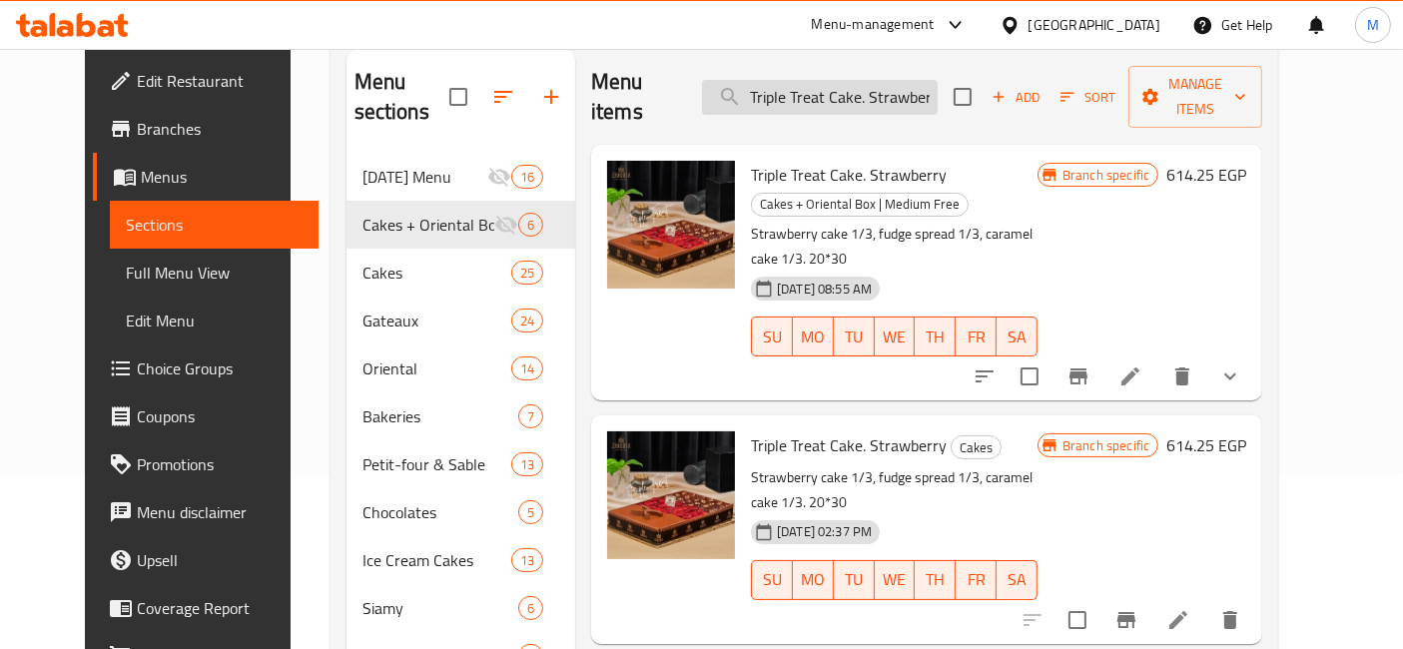
click at [836, 80] on input "Triple Treat Cake. Strawberry" at bounding box center [820, 97] width 236 height 35
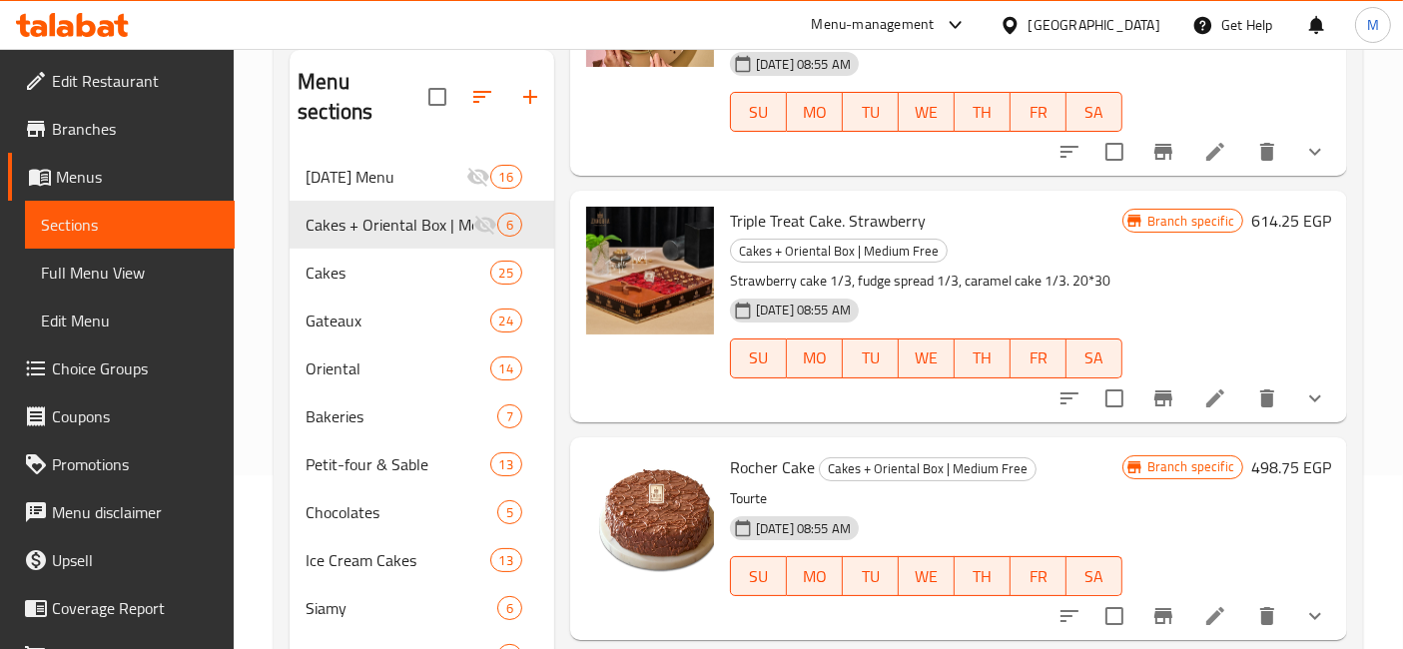
scroll to position [193, 0]
click at [773, 469] on span "Rocher Cake" at bounding box center [772, 466] width 85 height 30
copy h6 "Rocher Cake"
click at [773, 469] on span "Rocher Cake" at bounding box center [772, 466] width 85 height 30
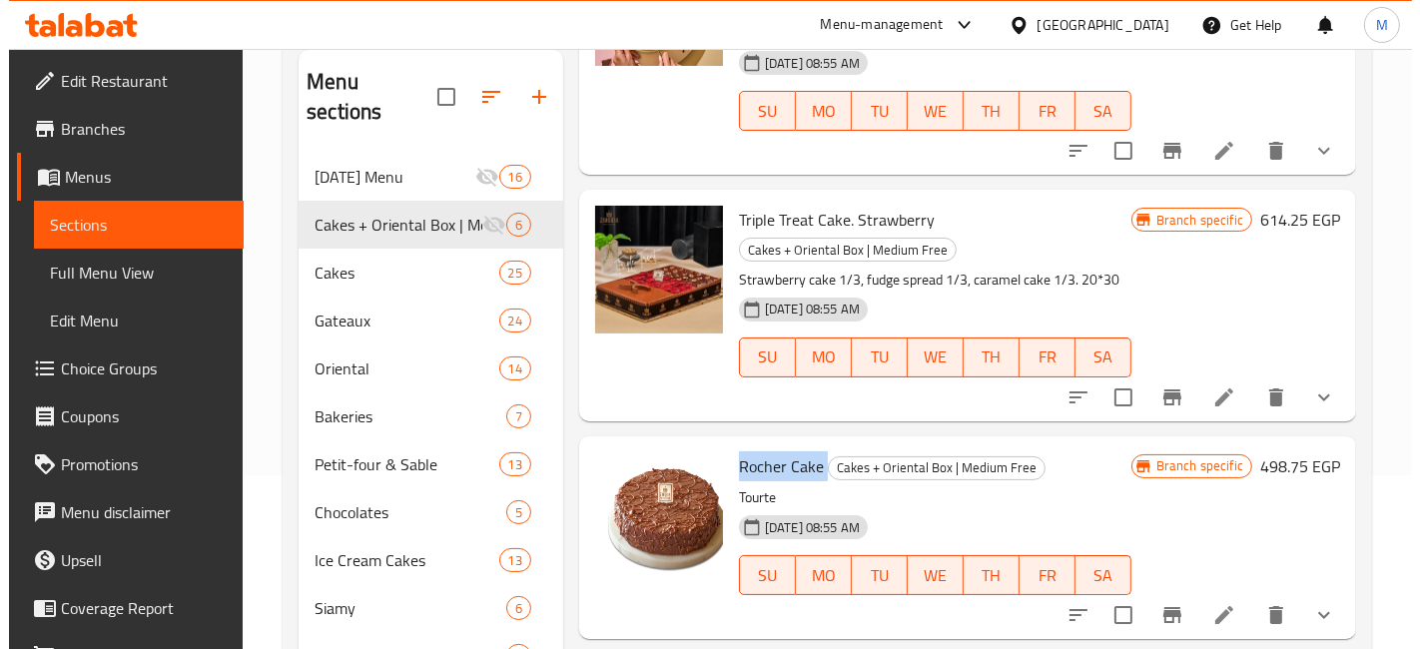
scroll to position [0, 0]
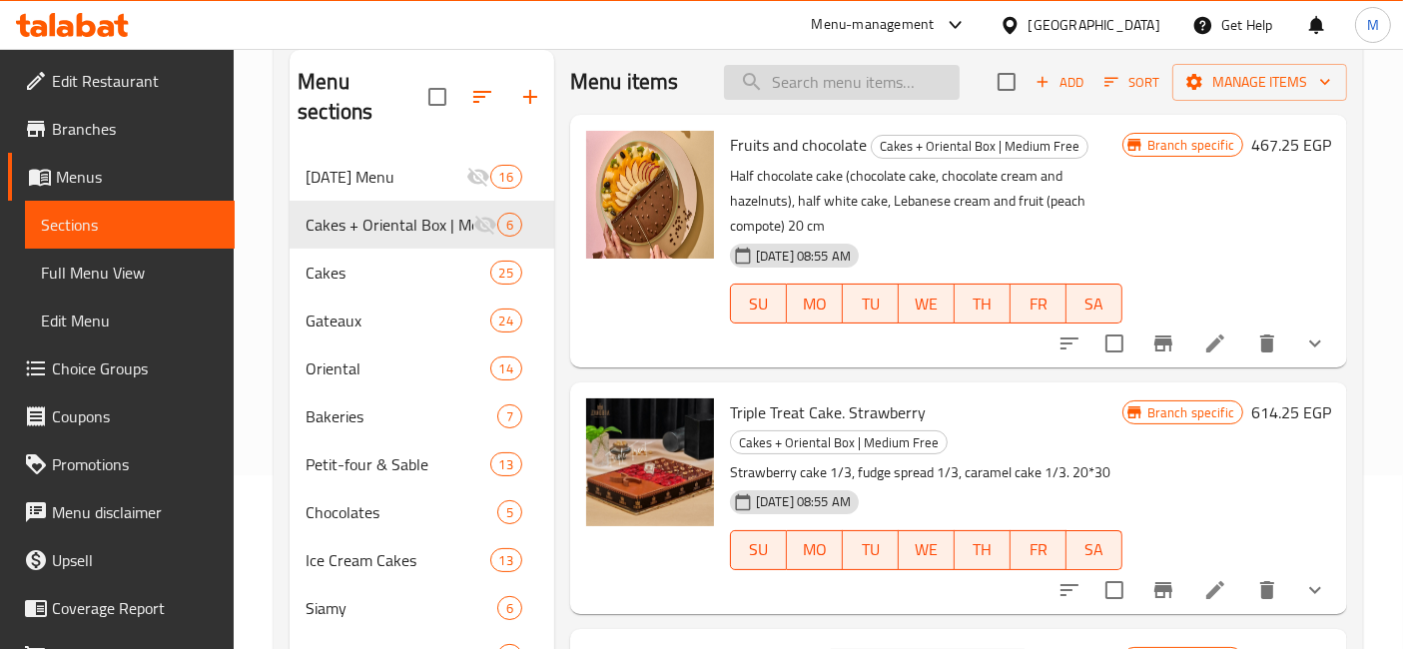
click at [779, 65] on input "search" at bounding box center [842, 82] width 236 height 35
paste input "Rocher Cake"
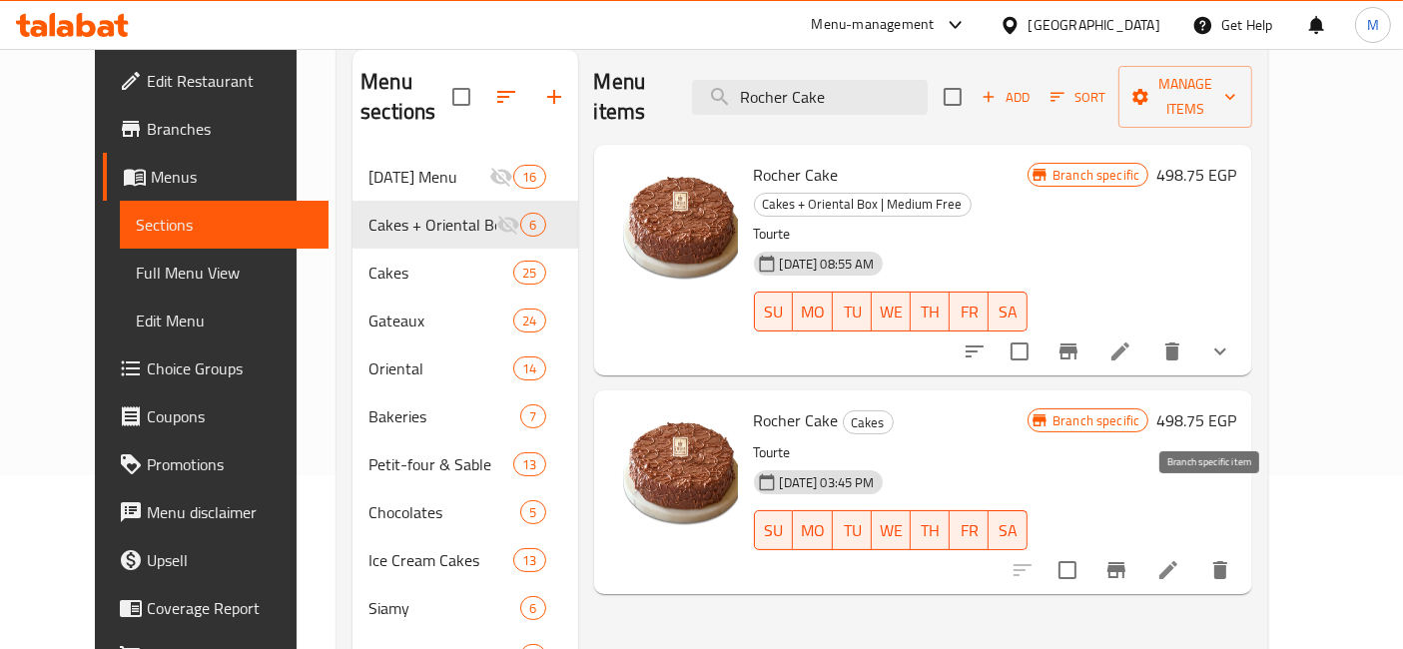
type input "Rocher Cake"
click at [1126, 562] on icon "Branch-specific-item" at bounding box center [1117, 570] width 18 height 16
click at [870, 80] on input "Rocher Cake" at bounding box center [810, 97] width 236 height 35
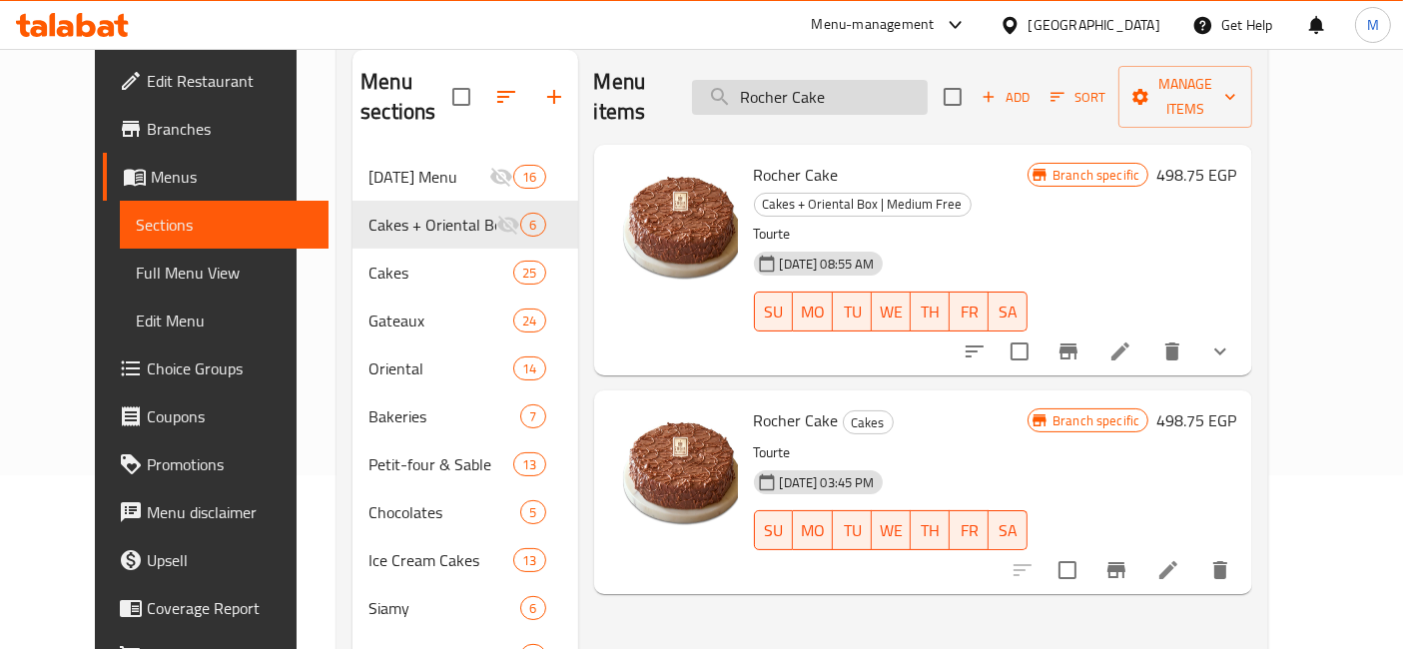
click at [870, 80] on input "Rocher Cake" at bounding box center [810, 97] width 236 height 35
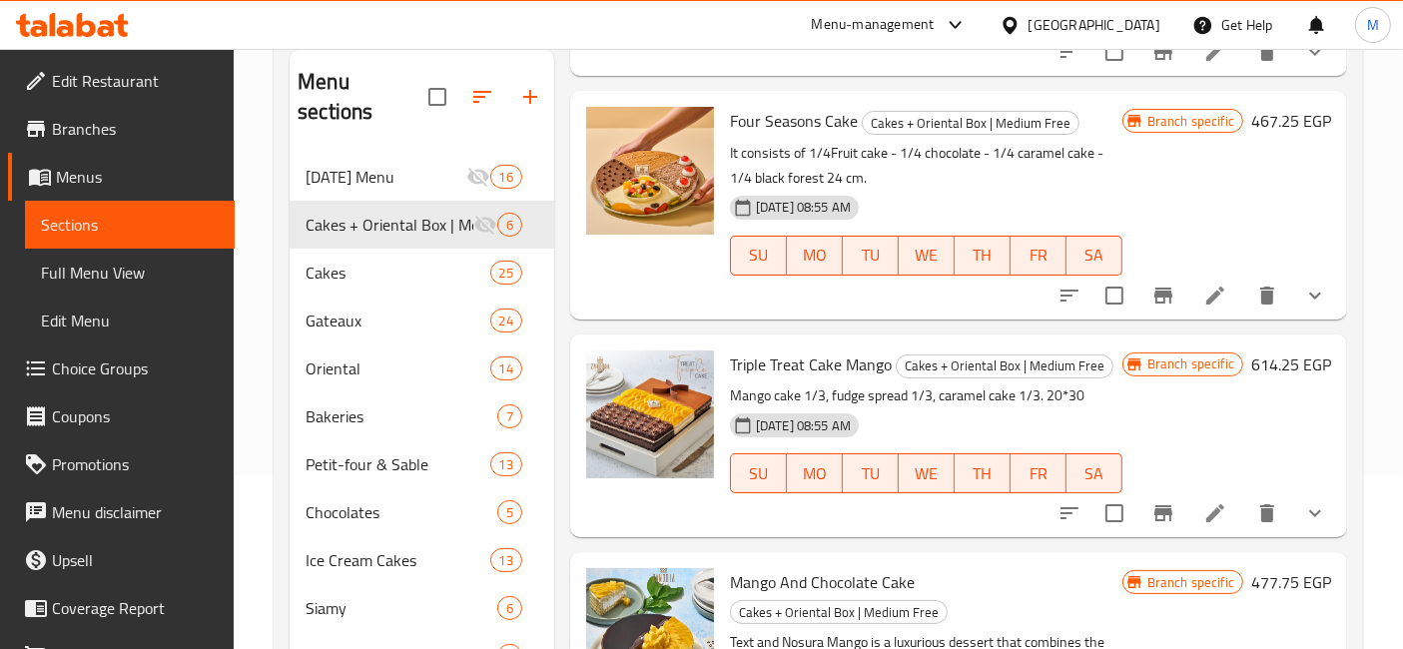
scroll to position [790, 0]
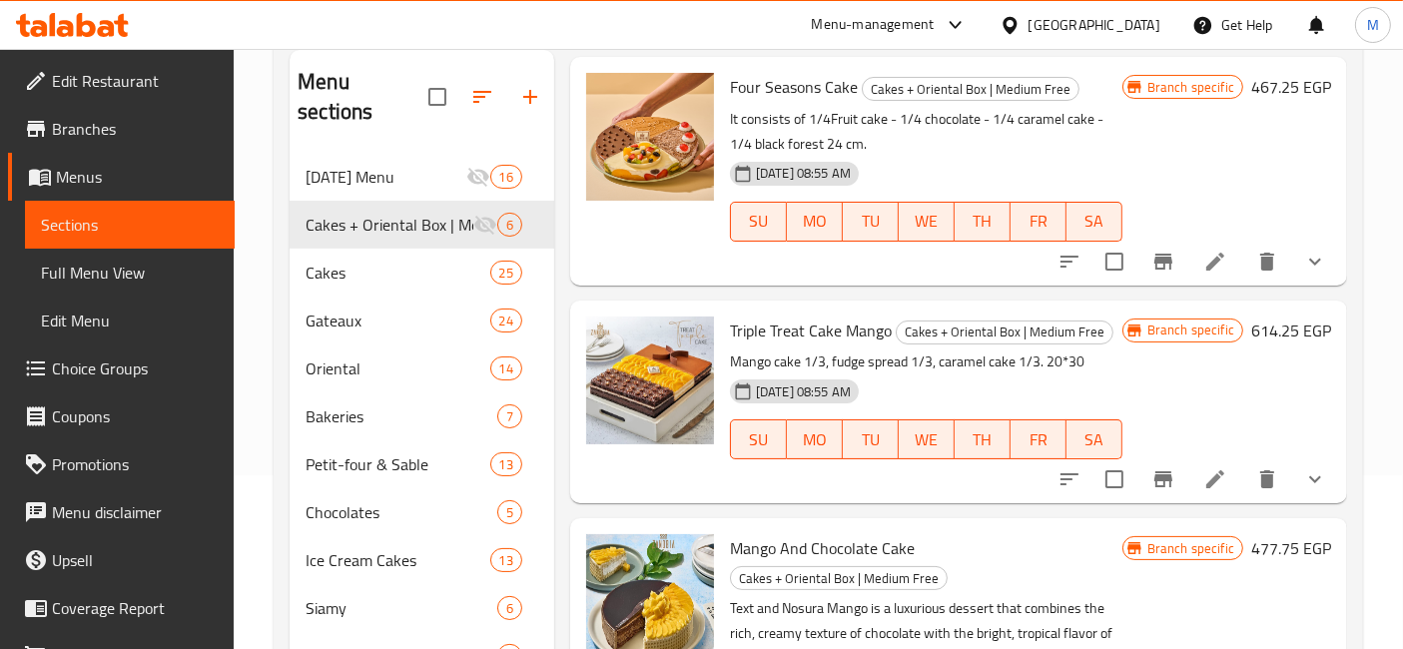
click at [796, 96] on span "Four Seasons Cake" at bounding box center [794, 87] width 128 height 30
copy h6 "Four Seasons Cake"
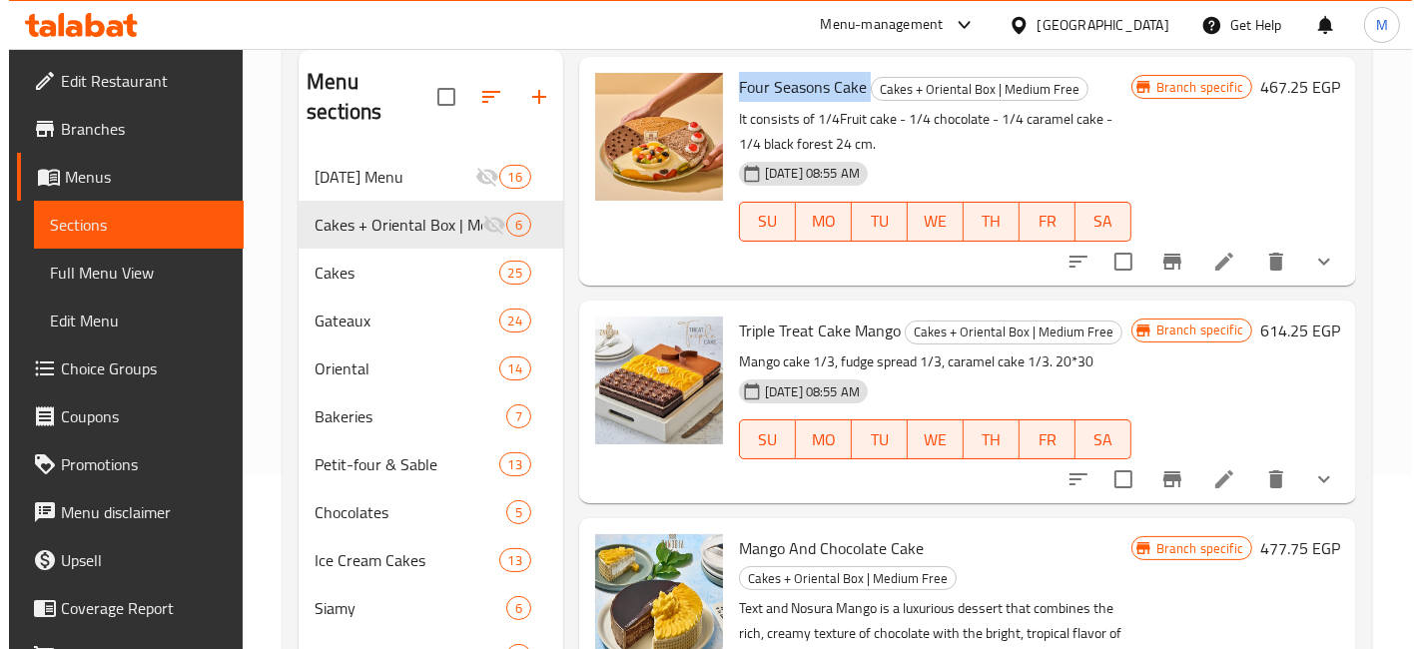
scroll to position [0, 0]
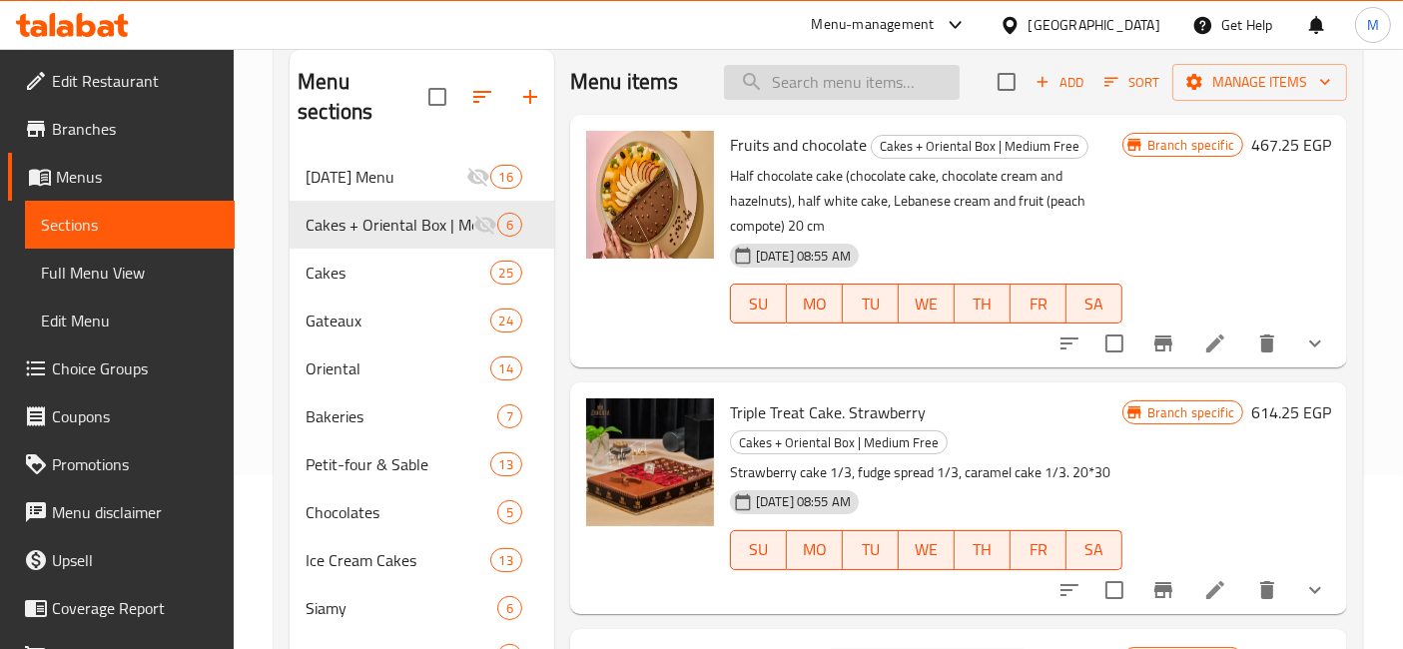
click at [799, 92] on input "search" at bounding box center [842, 82] width 236 height 35
paste input "Four Seasons Cake"
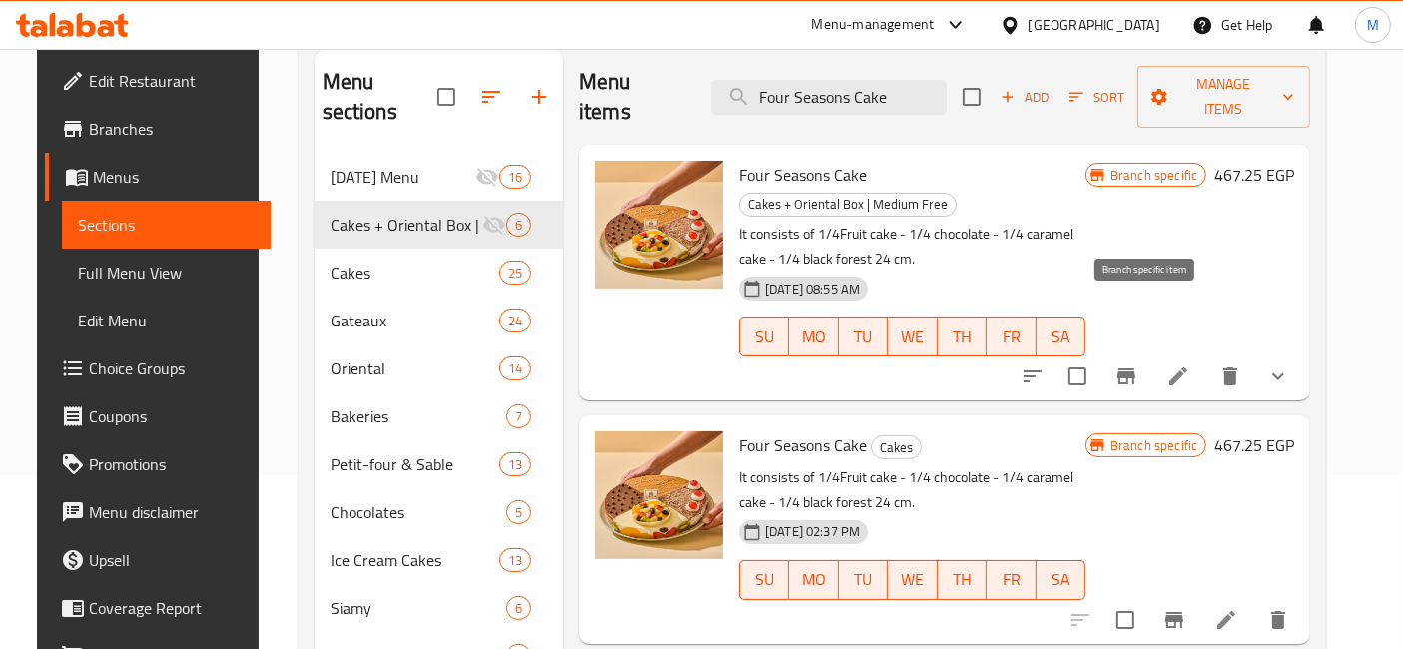
type input "Four Seasons Cake"
click at [1147, 353] on button "Branch-specific-item" at bounding box center [1127, 377] width 48 height 48
click at [1183, 612] on icon "Branch-specific-item" at bounding box center [1175, 620] width 18 height 16
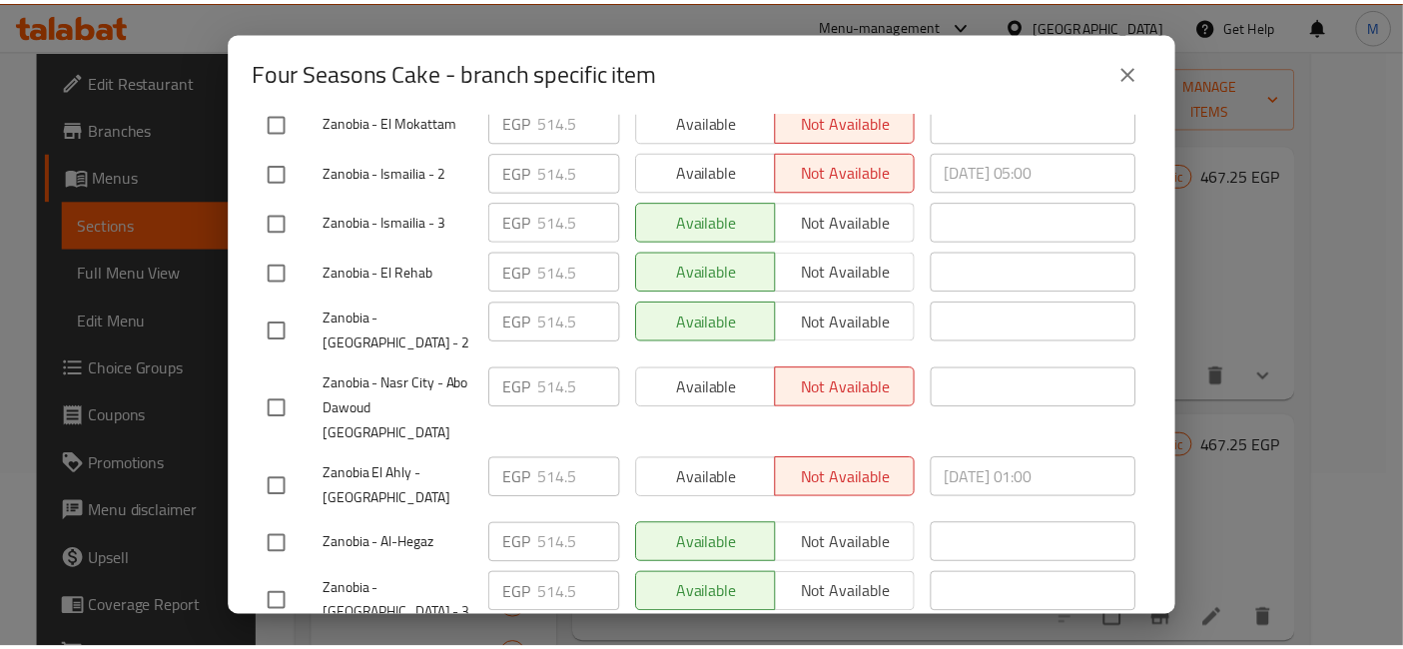
scroll to position [805, 0]
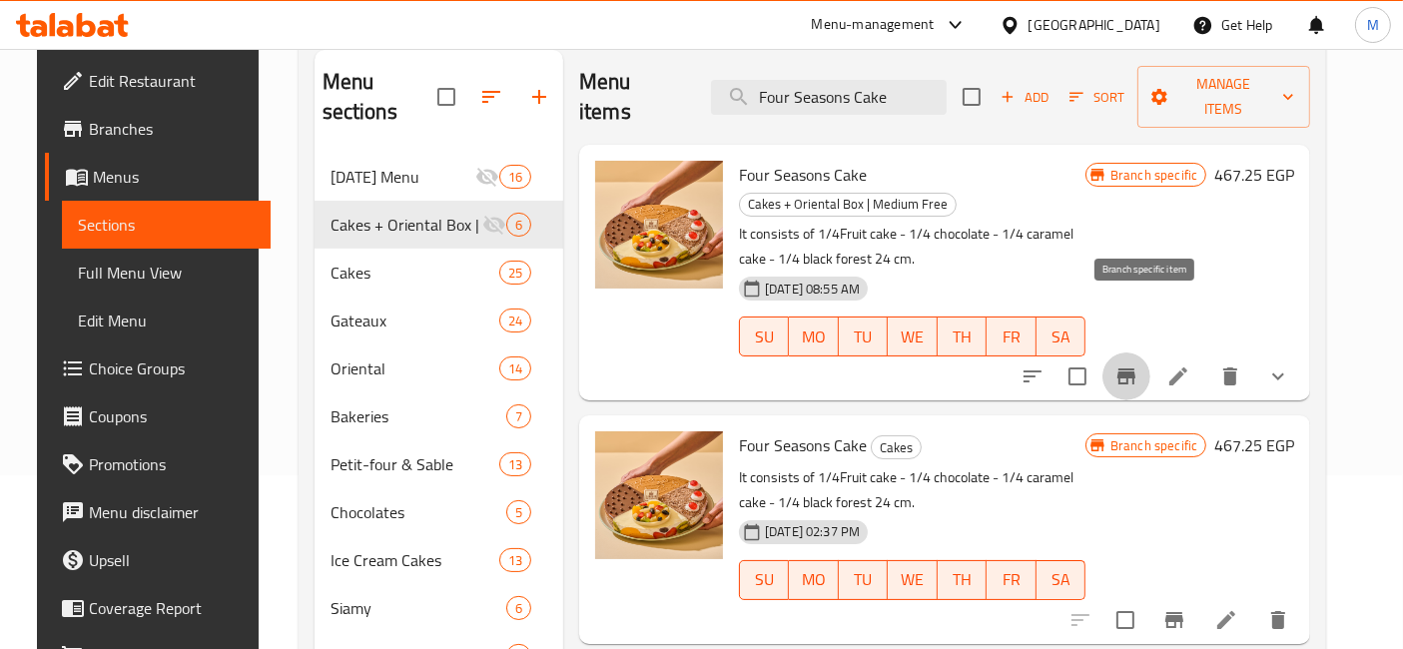
click at [1136, 369] on icon "Branch-specific-item" at bounding box center [1127, 377] width 18 height 16
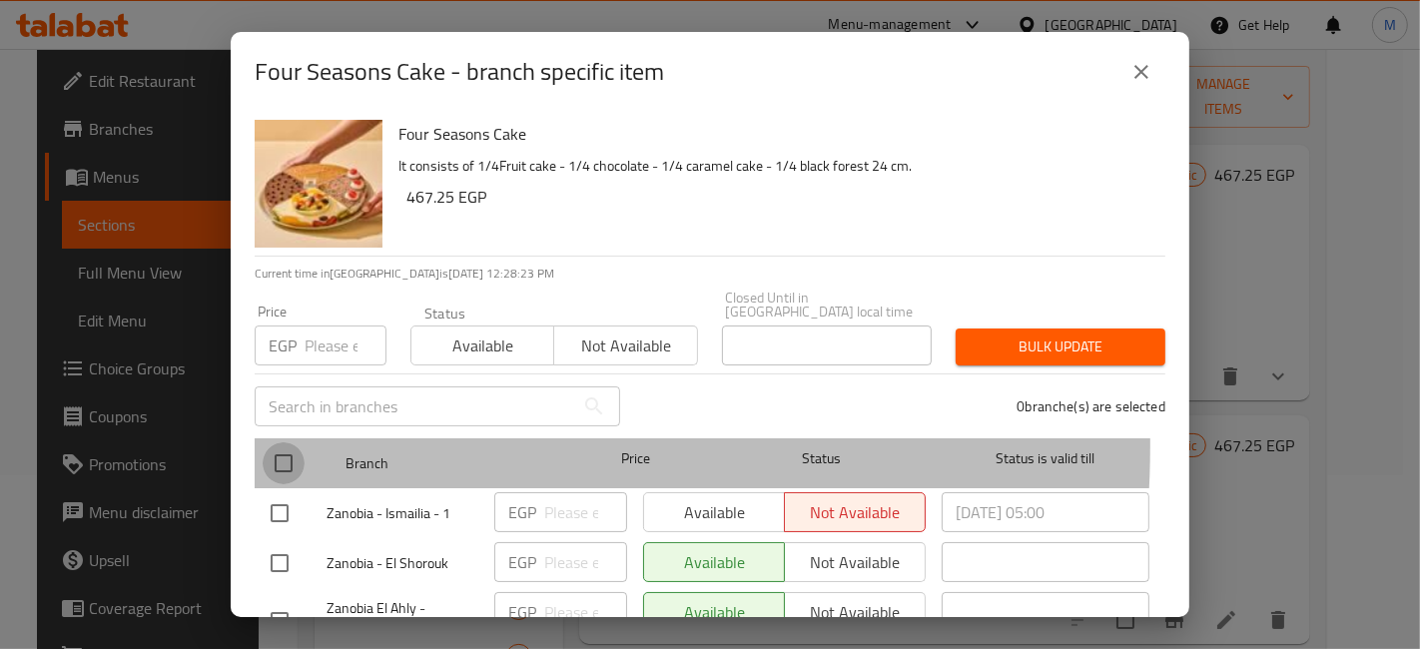
click at [274, 442] on input "checkbox" at bounding box center [284, 463] width 42 height 42
checkbox input "true"
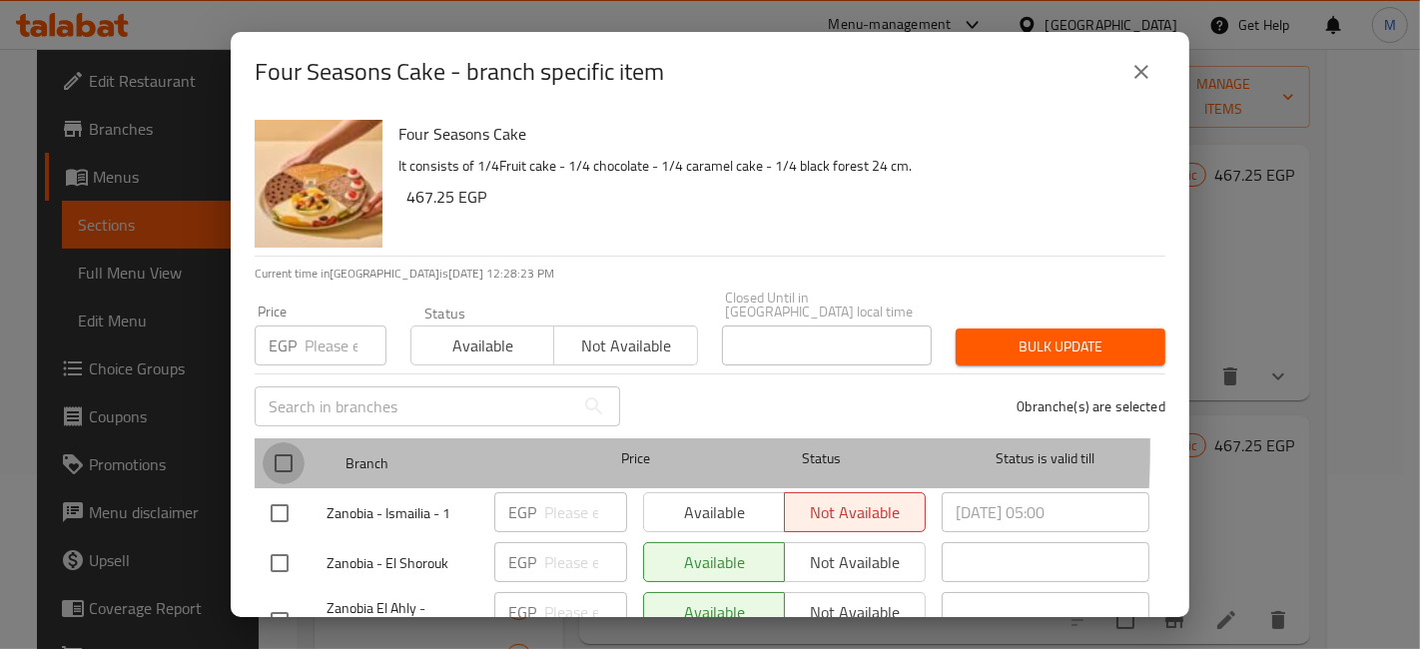
checkbox input "true"
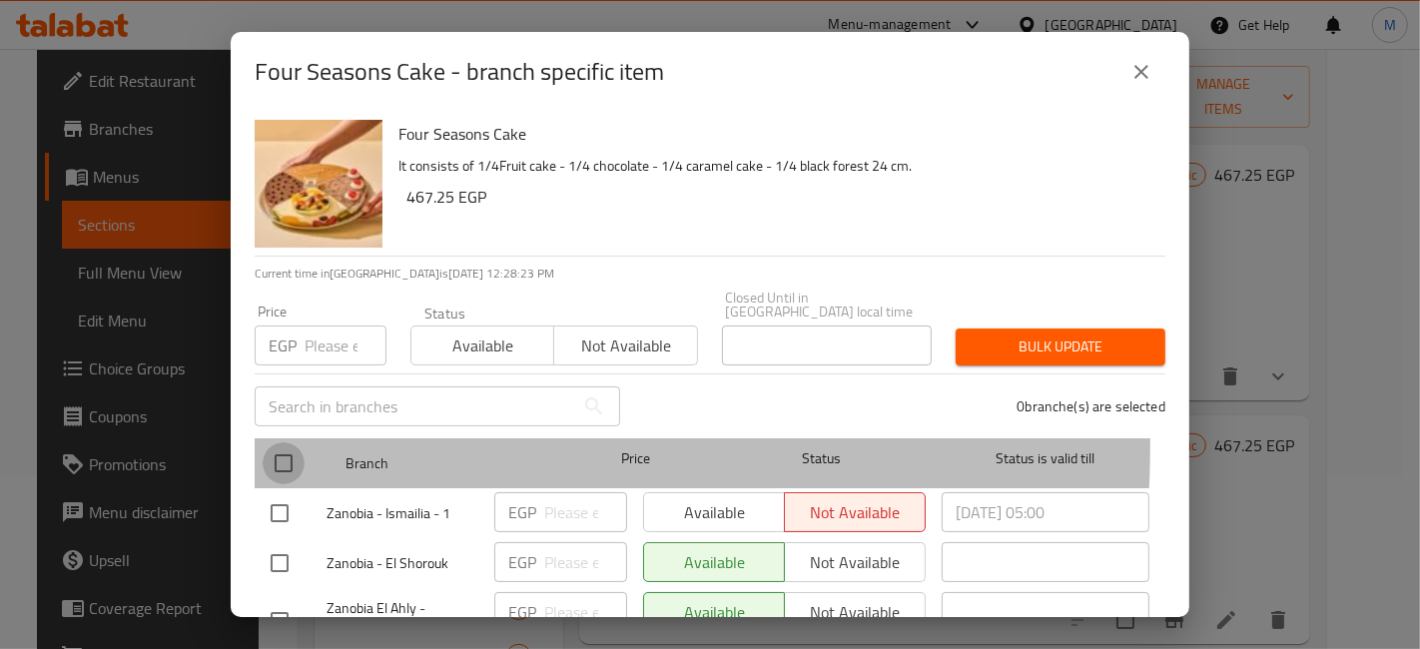
checkbox input "true"
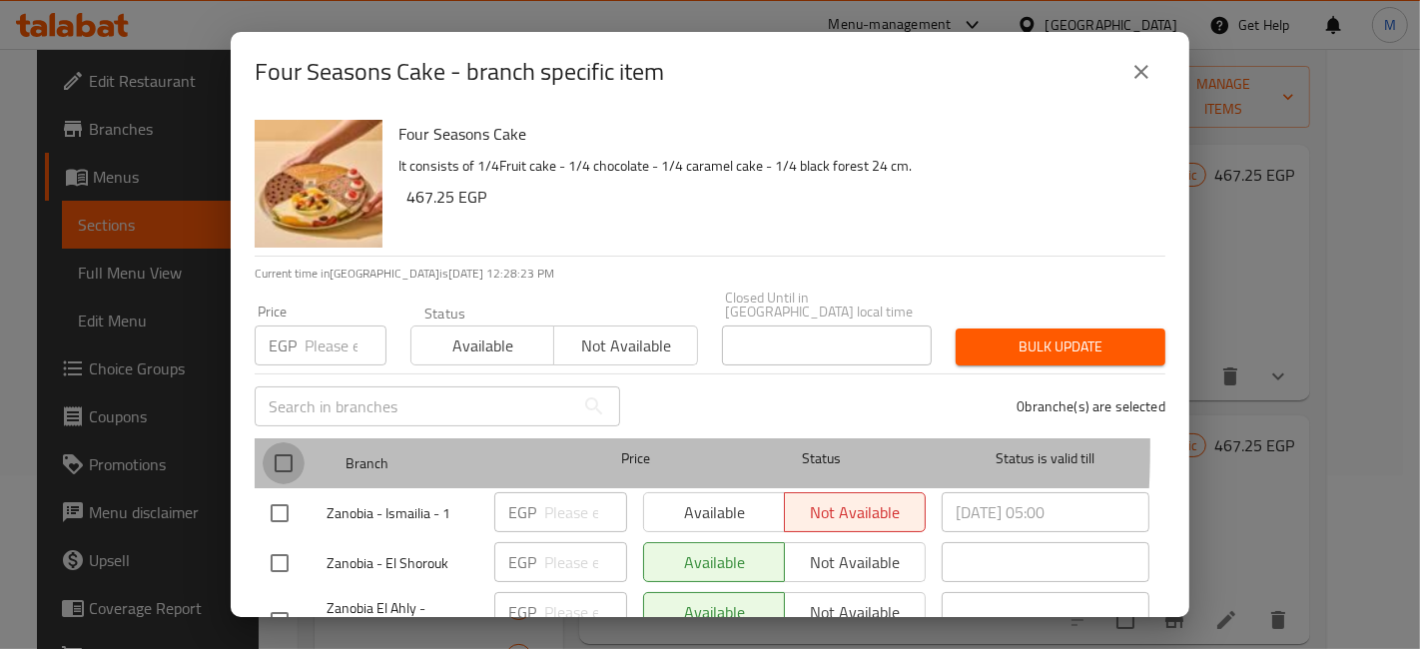
checkbox input "true"
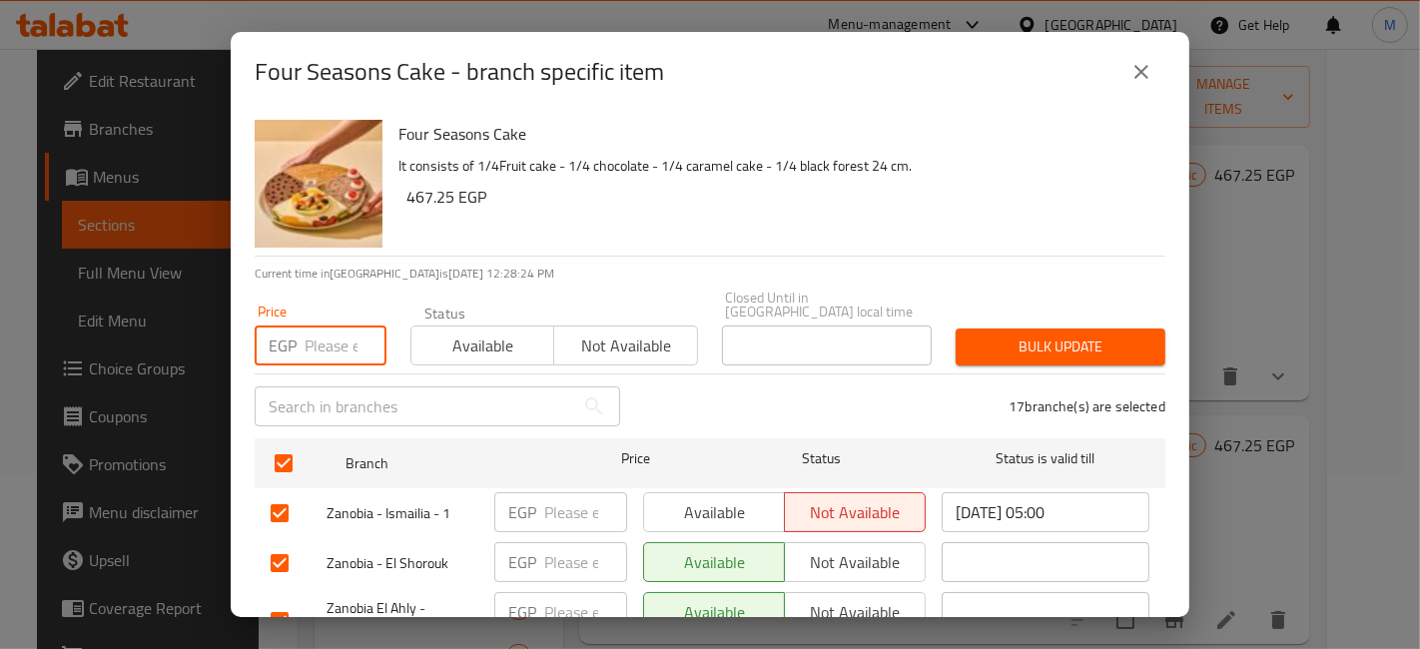
click at [308, 326] on input "number" at bounding box center [346, 346] width 82 height 40
paste input "514.5"
type input "514.5"
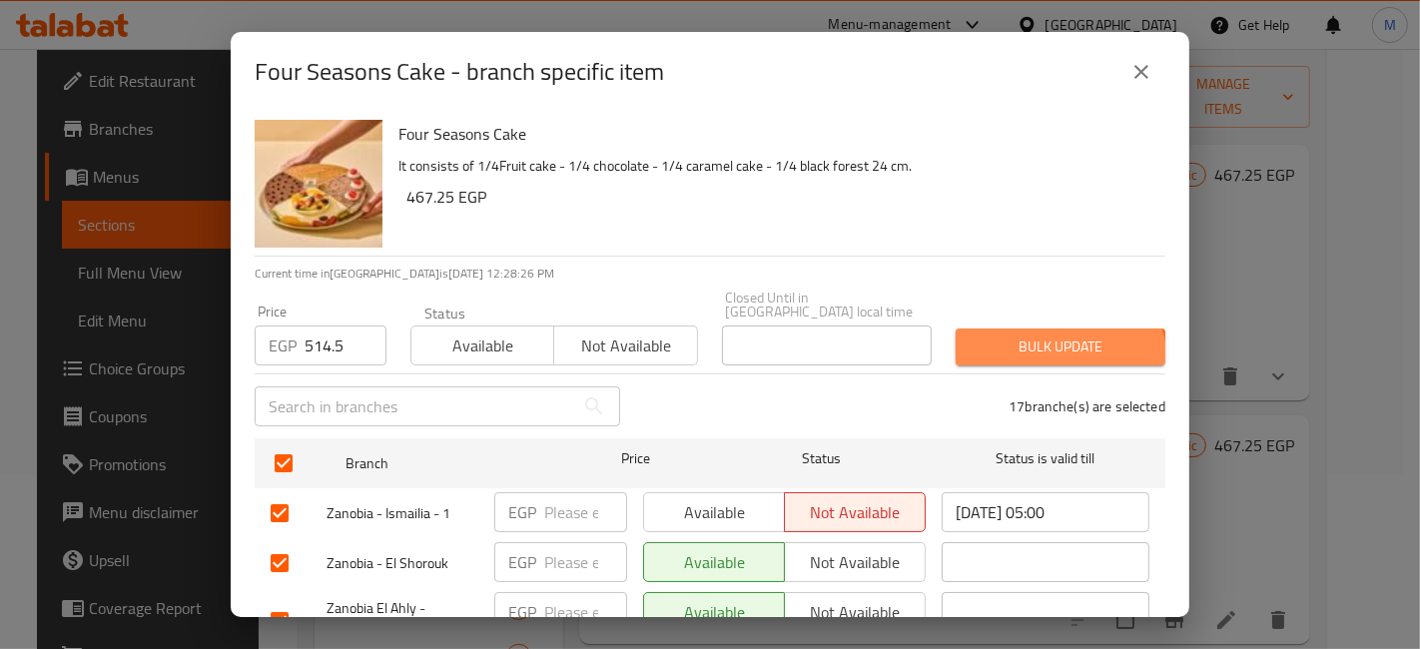
click at [1030, 350] on button "Bulk update" at bounding box center [1061, 347] width 210 height 37
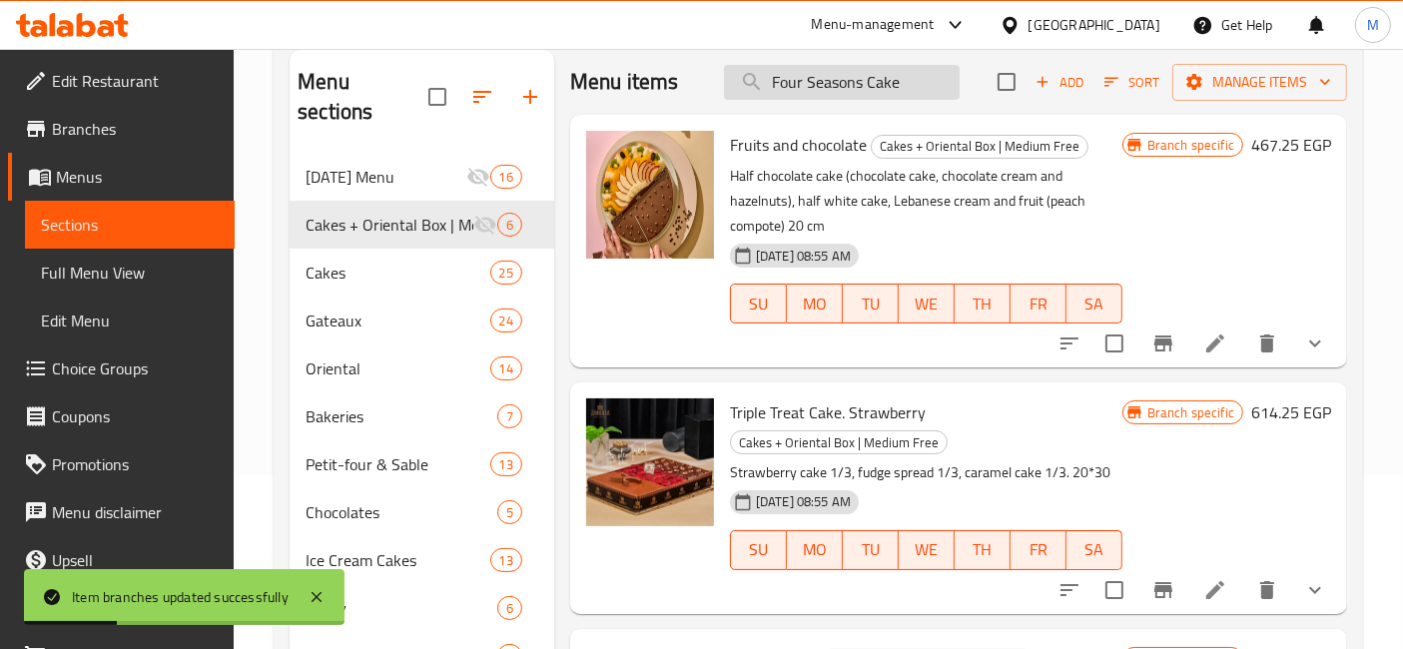
click at [863, 84] on input "Four Seasons Cake" at bounding box center [842, 82] width 236 height 35
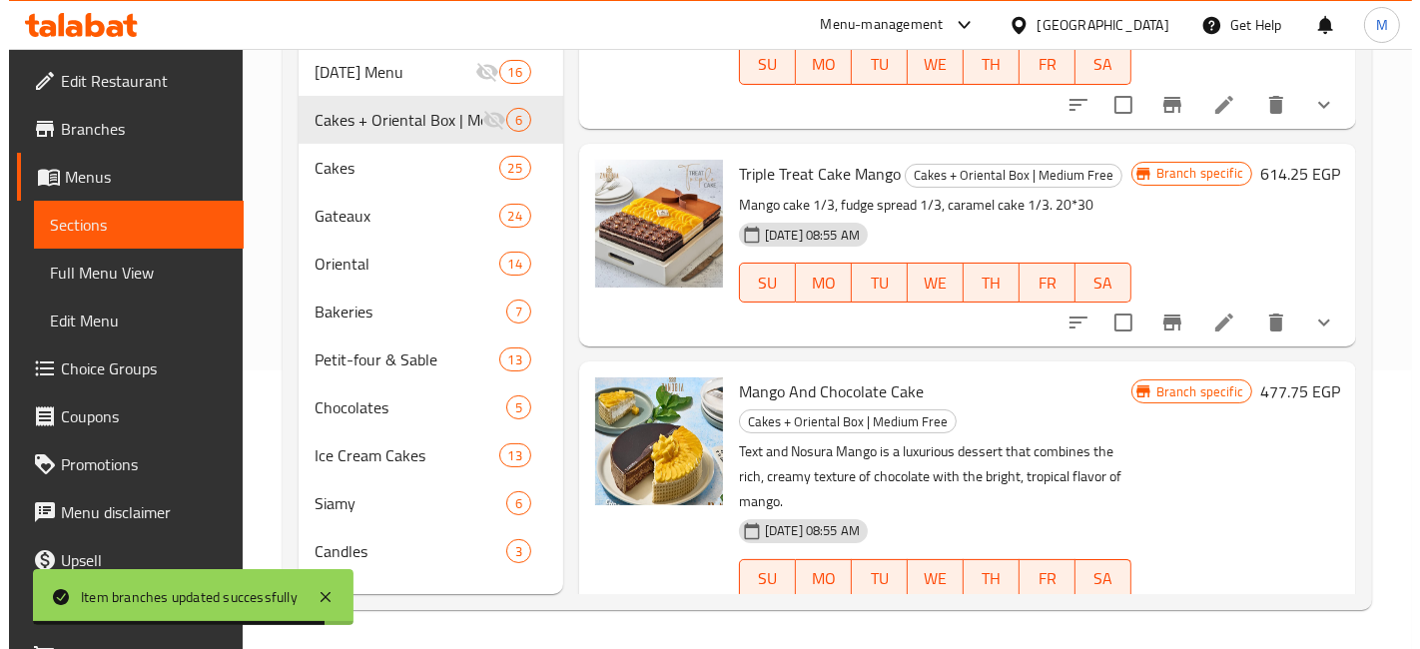
scroll to position [890, 0]
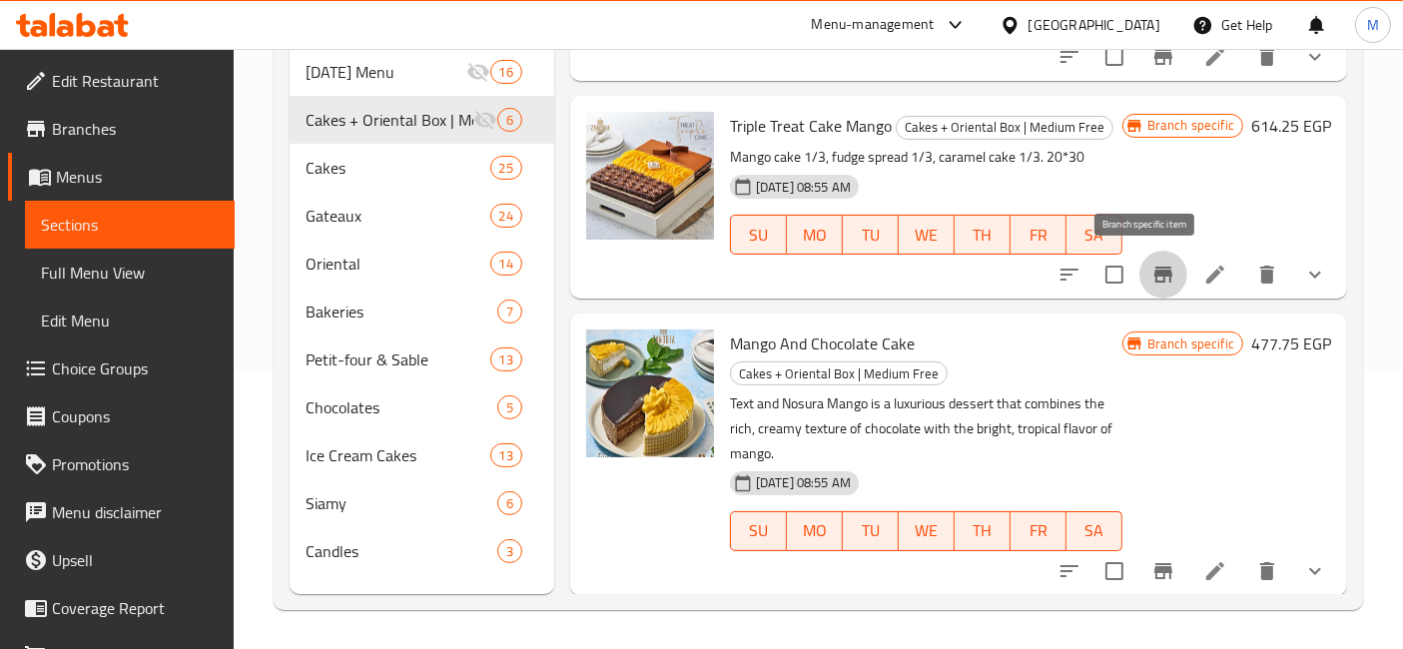
click at [1155, 275] on icon "Branch-specific-item" at bounding box center [1164, 275] width 18 height 16
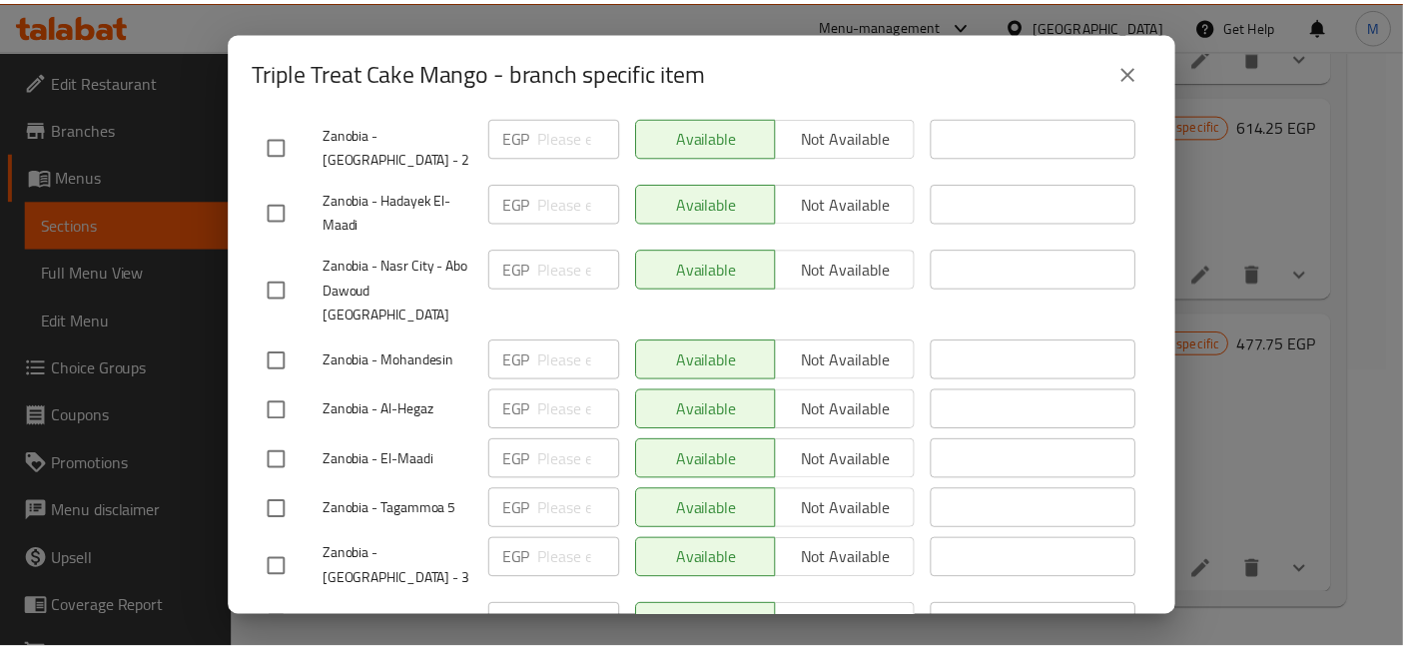
scroll to position [805, 0]
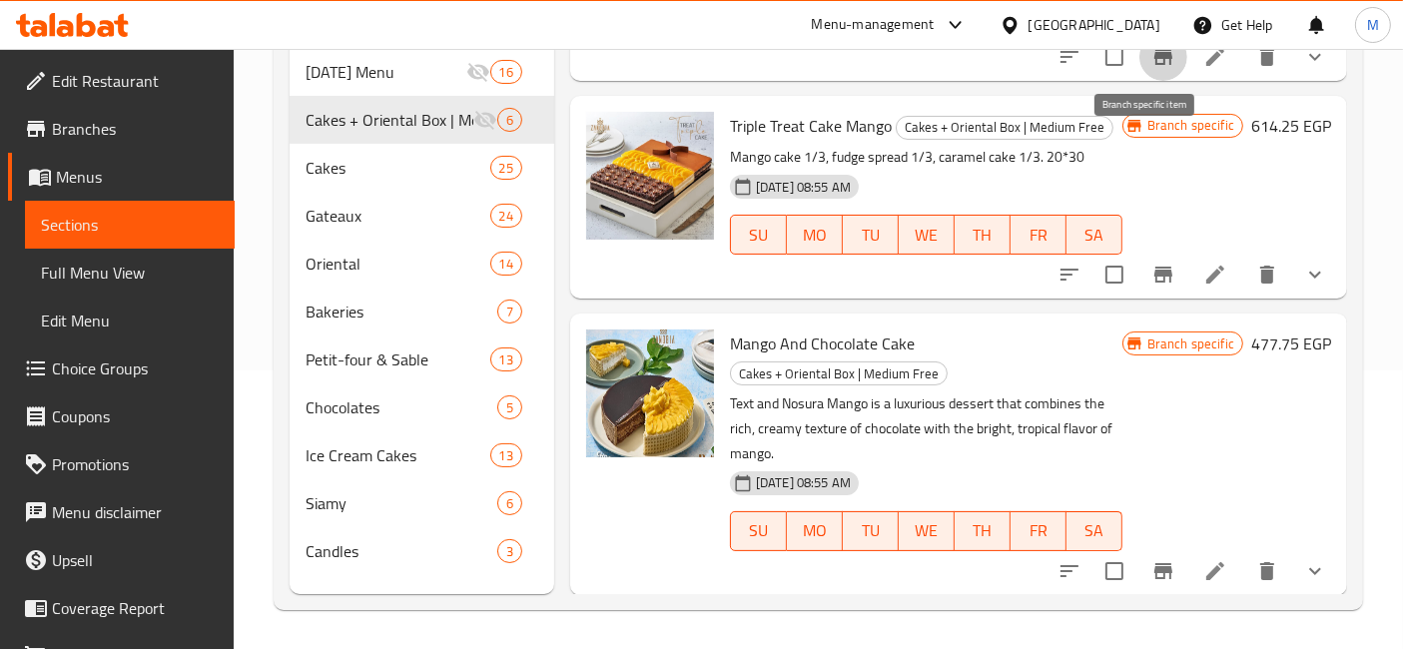
click at [1155, 55] on icon "Branch-specific-item" at bounding box center [1164, 57] width 18 height 16
click at [829, 132] on span "Triple Treat Cake Mango" at bounding box center [811, 126] width 162 height 30
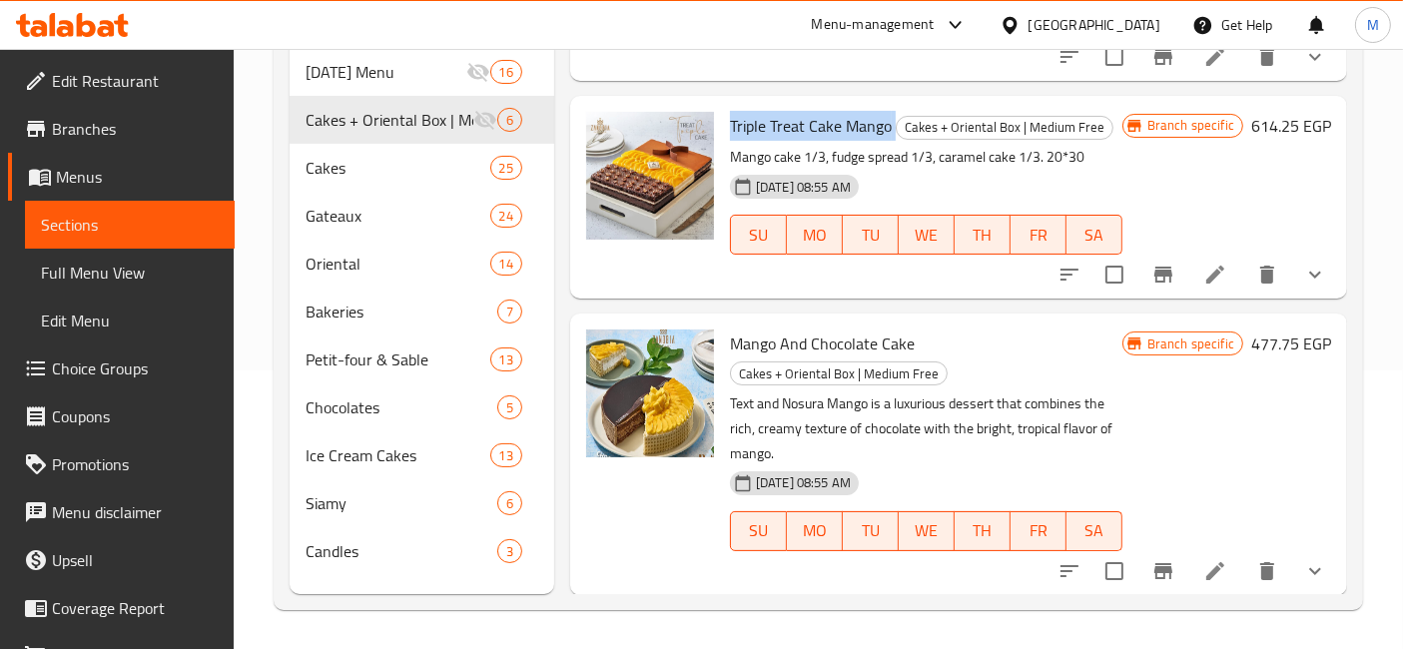
copy h6 "Triple Treat Cake Mango"
click at [829, 132] on span "Triple Treat Cake Mango" at bounding box center [811, 126] width 162 height 30
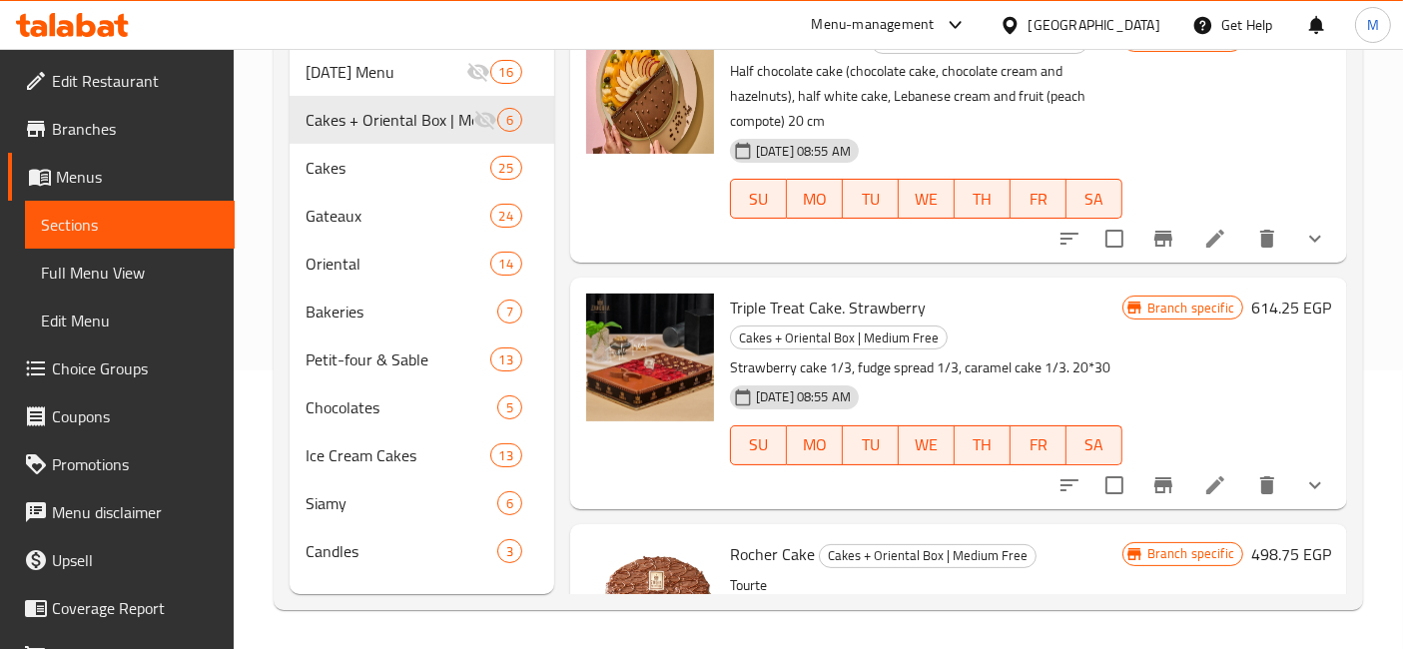
scroll to position [0, 0]
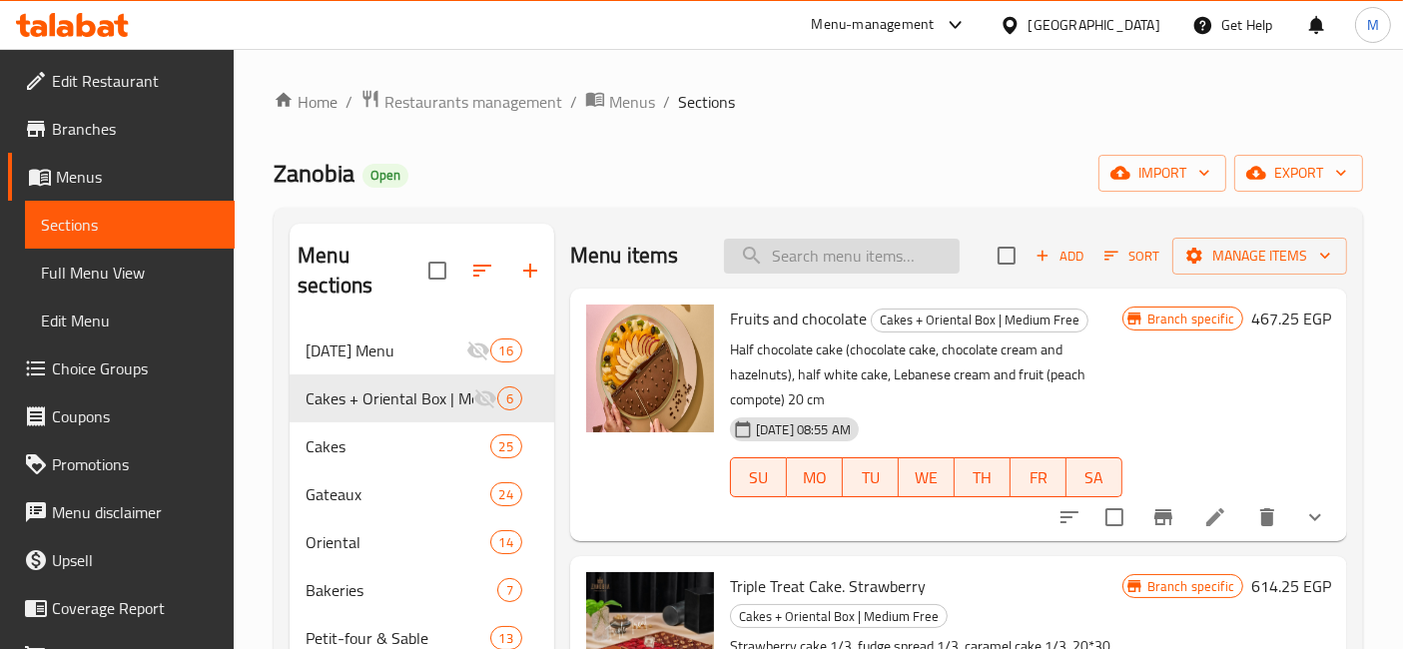
paste input "Triple Treat Cake Mango"
click at [830, 248] on input "Triple Treat Cake Mango" at bounding box center [842, 256] width 236 height 35
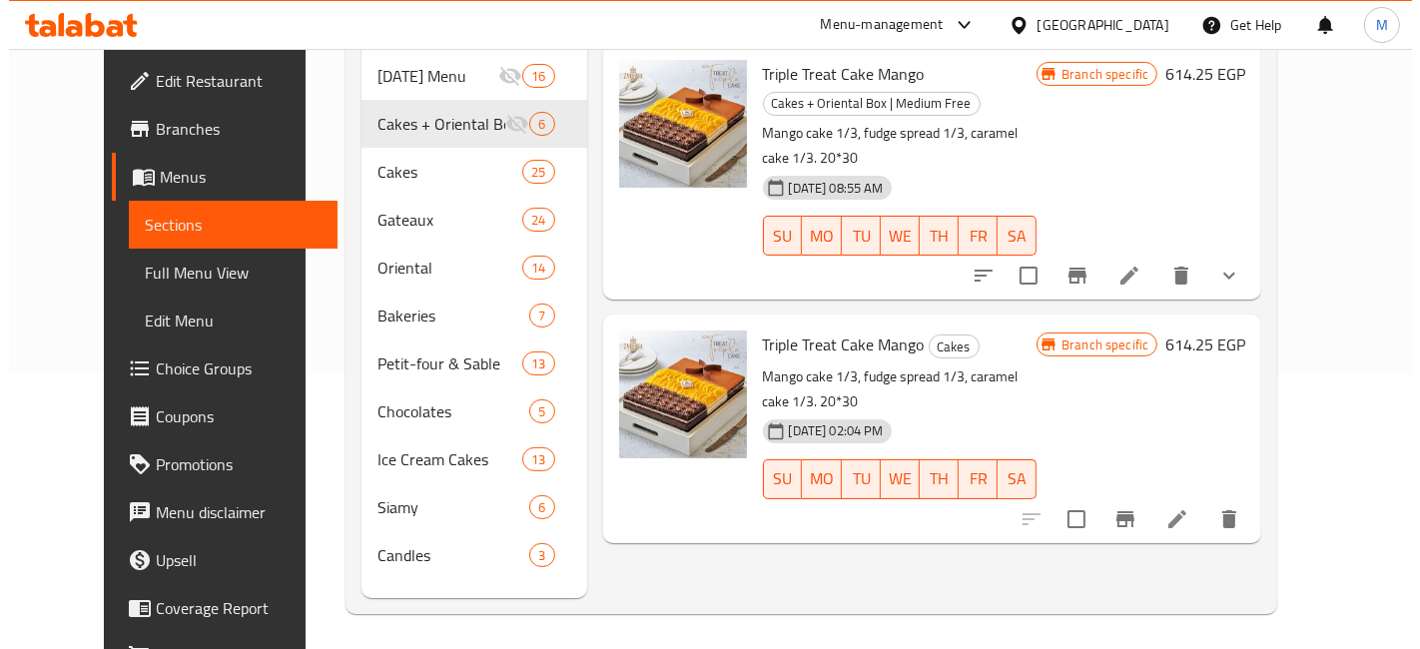
scroll to position [274, 0]
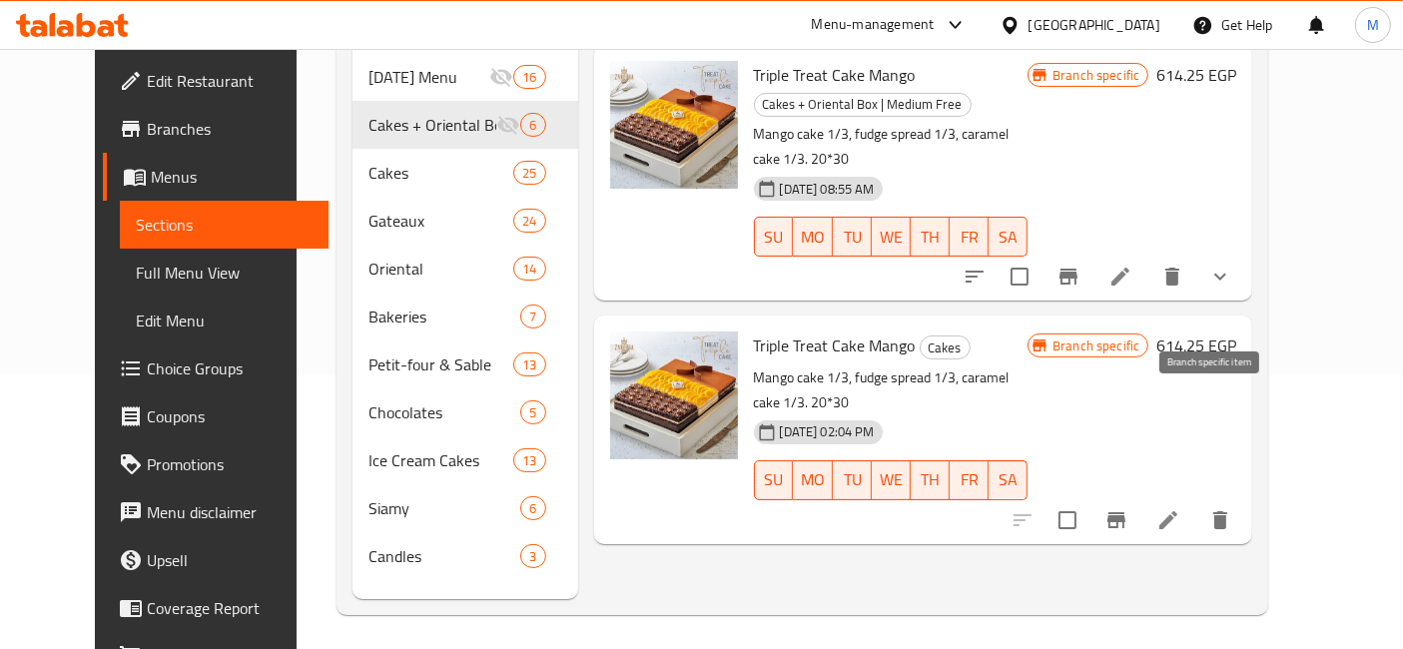
type input "Triple Treat Cake Mango"
click at [1141, 496] on button "Branch-specific-item" at bounding box center [1117, 520] width 48 height 48
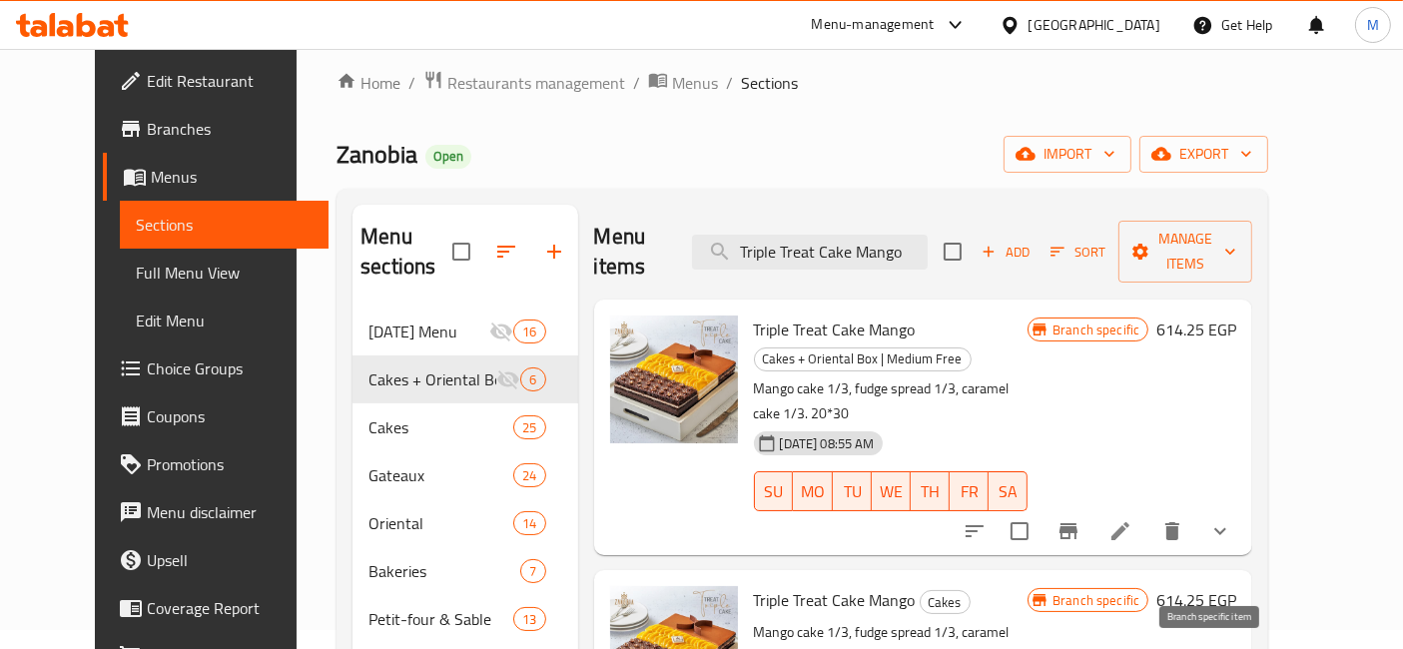
scroll to position [17, 0]
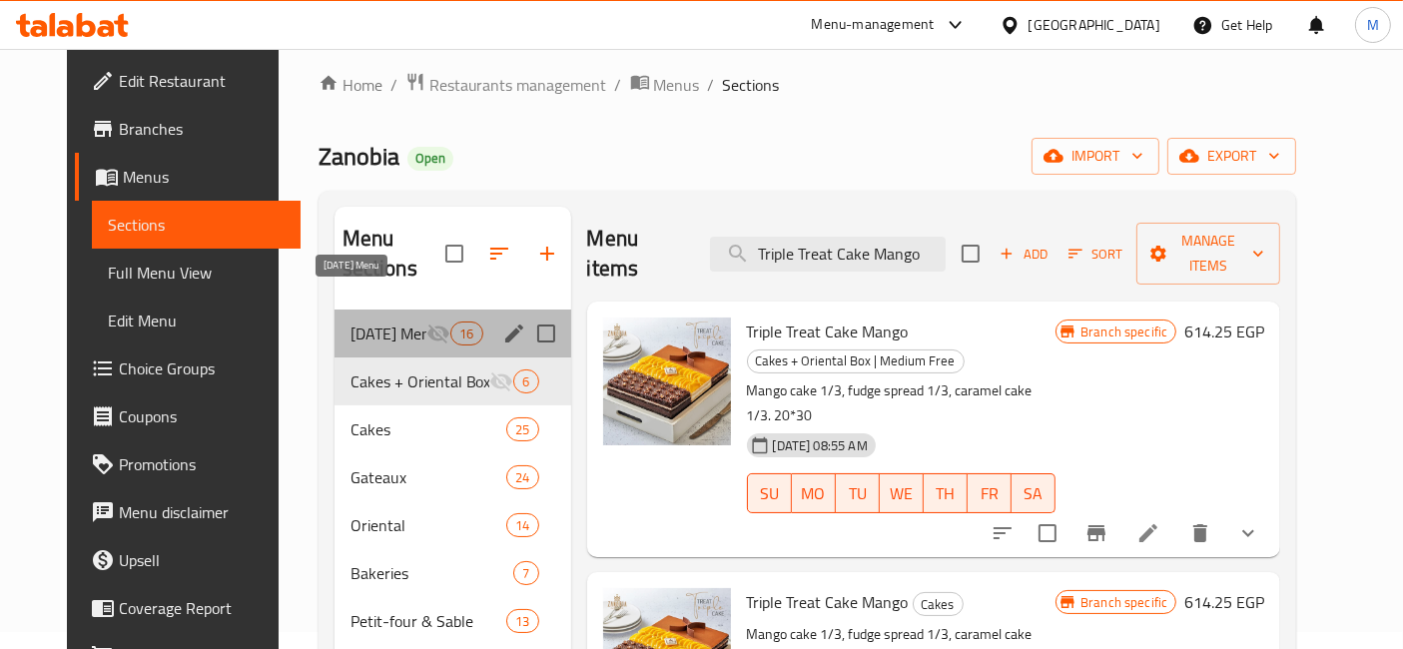
click at [396, 322] on span "Ramadan Menu" at bounding box center [389, 334] width 77 height 24
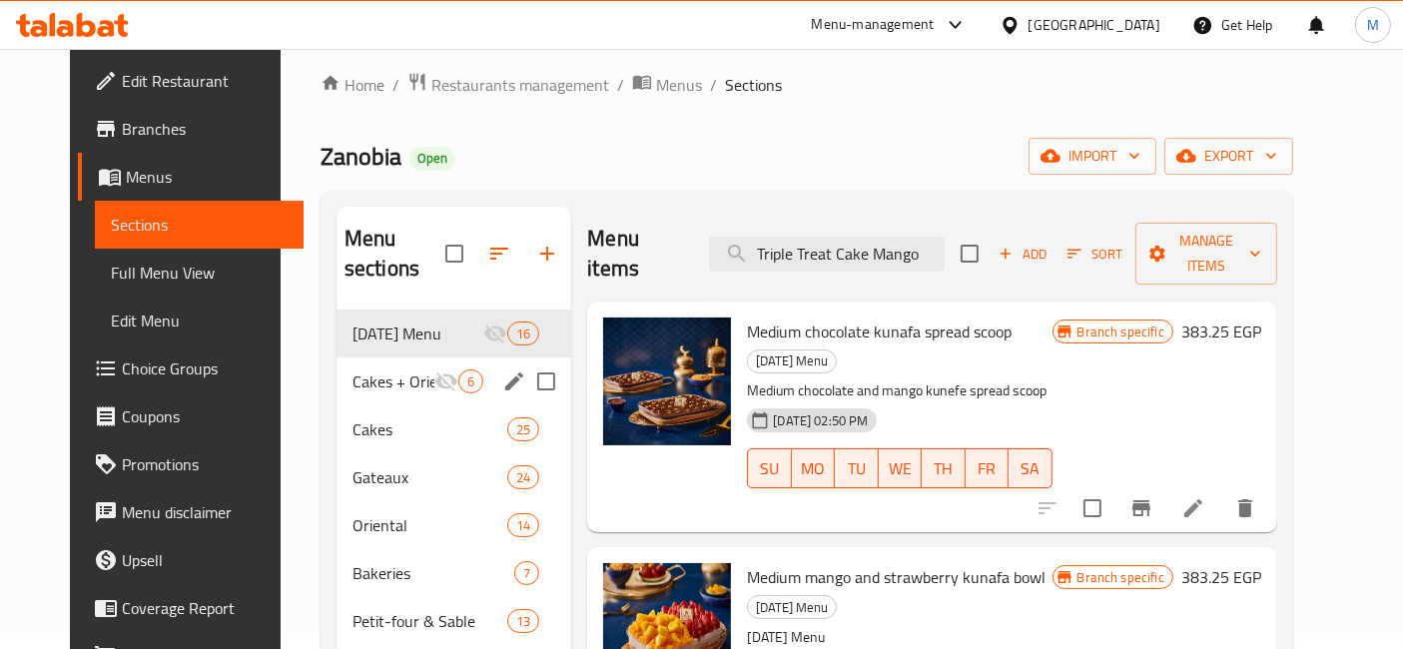
click at [413, 364] on div "Cakes + Oriental Box | Medium Free 6" at bounding box center [454, 382] width 235 height 48
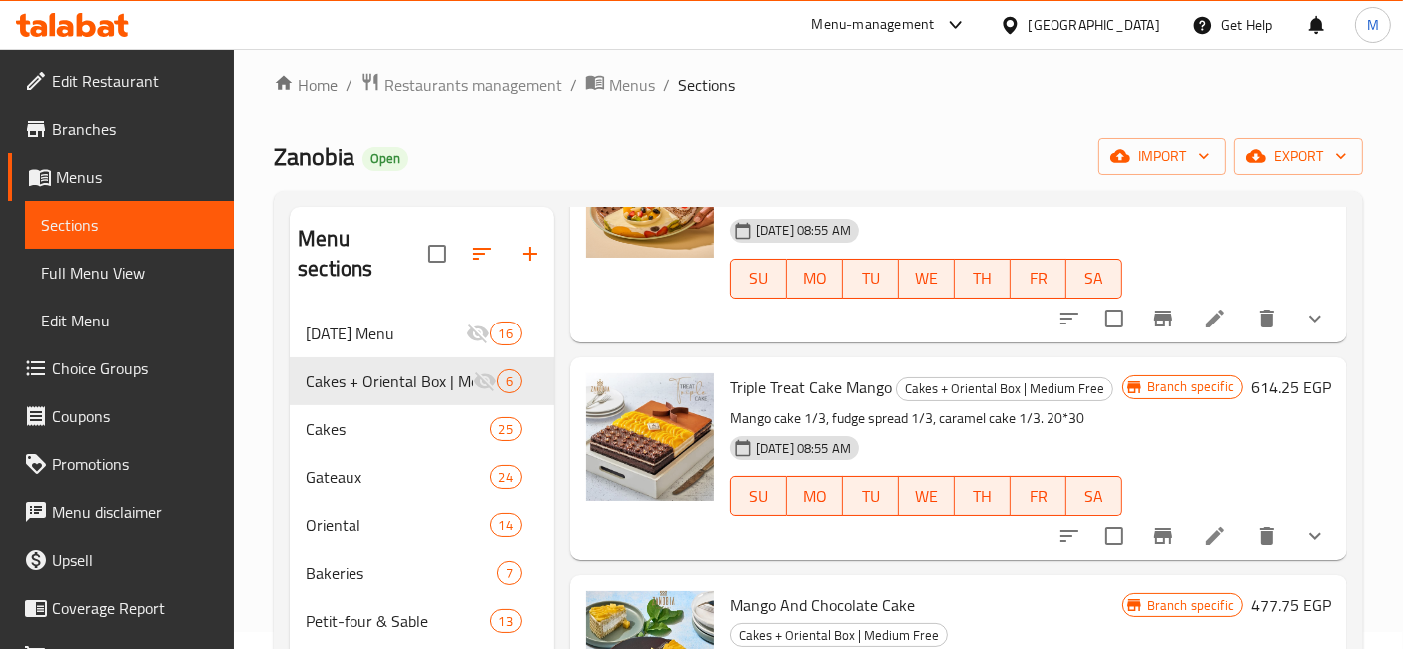
scroll to position [279, 0]
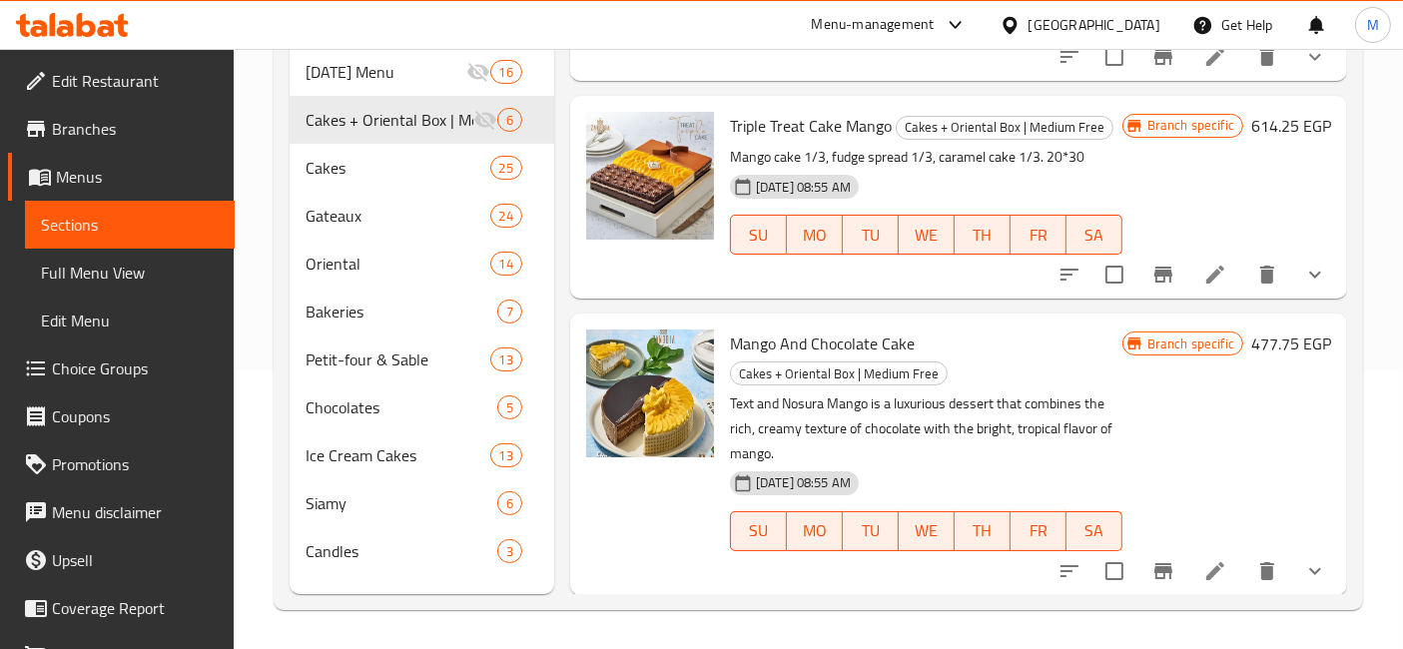
click at [840, 346] on span "Mango And Chocolate Cake" at bounding box center [822, 344] width 185 height 30
copy h6 "Mango And Chocolate Cake"
click at [840, 346] on span "Mango And Chocolate Cake" at bounding box center [822, 344] width 185 height 30
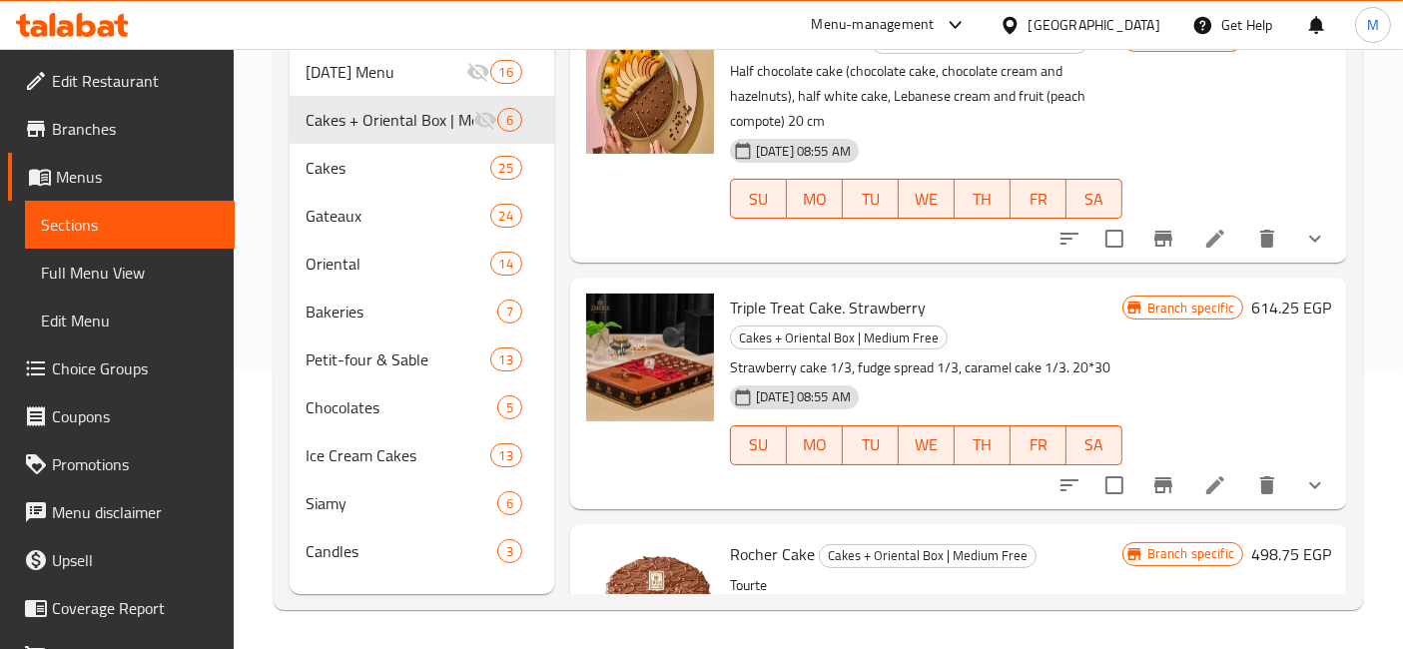
scroll to position [0, 0]
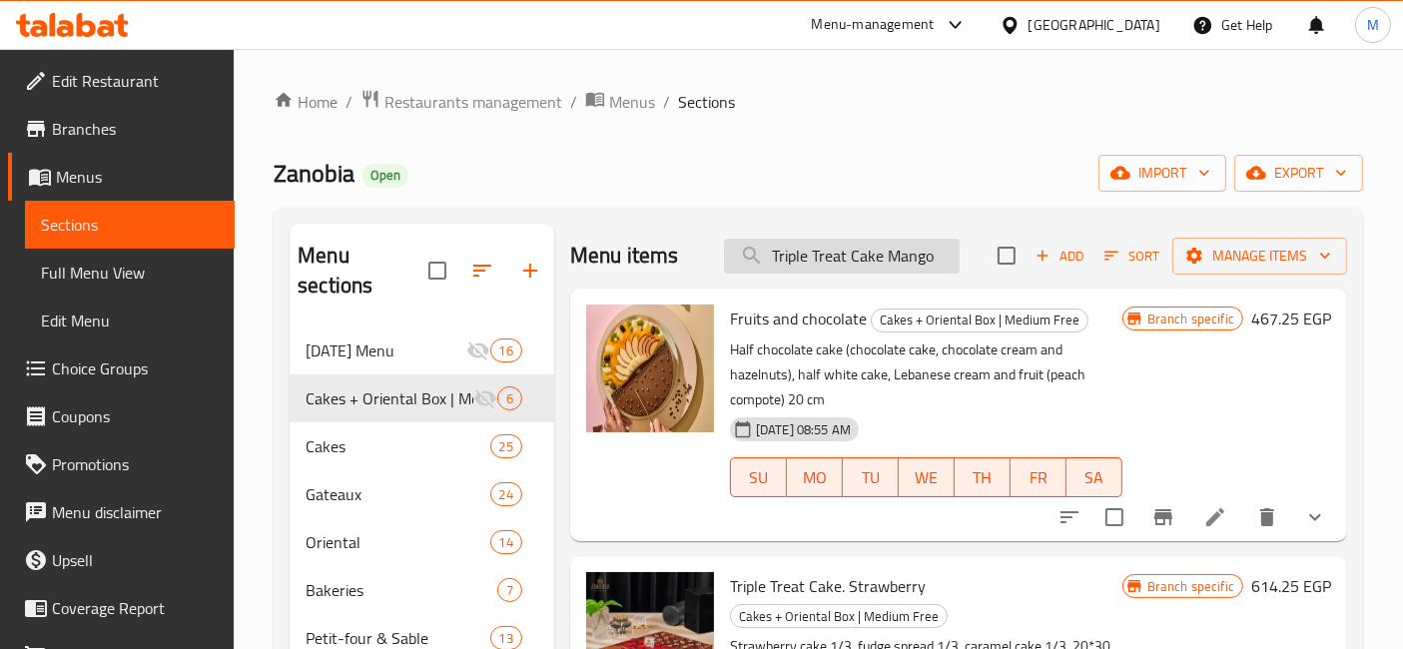
click at [835, 251] on input "Triple Treat Cake Mango" at bounding box center [842, 256] width 236 height 35
paste input "Mango And Chocolate Cake"
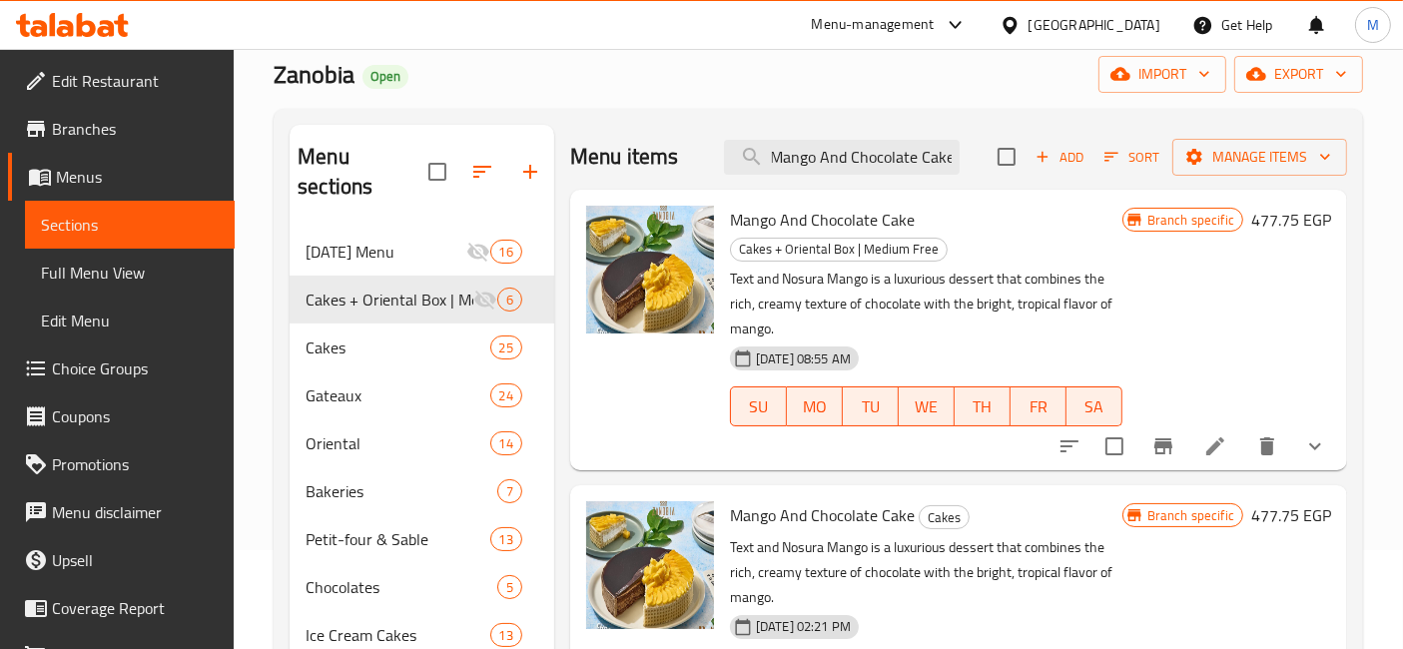
scroll to position [144, 0]
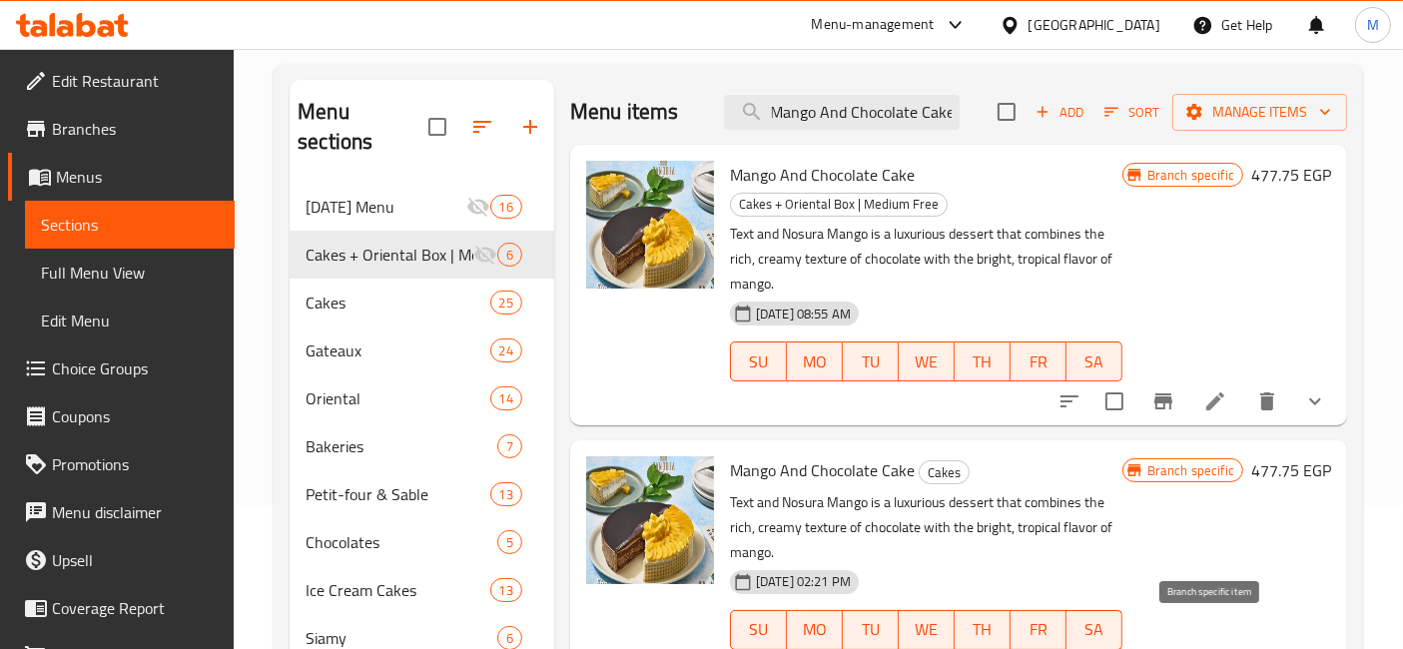
type input "Mango And Chocolate Cake"
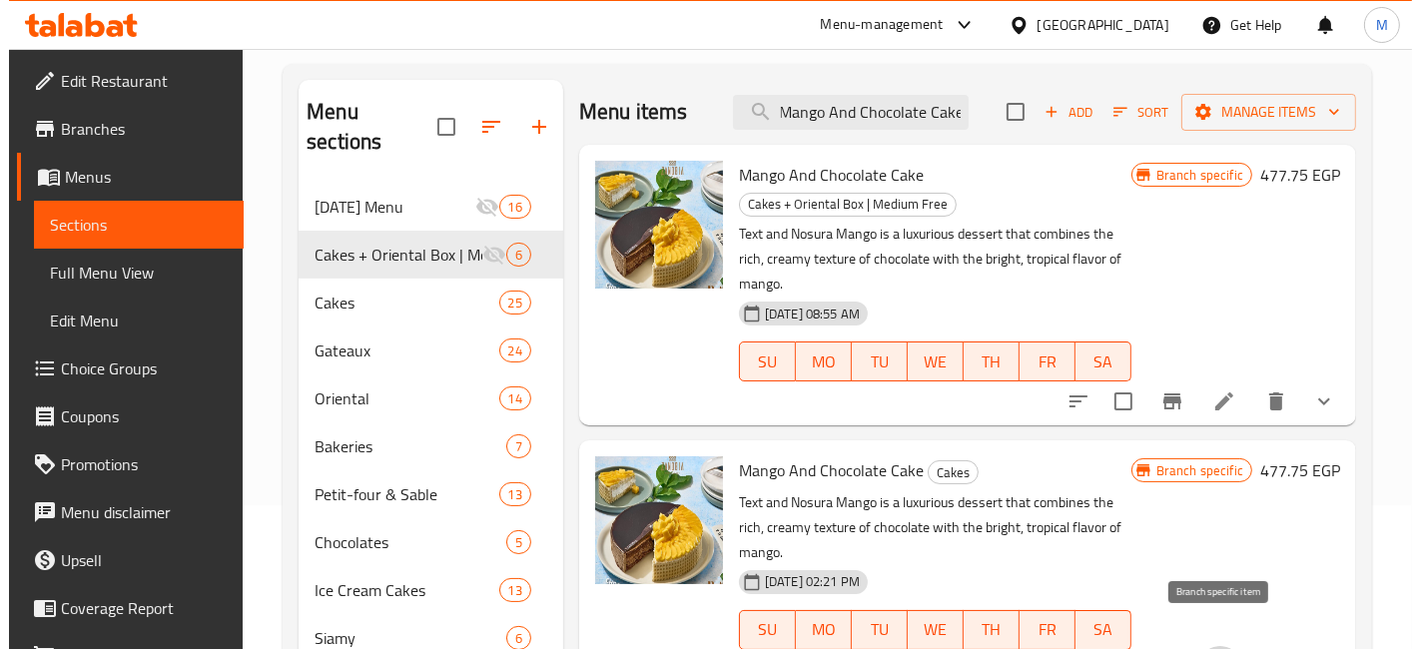
scroll to position [0, 0]
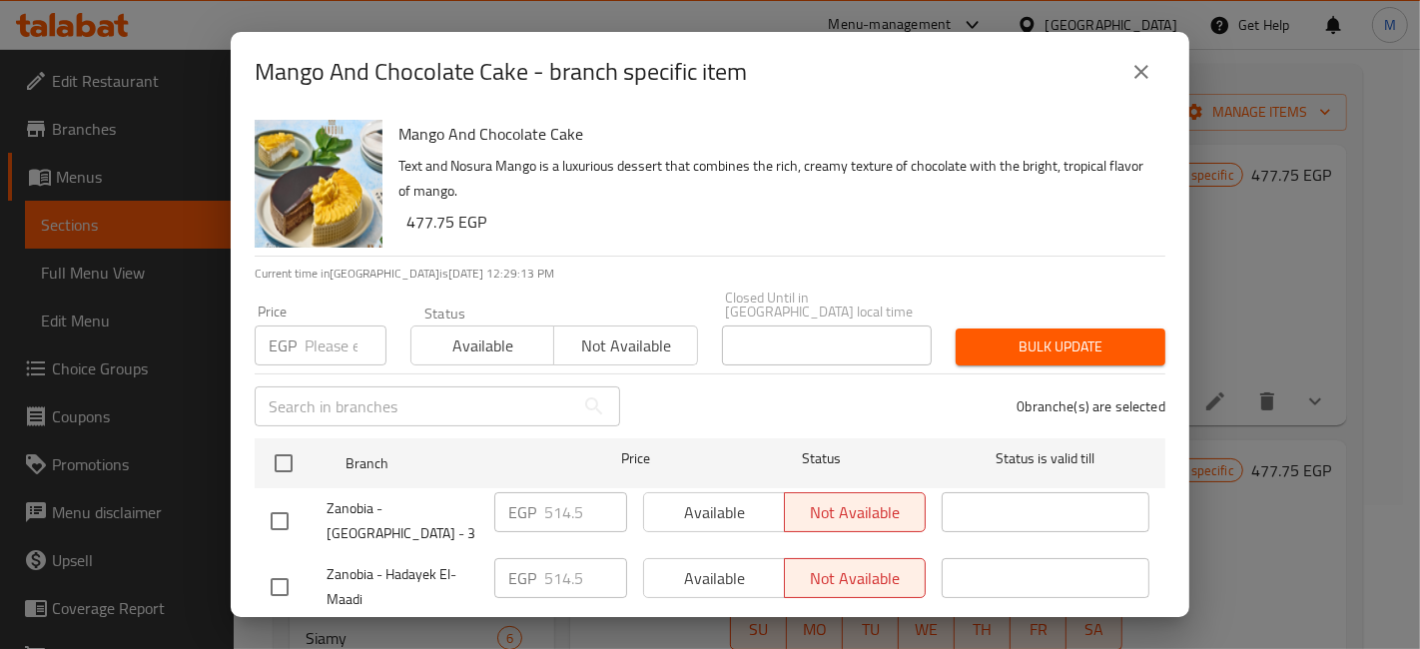
scroll to position [160, 0]
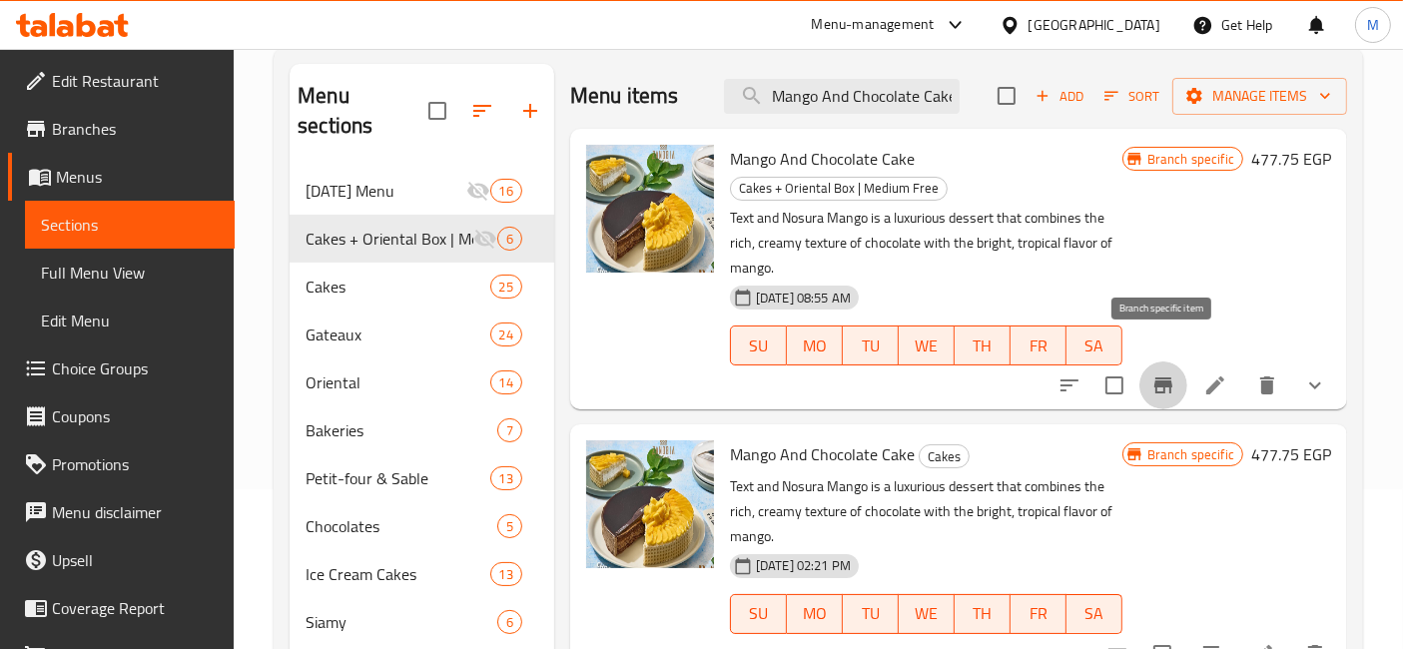
click at [1167, 374] on icon "Branch-specific-item" at bounding box center [1164, 386] width 24 height 24
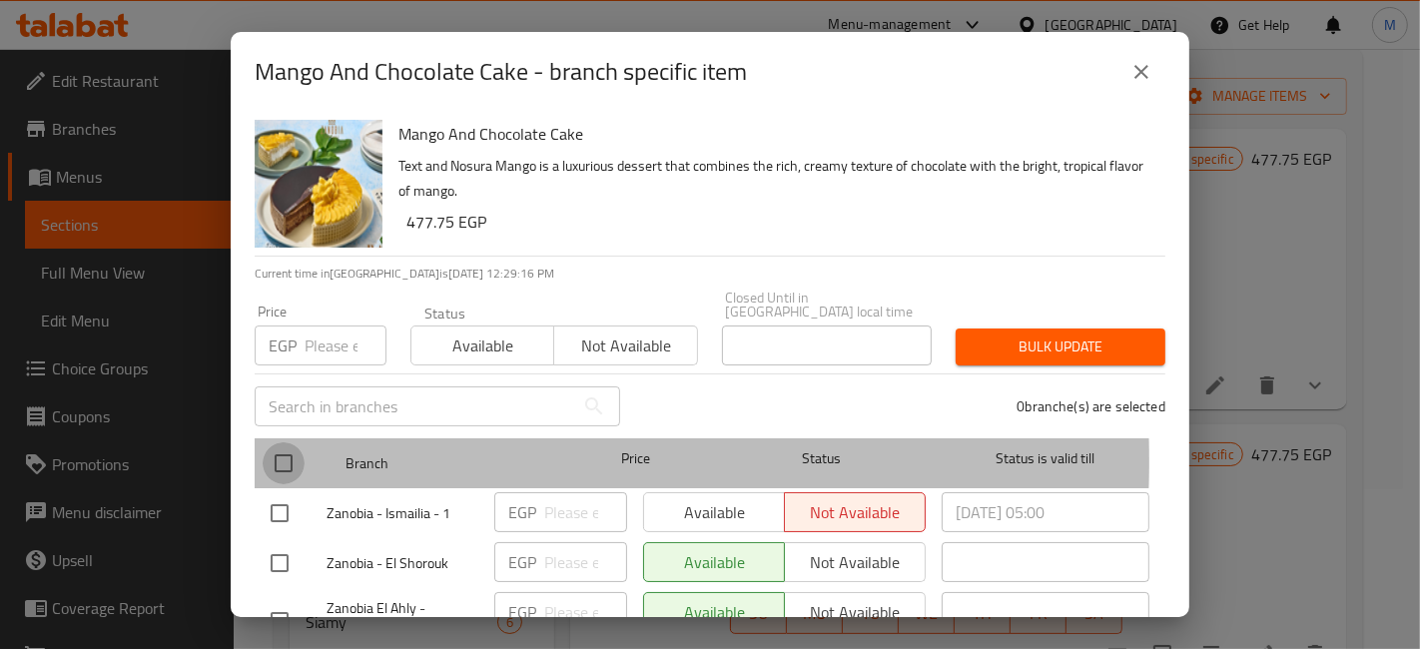
click at [276, 447] on input "checkbox" at bounding box center [284, 463] width 42 height 42
checkbox input "true"
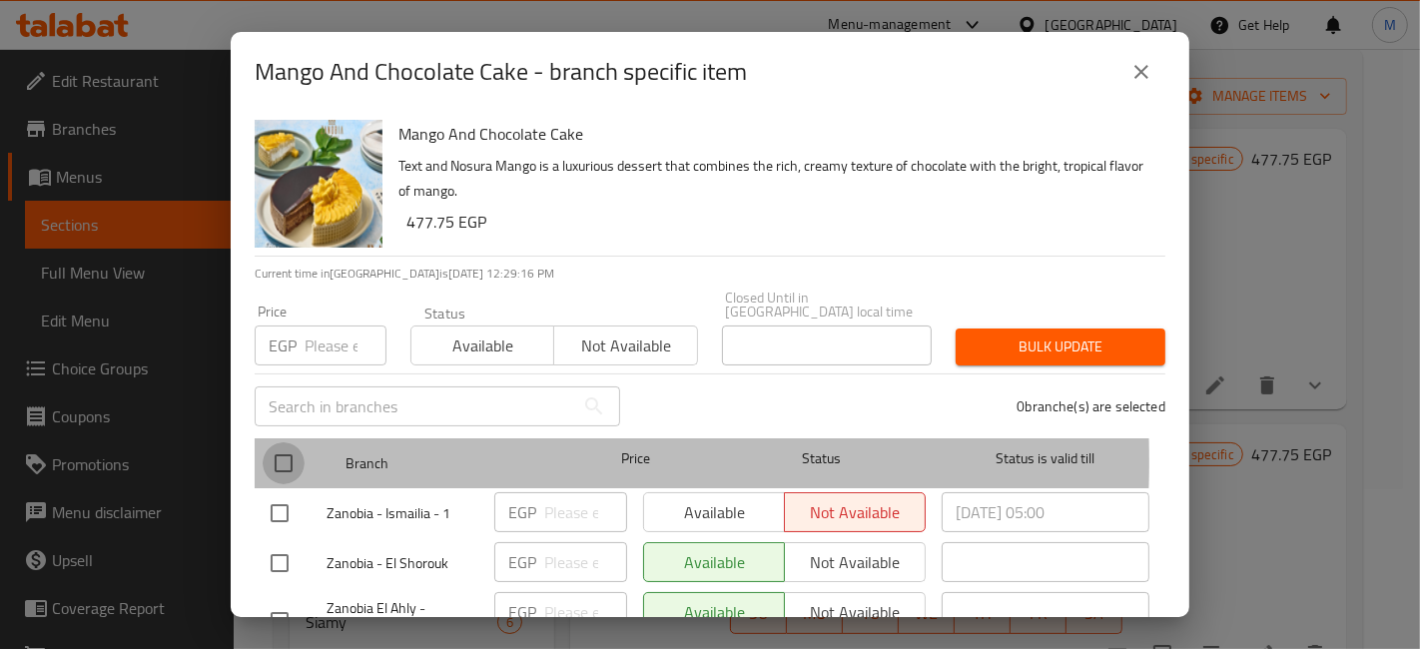
checkbox input "true"
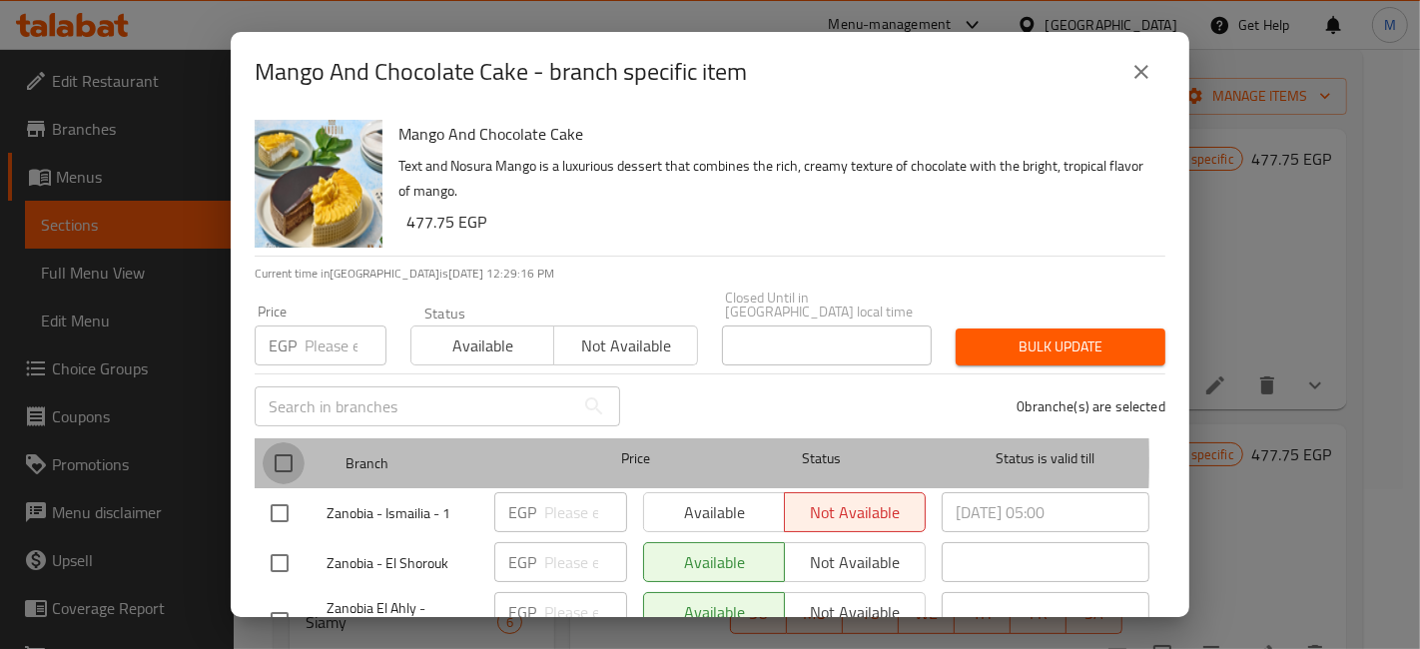
checkbox input "true"
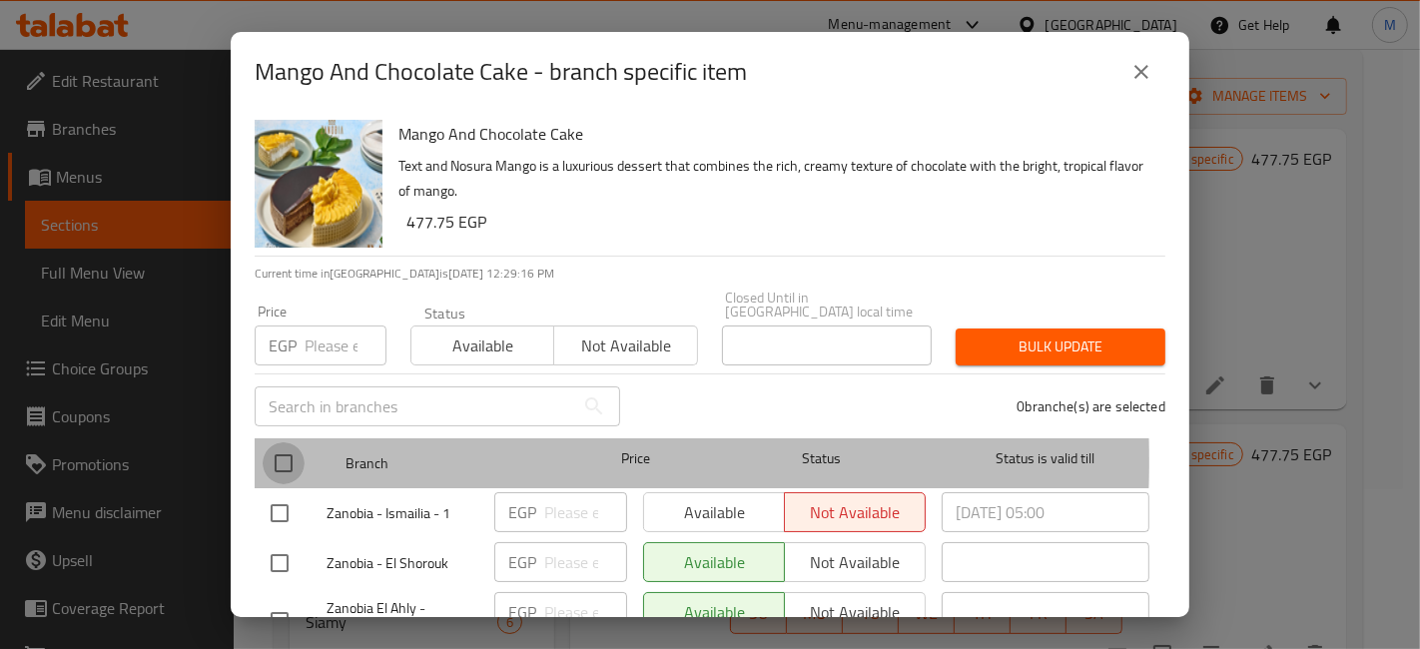
checkbox input "true"
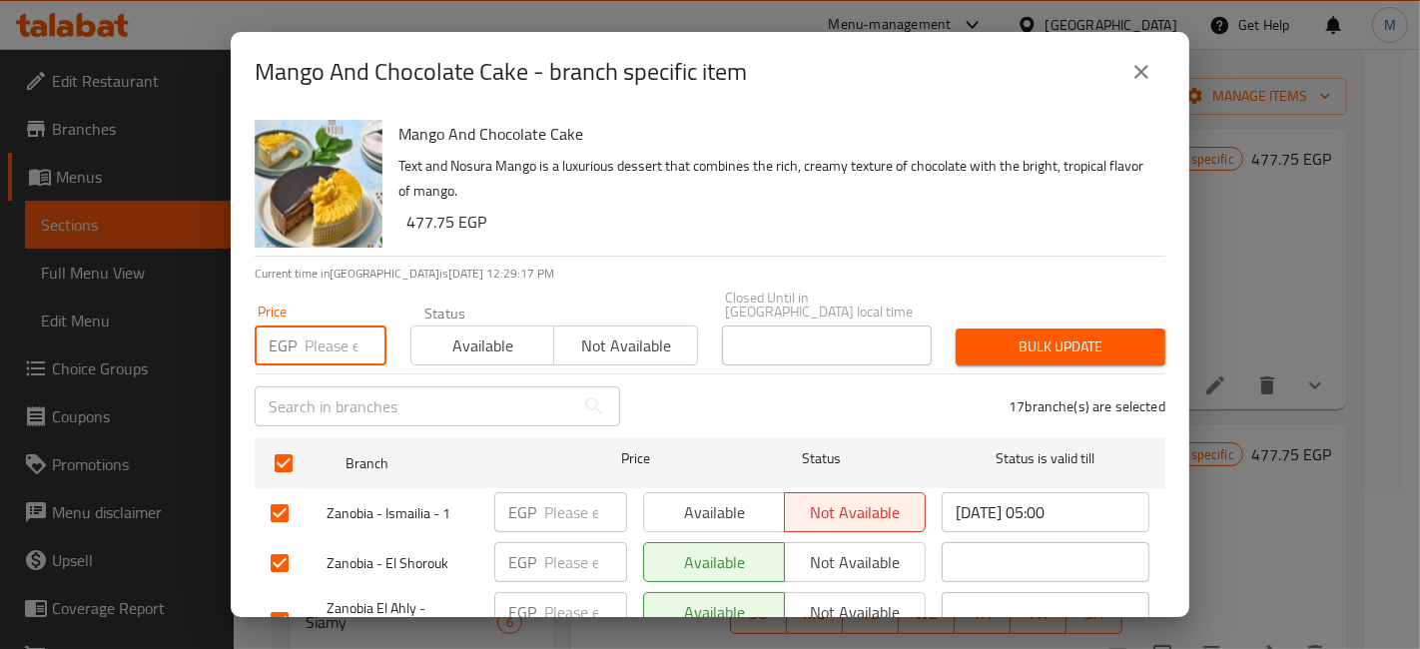
paste input "514.5"
click at [323, 339] on input "514.5" at bounding box center [346, 346] width 82 height 40
type input "514.5"
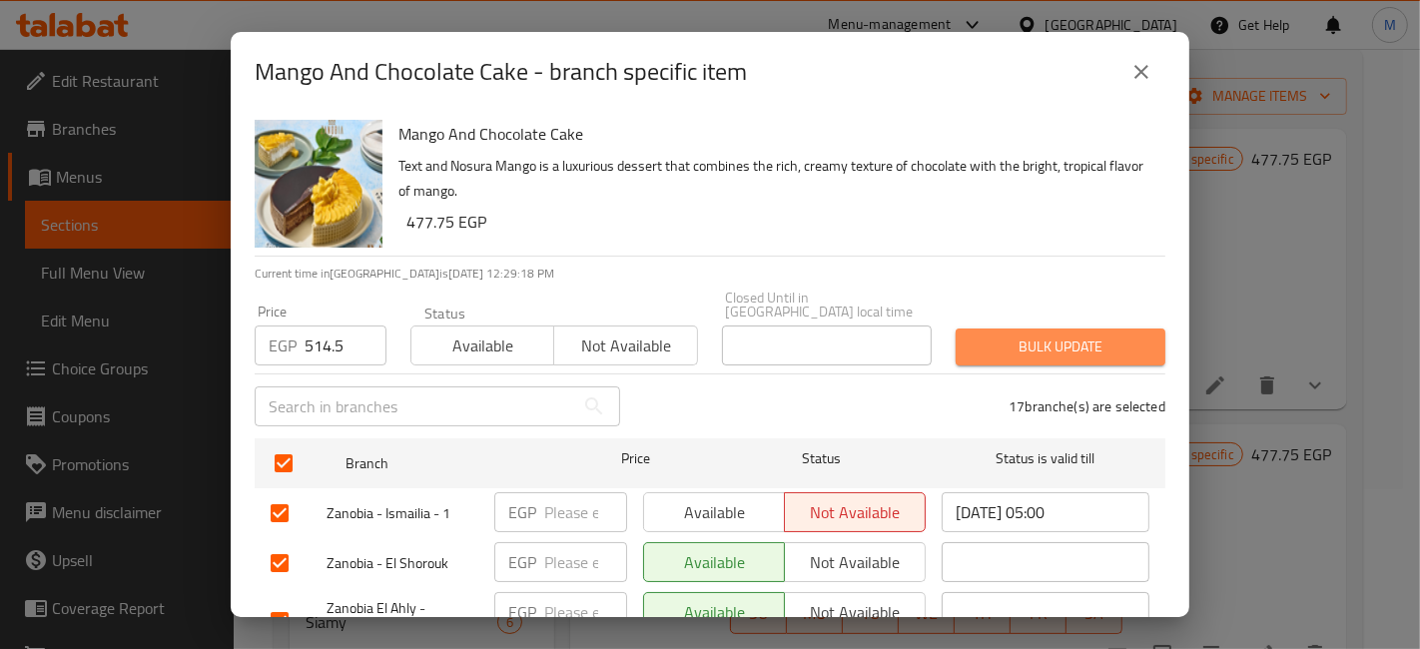
click at [1073, 338] on span "Bulk update" at bounding box center [1061, 347] width 178 height 25
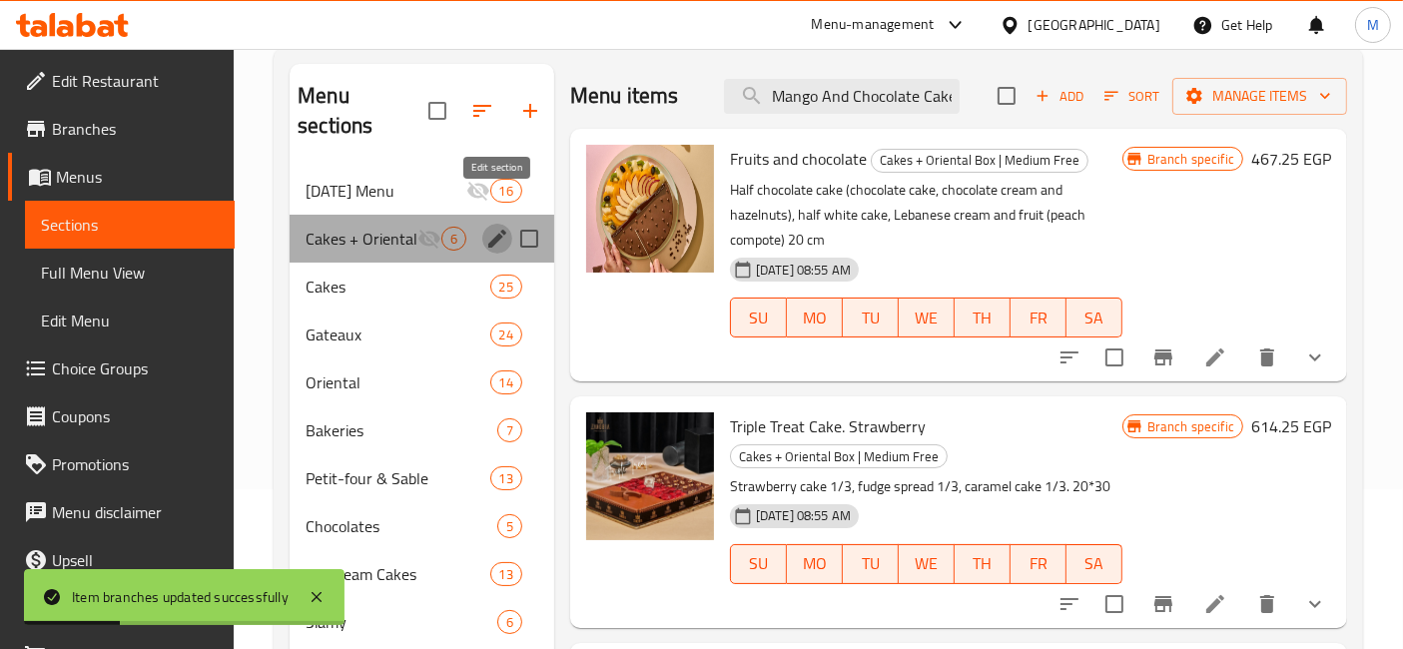
click at [500, 230] on icon "edit" at bounding box center [497, 239] width 18 height 18
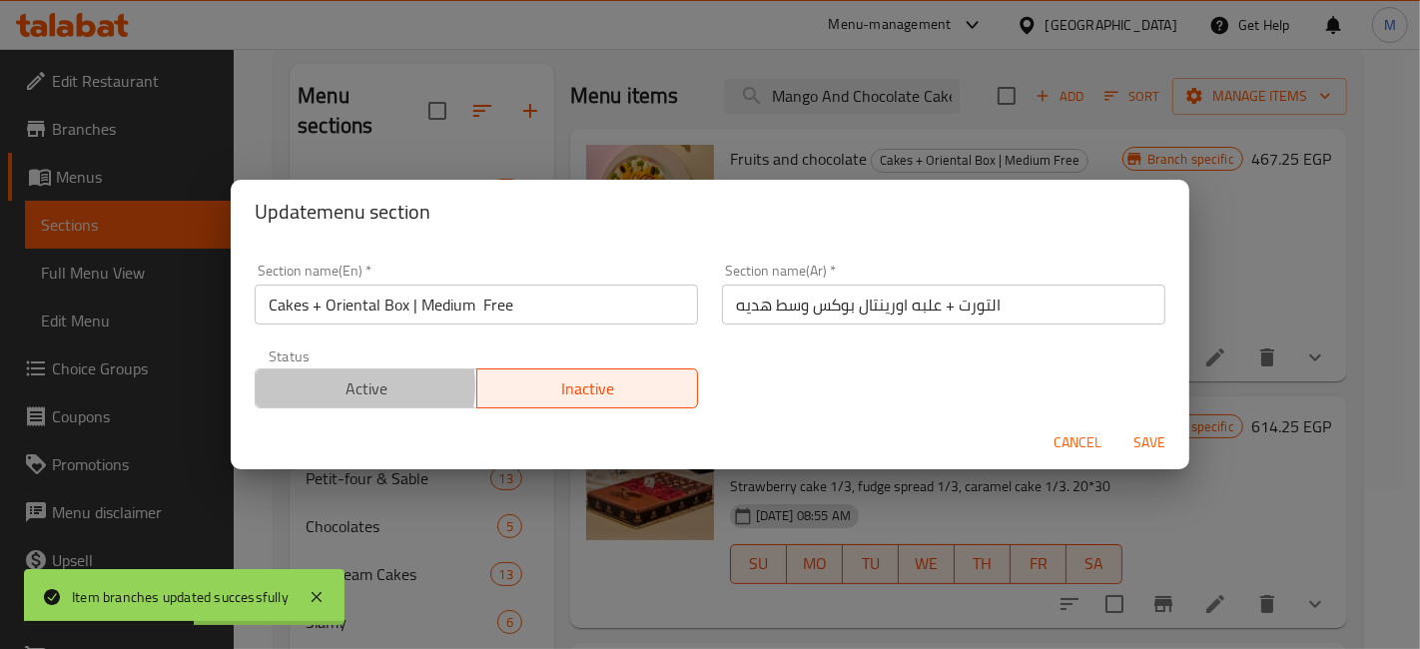
click at [344, 387] on span "Active" at bounding box center [367, 389] width 206 height 29
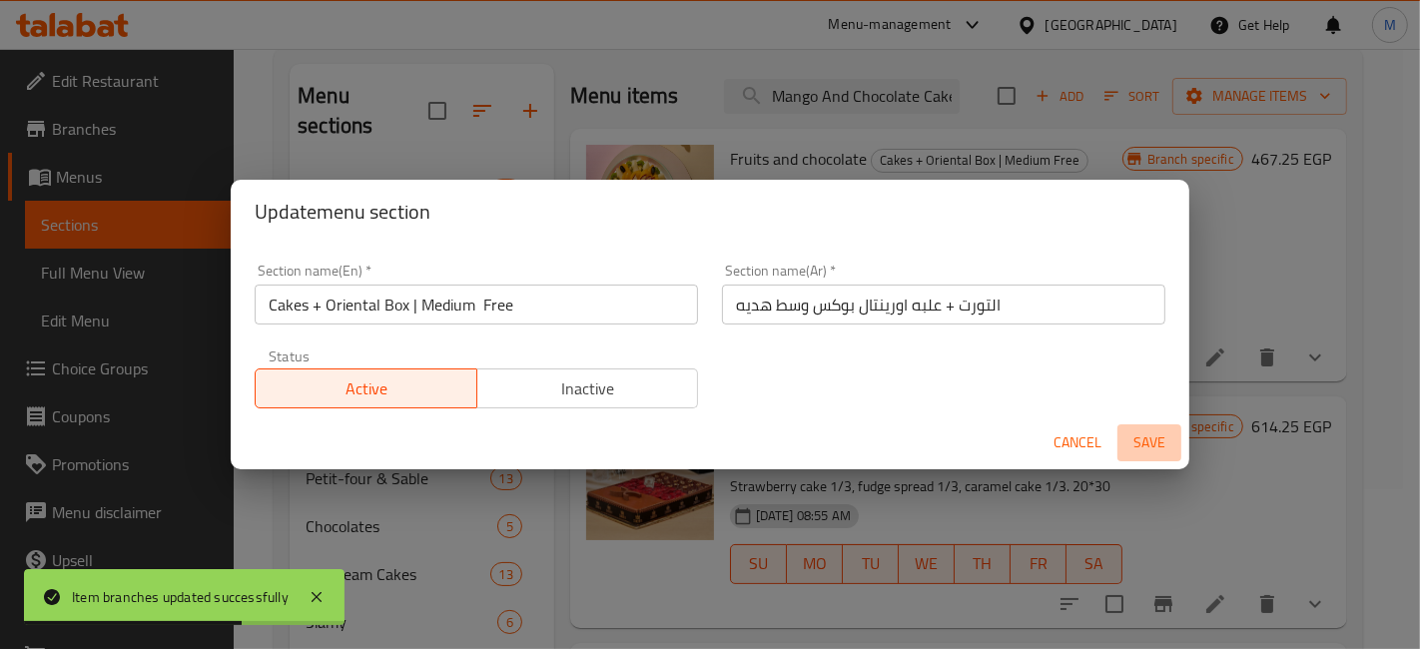
click at [1150, 449] on span "Save" at bounding box center [1150, 442] width 48 height 25
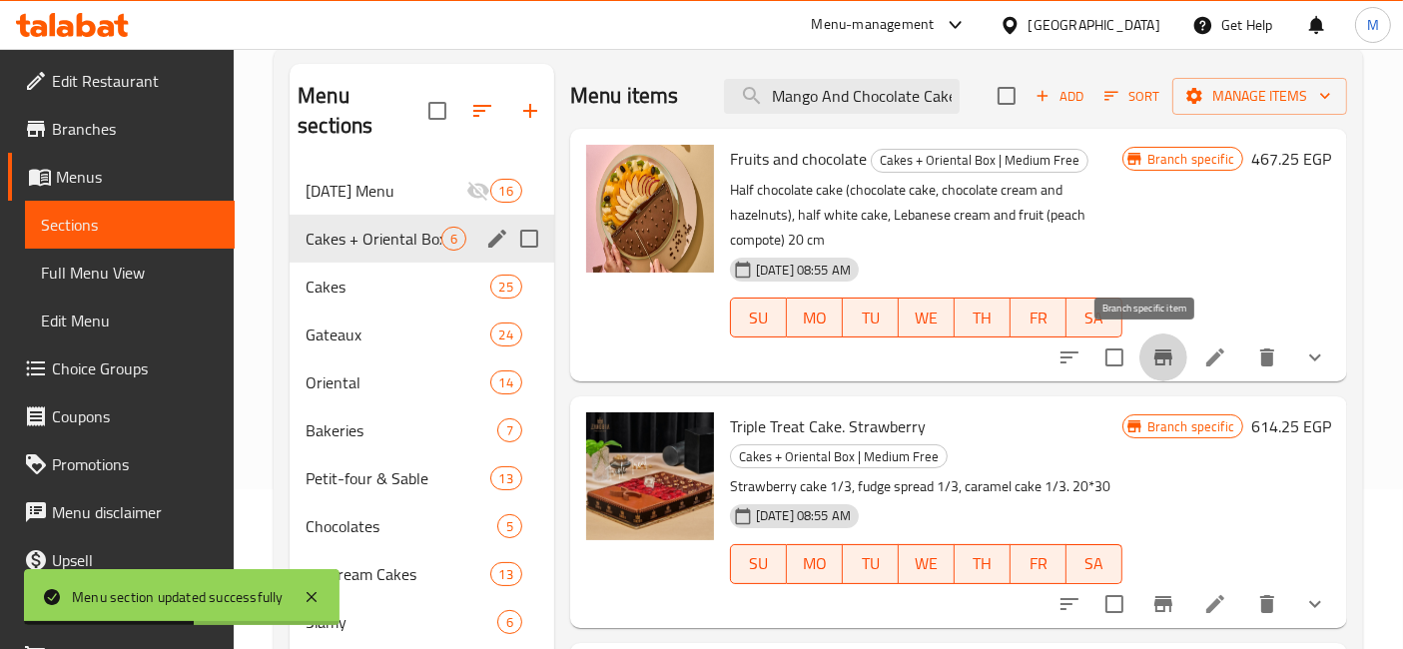
click at [1155, 359] on icon "Branch-specific-item" at bounding box center [1164, 358] width 18 height 16
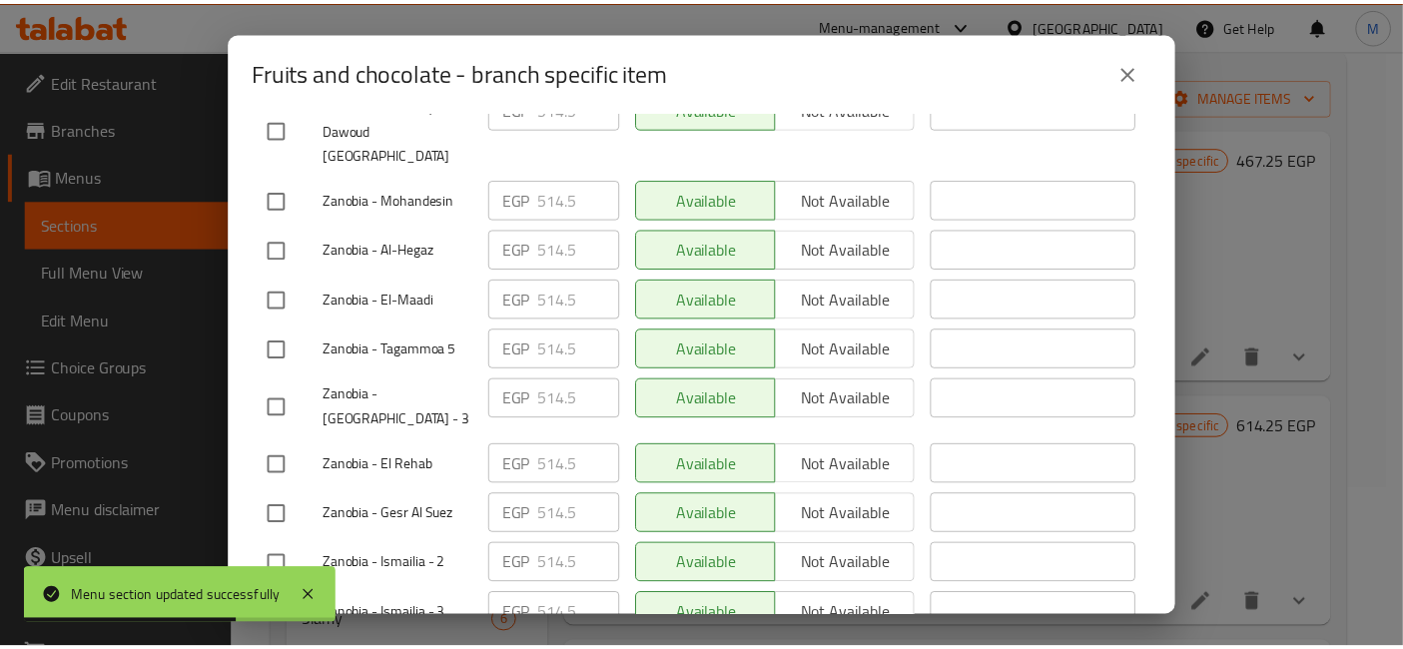
scroll to position [805, 0]
